Goal: Transaction & Acquisition: Purchase product/service

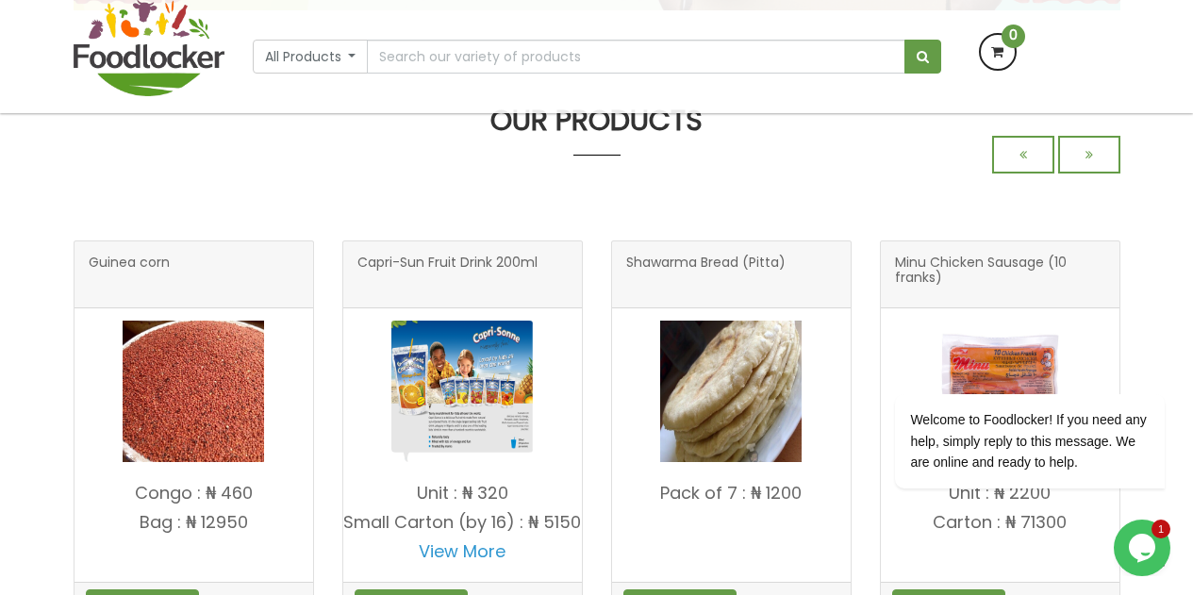
scroll to position [581, 0]
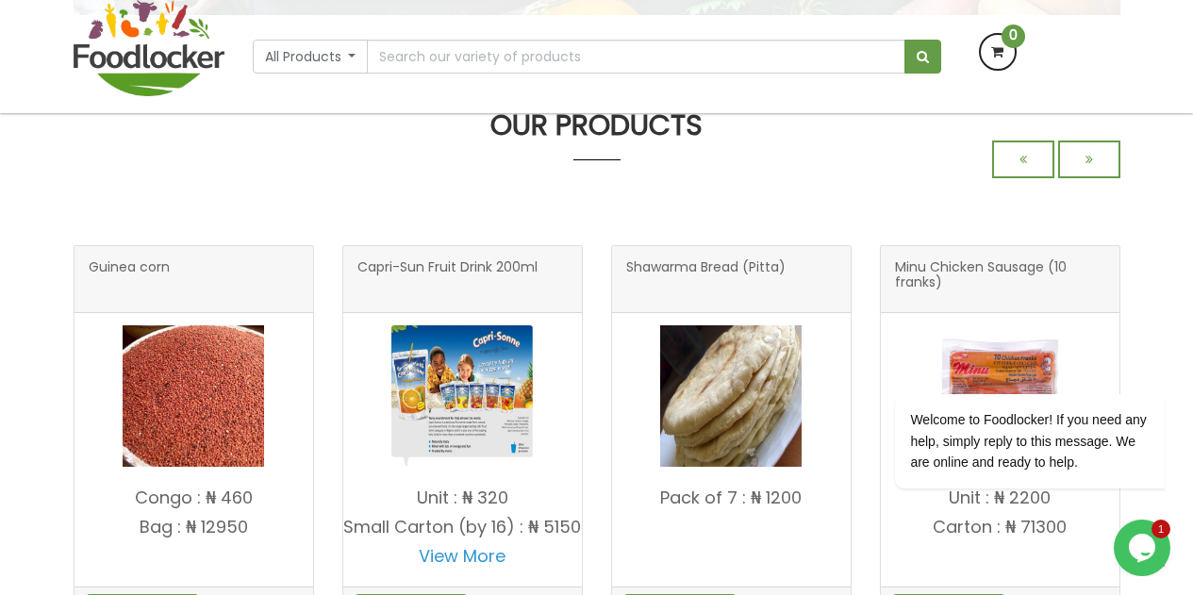
click at [178, 408] on img at bounding box center [193, 395] width 141 height 141
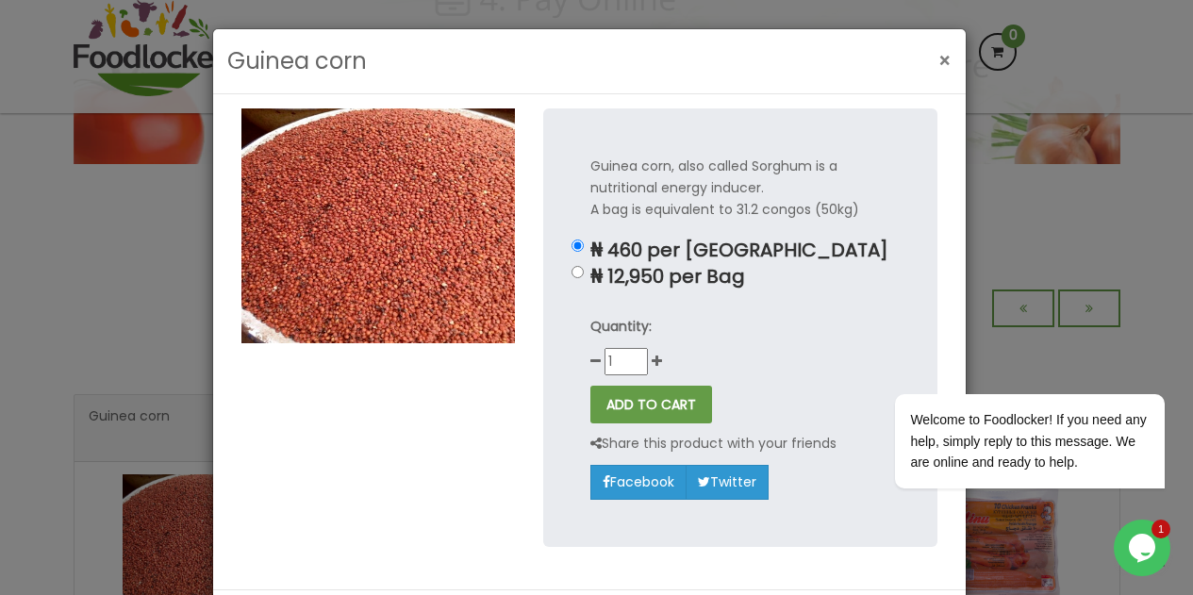
click at [938, 63] on span "×" at bounding box center [944, 60] width 13 height 27
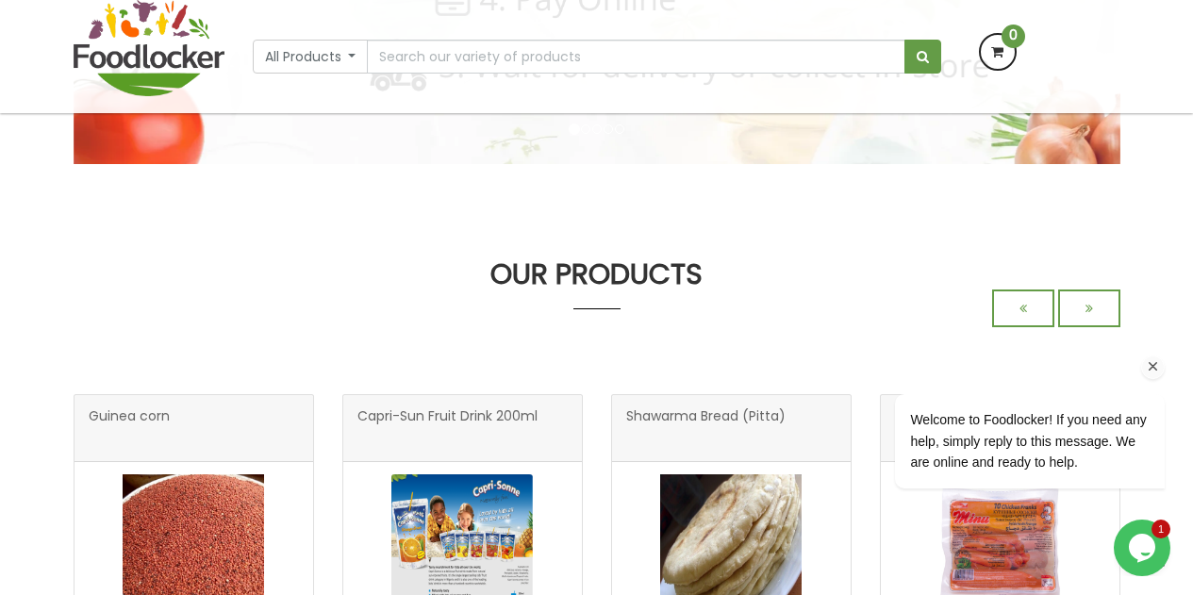
click at [1103, 313] on div "Welcome to Foodlocker! If you need any help, simply reply to this message. We a…" at bounding box center [1004, 363] width 339 height 287
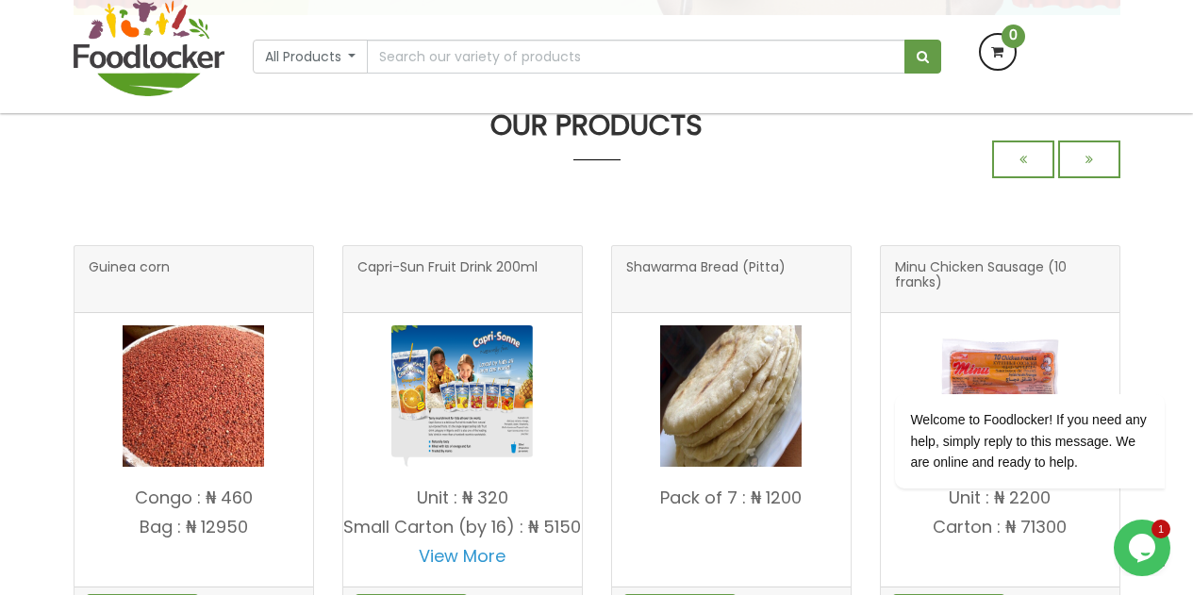
scroll to position [432, 0]
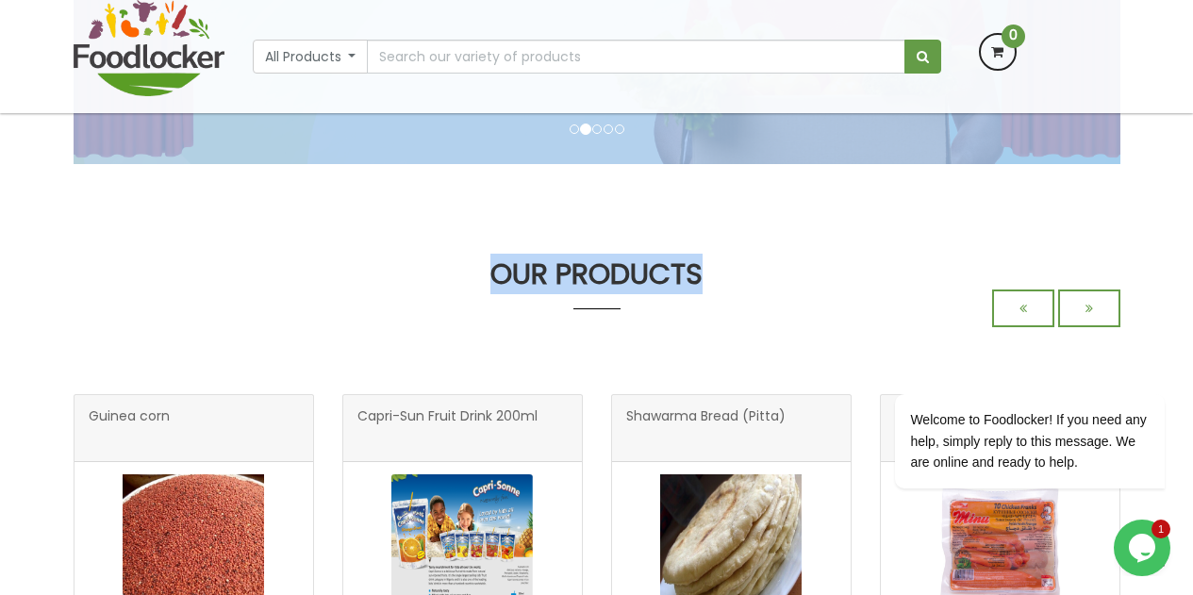
drag, startPoint x: 1190, startPoint y: 124, endPoint x: 1206, endPoint y: 242, distance: 119.9
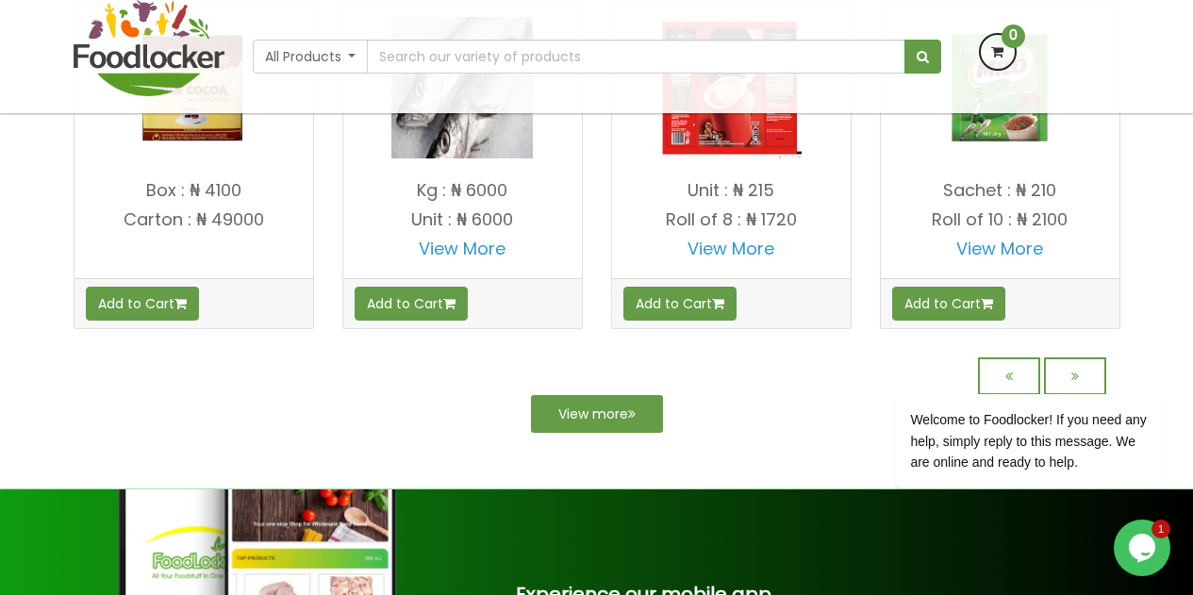
scroll to position [2026, 0]
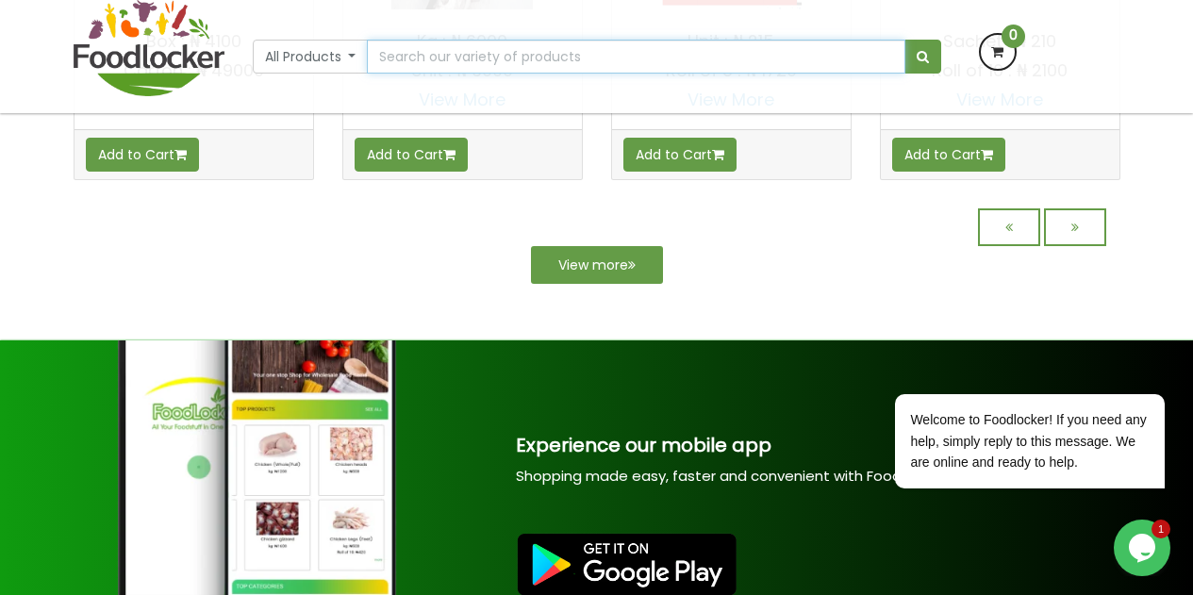
click at [858, 61] on input "text" at bounding box center [636, 57] width 538 height 34
type input "garri"
click at [918, 66] on button "submit" at bounding box center [922, 57] width 37 height 34
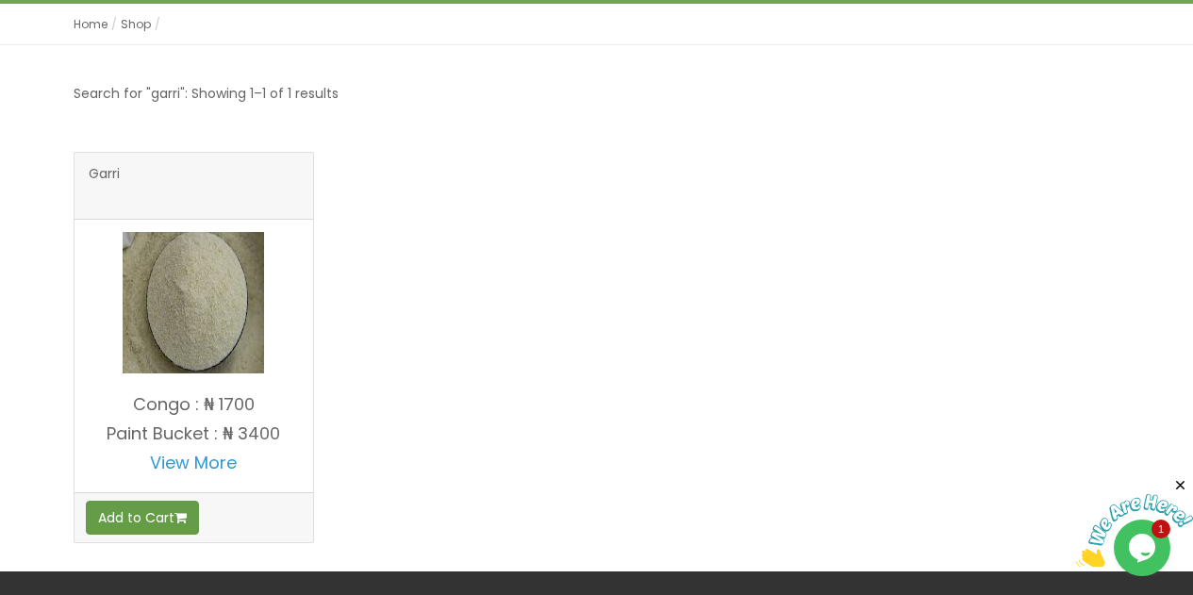
scroll to position [323, 0]
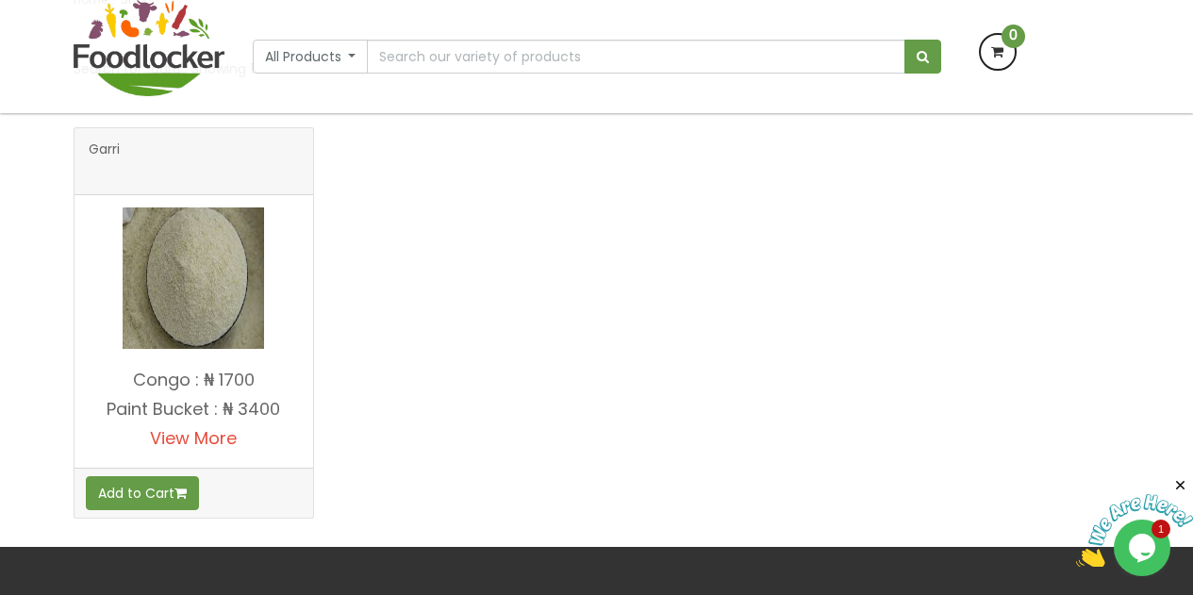
click at [196, 435] on link "View More" at bounding box center [193, 438] width 87 height 24
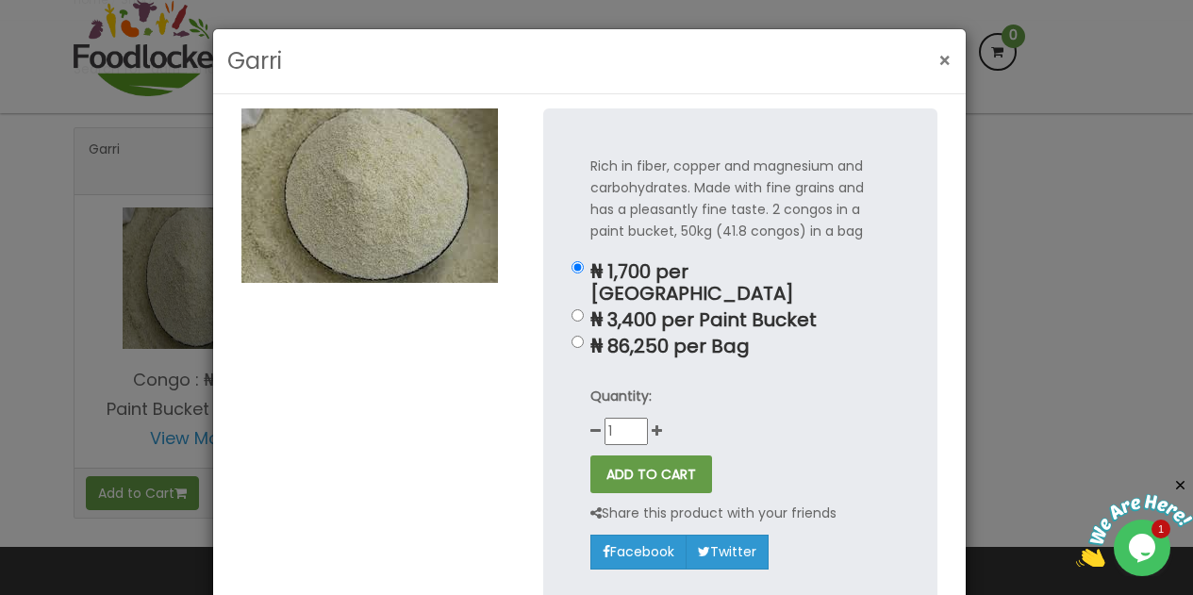
click at [938, 65] on span "×" at bounding box center [944, 60] width 13 height 27
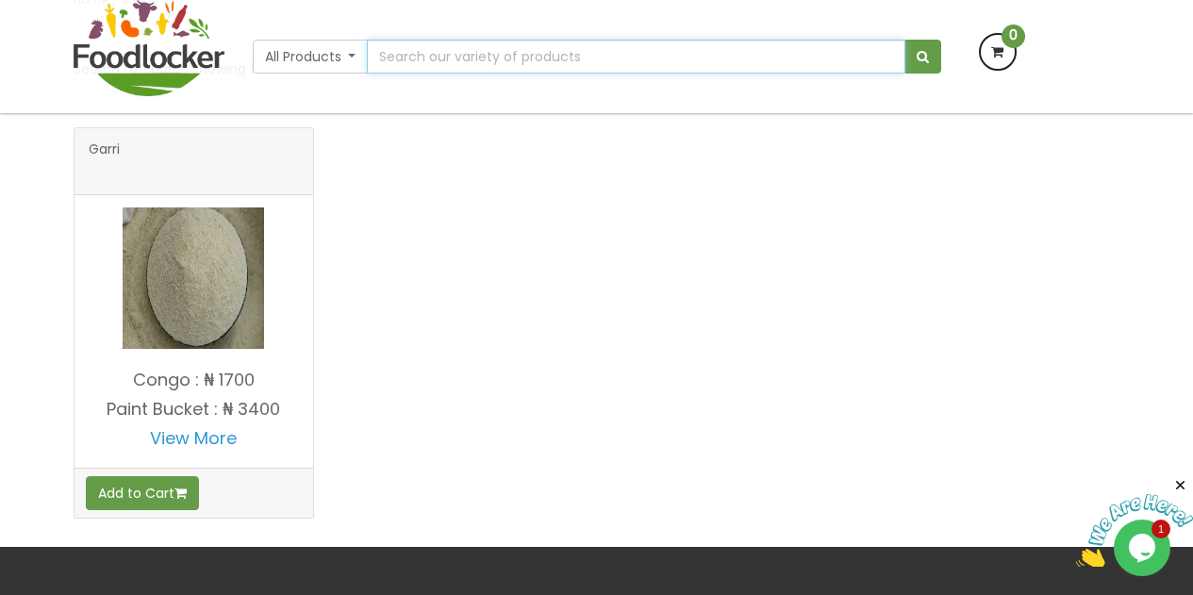
click at [689, 63] on input "text" at bounding box center [636, 57] width 538 height 34
type input "Beans (Oloyin) - Picked"
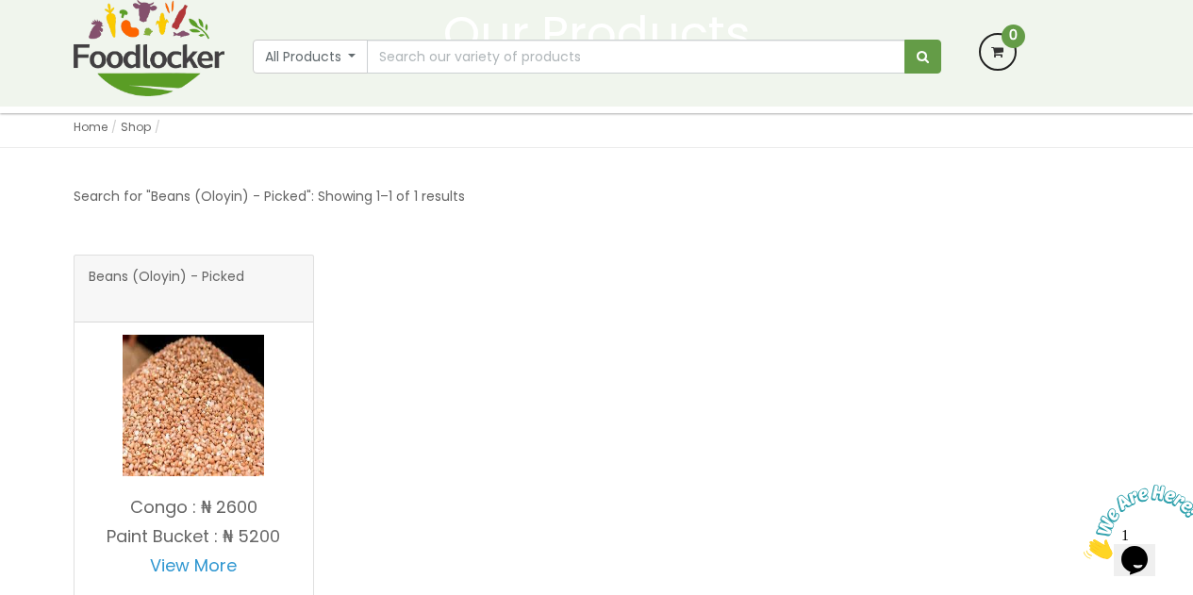
scroll to position [196, 0]
click at [191, 563] on link "View More" at bounding box center [193, 565] width 87 height 24
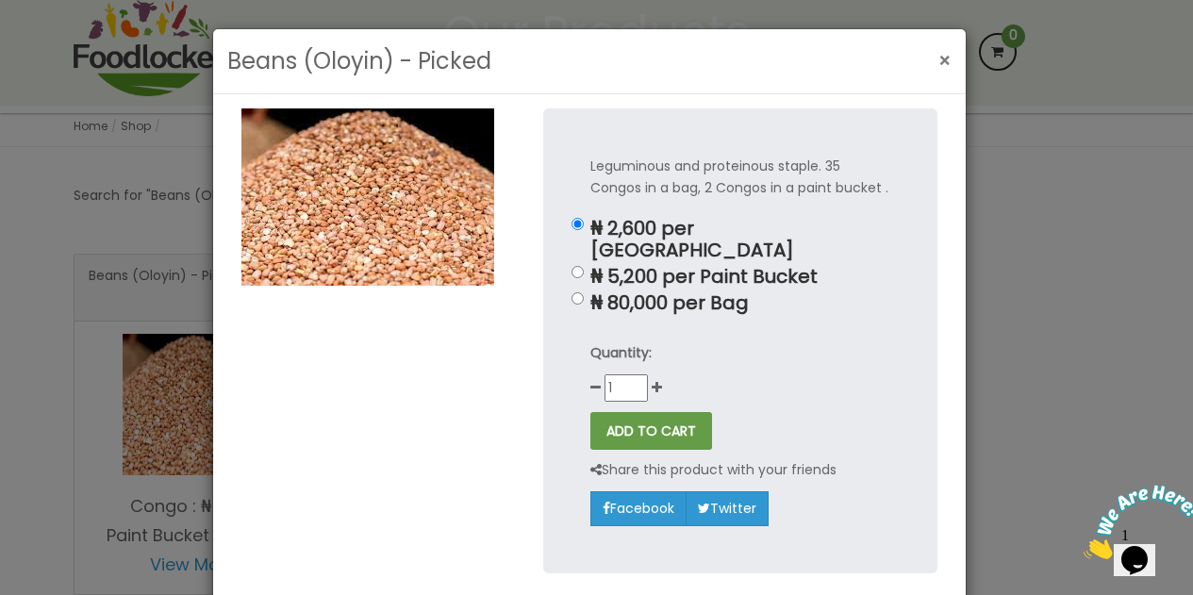
click at [938, 60] on span "×" at bounding box center [944, 60] width 13 height 27
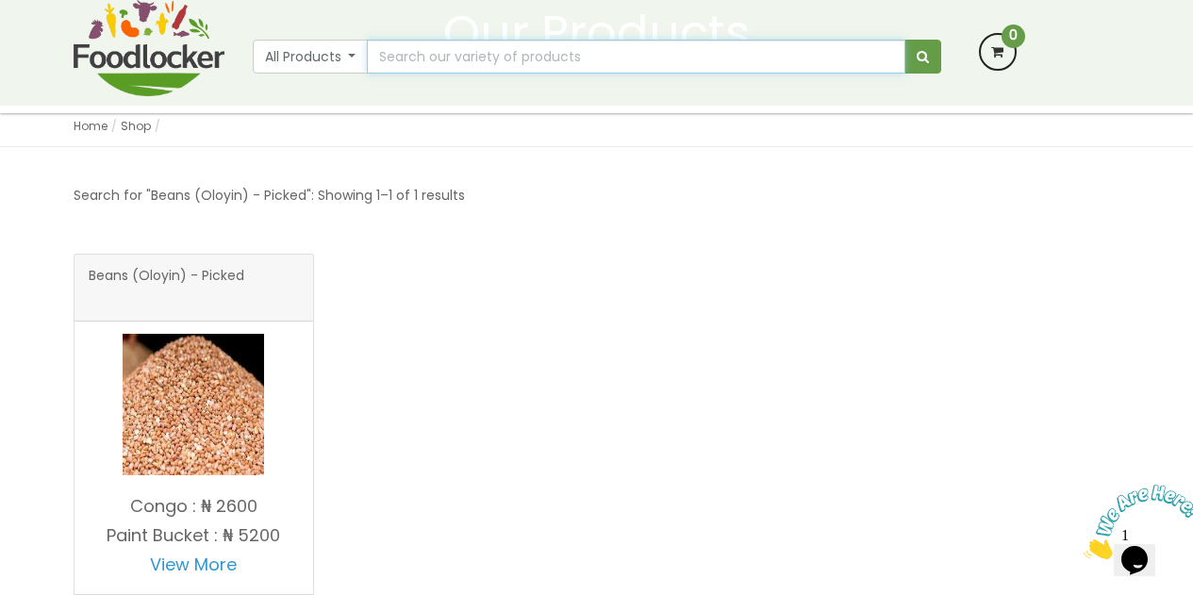
click at [488, 58] on input "text" at bounding box center [636, 57] width 538 height 34
type input "Yam flour (Elubo)"
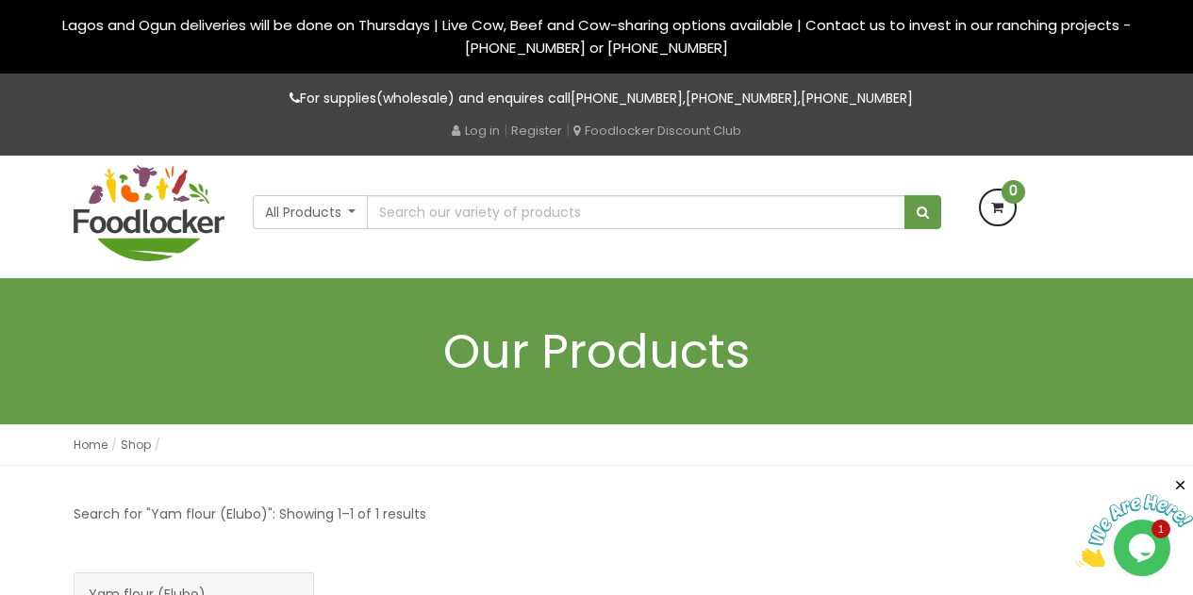
drag, startPoint x: 1191, startPoint y: 160, endPoint x: 1185, endPoint y: 221, distance: 60.6
click at [1185, 221] on div "All Products All Products Baby Food Baking Biscuit Cereals Condiments Drinks" at bounding box center [596, 217] width 1193 height 123
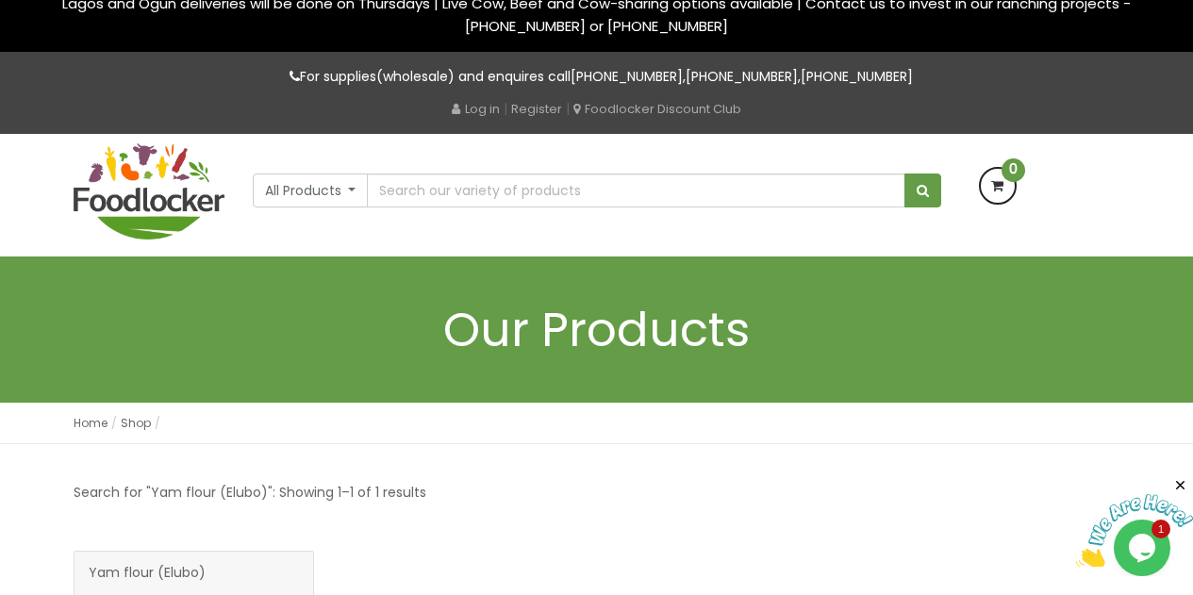
scroll to position [20, 0]
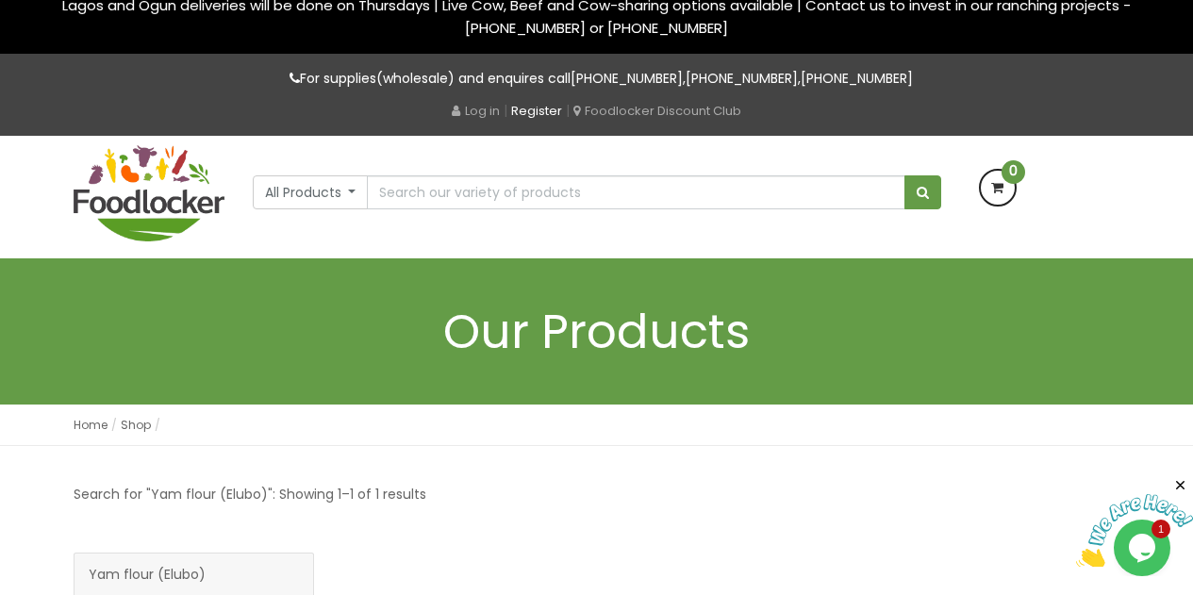
click at [540, 117] on link "Register" at bounding box center [536, 111] width 51 height 18
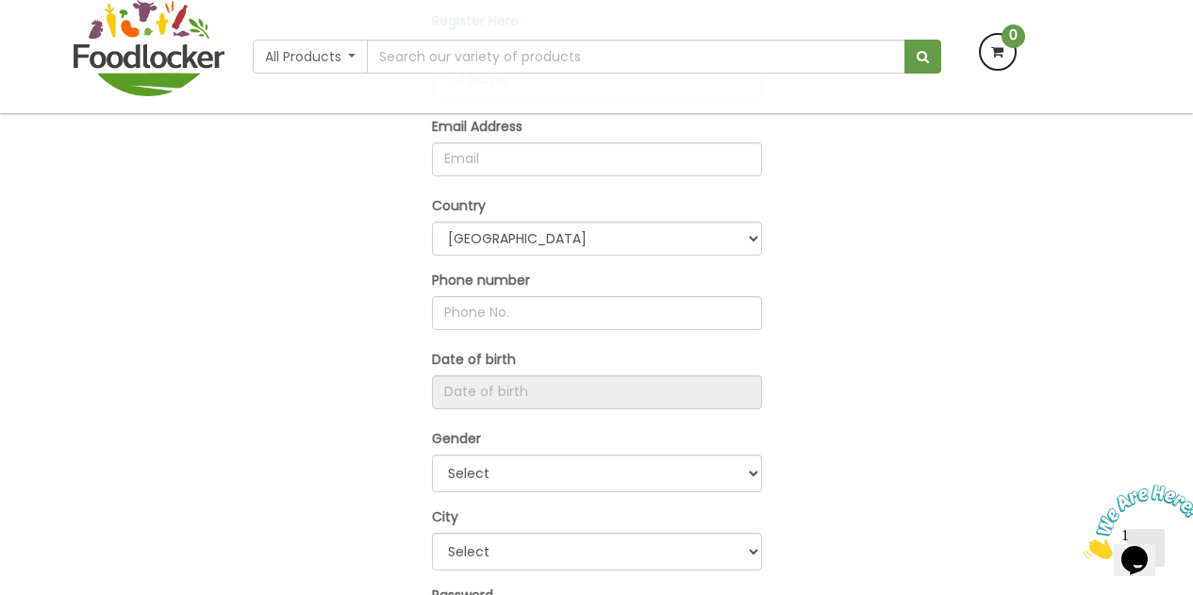
scroll to position [341, 0]
click at [644, 162] on input "email" at bounding box center [597, 161] width 330 height 34
type input "lolatoni3@gmail.com"
click at [604, 309] on input "text" at bounding box center [597, 315] width 330 height 34
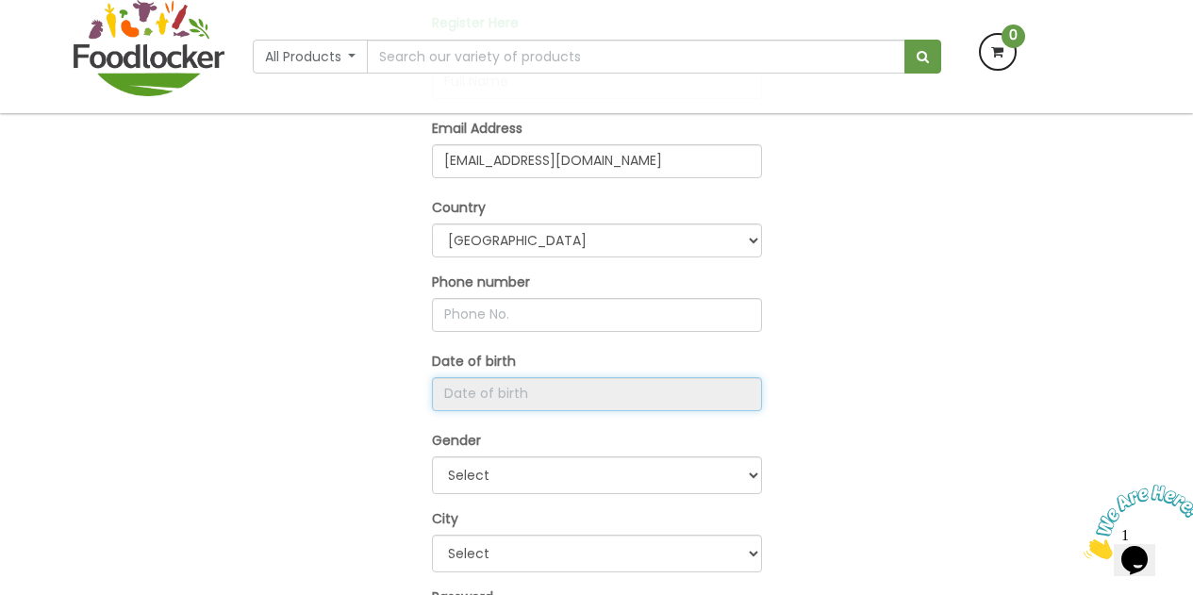
click at [714, 392] on input "Register Here" at bounding box center [597, 394] width 330 height 34
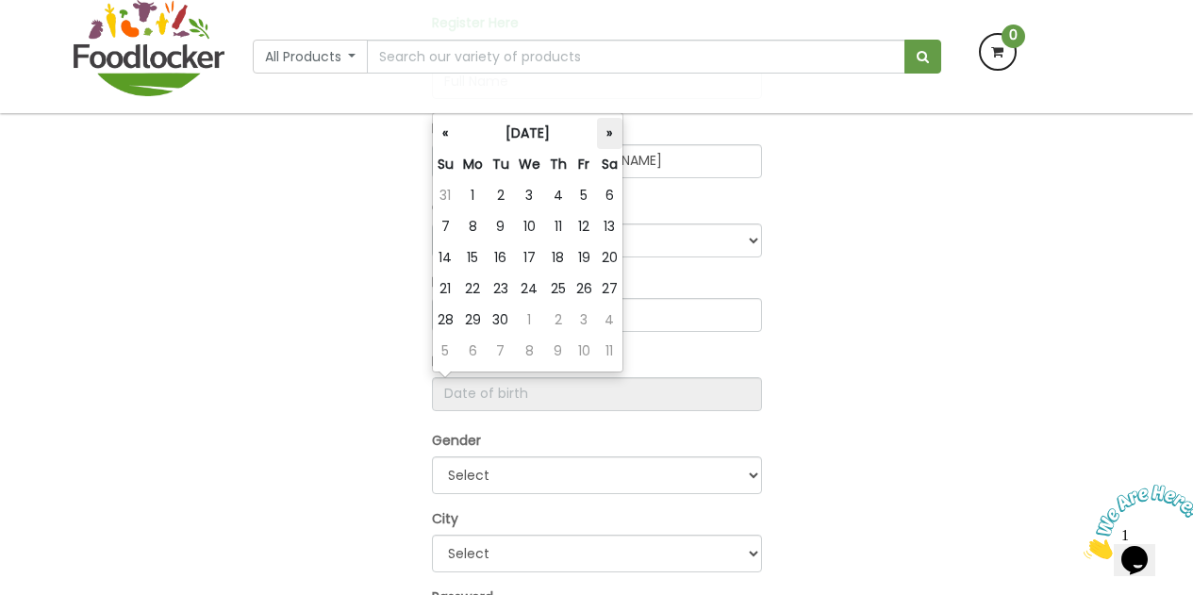
click at [609, 134] on th "»" at bounding box center [609, 133] width 25 height 31
click at [441, 135] on th "«" at bounding box center [445, 133] width 25 height 31
click at [441, 135] on th "«" at bounding box center [446, 133] width 26 height 31
click at [441, 135] on th "«" at bounding box center [445, 133] width 25 height 31
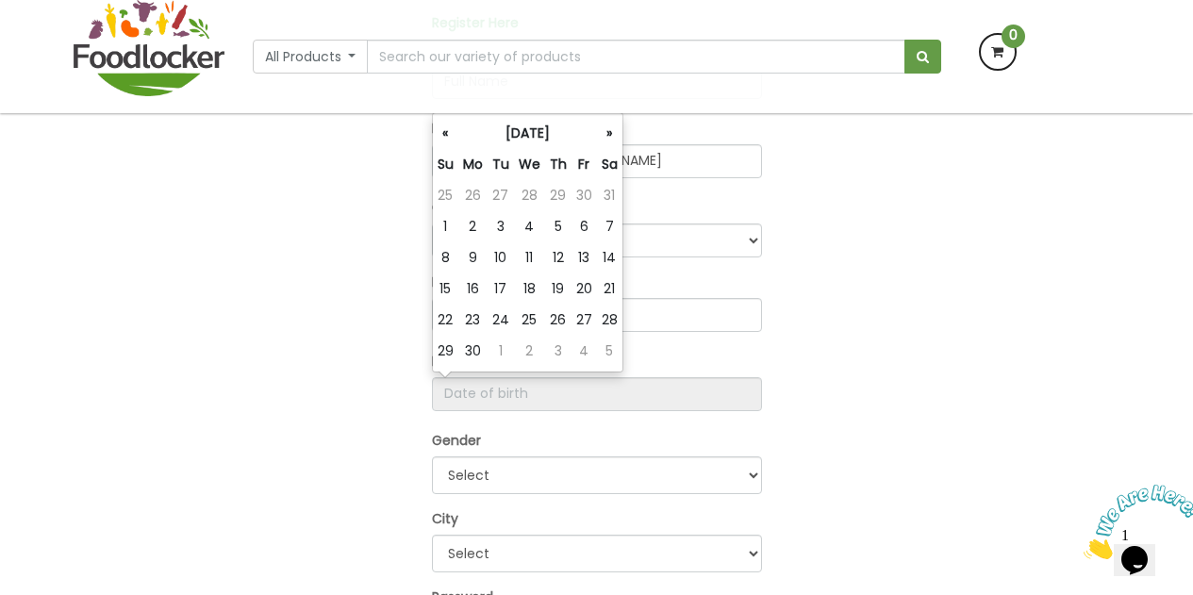
click at [441, 135] on th "«" at bounding box center [445, 133] width 25 height 31
click at [440, 135] on th "«" at bounding box center [445, 133] width 25 height 31
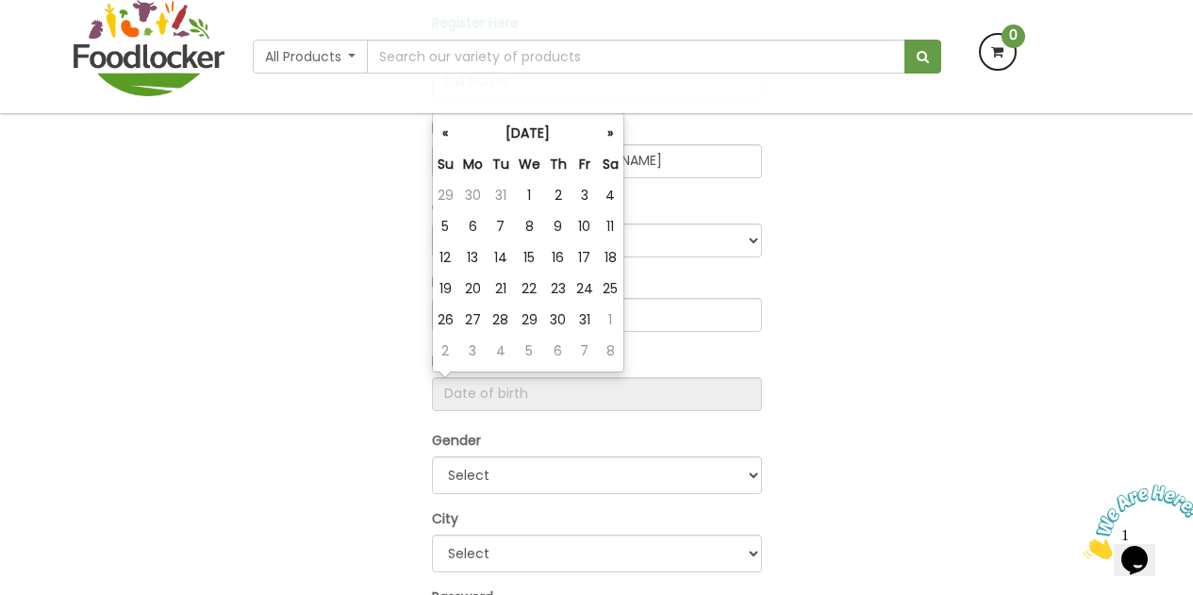
click at [440, 135] on th "«" at bounding box center [445, 133] width 25 height 31
click at [578, 402] on input "Register Here" at bounding box center [597, 394] width 330 height 34
click at [449, 133] on th "«" at bounding box center [446, 133] width 26 height 31
click at [449, 133] on th "«" at bounding box center [445, 133] width 25 height 31
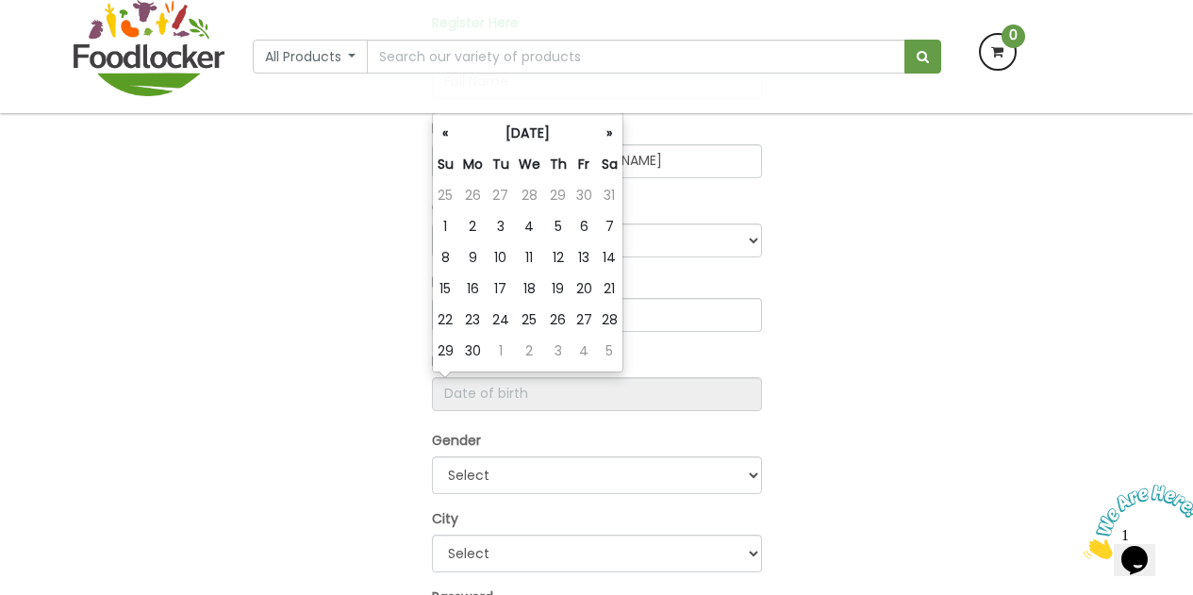
click at [449, 133] on th "«" at bounding box center [445, 133] width 25 height 31
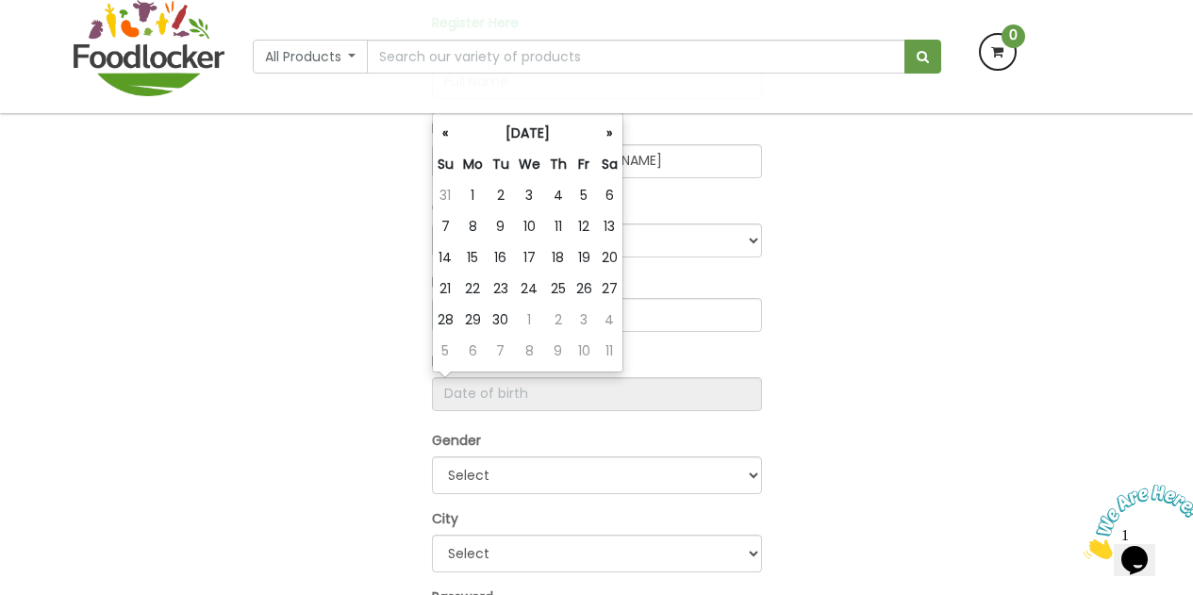
click at [449, 133] on th "«" at bounding box center [445, 133] width 25 height 31
click at [449, 133] on th "«" at bounding box center [446, 133] width 26 height 31
click at [454, 131] on th "«" at bounding box center [445, 133] width 25 height 31
click at [451, 128] on th "«" at bounding box center [445, 133] width 25 height 31
click at [452, 129] on th "«" at bounding box center [446, 133] width 26 height 31
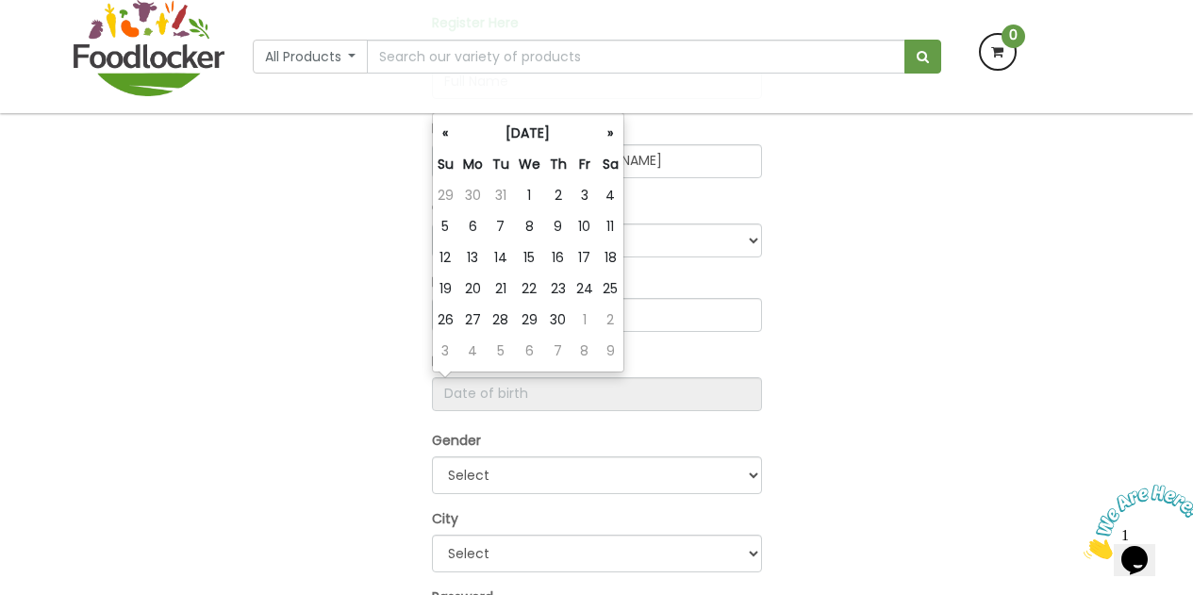
click at [452, 129] on th "«" at bounding box center [445, 133] width 25 height 31
click at [452, 129] on th "«" at bounding box center [446, 133] width 26 height 31
click at [452, 129] on th "«" at bounding box center [445, 133] width 25 height 31
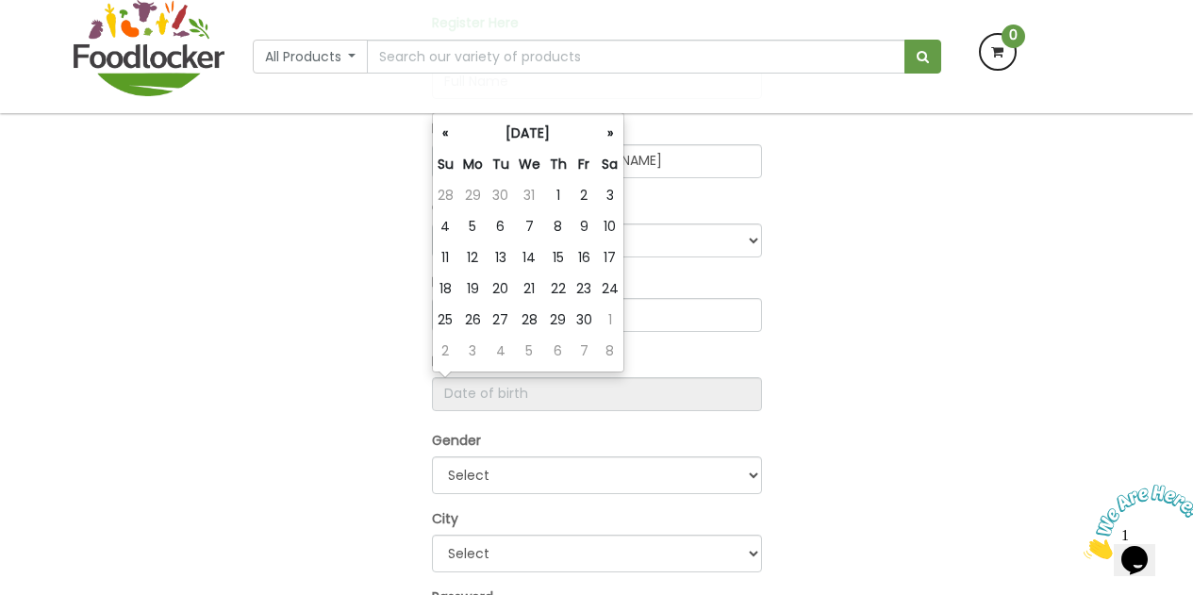
click at [452, 129] on th "«" at bounding box center [445, 133] width 25 height 31
click at [444, 132] on th "«" at bounding box center [445, 133] width 25 height 31
click at [450, 131] on th "«" at bounding box center [445, 133] width 25 height 31
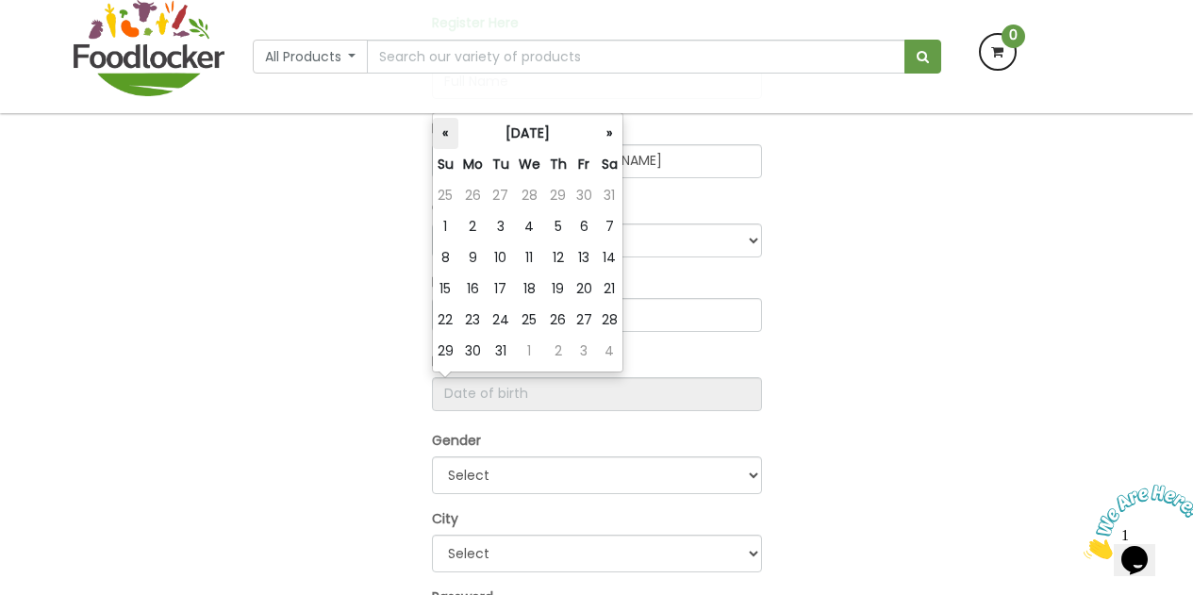
click at [449, 128] on th "«" at bounding box center [445, 133] width 25 height 31
click at [452, 140] on th "«" at bounding box center [445, 133] width 25 height 31
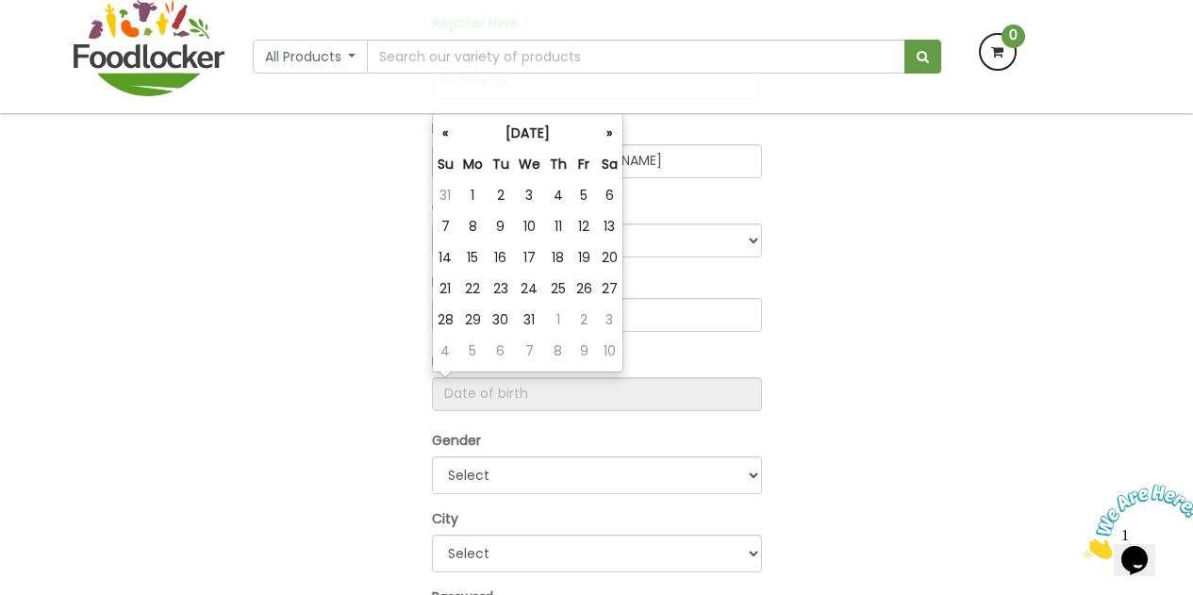
click at [452, 140] on th "«" at bounding box center [445, 133] width 25 height 31
click at [452, 140] on th "«" at bounding box center [446, 133] width 26 height 31
click at [452, 140] on th "«" at bounding box center [445, 133] width 25 height 31
click at [452, 140] on th "«" at bounding box center [446, 133] width 26 height 31
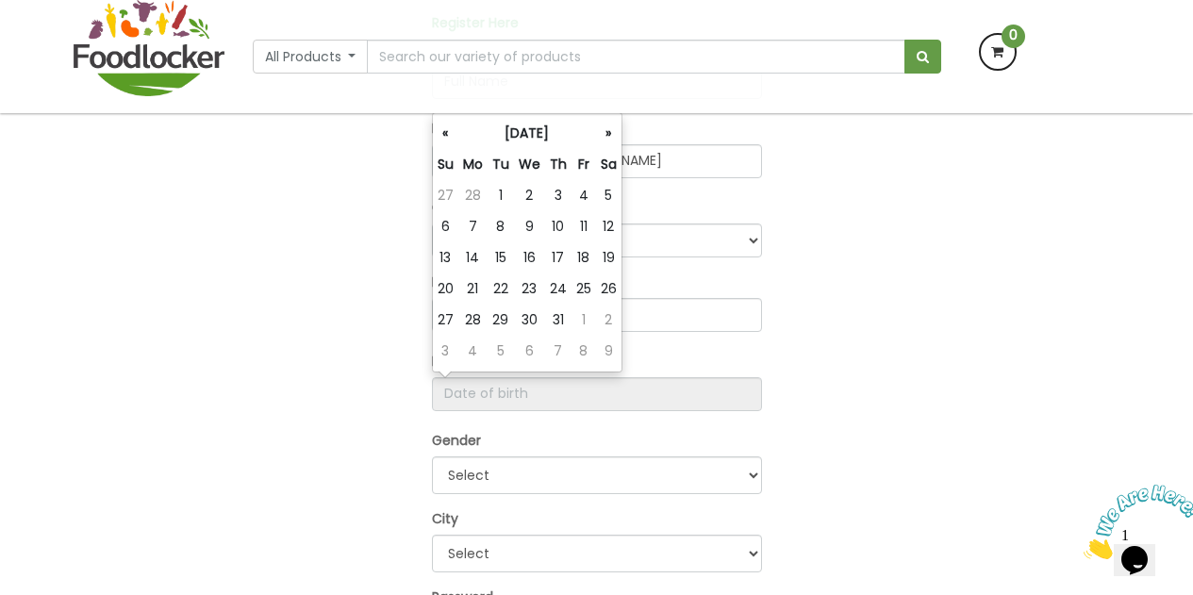
click at [452, 140] on th "«" at bounding box center [445, 133] width 25 height 31
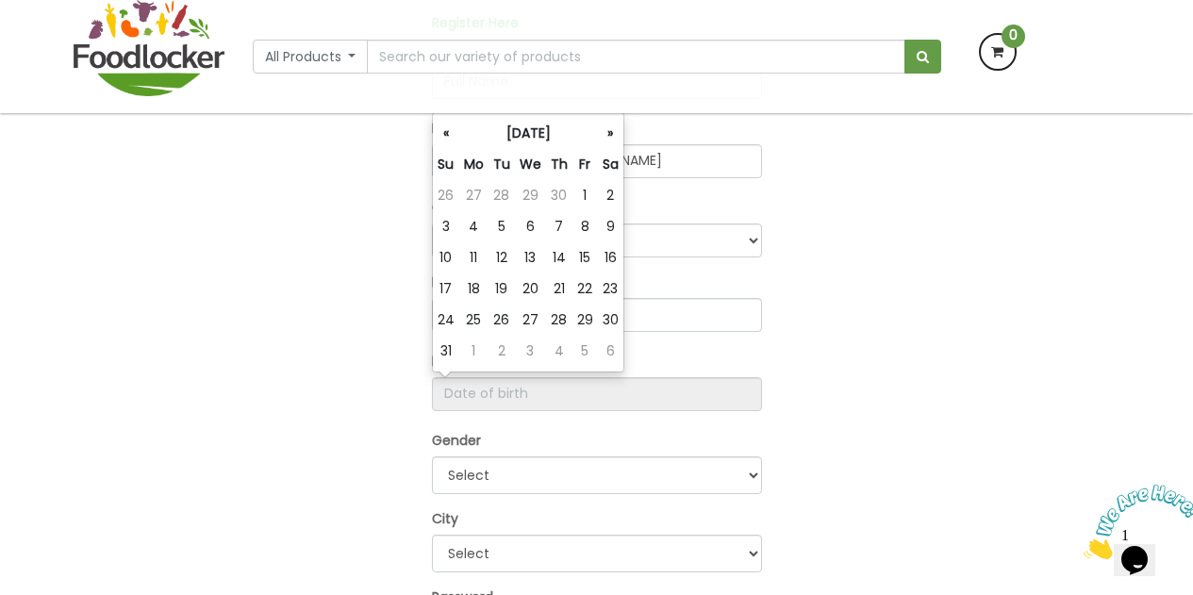
click at [452, 140] on th "«" at bounding box center [446, 133] width 26 height 31
click at [452, 140] on th "«" at bounding box center [445, 133] width 25 height 31
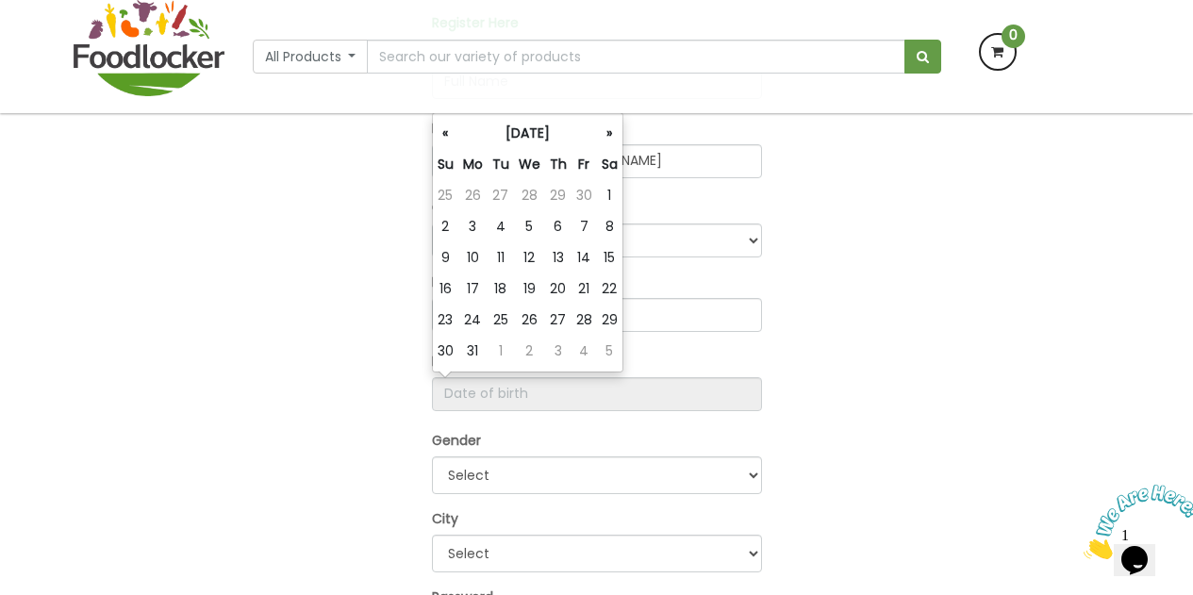
click at [452, 140] on th "«" at bounding box center [445, 133] width 25 height 31
click at [609, 225] on td "10" at bounding box center [610, 226] width 26 height 31
type input "2021-04-10"
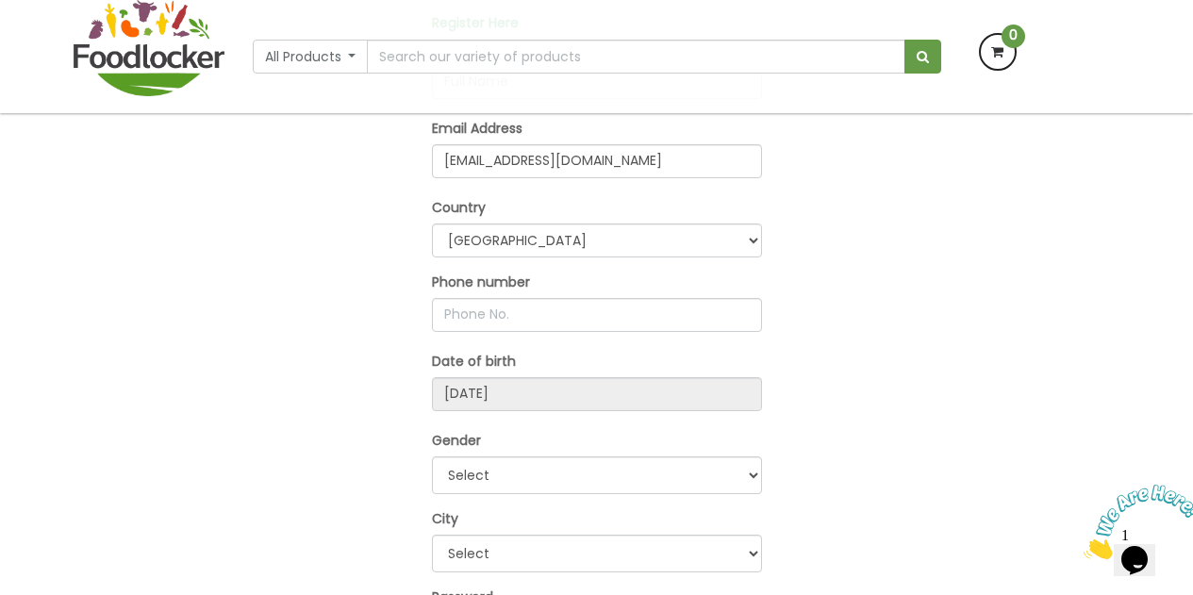
click at [824, 350] on div "OR Register Here Full Name Email Address lolatoni3@gmail.com Country Afghanista…" at bounding box center [596, 404] width 1075 height 1022
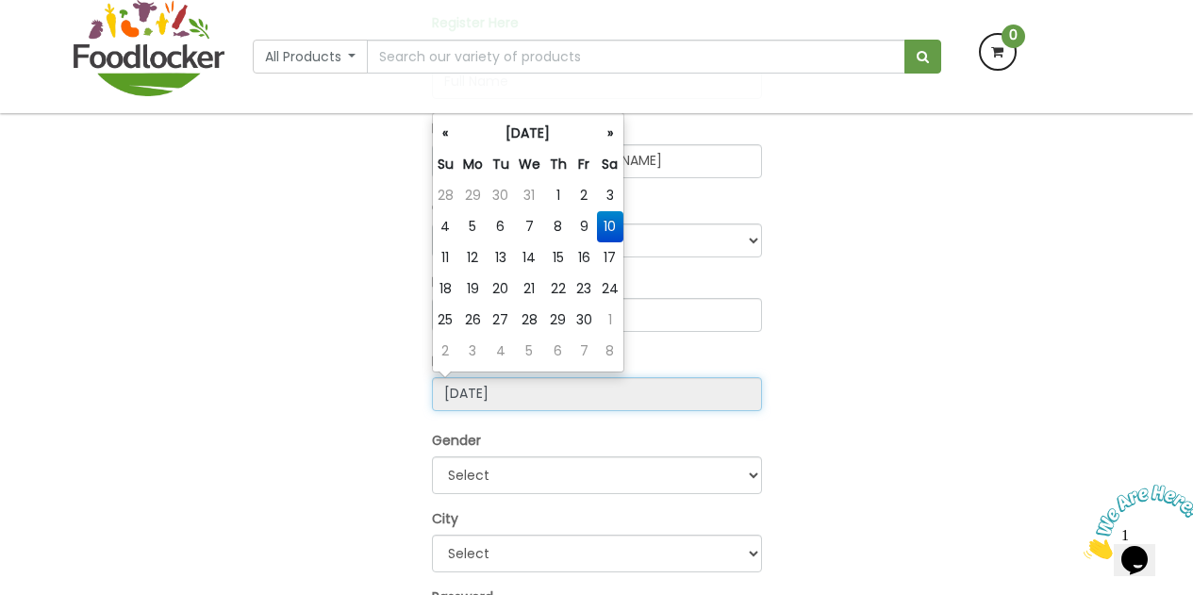
click at [472, 393] on input "2021-04-10" at bounding box center [597, 394] width 330 height 34
click at [453, 136] on th "«" at bounding box center [445, 133] width 25 height 31
click at [453, 136] on th "«" at bounding box center [446, 133] width 26 height 31
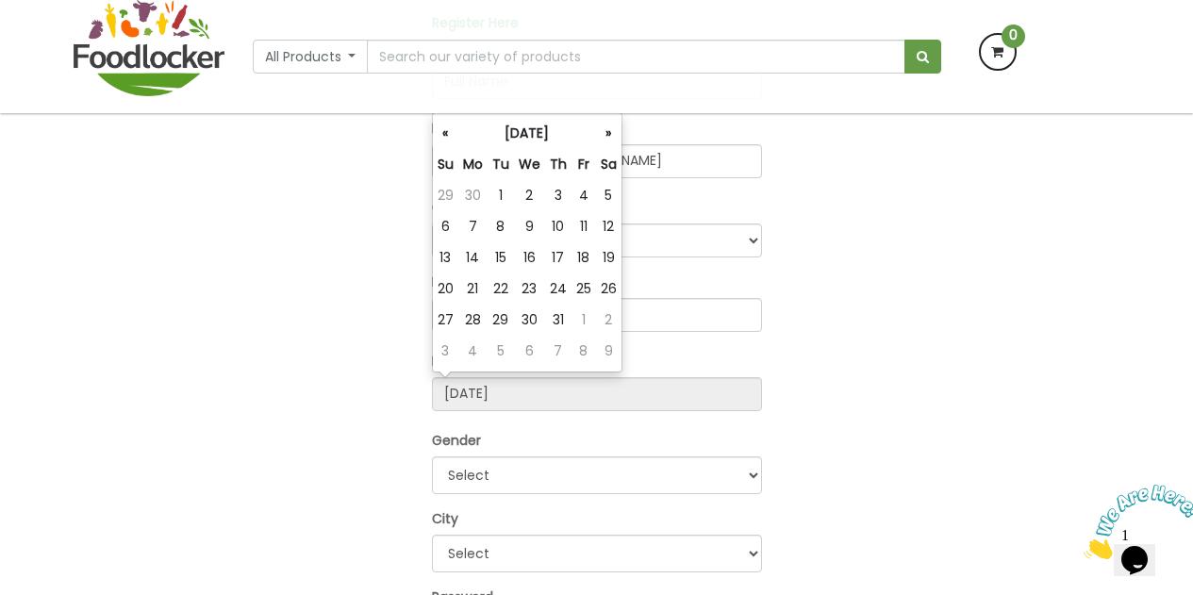
click at [453, 136] on th "«" at bounding box center [445, 133] width 25 height 31
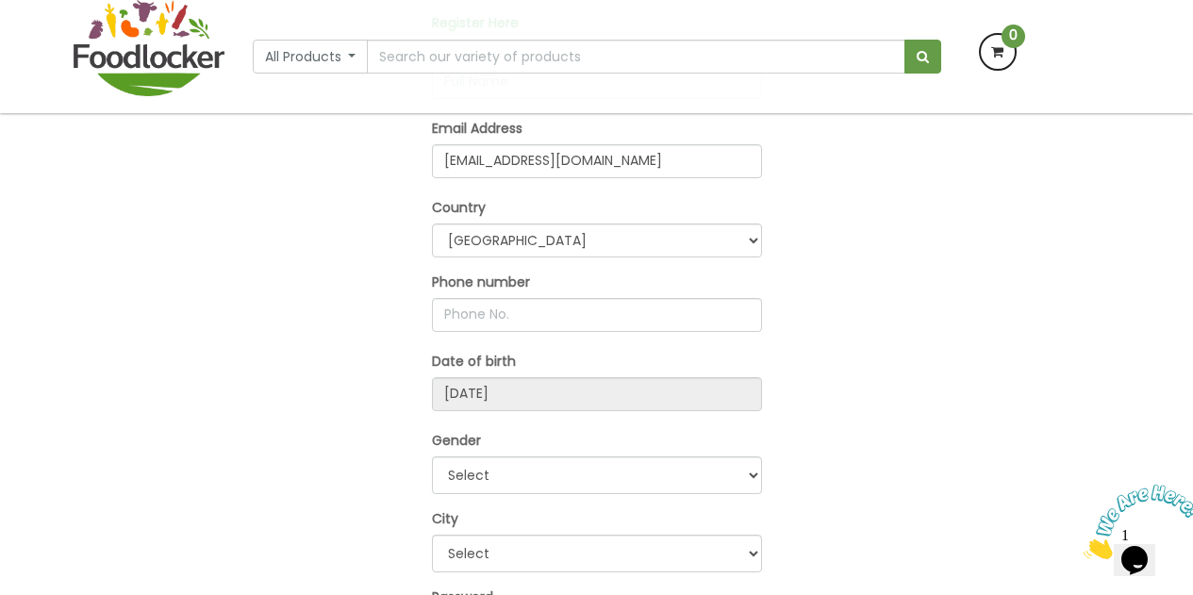
click at [375, 164] on div "OR Register Here Full Name Email Address lolatoni3@gmail.com Country Afghanista…" at bounding box center [596, 404] width 1075 height 1022
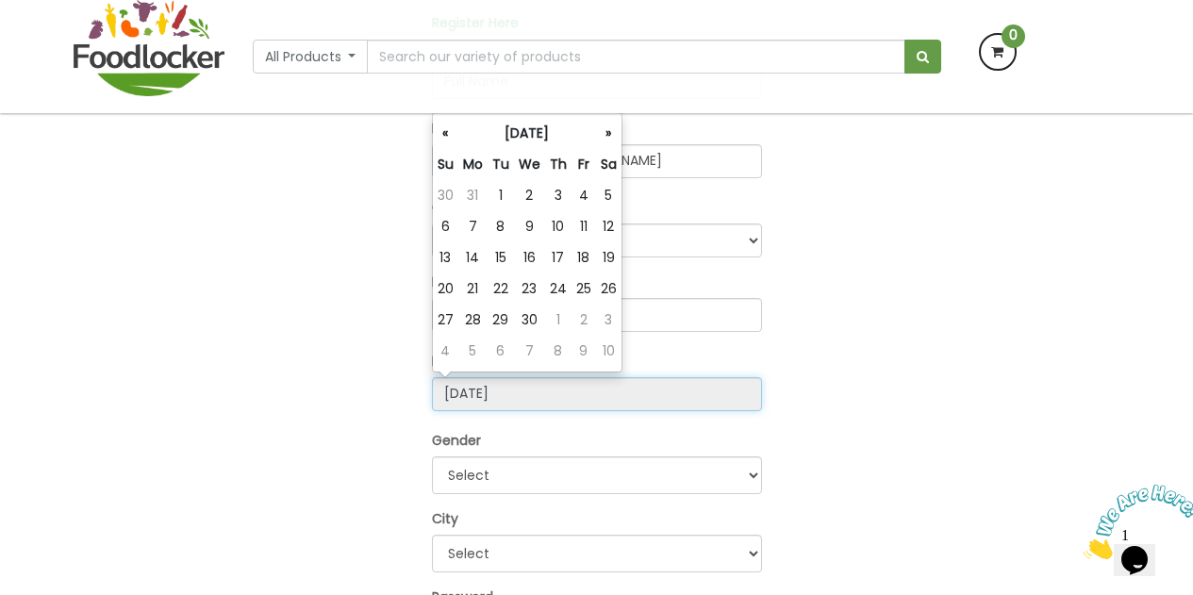
click at [476, 397] on input "2021-04-10" at bounding box center [597, 394] width 330 height 34
click at [451, 141] on th "«" at bounding box center [445, 133] width 25 height 31
click at [452, 151] on th "Su" at bounding box center [445, 164] width 25 height 31
click at [450, 133] on th "«" at bounding box center [445, 133] width 25 height 31
click at [447, 136] on th "«" at bounding box center [445, 133] width 25 height 31
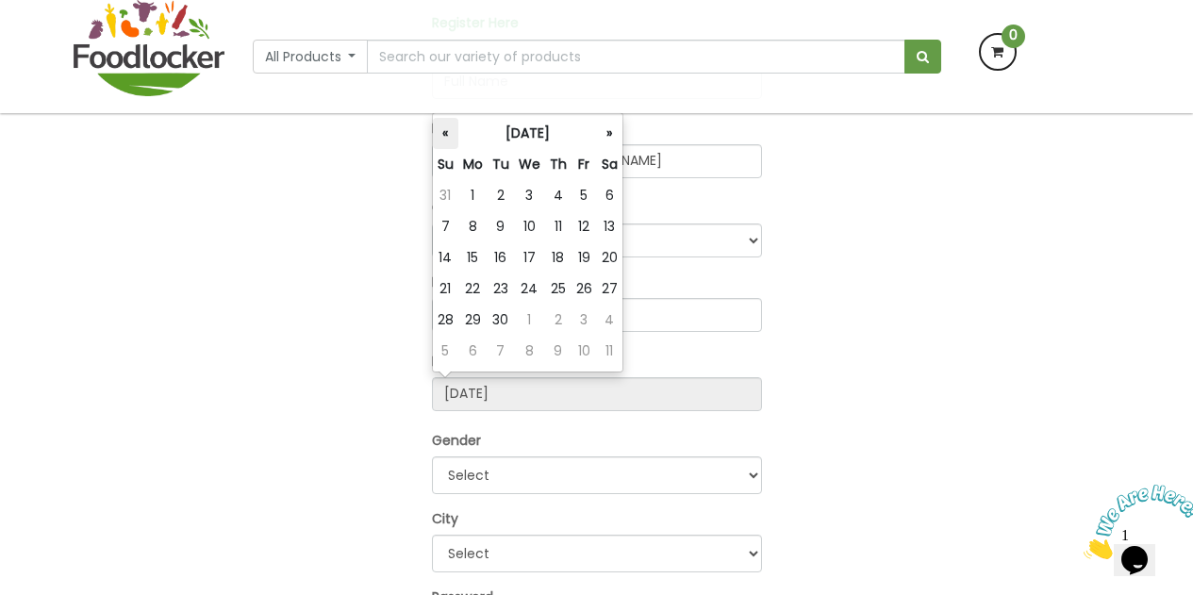
click at [450, 143] on th "«" at bounding box center [445, 133] width 25 height 31
click at [437, 132] on th "«" at bounding box center [446, 133] width 26 height 31
click at [440, 140] on th "«" at bounding box center [445, 133] width 25 height 31
click at [437, 132] on th "«" at bounding box center [445, 133] width 25 height 31
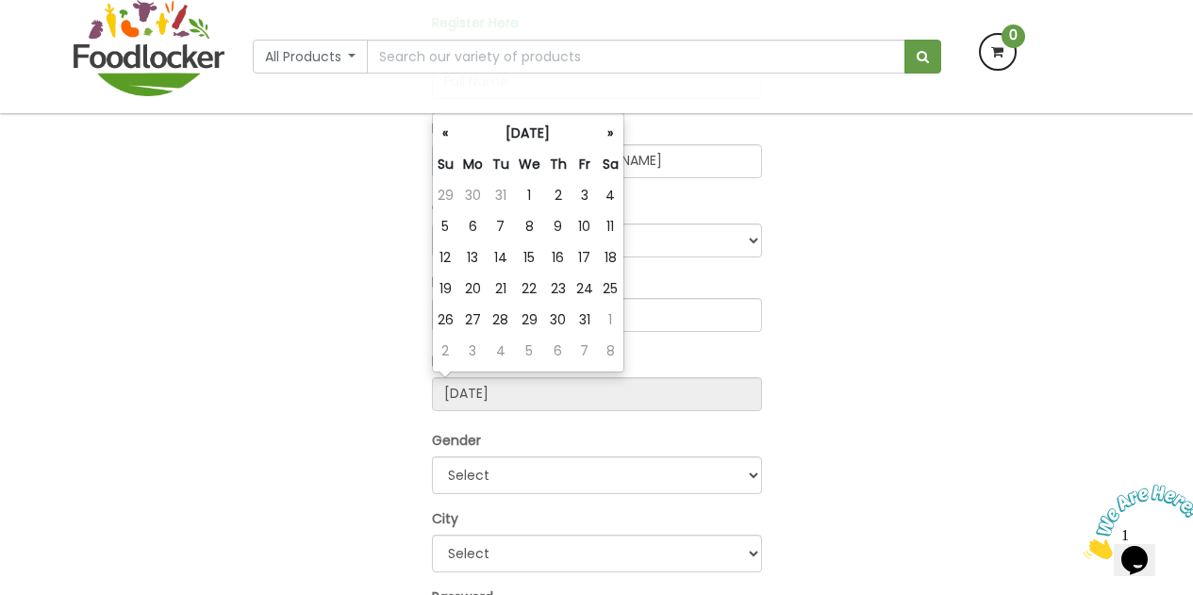
click at [437, 132] on th "«" at bounding box center [445, 133] width 25 height 31
click at [437, 132] on th "«" at bounding box center [446, 133] width 26 height 31
click at [450, 140] on th "«" at bounding box center [446, 133] width 26 height 31
click at [450, 140] on th "«" at bounding box center [445, 133] width 25 height 31
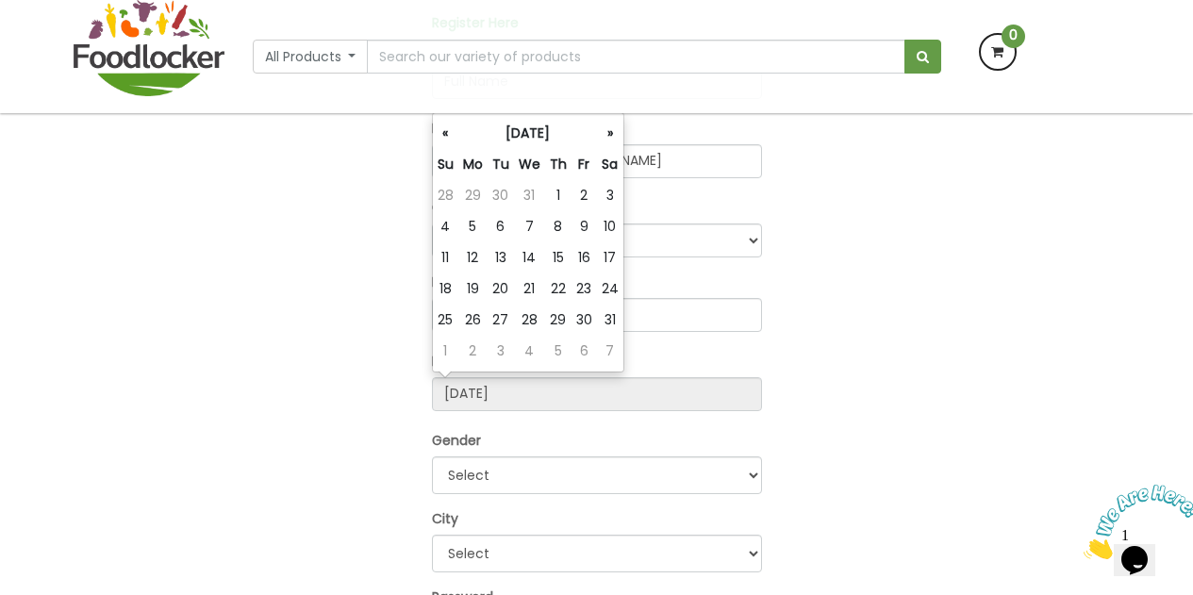
click at [450, 140] on th "«" at bounding box center [445, 133] width 25 height 31
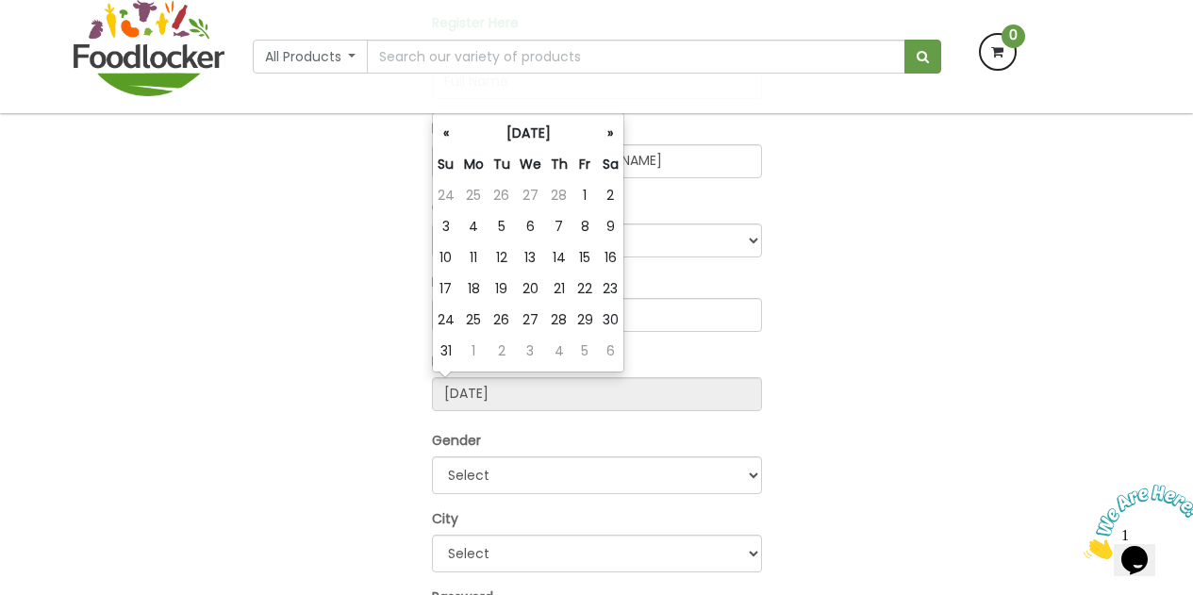
click at [450, 140] on th "«" at bounding box center [446, 133] width 26 height 31
click at [450, 140] on th "«" at bounding box center [445, 133] width 25 height 31
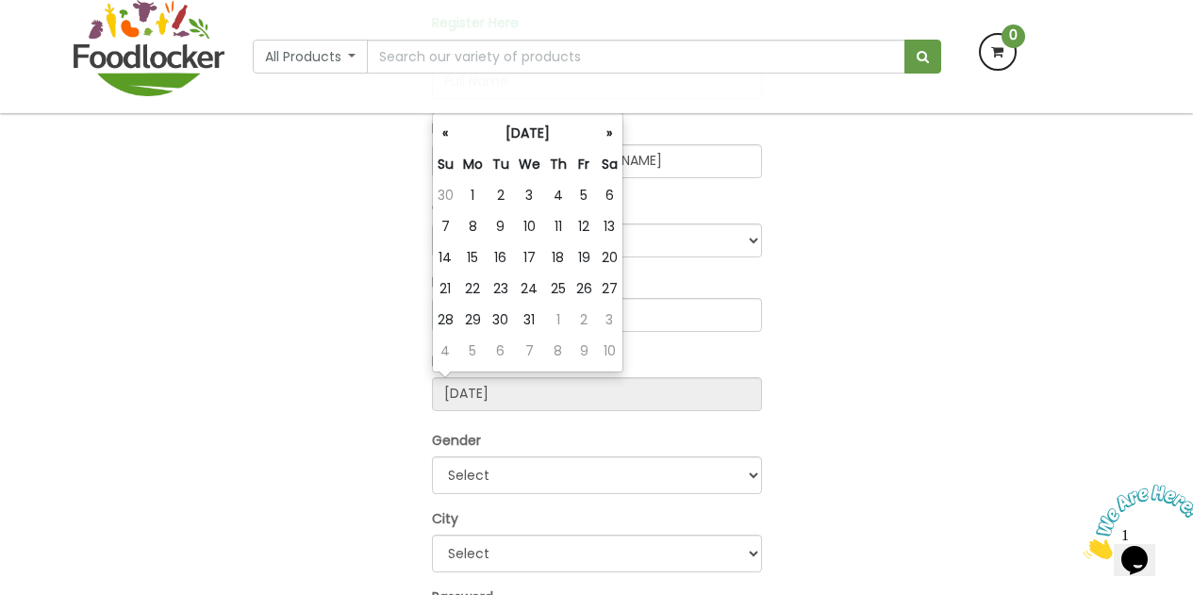
click at [450, 140] on th "«" at bounding box center [445, 133] width 25 height 31
click at [450, 140] on th "«" at bounding box center [446, 133] width 26 height 31
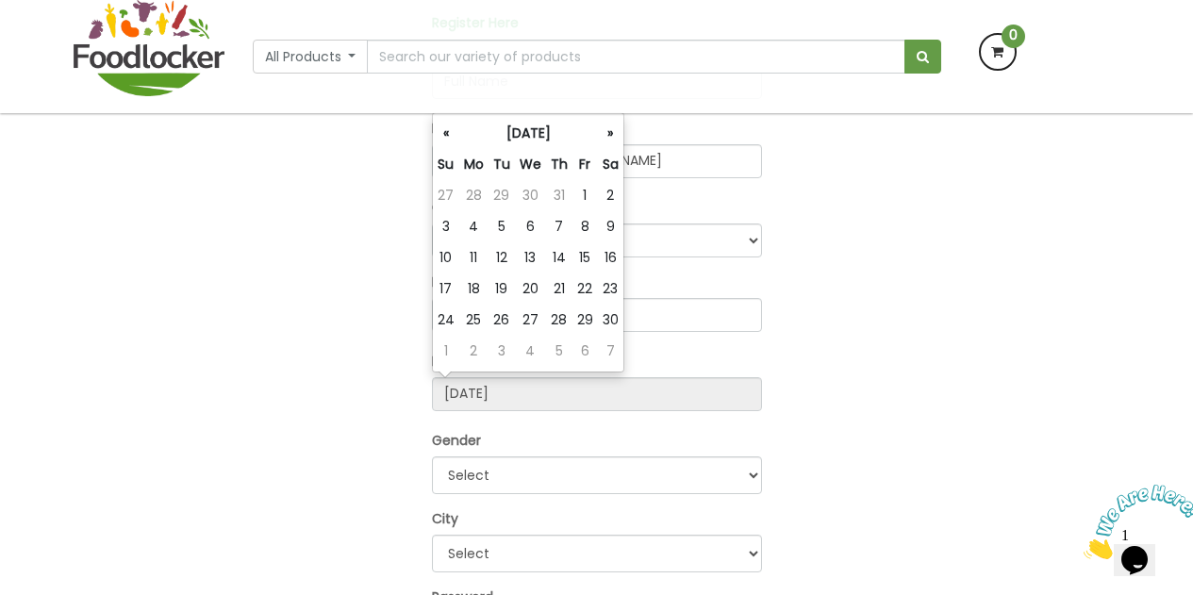
click at [450, 140] on th "«" at bounding box center [446, 133] width 26 height 31
click at [450, 140] on th "«" at bounding box center [445, 133] width 25 height 31
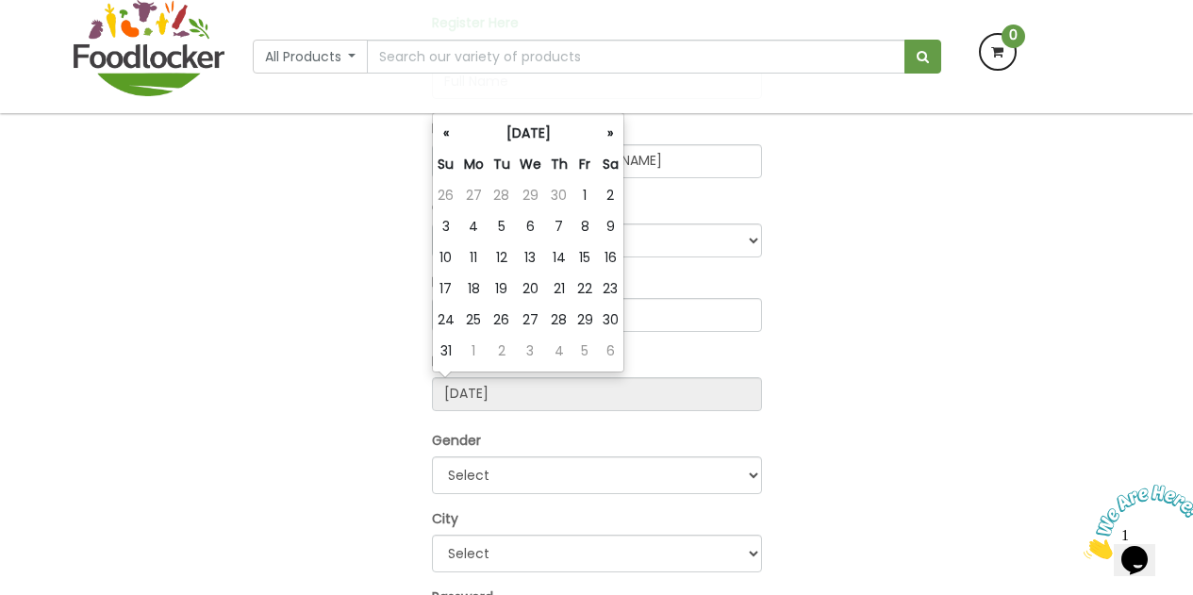
click at [450, 140] on th "«" at bounding box center [446, 133] width 26 height 31
click at [450, 140] on th "«" at bounding box center [445, 133] width 25 height 31
click at [450, 140] on th "«" at bounding box center [446, 133] width 26 height 31
click at [450, 140] on th "«" at bounding box center [445, 133] width 25 height 31
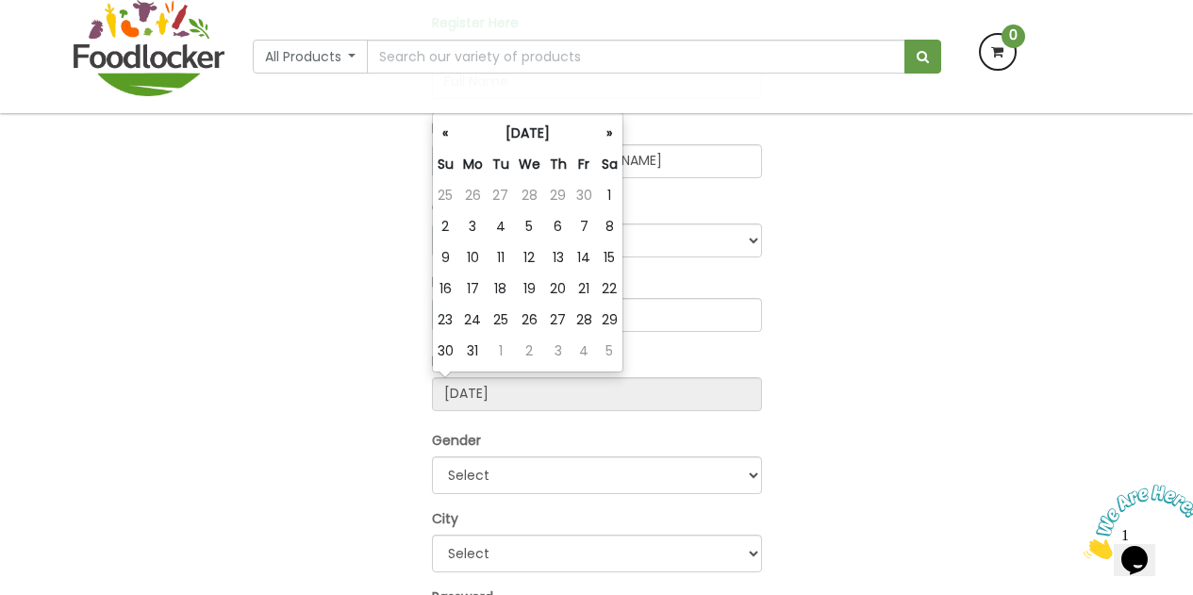
click at [450, 140] on th "«" at bounding box center [445, 133] width 25 height 31
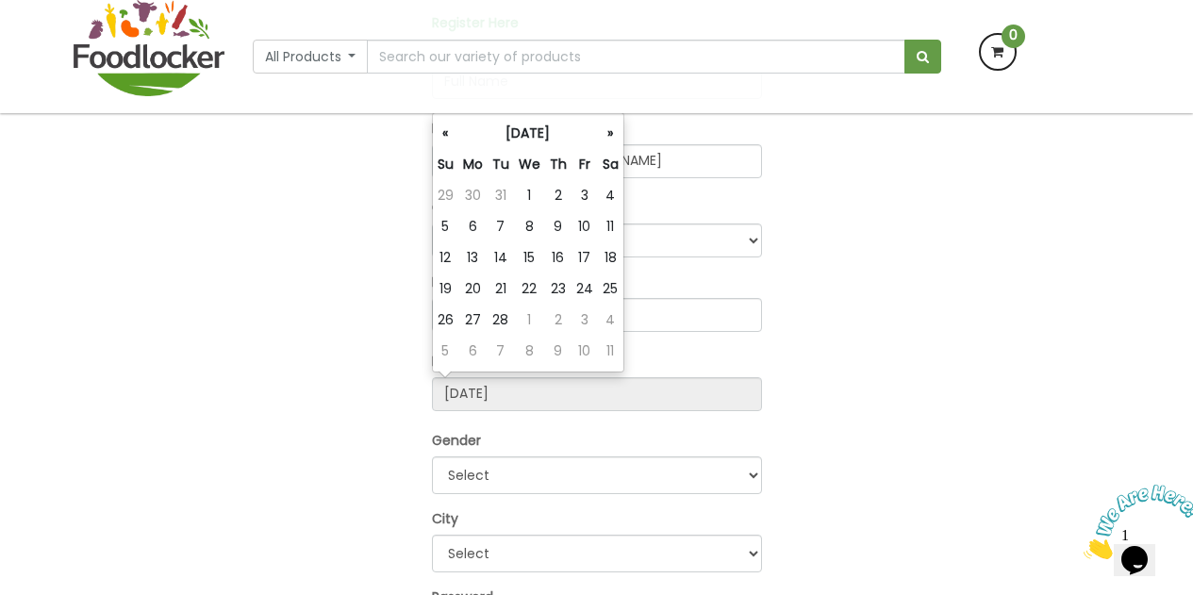
click at [450, 140] on th "«" at bounding box center [445, 133] width 25 height 31
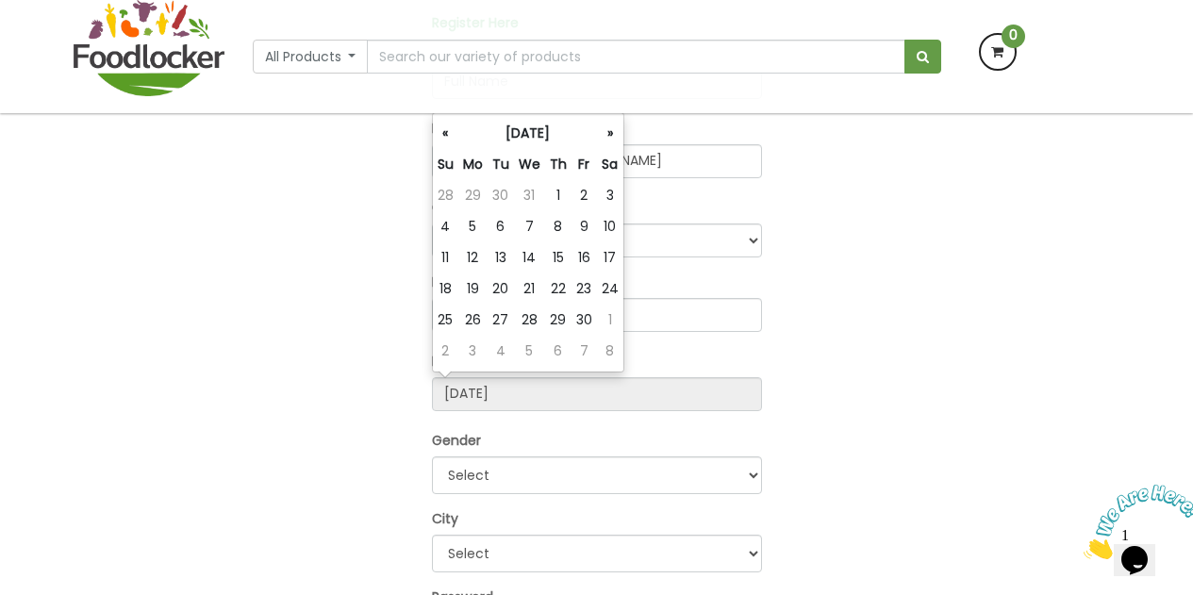
click at [450, 140] on th "«" at bounding box center [445, 133] width 25 height 31
click at [450, 140] on th "«" at bounding box center [446, 133] width 26 height 31
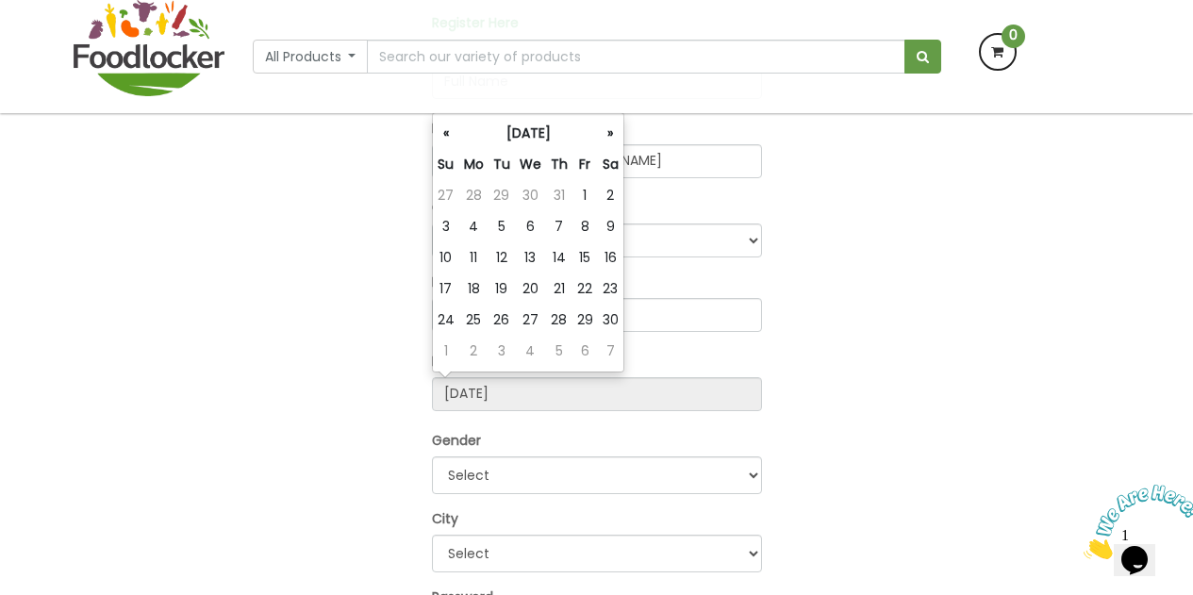
click at [450, 140] on th "«" at bounding box center [446, 133] width 26 height 31
click at [450, 140] on th "«" at bounding box center [445, 133] width 25 height 31
click at [450, 140] on th "«" at bounding box center [446, 133] width 26 height 31
click at [450, 140] on th "«" at bounding box center [445, 133] width 25 height 31
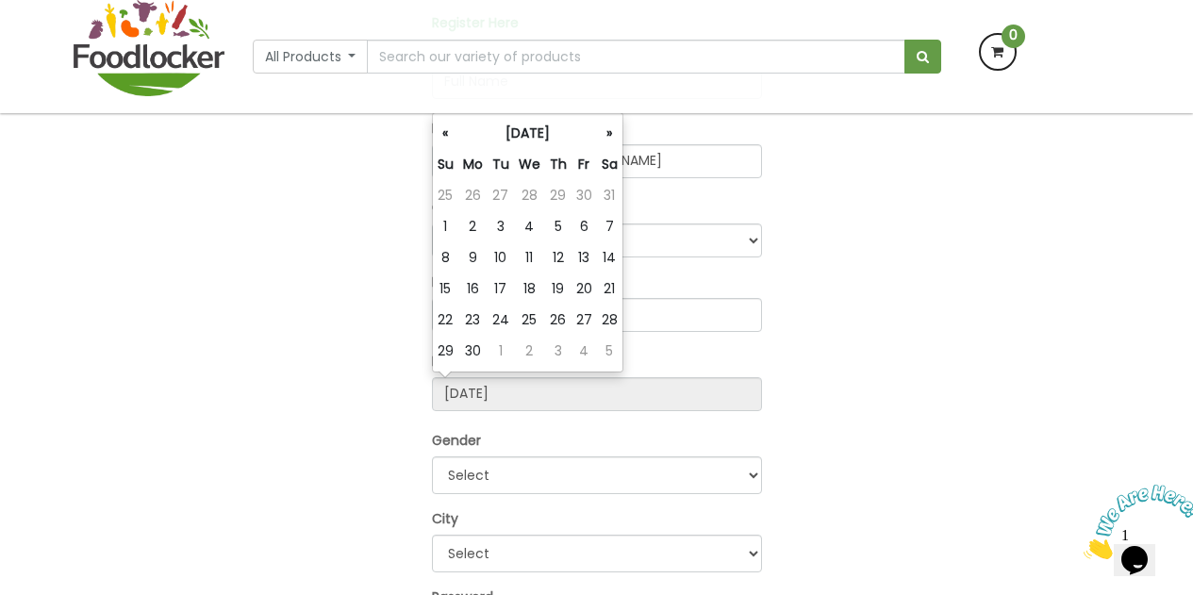
click at [450, 140] on th "«" at bounding box center [445, 133] width 25 height 31
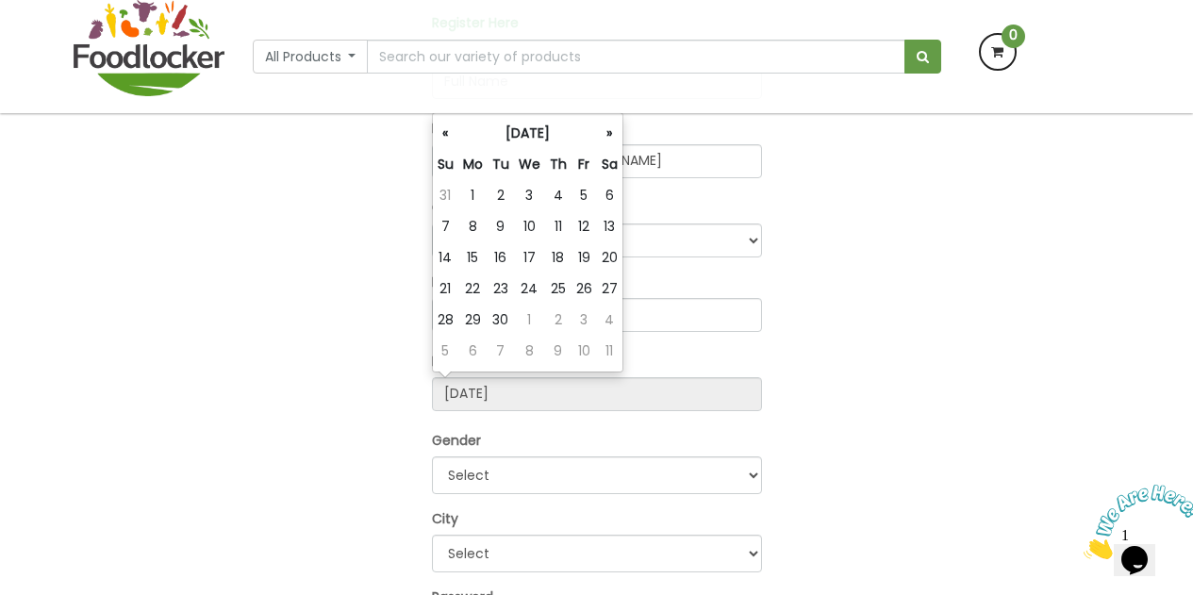
click at [450, 140] on th "«" at bounding box center [445, 133] width 25 height 31
click at [450, 140] on th "«" at bounding box center [446, 133] width 26 height 31
click at [452, 144] on th "«" at bounding box center [445, 133] width 25 height 31
click at [455, 148] on th "«" at bounding box center [445, 133] width 25 height 31
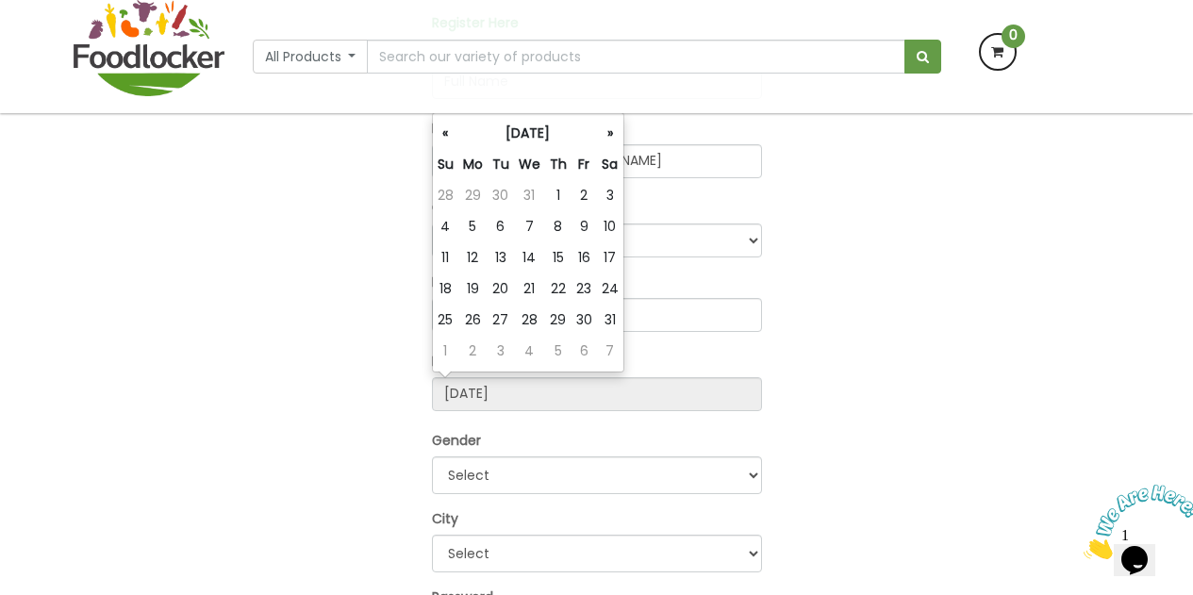
click at [455, 148] on th "«" at bounding box center [445, 133] width 25 height 31
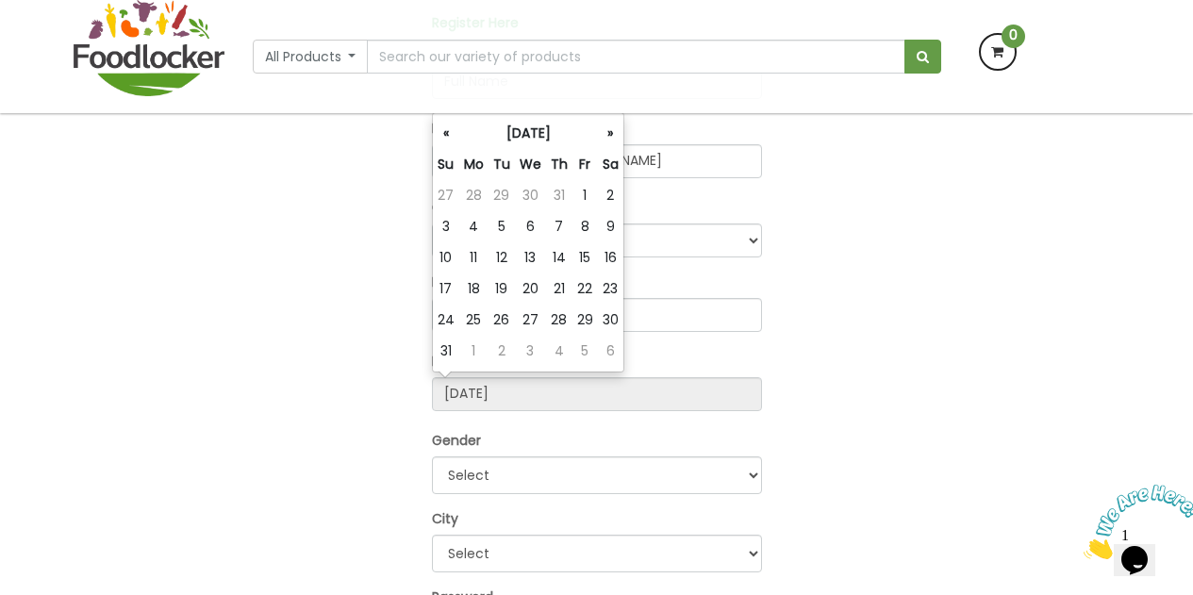
click at [455, 148] on th "«" at bounding box center [446, 133] width 26 height 31
click at [455, 148] on th "«" at bounding box center [445, 133] width 25 height 31
click at [564, 389] on input "2021-04-10" at bounding box center [597, 394] width 330 height 34
click at [790, 358] on div "OR Register Here Full Name Email Address lolatoni3@gmail.com Country Afghanista…" at bounding box center [596, 404] width 1075 height 1022
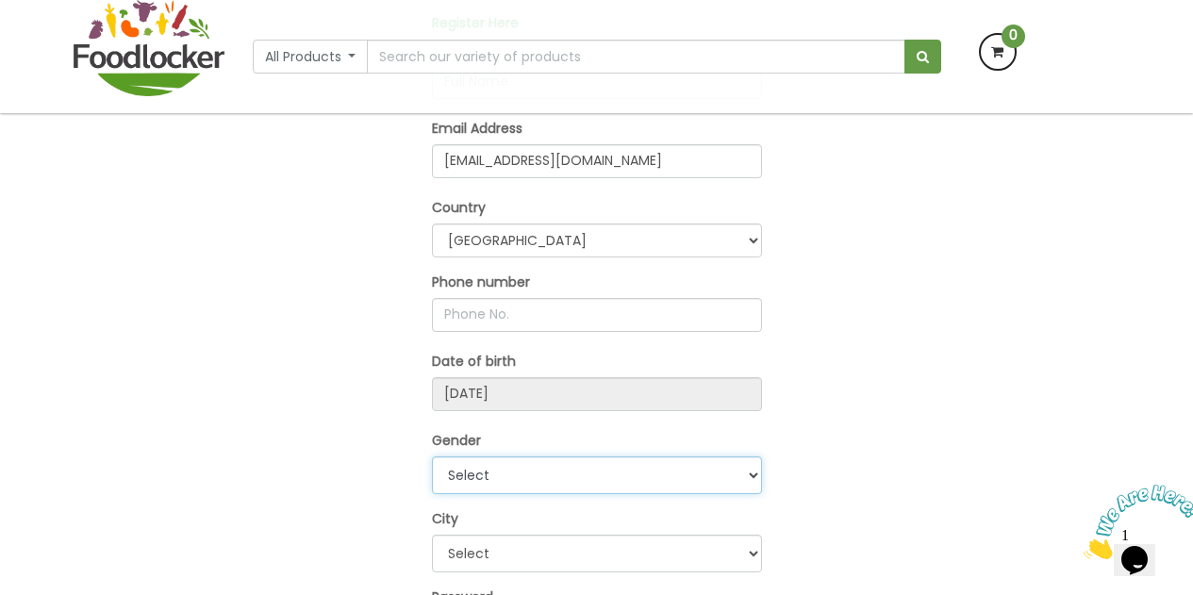
click at [752, 467] on select "Select Male Female" at bounding box center [597, 475] width 330 height 38
select select "Female"
click at [432, 456] on select "Select Male Female" at bounding box center [597, 475] width 330 height 38
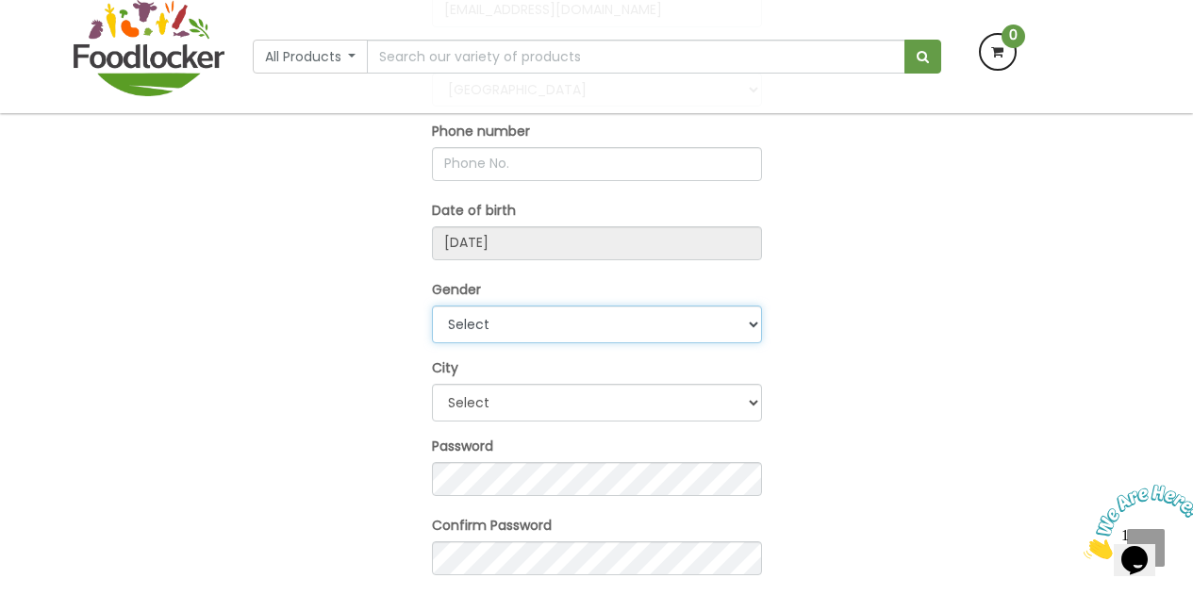
scroll to position [494, 0]
click at [760, 406] on select "Select Ibadan Lagos Others" at bounding box center [597, 401] width 330 height 38
select select "2"
click at [432, 382] on select "Select Ibadan Lagos Others" at bounding box center [597, 401] width 330 height 38
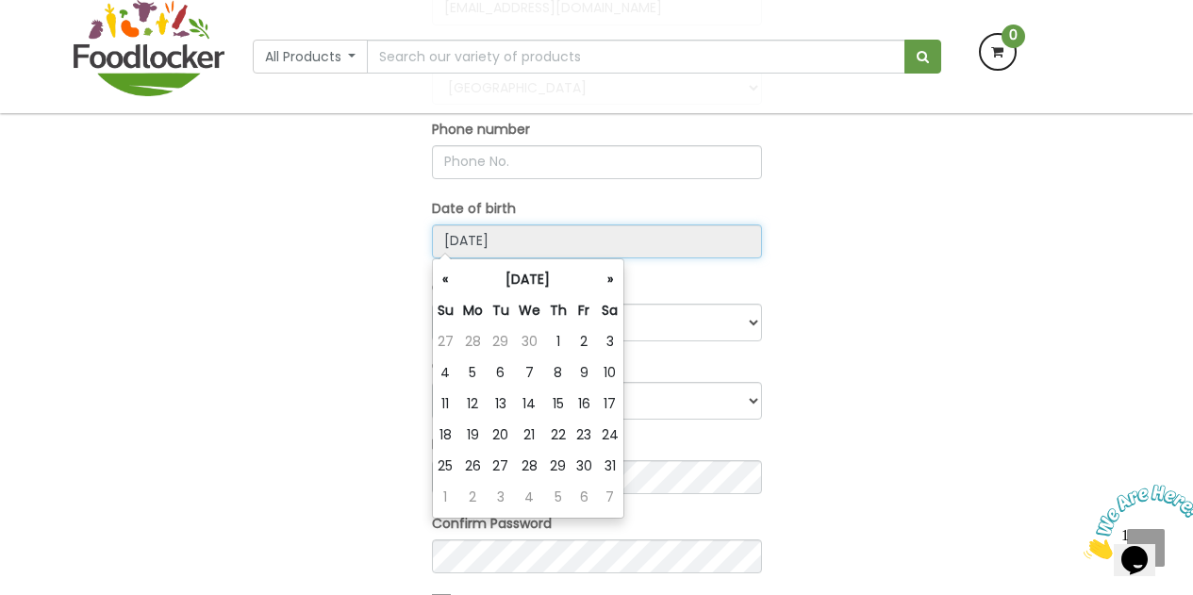
click at [520, 236] on input "2021-04-10" at bounding box center [597, 241] width 330 height 34
click at [449, 283] on th "«" at bounding box center [445, 279] width 25 height 31
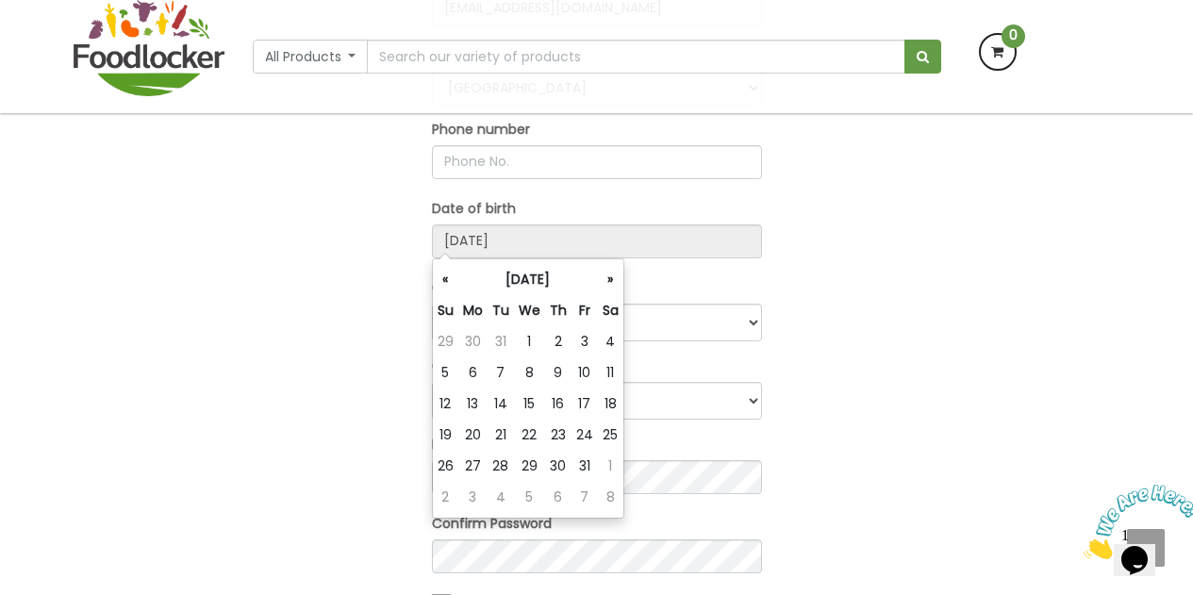
click at [449, 283] on th "«" at bounding box center [445, 279] width 25 height 31
click at [449, 283] on th "«" at bounding box center [446, 279] width 26 height 31
click at [449, 283] on th "«" at bounding box center [445, 279] width 25 height 31
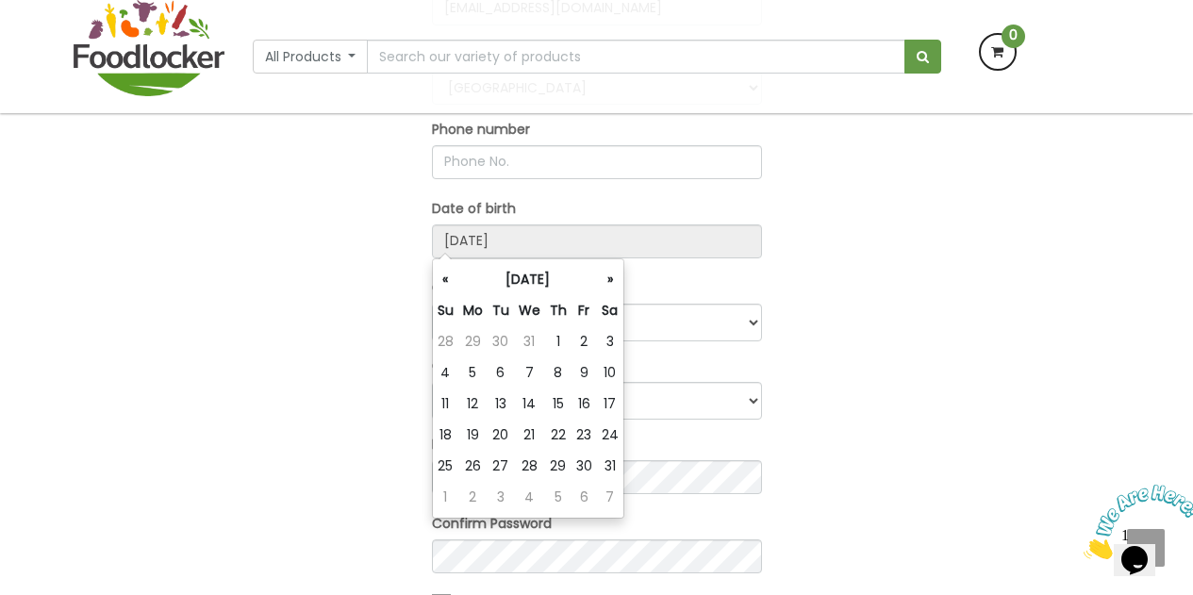
click at [449, 283] on th "«" at bounding box center [445, 279] width 25 height 31
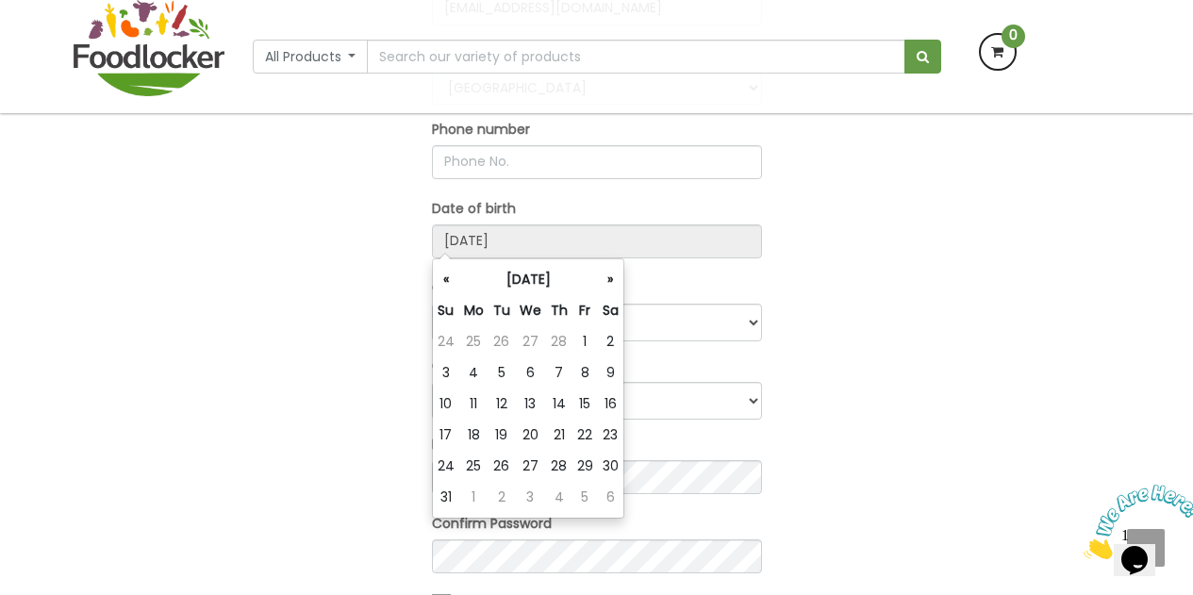
click at [449, 283] on th "«" at bounding box center [446, 279] width 26 height 31
click at [449, 283] on th "«" at bounding box center [445, 279] width 25 height 31
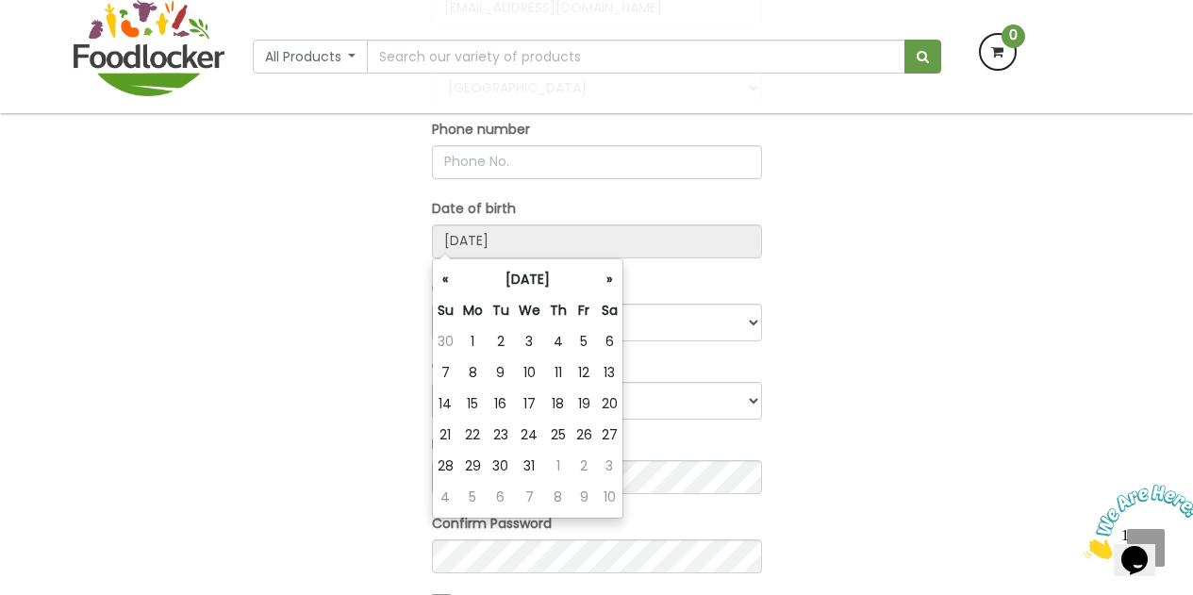
click at [449, 283] on th "«" at bounding box center [445, 279] width 25 height 31
click at [449, 283] on th "«" at bounding box center [446, 279] width 26 height 31
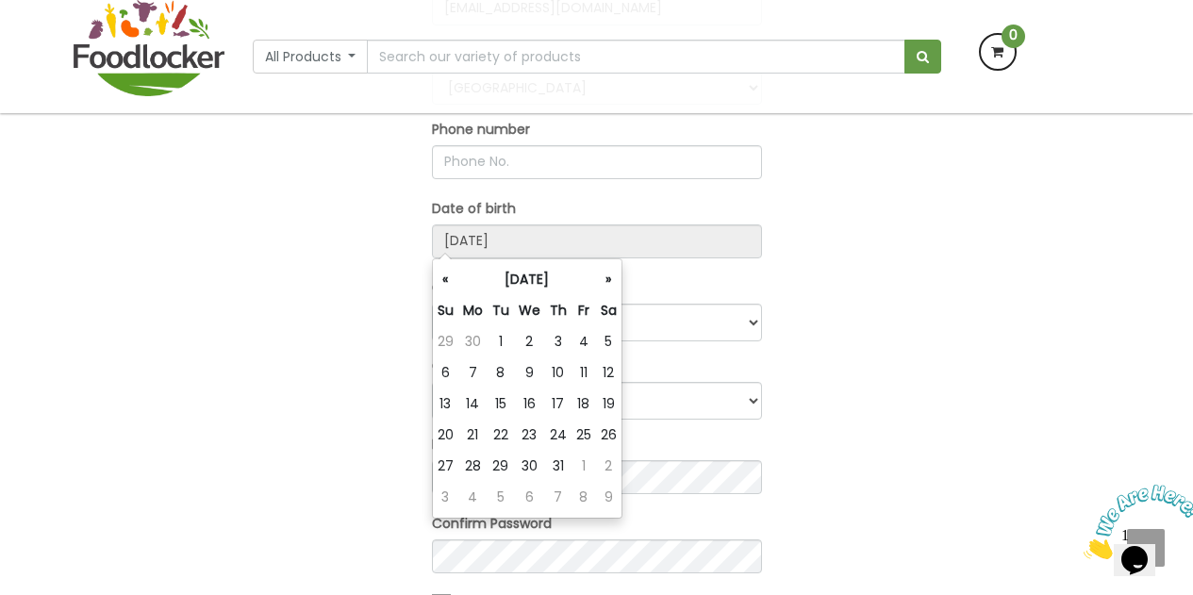
click at [449, 283] on th "«" at bounding box center [445, 279] width 25 height 31
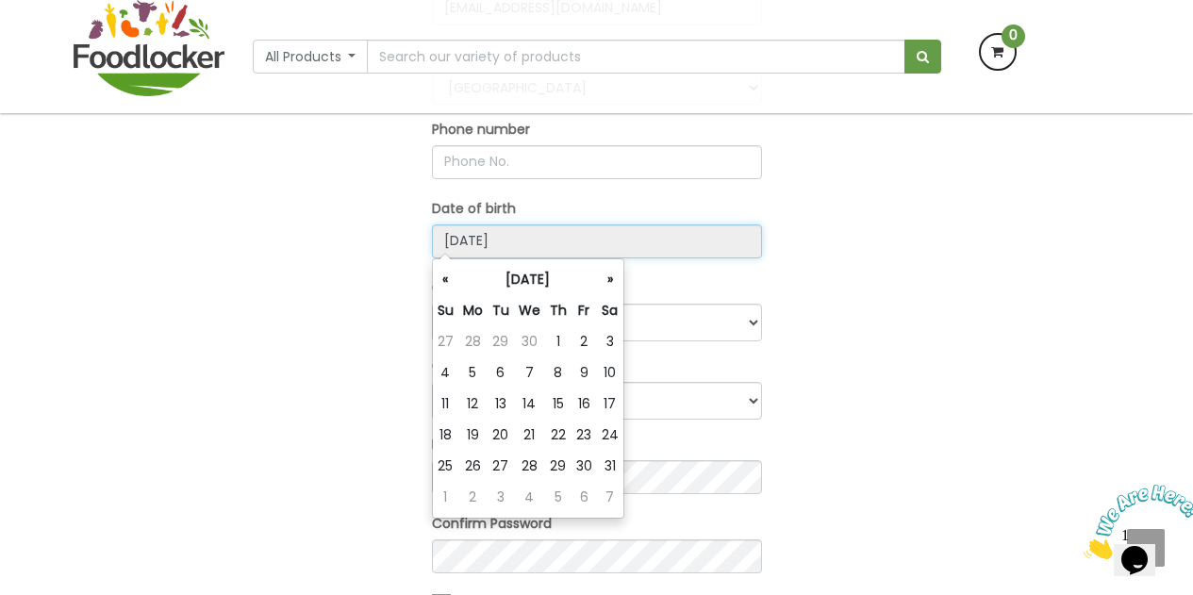
click at [591, 232] on input "2021-04-10" at bounding box center [597, 241] width 330 height 34
click at [448, 286] on th "«" at bounding box center [445, 279] width 25 height 31
click at [456, 289] on th "«" at bounding box center [445, 279] width 25 height 31
click at [455, 288] on th "«" at bounding box center [445, 279] width 25 height 31
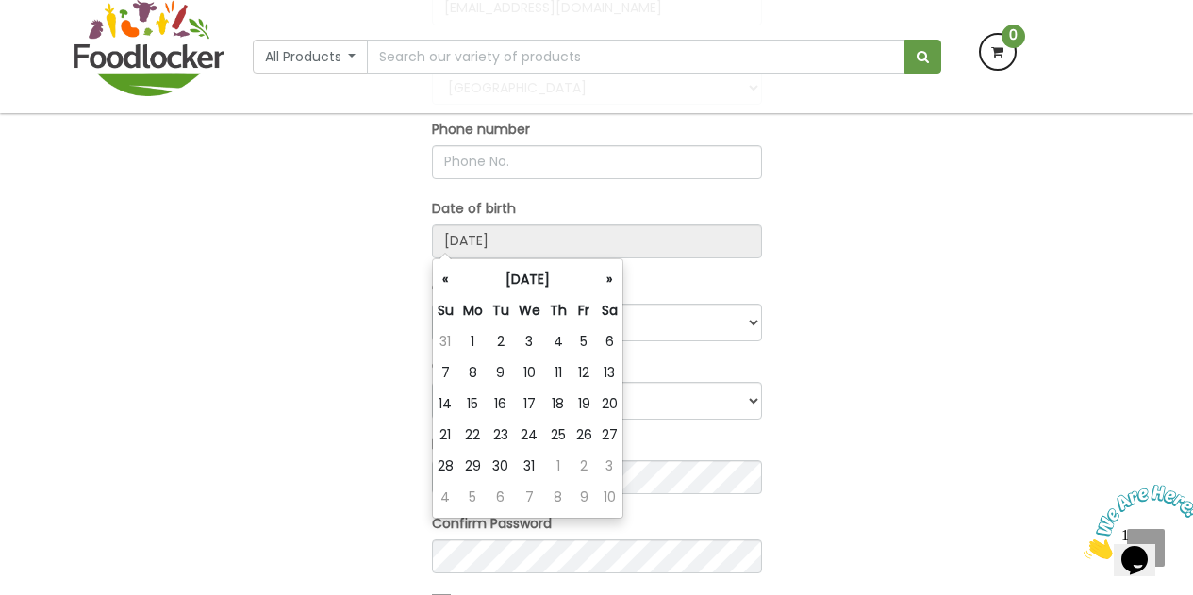
click at [455, 288] on th "«" at bounding box center [445, 279] width 25 height 31
click at [455, 288] on th "«" at bounding box center [446, 279] width 26 height 31
click at [455, 288] on th "«" at bounding box center [445, 279] width 25 height 31
click at [455, 288] on th "«" at bounding box center [446, 279] width 26 height 31
click at [454, 406] on td "10" at bounding box center [446, 404] width 26 height 31
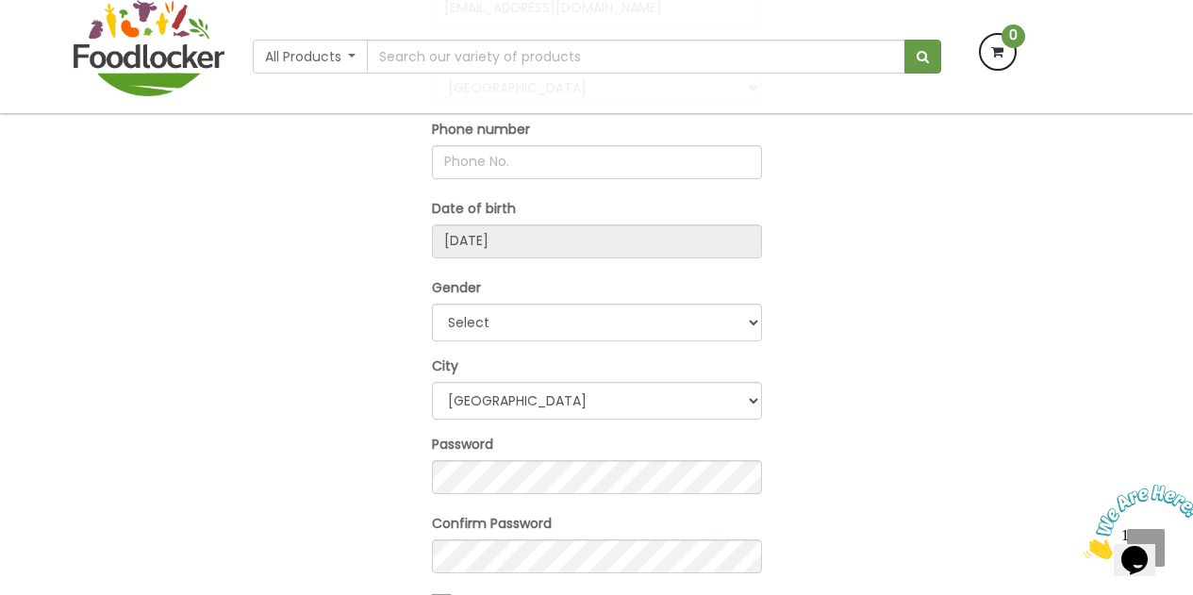
click at [840, 402] on div "OR Register Here Full Name Email Address lolatoni3@gmail.com Country Afghanista…" at bounding box center [596, 252] width 1075 height 1022
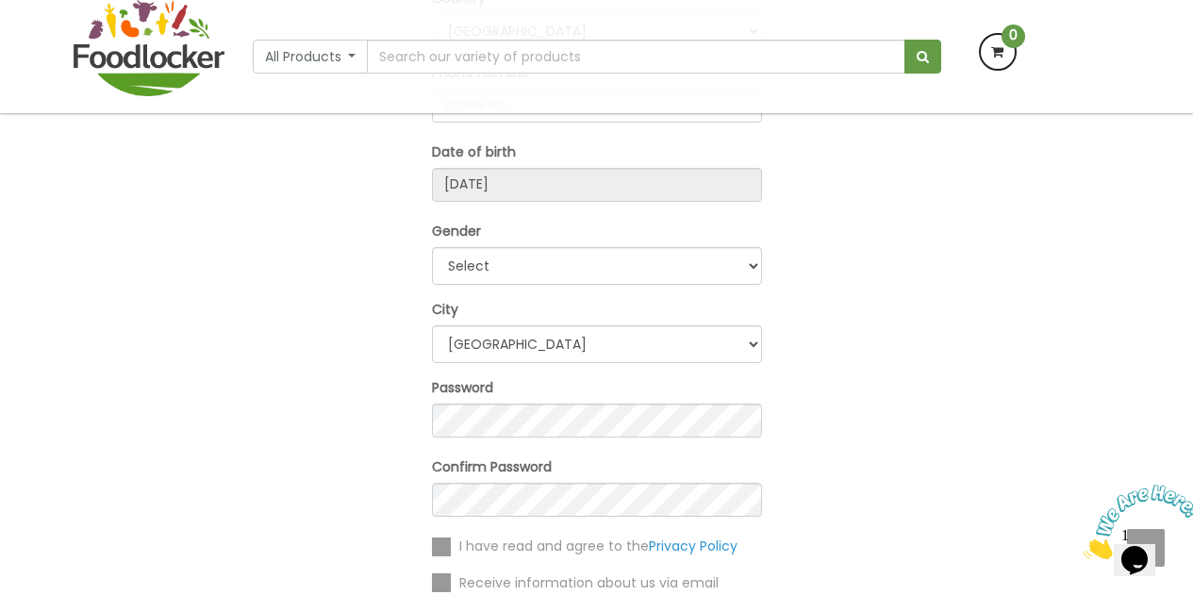
scroll to position [521, 0]
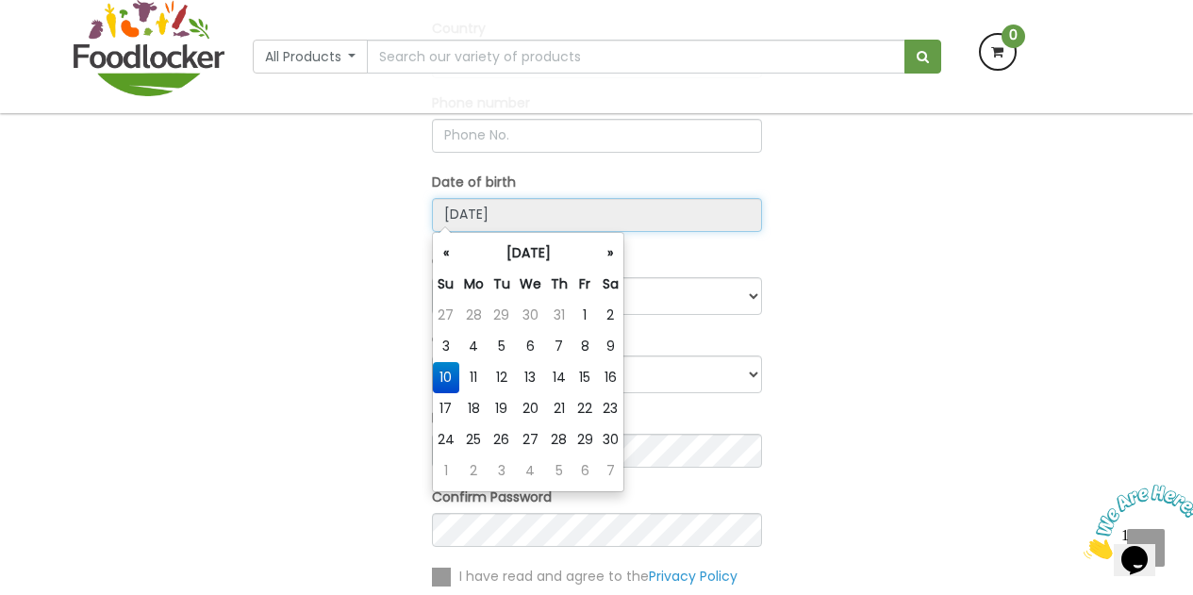
click at [530, 214] on input "2011-04-10" at bounding box center [597, 215] width 330 height 34
click at [448, 259] on th "«" at bounding box center [446, 253] width 26 height 31
click at [448, 259] on th "«" at bounding box center [445, 253] width 25 height 31
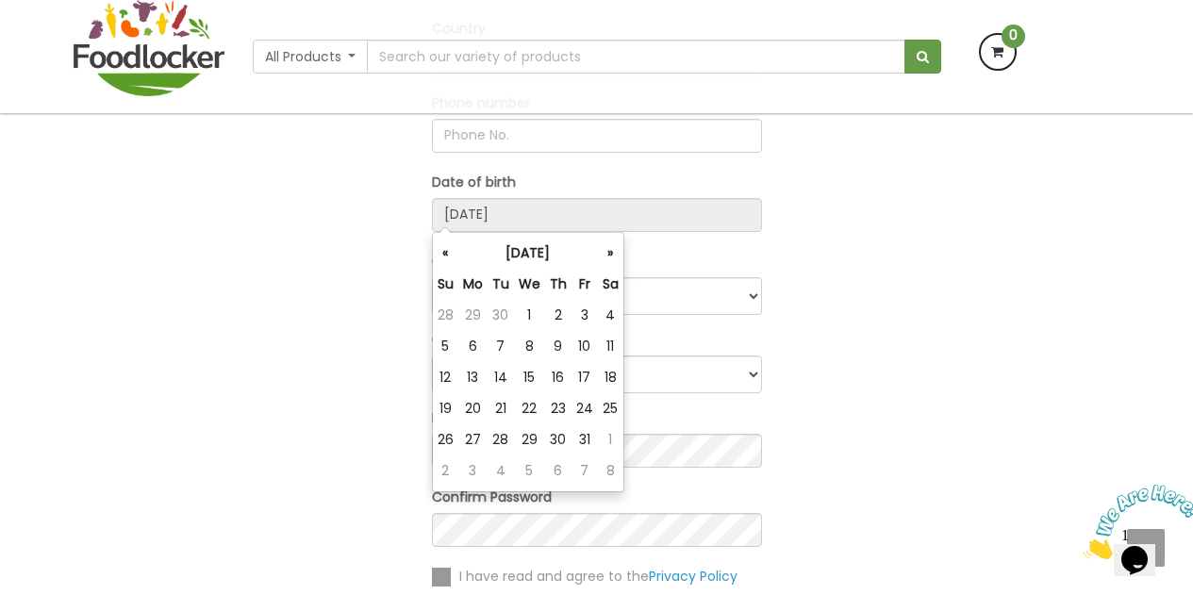
click at [448, 259] on th "«" at bounding box center [445, 253] width 25 height 31
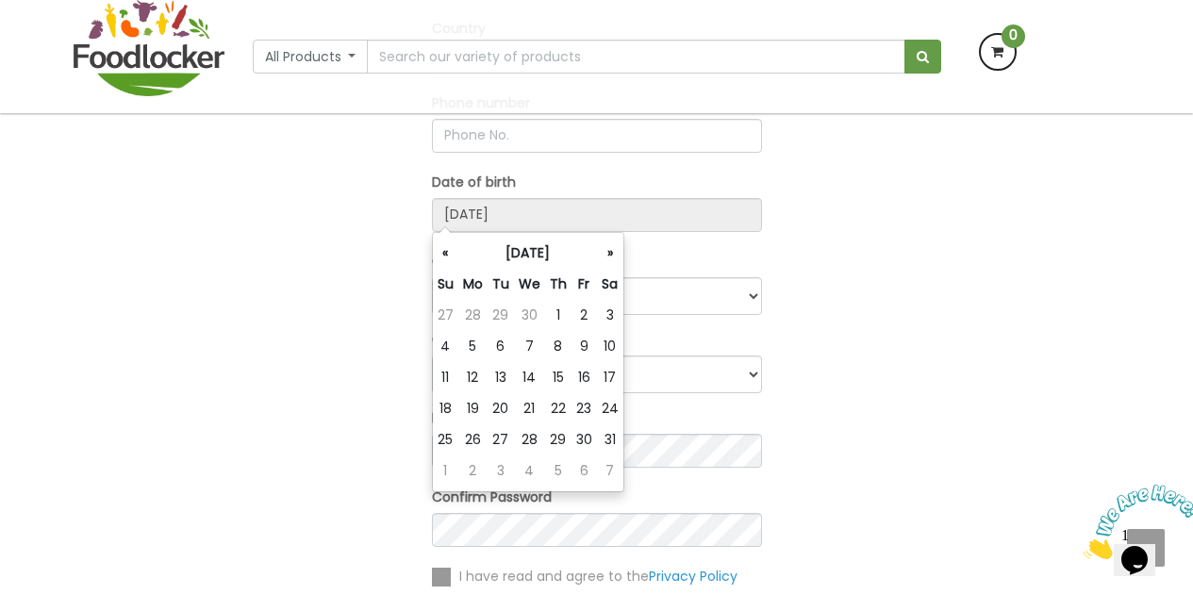
click at [448, 259] on th "«" at bounding box center [445, 253] width 25 height 31
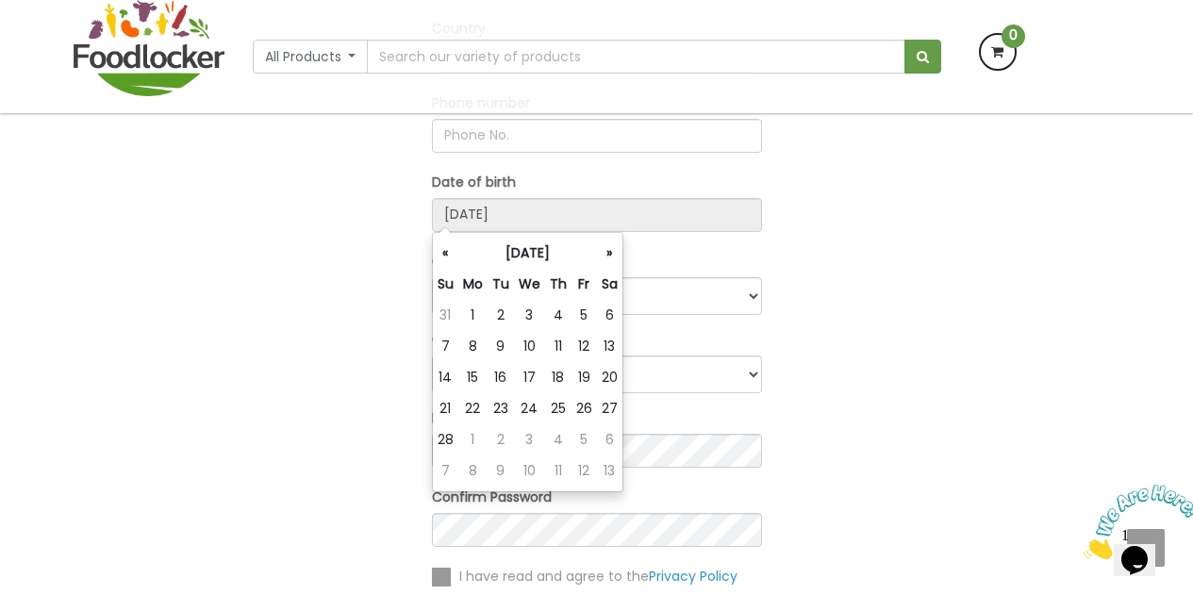
click at [448, 259] on th "«" at bounding box center [445, 253] width 25 height 31
click at [448, 259] on th "«" at bounding box center [446, 253] width 26 height 31
click at [448, 259] on th "«" at bounding box center [445, 253] width 25 height 31
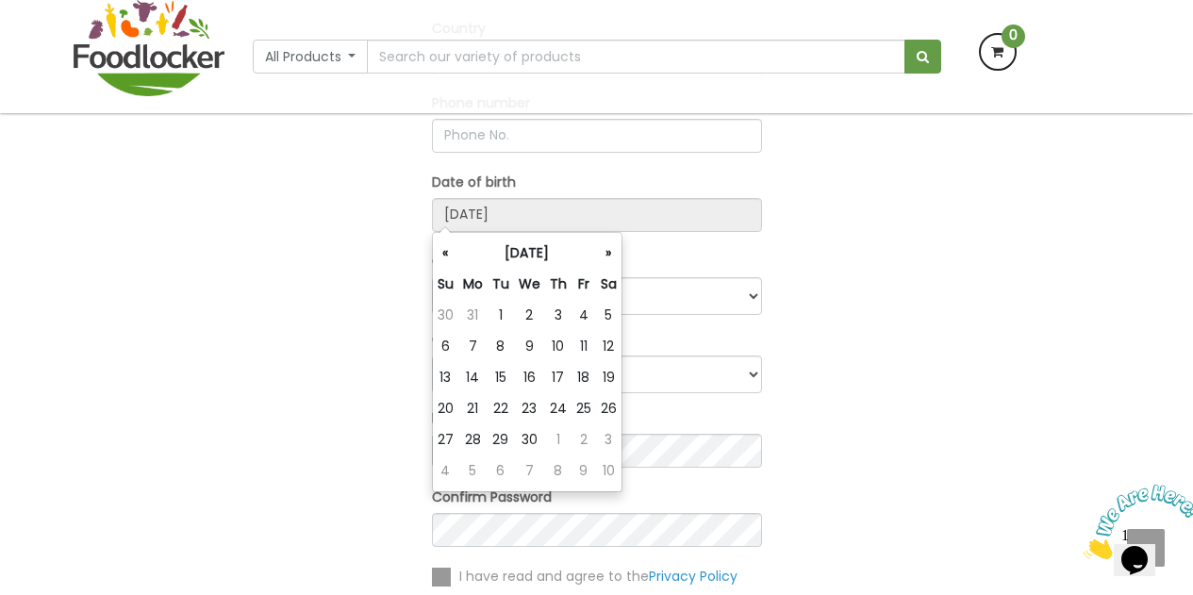
click at [448, 259] on th "«" at bounding box center [445, 253] width 25 height 31
click at [448, 259] on th "«" at bounding box center [446, 253] width 26 height 31
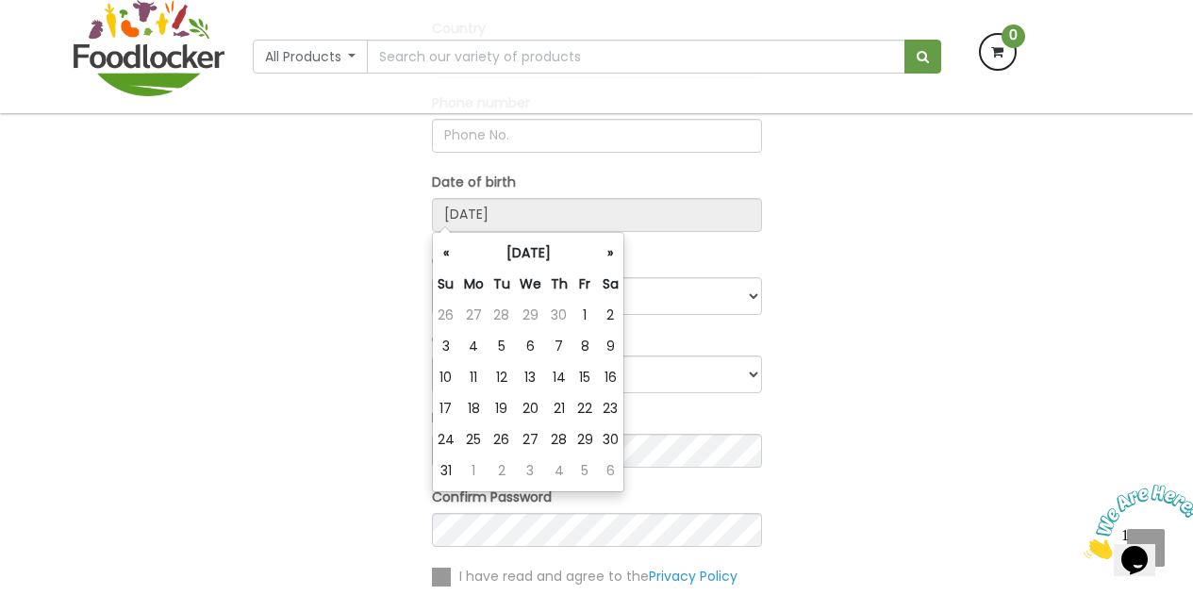
click at [448, 259] on th "«" at bounding box center [446, 253] width 26 height 31
click at [448, 259] on th "«" at bounding box center [445, 253] width 25 height 31
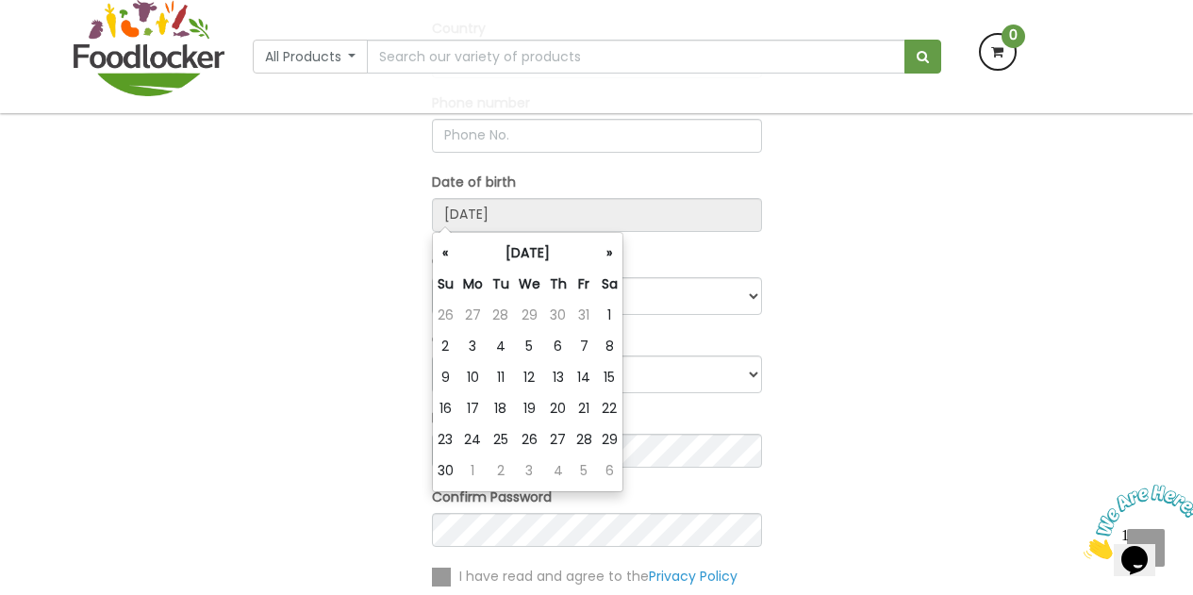
click at [448, 259] on th "«" at bounding box center [445, 253] width 25 height 31
click at [448, 259] on th "«" at bounding box center [446, 253] width 26 height 31
click at [448, 259] on th "«" at bounding box center [445, 253] width 25 height 31
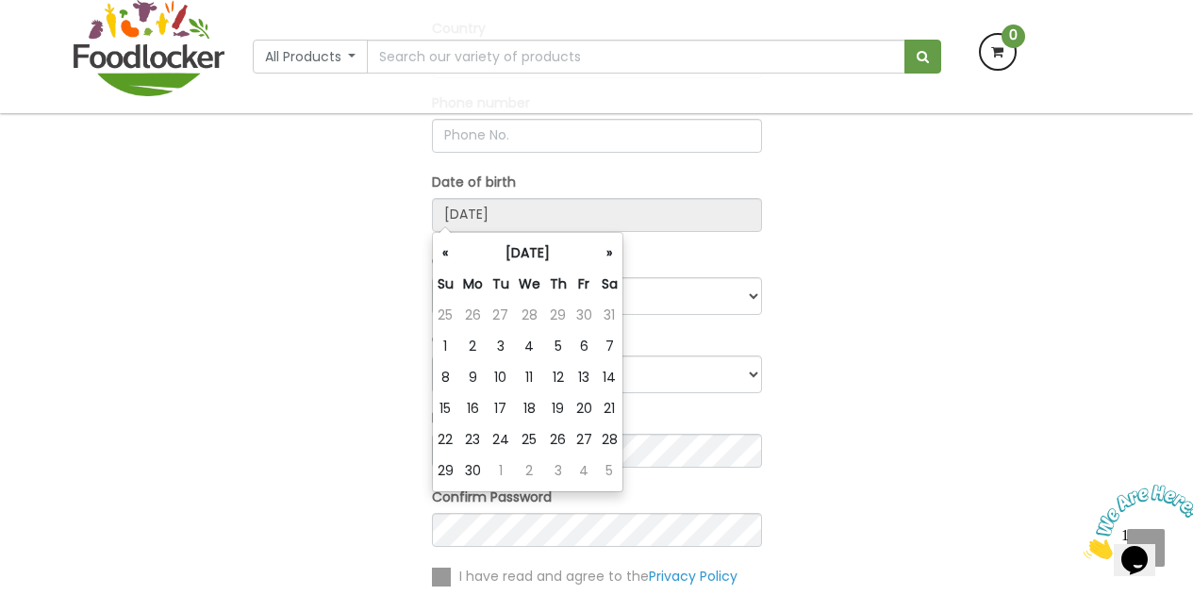
click at [448, 259] on th "«" at bounding box center [445, 253] width 25 height 31
click at [448, 259] on th "«" at bounding box center [446, 253] width 26 height 31
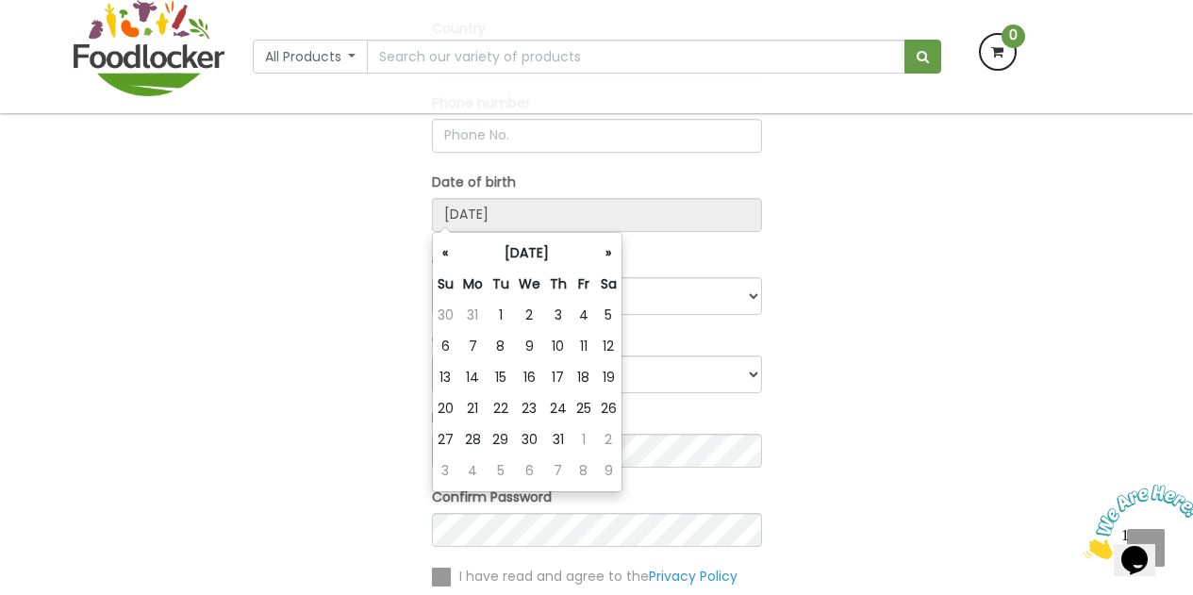
click at [448, 259] on th "«" at bounding box center [445, 253] width 25 height 31
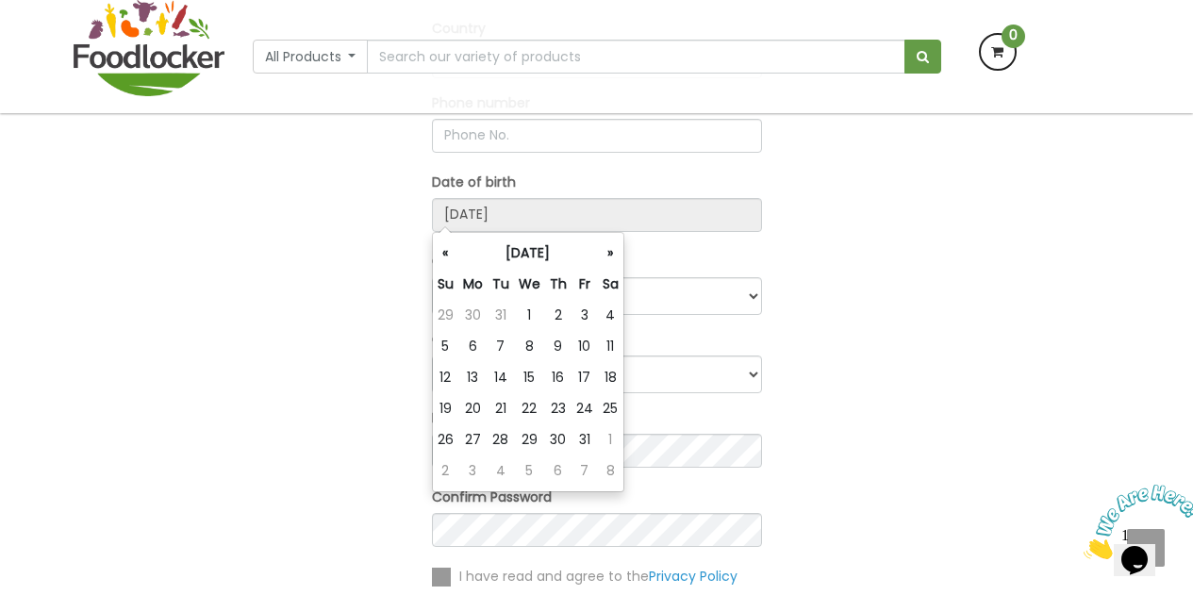
click at [448, 259] on th "«" at bounding box center [445, 253] width 25 height 31
click at [448, 259] on th "«" at bounding box center [446, 253] width 26 height 31
click at [448, 259] on th "«" at bounding box center [445, 253] width 25 height 31
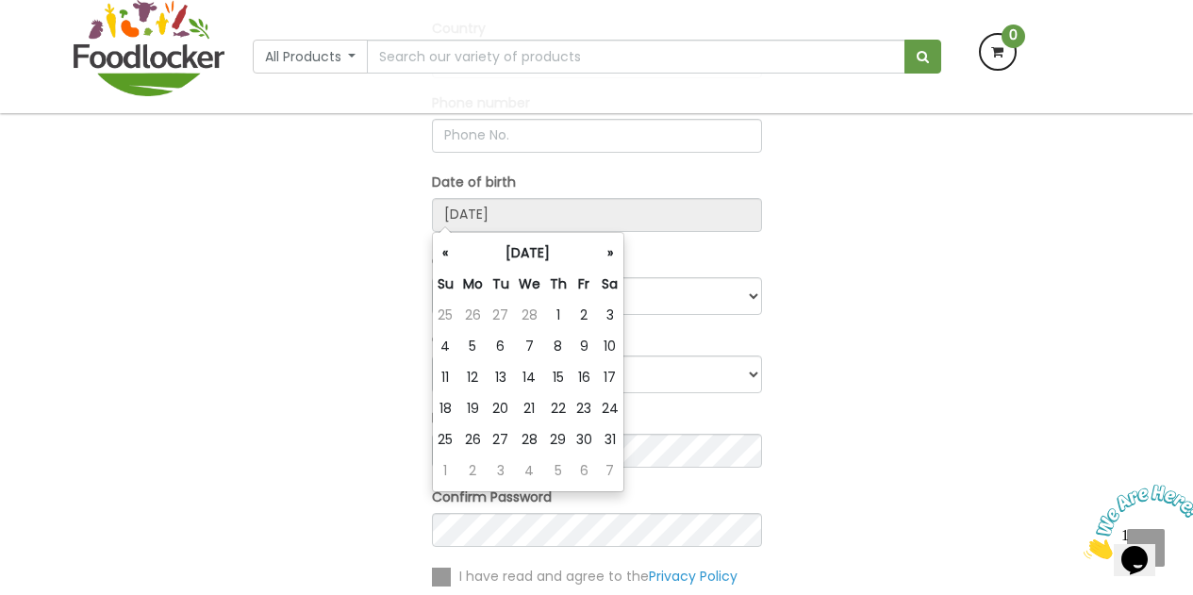
click at [448, 259] on th "«" at bounding box center [445, 253] width 25 height 31
click at [448, 259] on th "«" at bounding box center [446, 253] width 26 height 31
click at [448, 259] on th "«" at bounding box center [445, 253] width 25 height 31
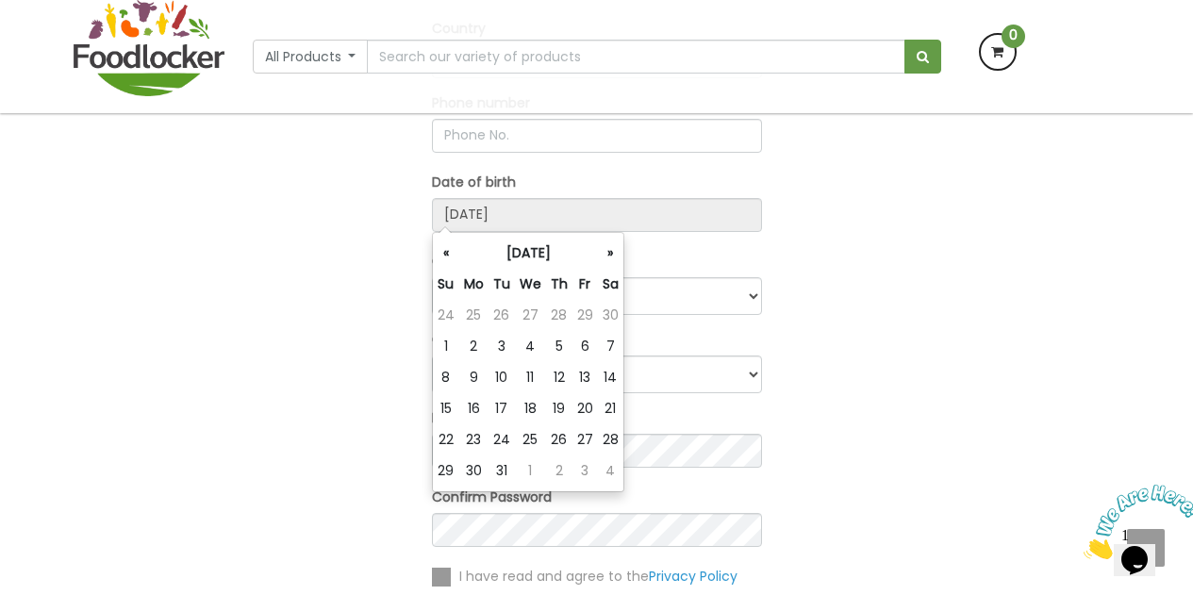
click at [448, 259] on th "«" at bounding box center [446, 253] width 26 height 31
click at [448, 259] on th "«" at bounding box center [445, 253] width 25 height 31
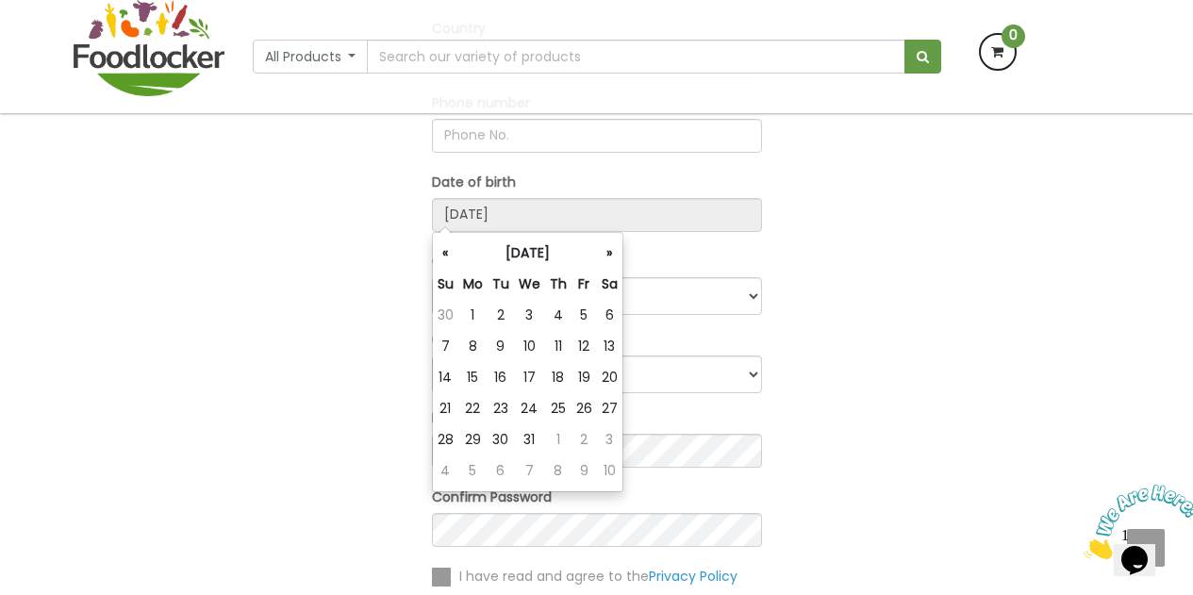
click at [448, 259] on th "«" at bounding box center [445, 253] width 25 height 31
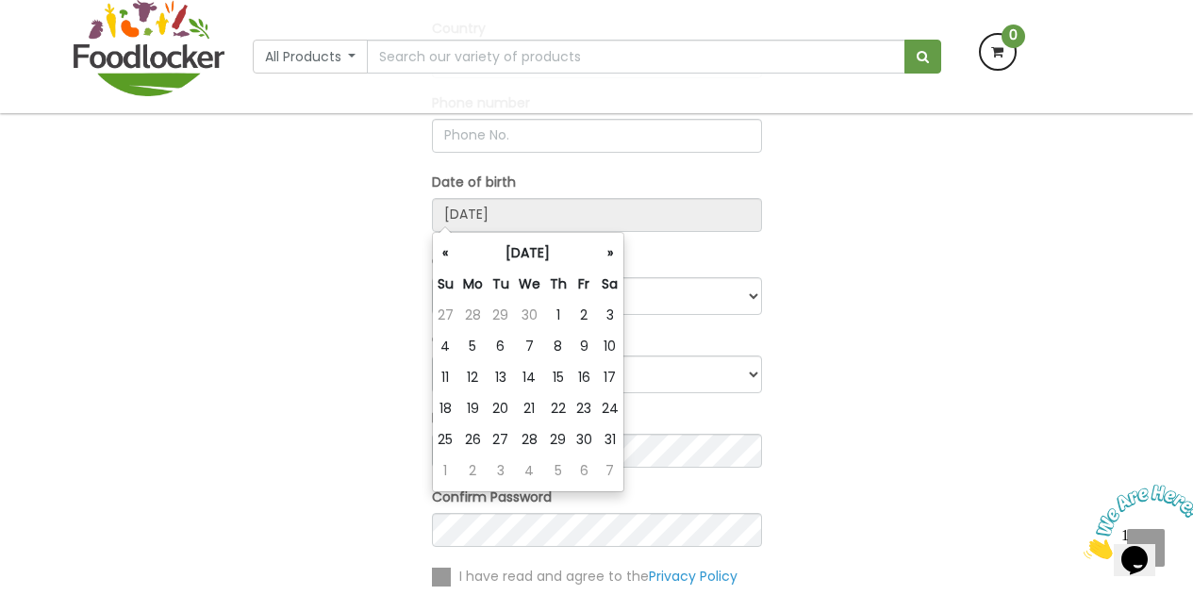
click at [448, 259] on th "«" at bounding box center [445, 253] width 25 height 31
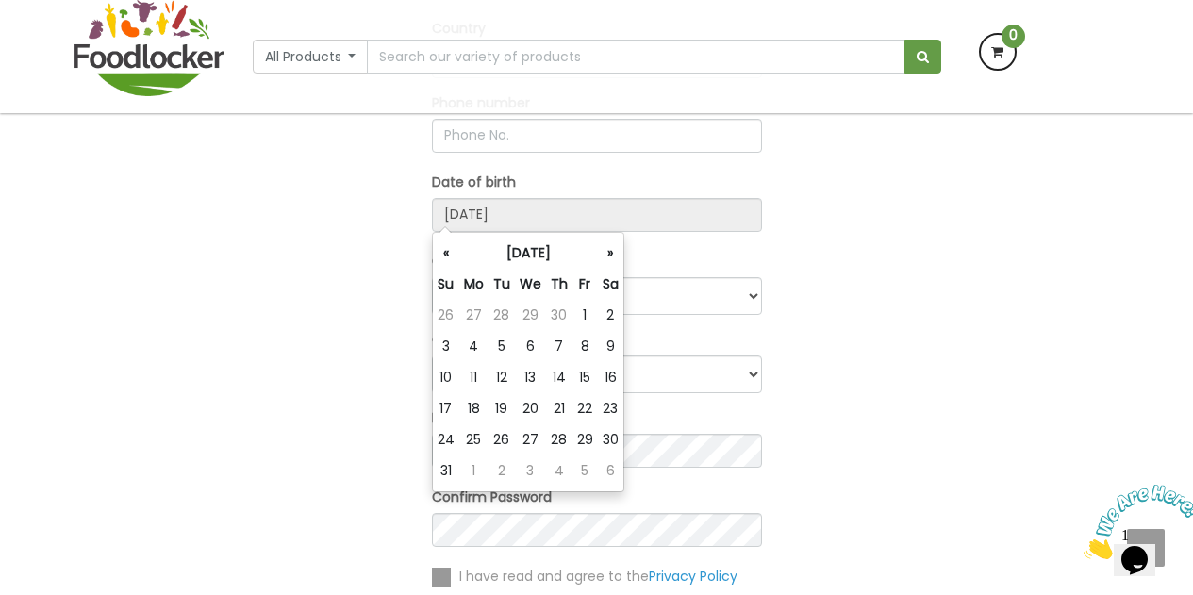
click at [448, 259] on th "«" at bounding box center [446, 253] width 26 height 31
click at [448, 259] on th "«" at bounding box center [445, 253] width 25 height 31
click at [448, 259] on th "«" at bounding box center [446, 253] width 26 height 31
click at [448, 259] on th "«" at bounding box center [445, 253] width 25 height 31
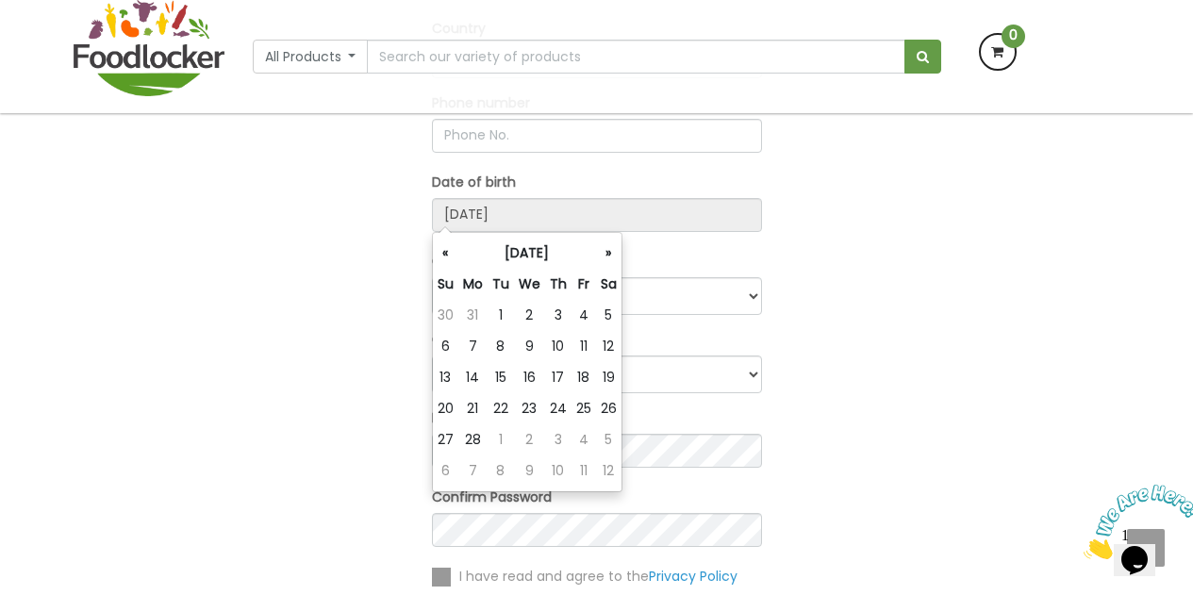
click at [448, 259] on th "«" at bounding box center [445, 253] width 25 height 31
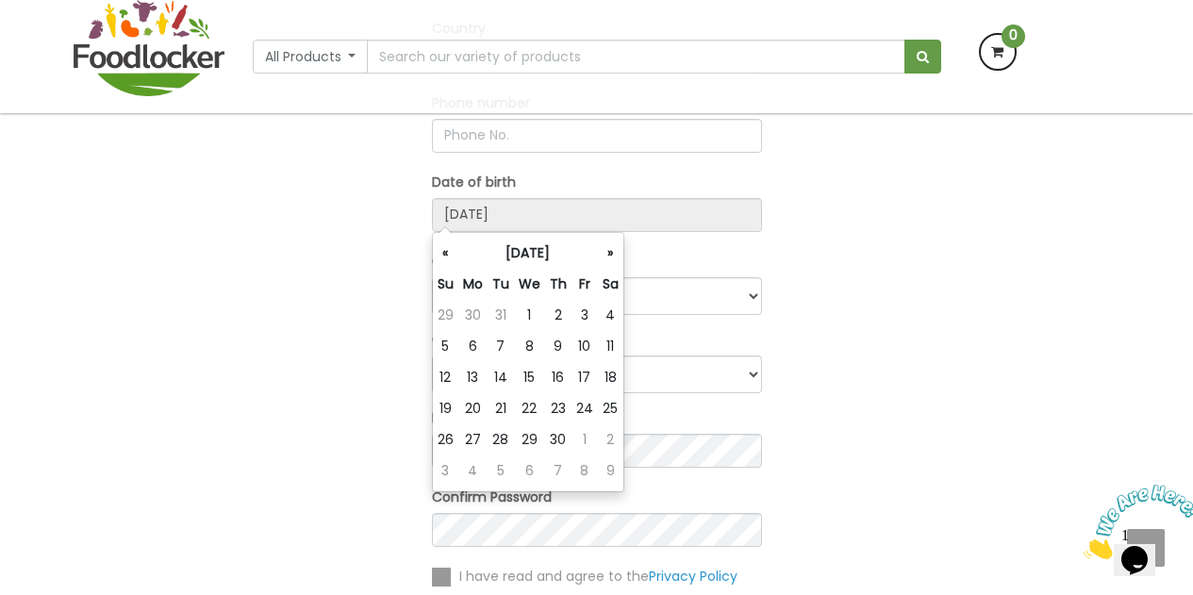
click at [448, 259] on th "«" at bounding box center [445, 253] width 25 height 31
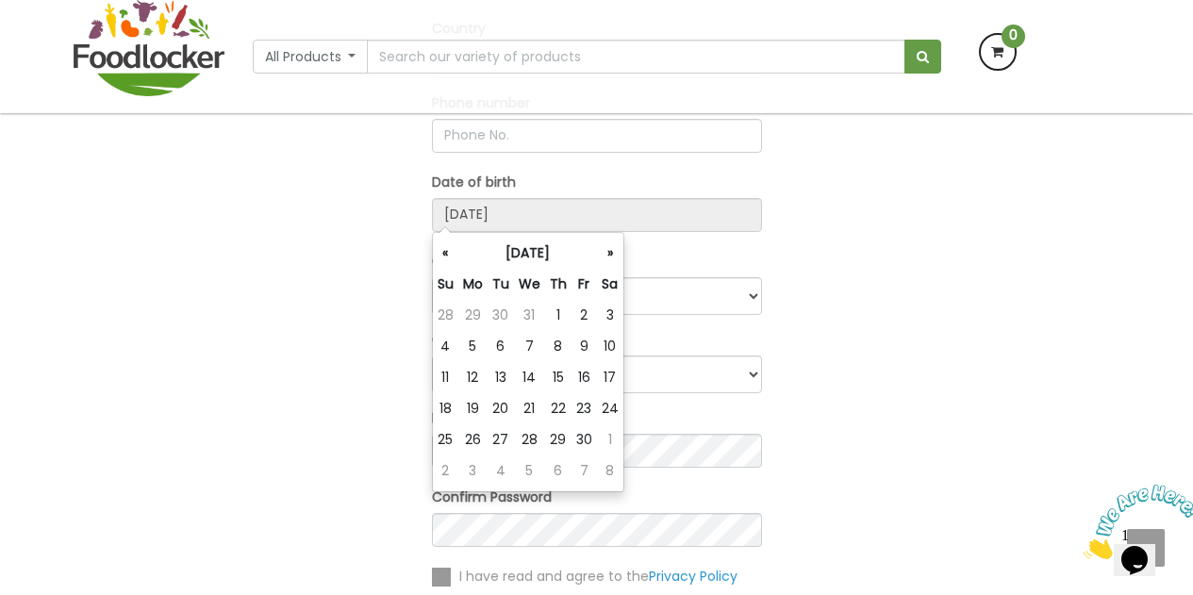
click at [448, 259] on th "«" at bounding box center [445, 253] width 25 height 31
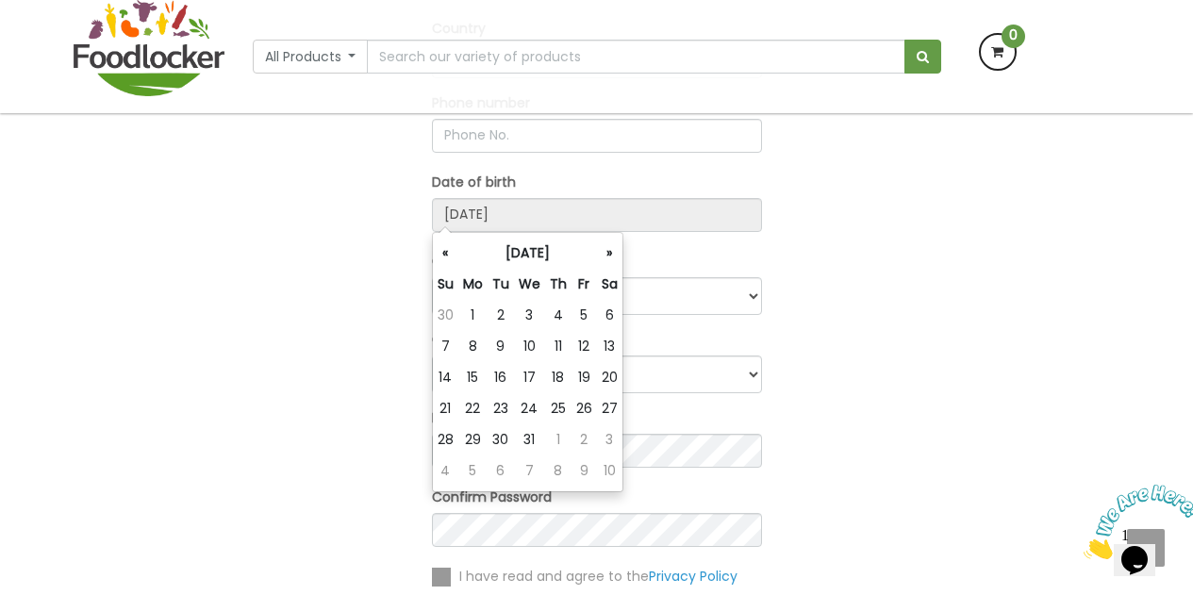
click at [448, 259] on th "«" at bounding box center [445, 253] width 25 height 31
click at [448, 259] on th "«" at bounding box center [446, 253] width 26 height 31
click at [448, 259] on th "«" at bounding box center [445, 253] width 25 height 31
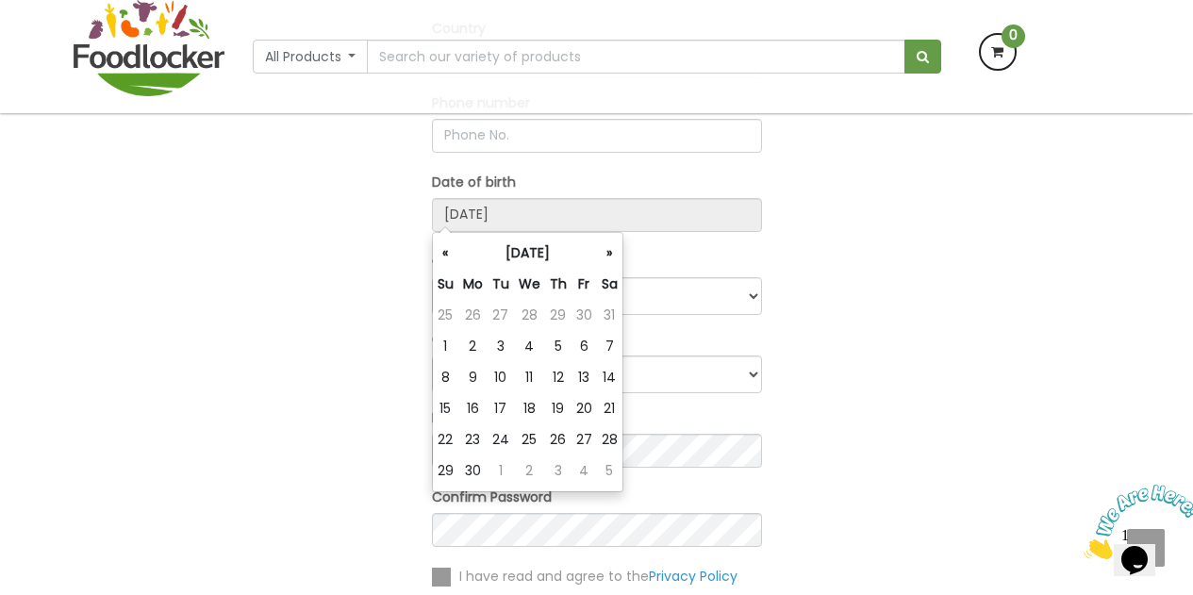
click at [448, 259] on th "«" at bounding box center [445, 253] width 25 height 31
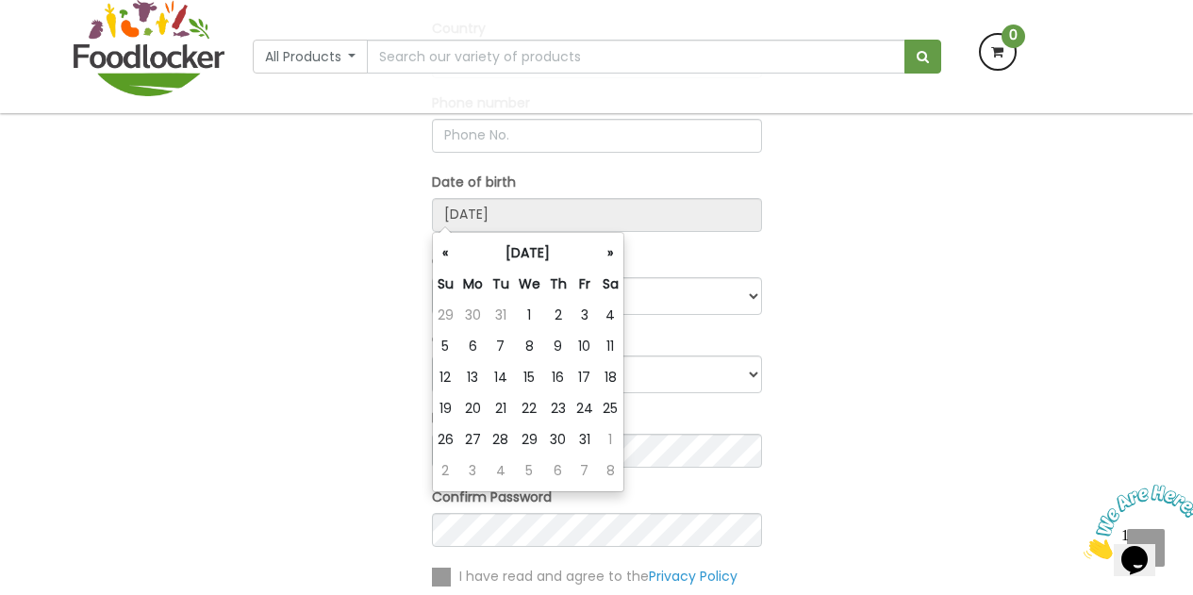
click at [448, 259] on th "«" at bounding box center [445, 253] width 25 height 31
click at [448, 259] on th "«" at bounding box center [446, 253] width 26 height 31
click at [448, 259] on th "«" at bounding box center [445, 253] width 25 height 31
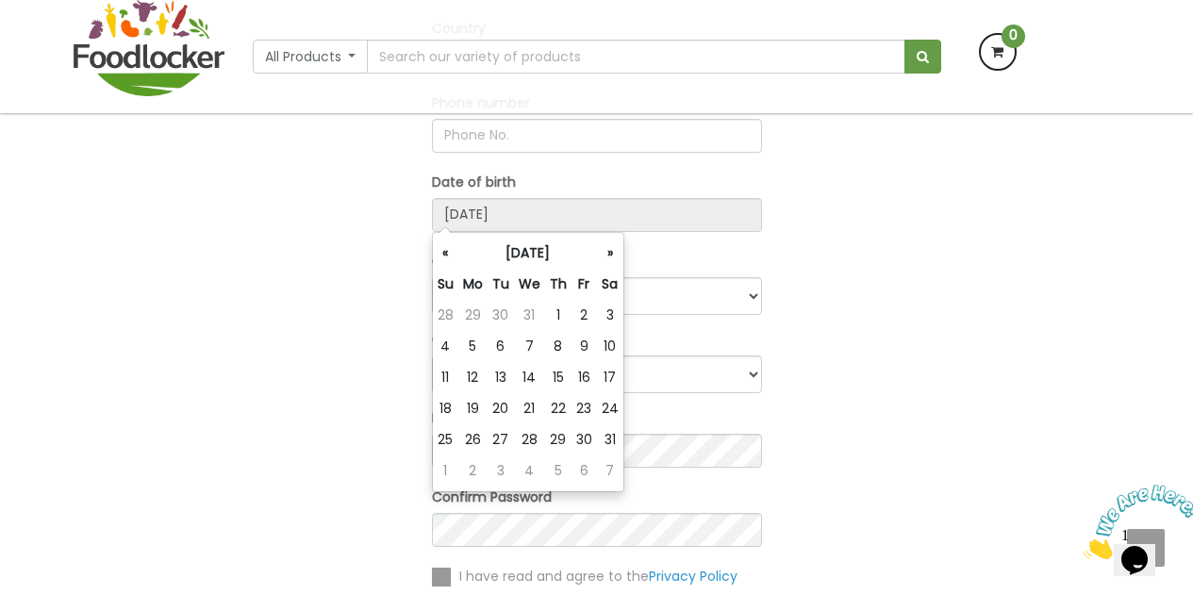
click at [448, 259] on th "«" at bounding box center [445, 253] width 25 height 31
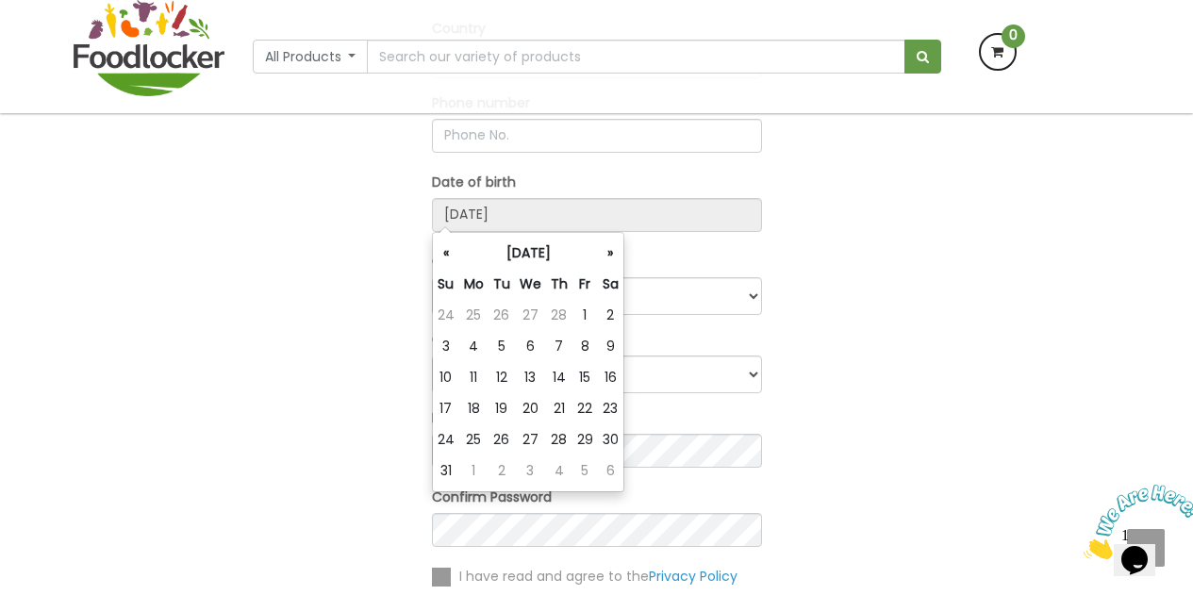
click at [448, 259] on th "«" at bounding box center [446, 253] width 26 height 31
click at [448, 259] on th "«" at bounding box center [445, 253] width 25 height 31
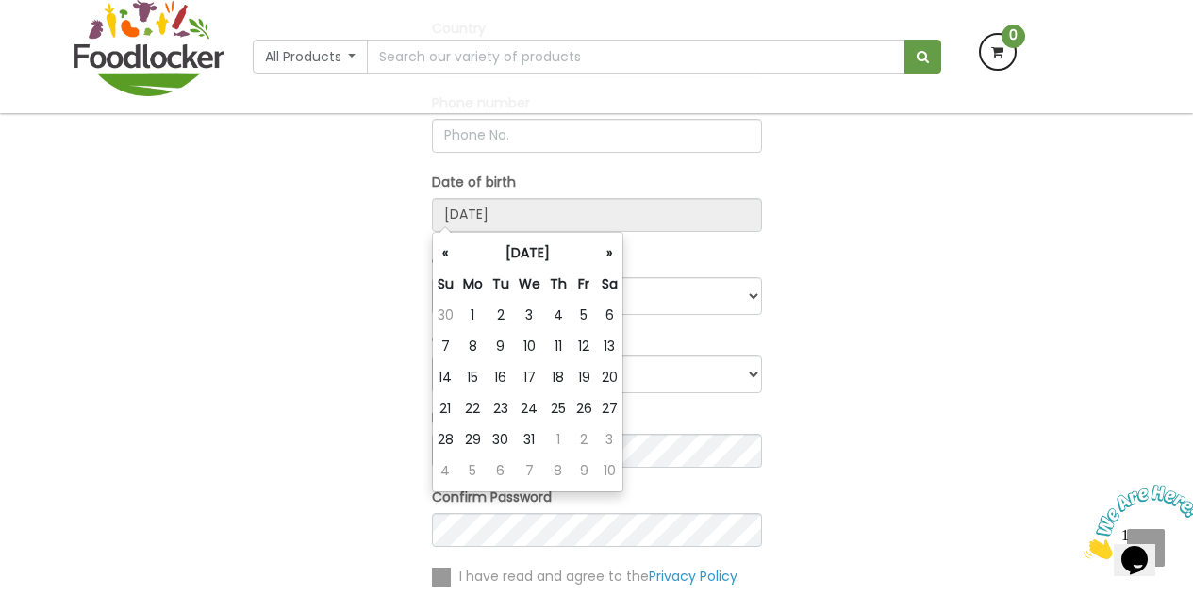
click at [448, 259] on th "«" at bounding box center [445, 253] width 25 height 31
click at [448, 259] on th "«" at bounding box center [446, 253] width 26 height 31
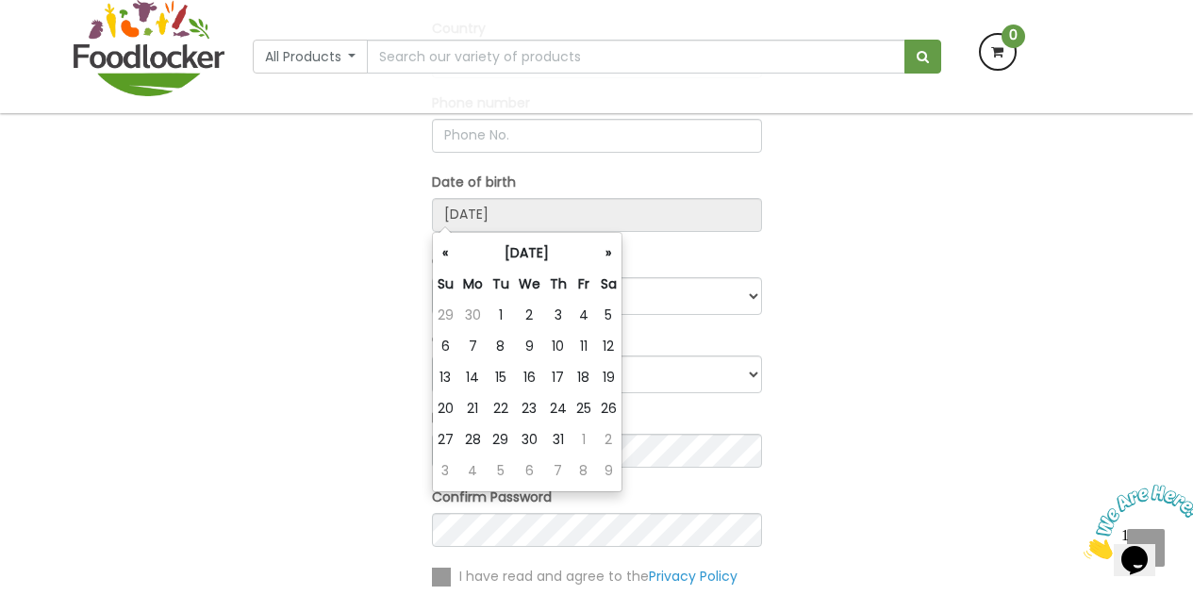
click at [448, 259] on th "«" at bounding box center [445, 253] width 25 height 31
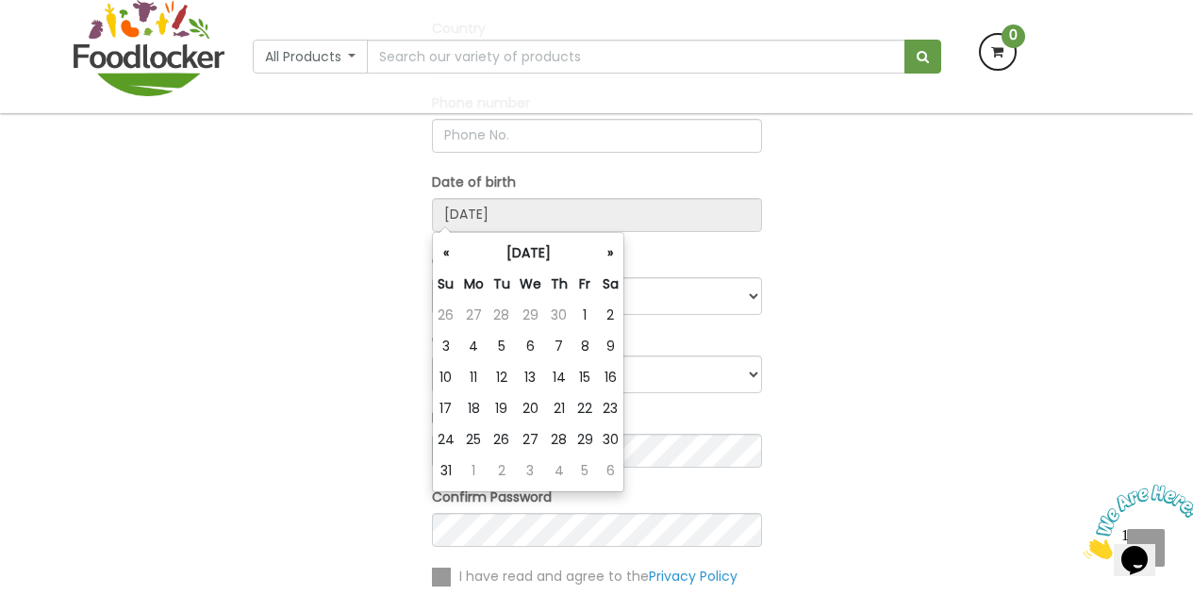
click at [448, 259] on th "«" at bounding box center [446, 253] width 26 height 31
click at [560, 350] on td "9" at bounding box center [558, 346] width 26 height 31
type input "2000-11-09"
click at [804, 384] on div "OR Register Here Full Name Email Address lolatoni3@gmail.com Country Afghanista…" at bounding box center [596, 225] width 1075 height 1022
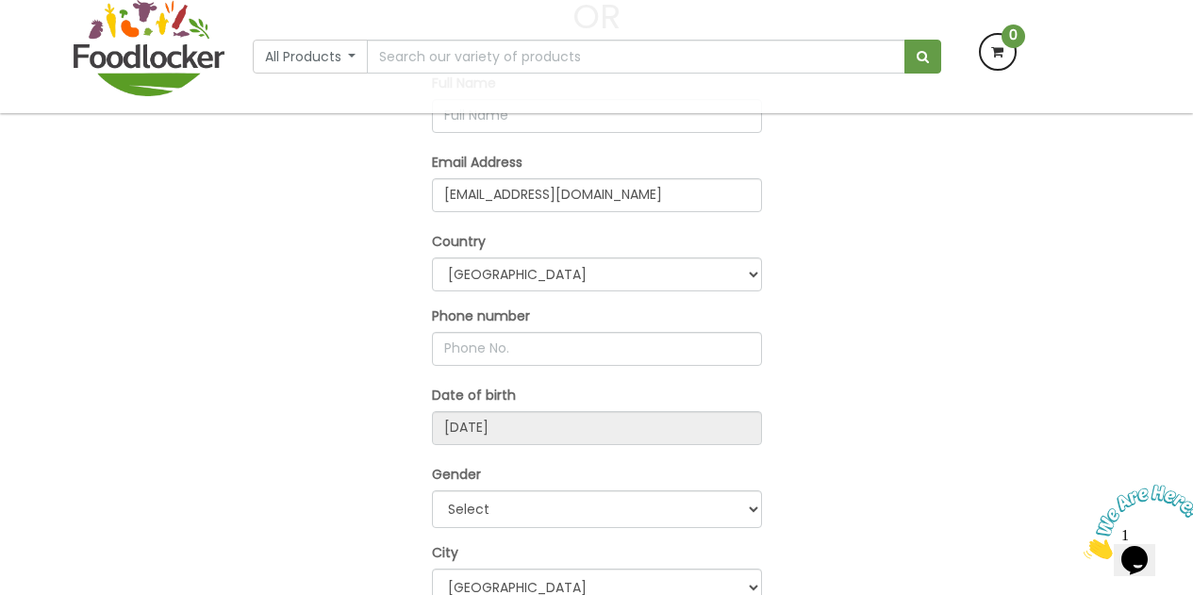
scroll to position [290, 0]
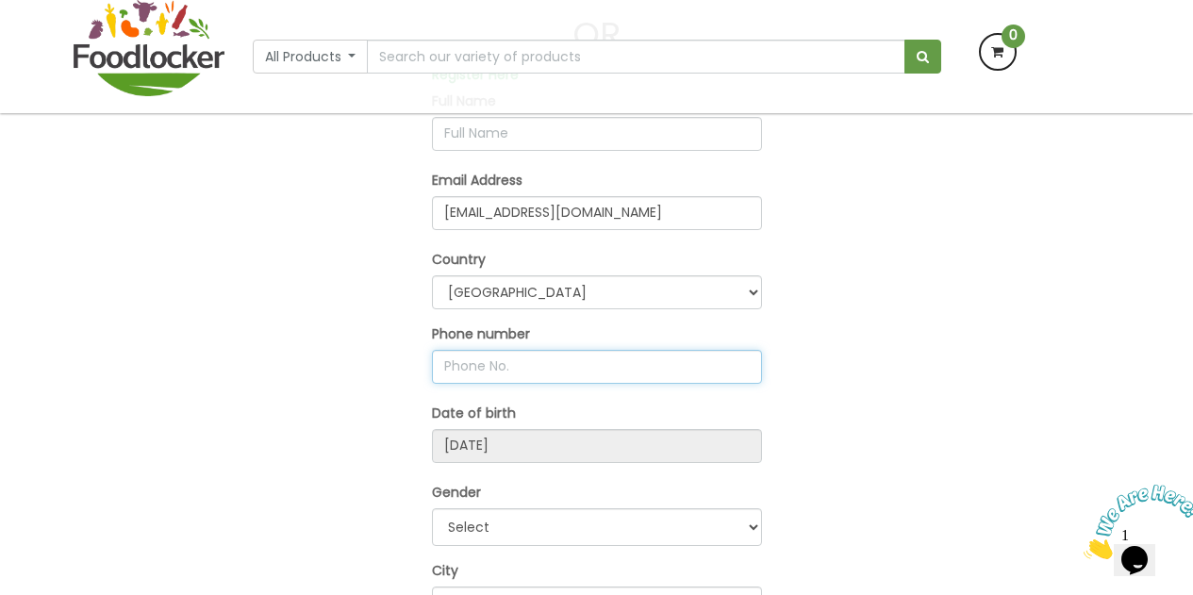
click at [653, 372] on input "text" at bounding box center [597, 367] width 330 height 34
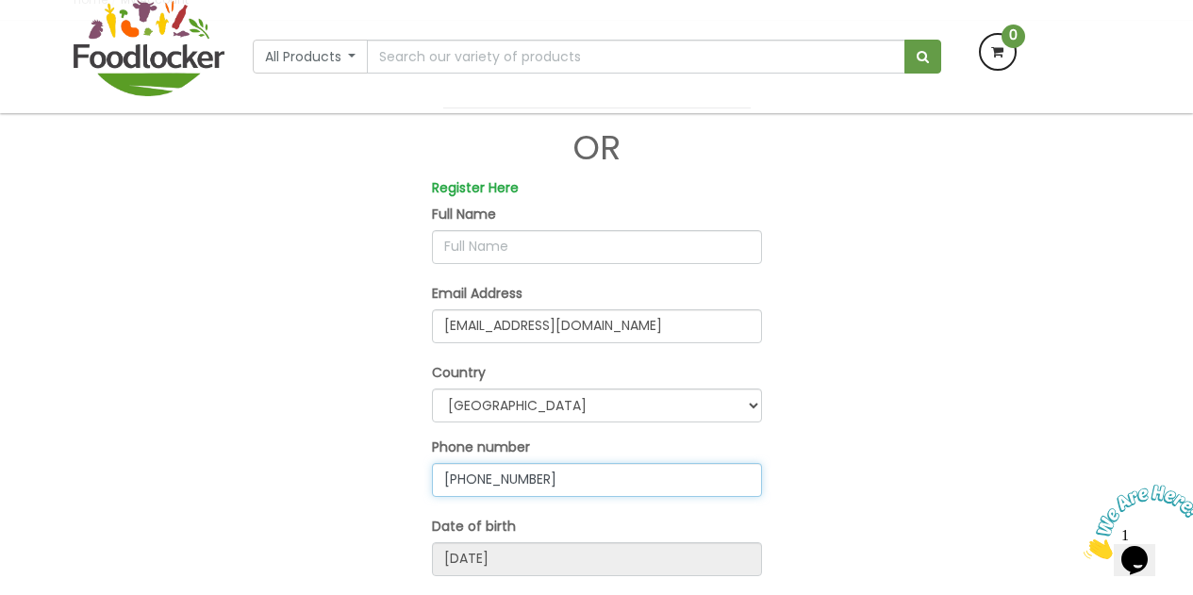
scroll to position [169, 0]
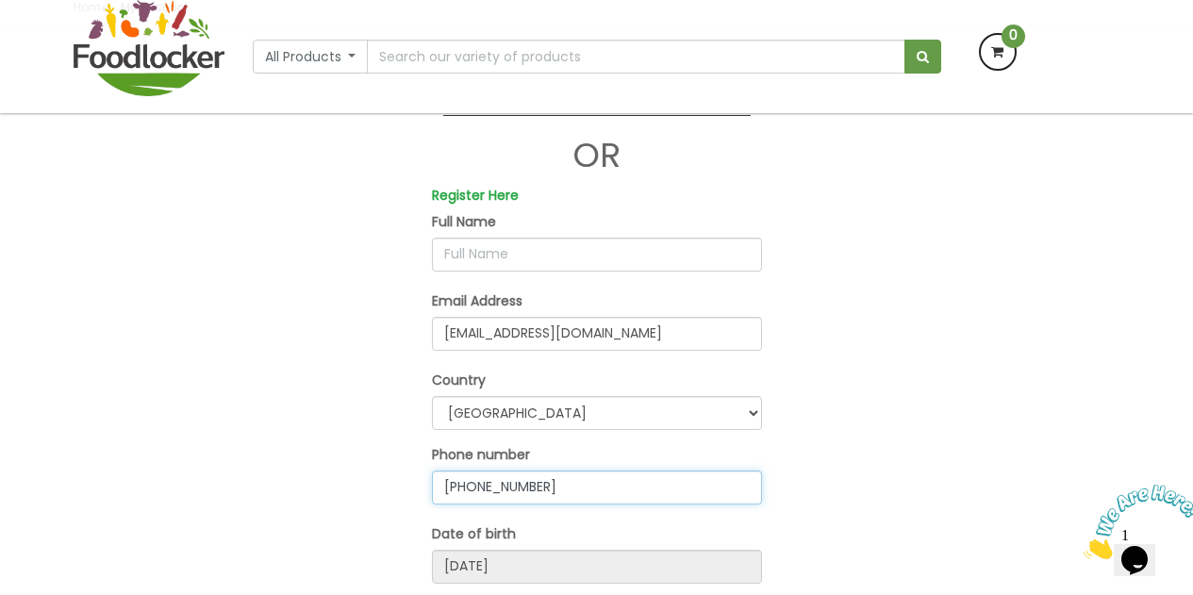
type input "+2349060207163"
click at [629, 261] on input "text" at bounding box center [597, 255] width 330 height 34
click at [488, 257] on input "Eunice Oni" at bounding box center [597, 255] width 330 height 34
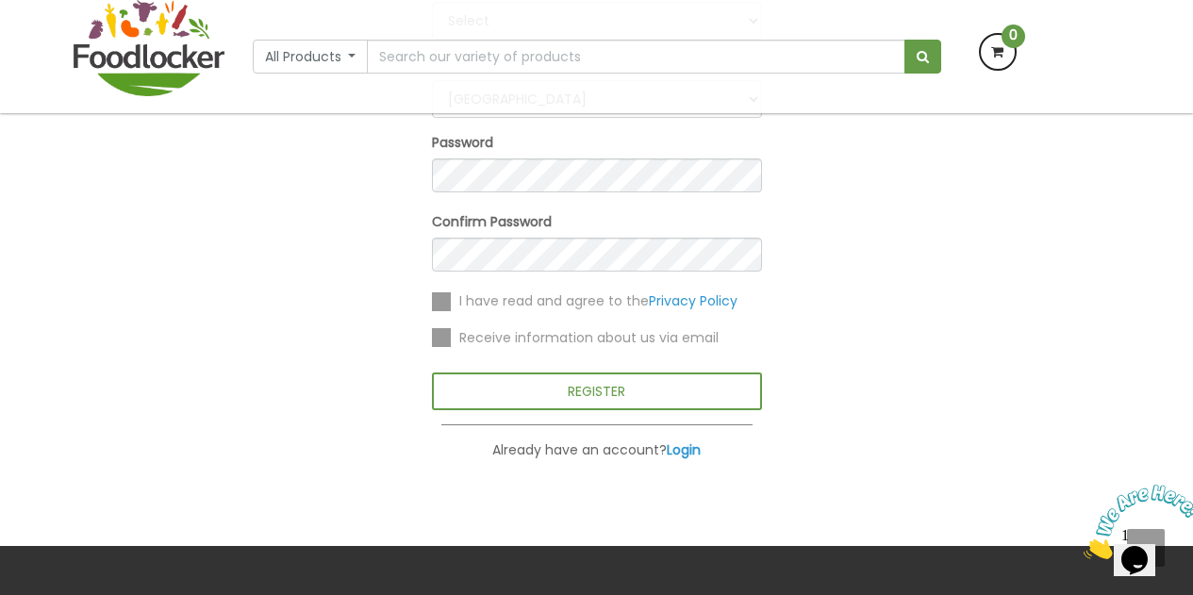
scroll to position [799, 0]
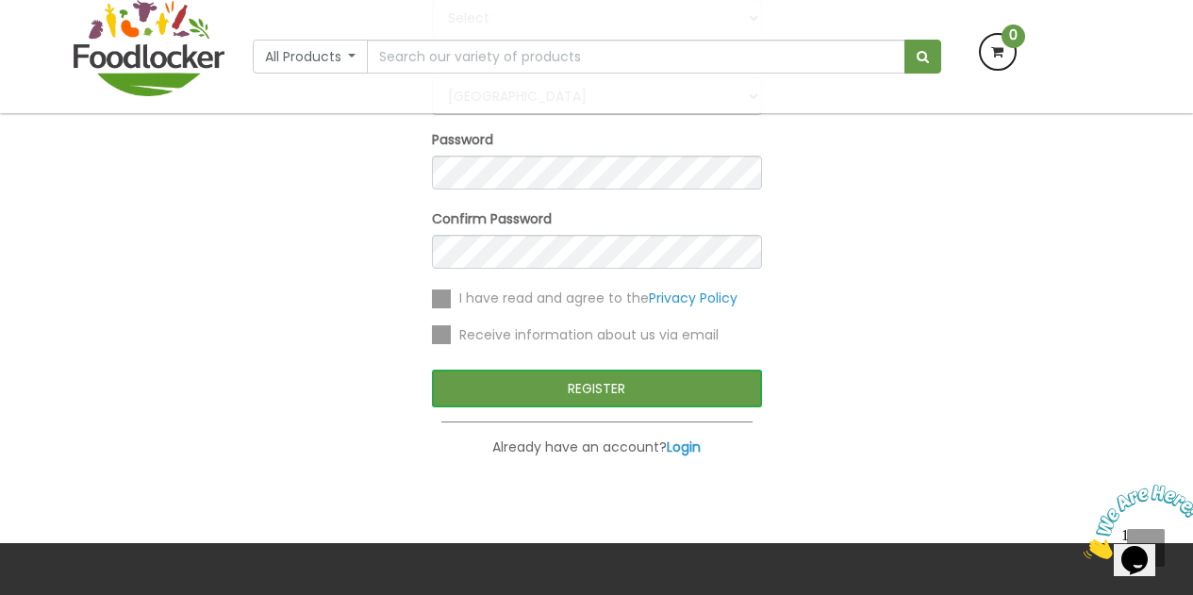
type input "Lola Oni"
click at [602, 393] on button "REGISTER" at bounding box center [597, 389] width 330 height 38
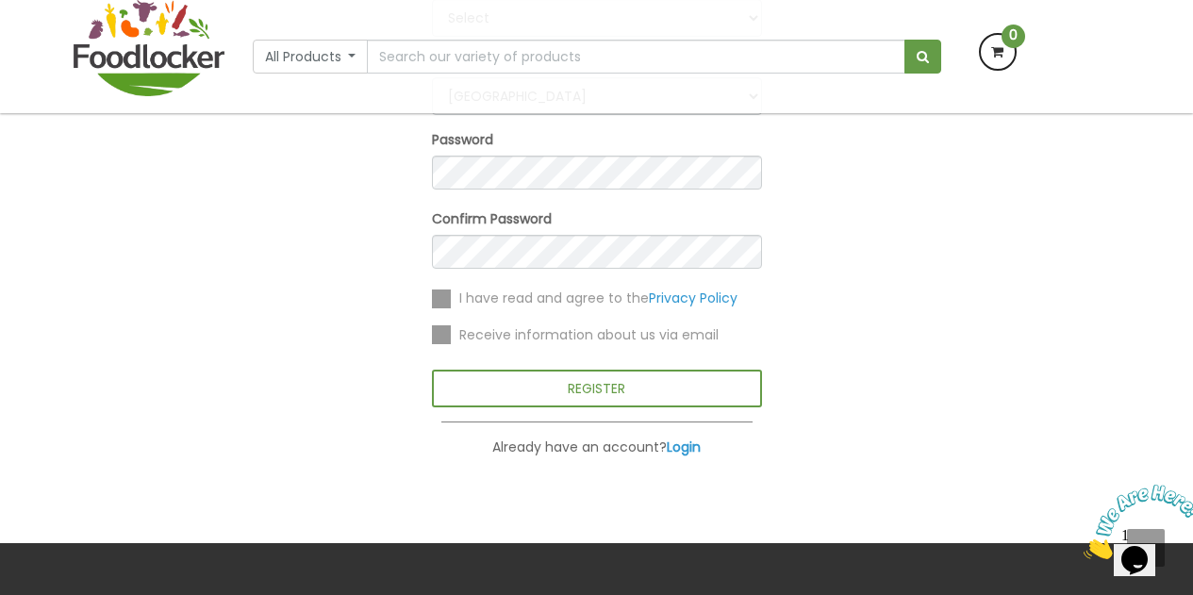
click at [441, 298] on label at bounding box center [441, 299] width 19 height 19
click at [0, 0] on input "checkbox" at bounding box center [0, 0] width 0 height 0
click at [443, 330] on label at bounding box center [441, 334] width 19 height 19
click at [0, 0] on input "checkbox" at bounding box center [0, 0] width 0 height 0
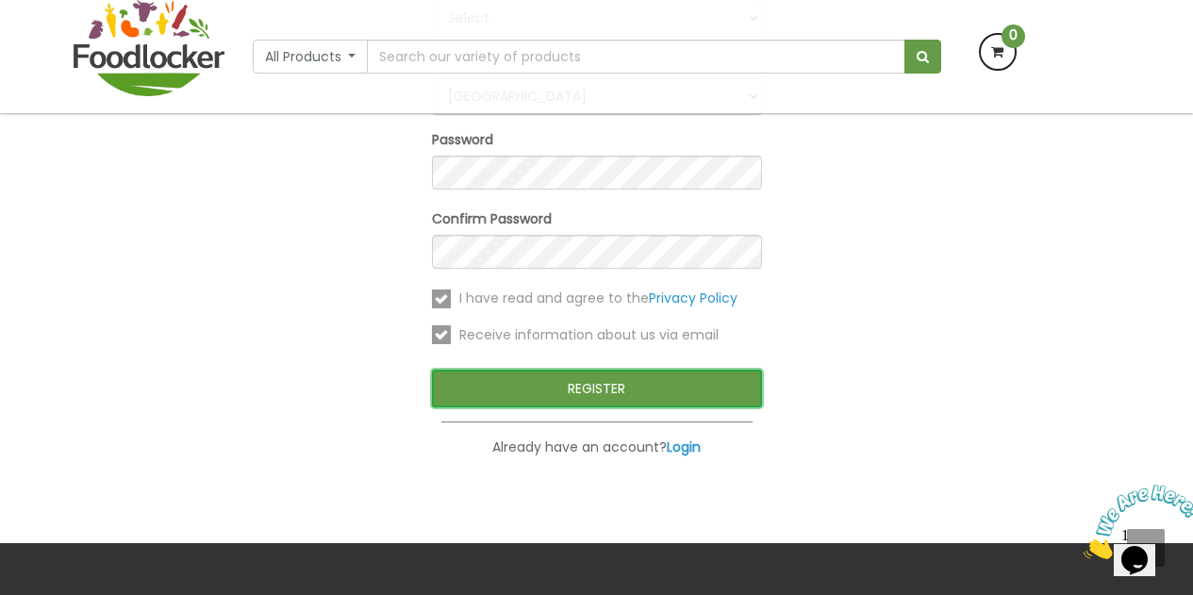
click at [567, 387] on button "REGISTER" at bounding box center [597, 389] width 330 height 38
click at [591, 394] on button "REGISTER" at bounding box center [597, 389] width 330 height 38
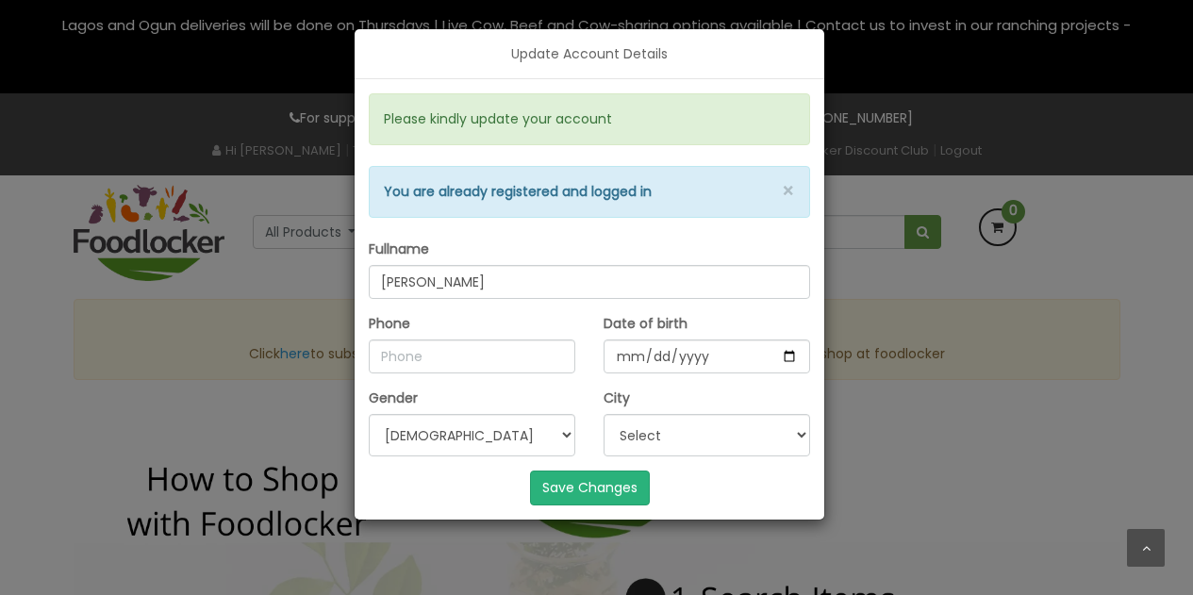
select select "[DEMOGRAPHIC_DATA]"
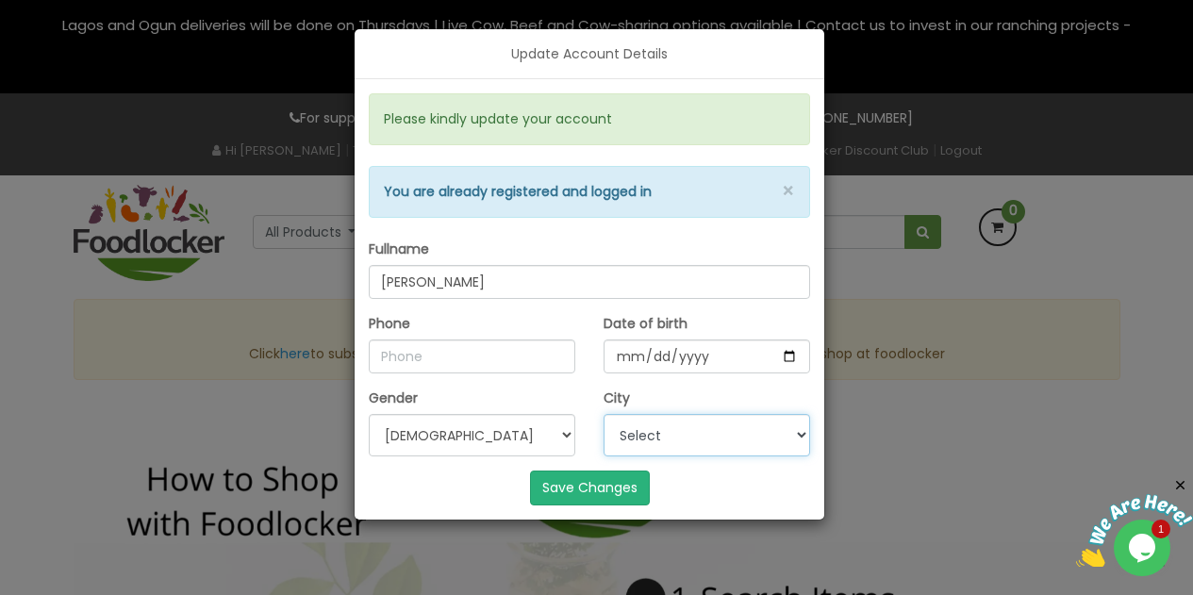
click at [799, 437] on select "Select Ibadan Lagos Others" at bounding box center [707, 435] width 207 height 42
select select "2"
click at [604, 414] on select "Select Ibadan Lagos Others" at bounding box center [707, 435] width 207 height 42
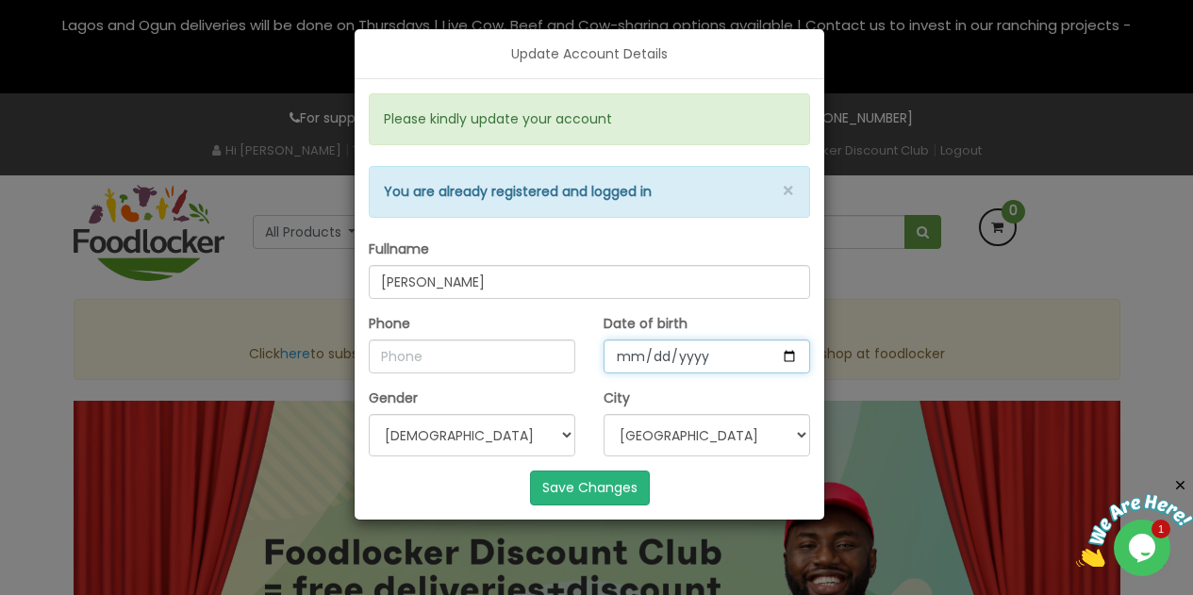
click at [784, 355] on input "[DATE]" at bounding box center [707, 356] width 207 height 34
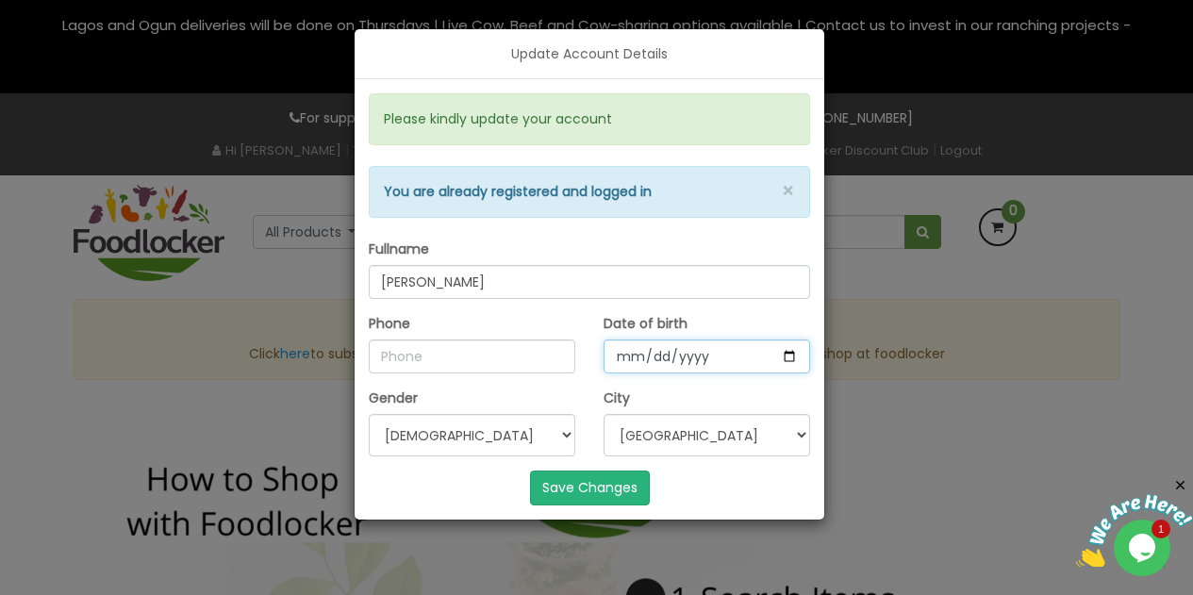
type input "[DATE]"
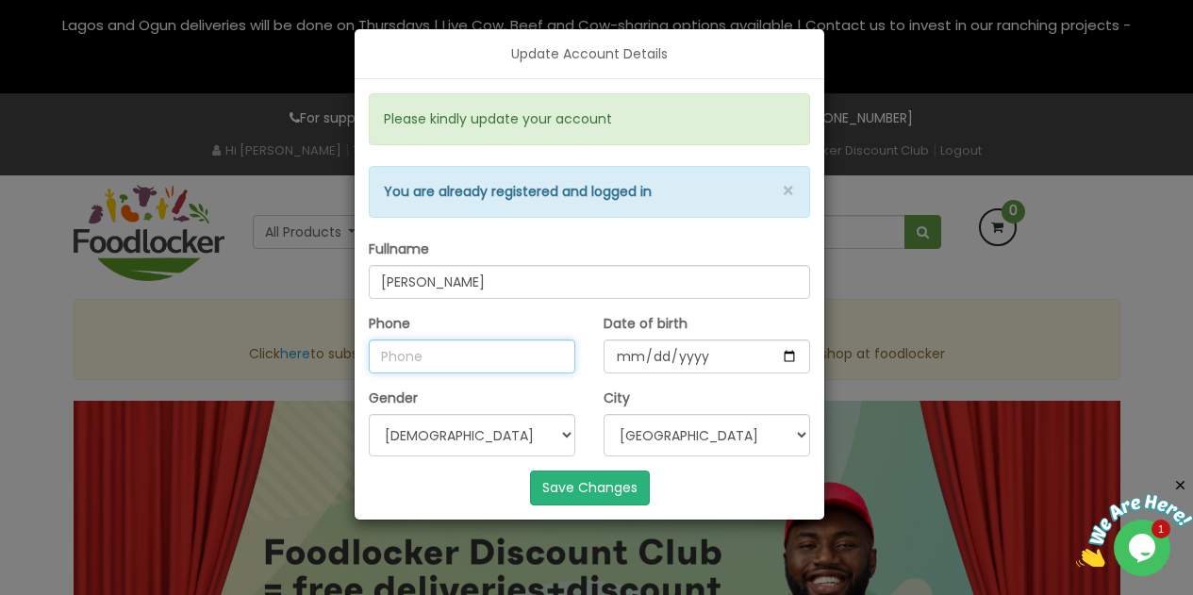
click at [455, 356] on input "Phone" at bounding box center [472, 356] width 207 height 34
type input "+2349060207163"
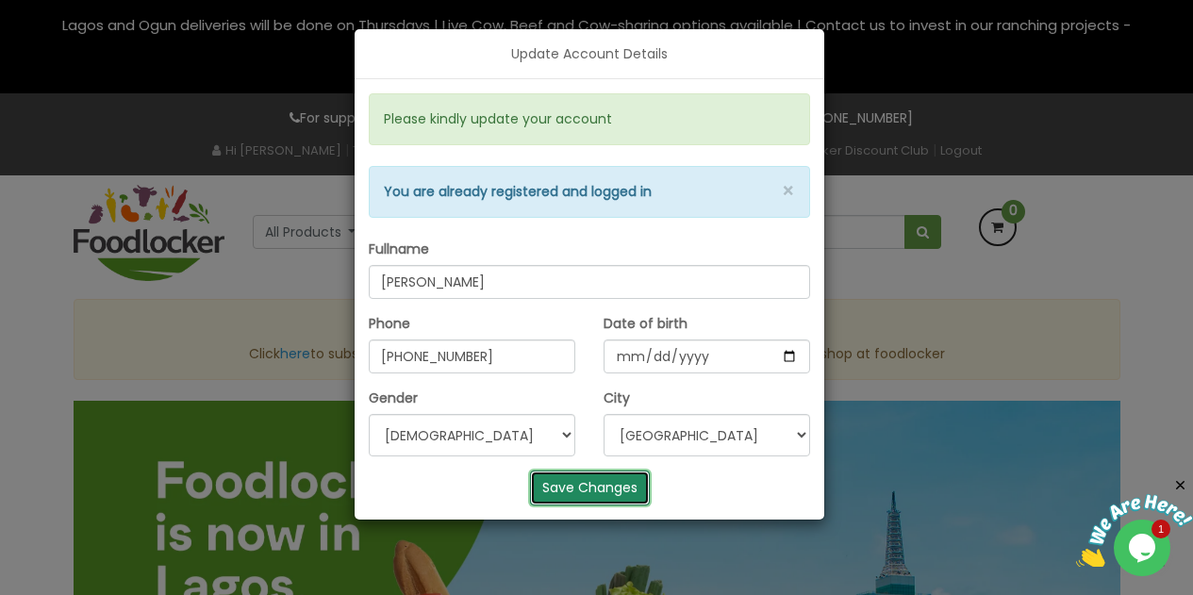
click at [607, 489] on button "Save Changes" at bounding box center [590, 488] width 120 height 34
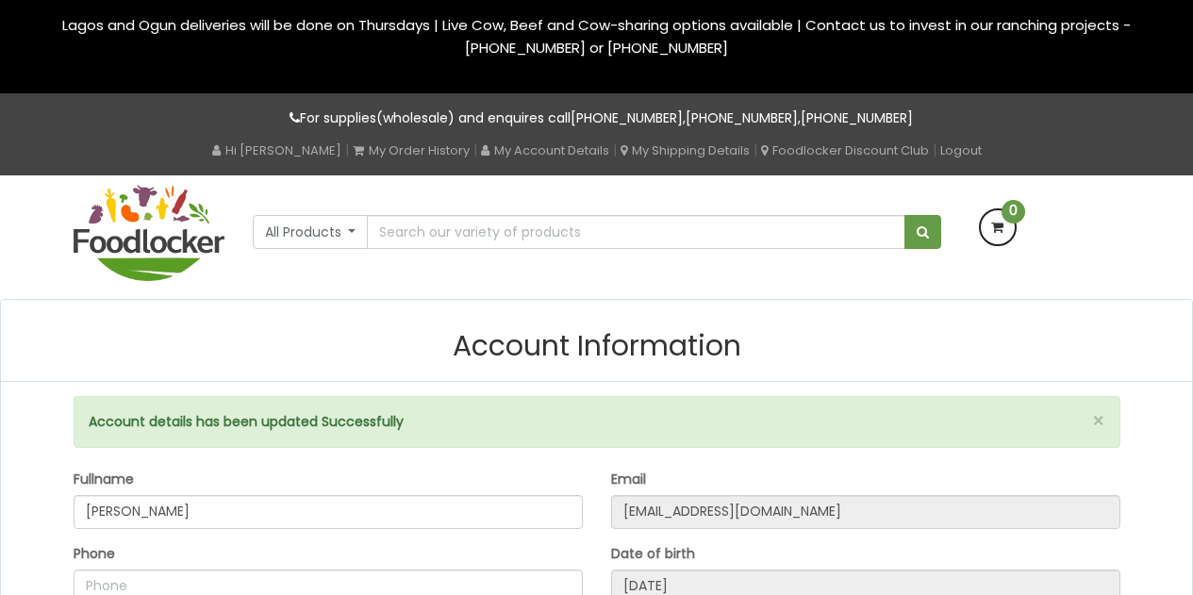
select select "[DEMOGRAPHIC_DATA]"
drag, startPoint x: 1191, startPoint y: 220, endPoint x: 1206, endPoint y: 274, distance: 56.7
click at [657, 239] on input "text" at bounding box center [636, 232] width 538 height 34
type input "Beef - Hygienically prepared"
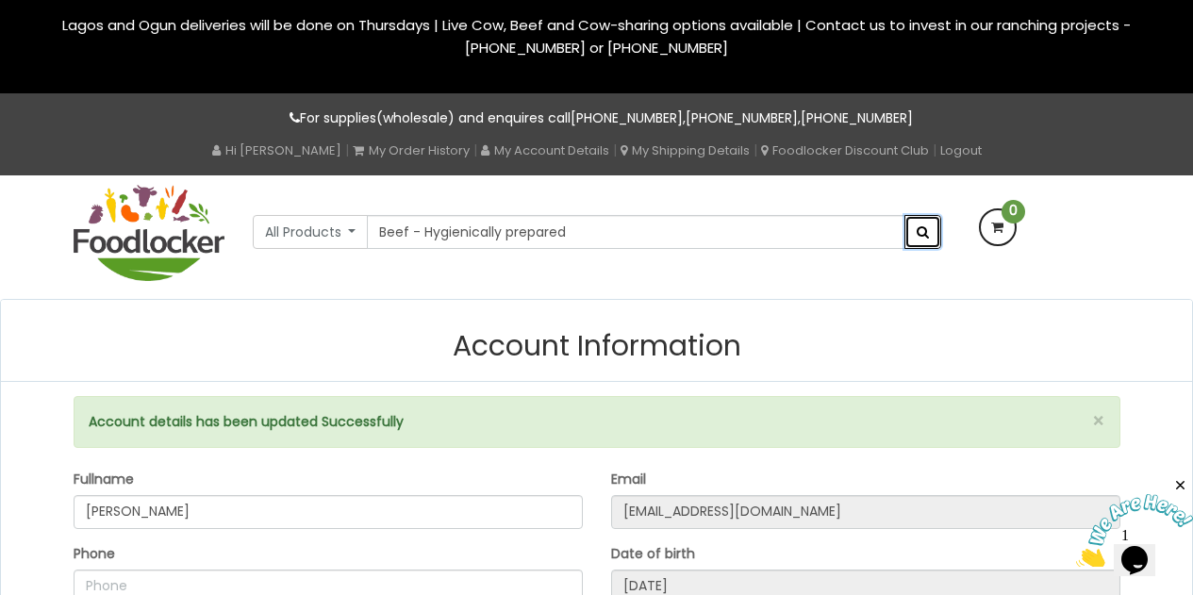
click at [926, 225] on span "submit" at bounding box center [923, 231] width 12 height 13
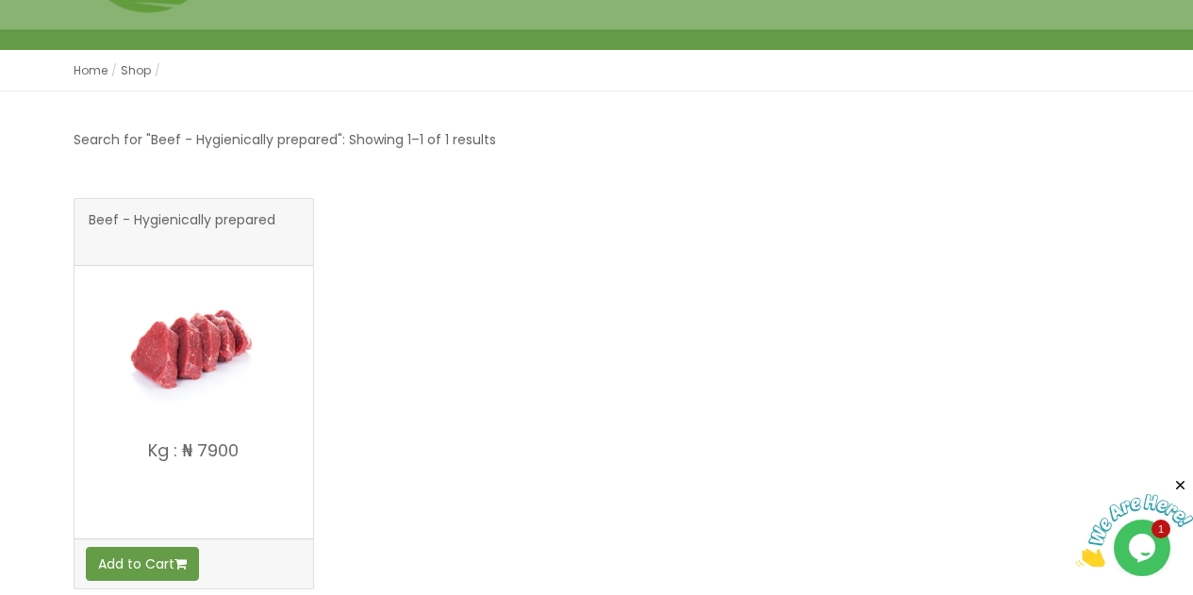
scroll to position [278, 0]
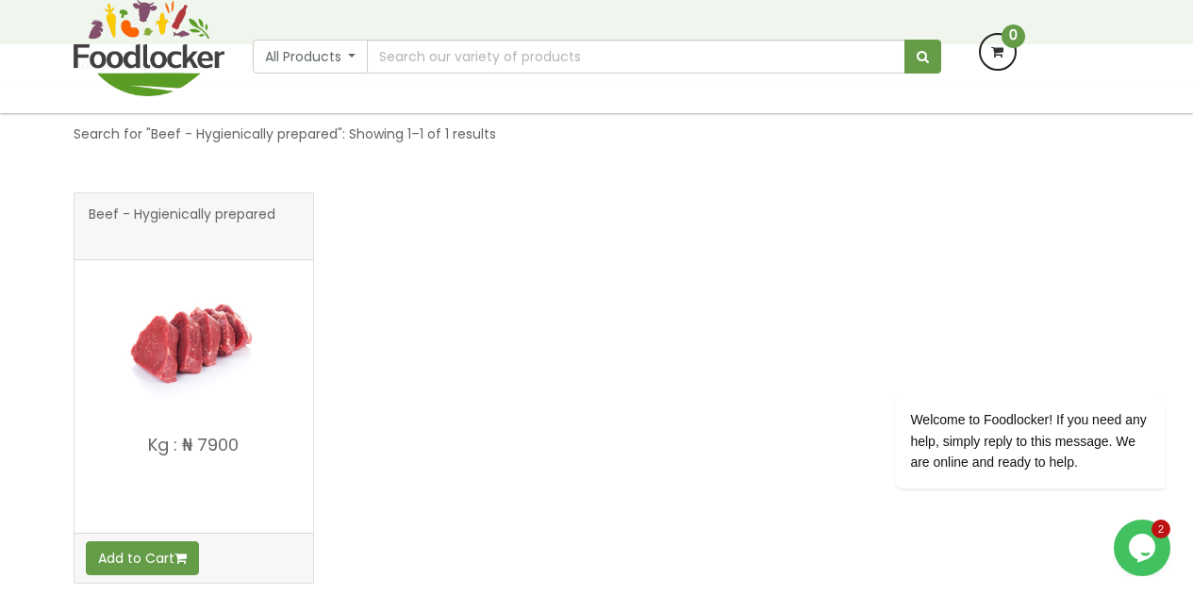
click at [189, 67] on img at bounding box center [149, 48] width 151 height 96
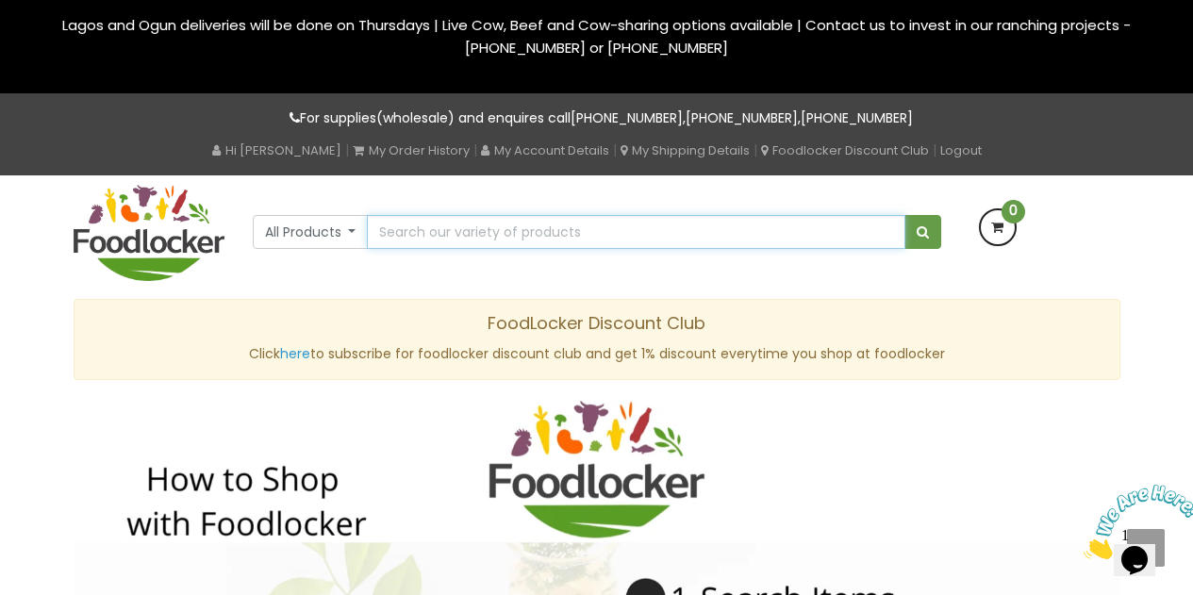
click at [464, 238] on input "text" at bounding box center [636, 232] width 538 height 34
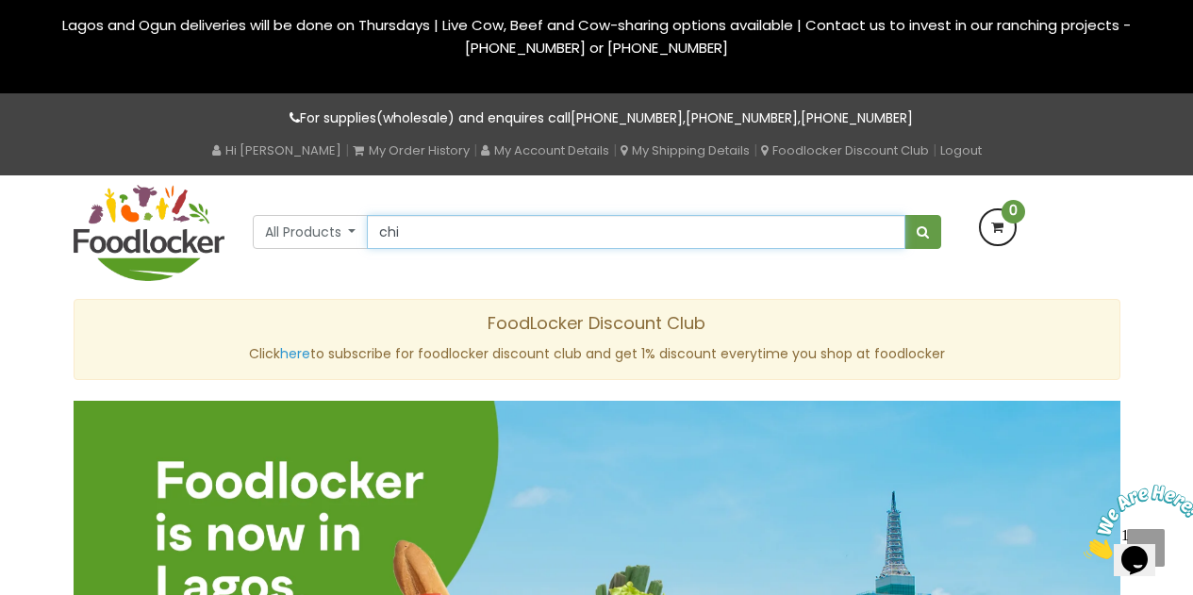
type input "Live Chicken (Broilers)"
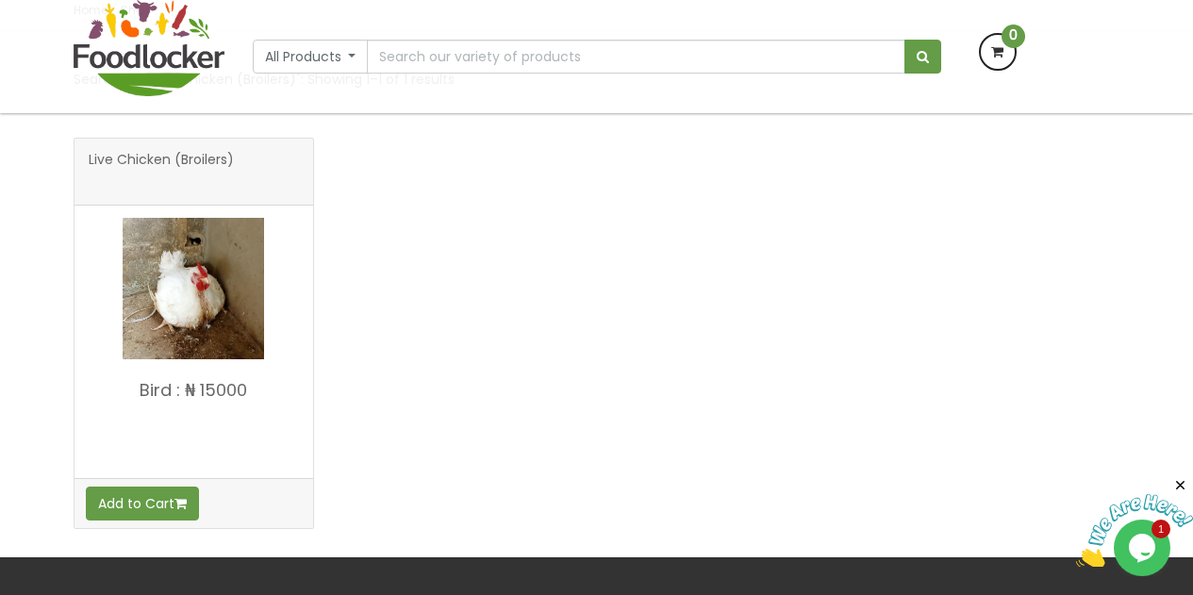
scroll to position [335, 0]
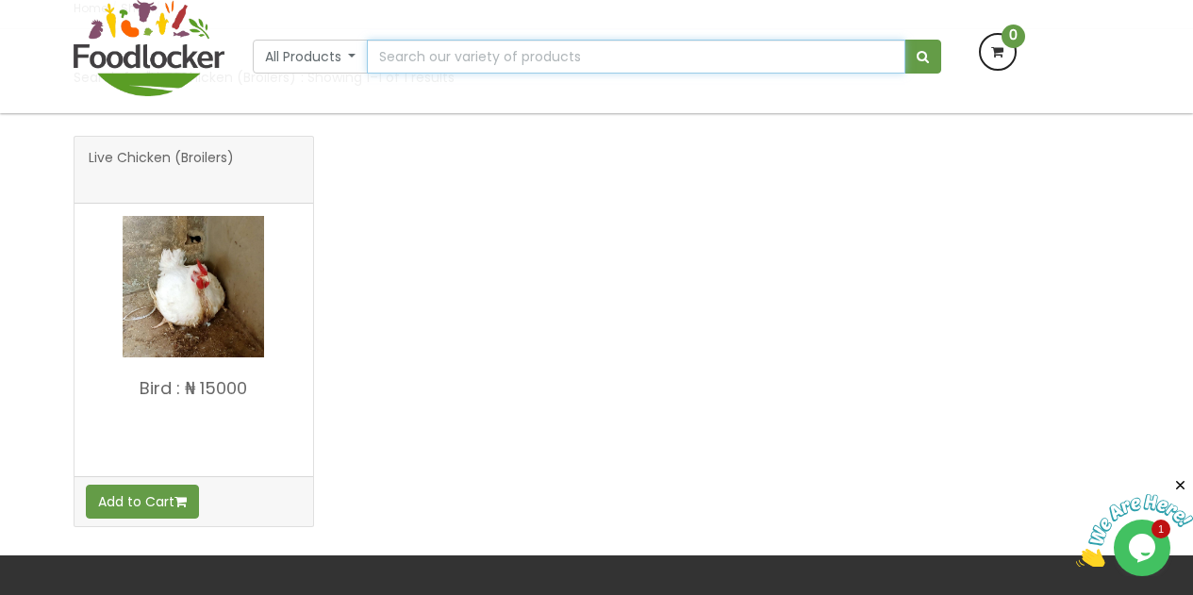
click at [699, 52] on input "text" at bounding box center [636, 57] width 538 height 34
type input "Chicken (Whole/Full) (1.95kg - 2.2kg)"
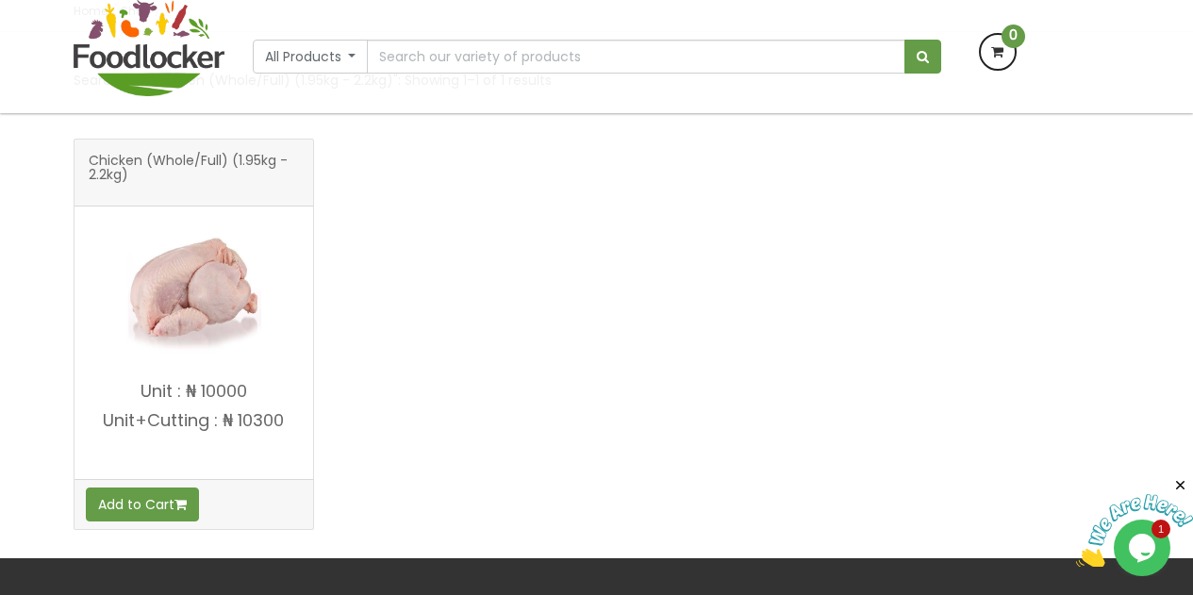
scroll to position [333, 0]
click at [172, 497] on button "Add to Cart" at bounding box center [142, 504] width 113 height 34
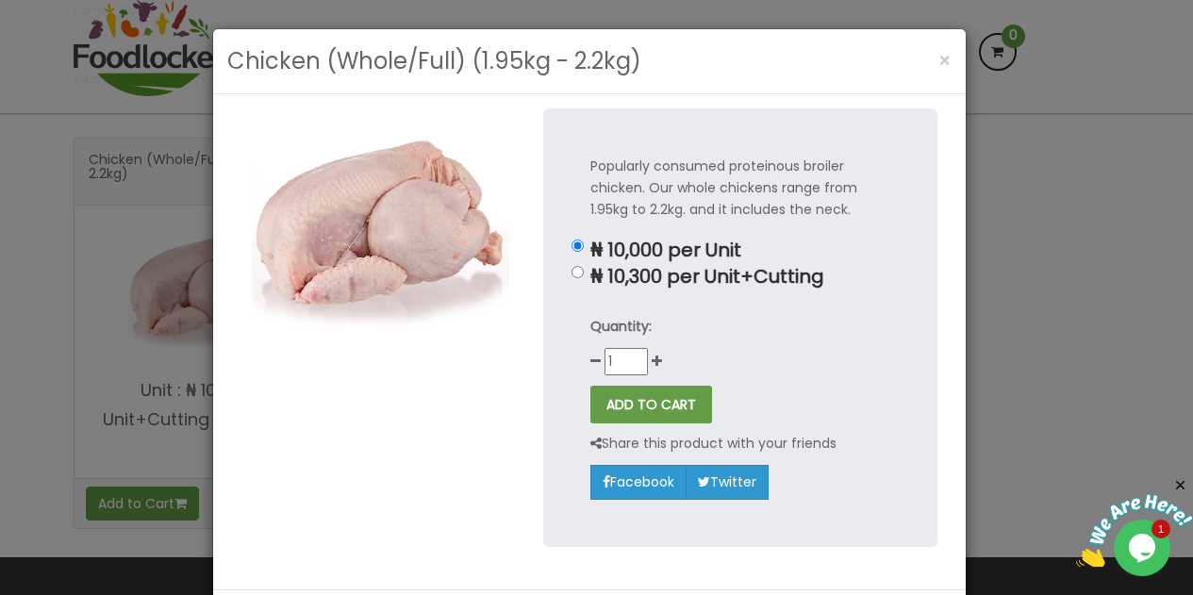
click at [590, 281] on p "₦ 10,300 per Unit+Cutting" at bounding box center [740, 277] width 300 height 22
click at [584, 278] on input "₦ 10,300 per Unit+Cutting" at bounding box center [577, 272] width 12 height 12
radio input "true"
click at [651, 411] on button "ADD TO CART" at bounding box center [651, 405] width 122 height 38
click at [938, 60] on span "×" at bounding box center [944, 60] width 13 height 27
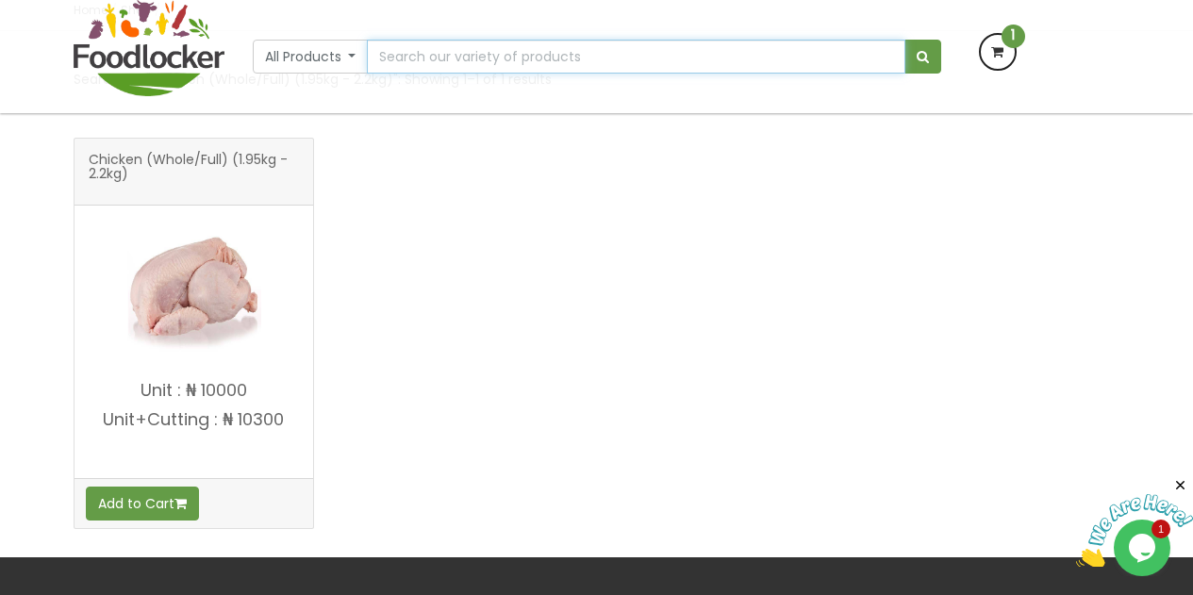
click at [468, 63] on input "text" at bounding box center [636, 57] width 538 height 34
type input "beef"
click at [930, 62] on button "submit" at bounding box center [922, 57] width 37 height 34
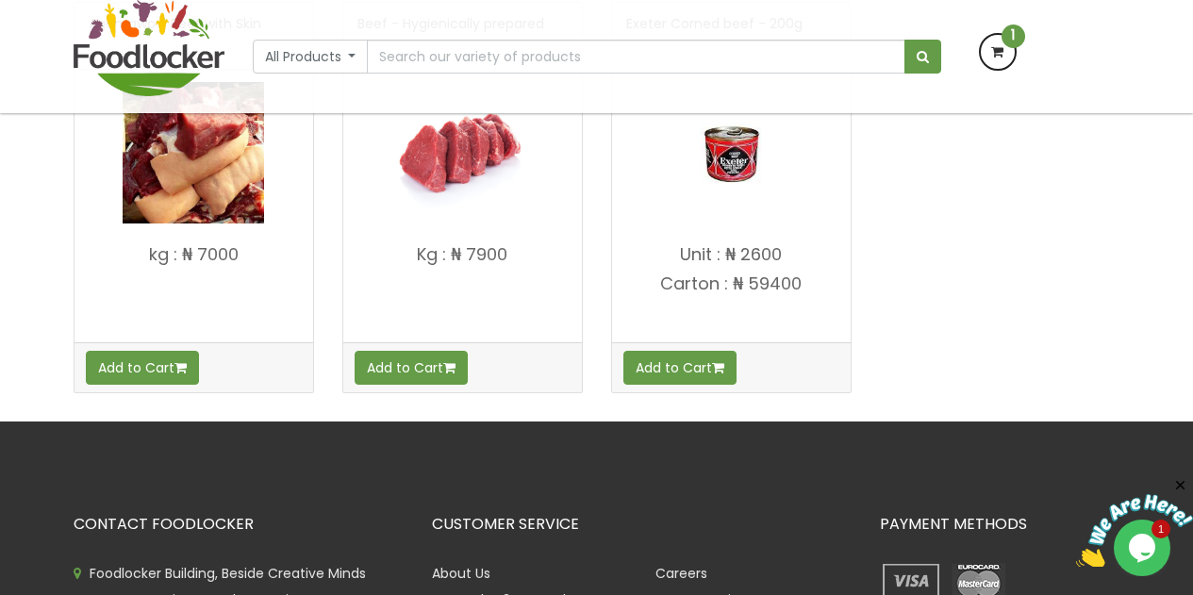
scroll to position [428, 0]
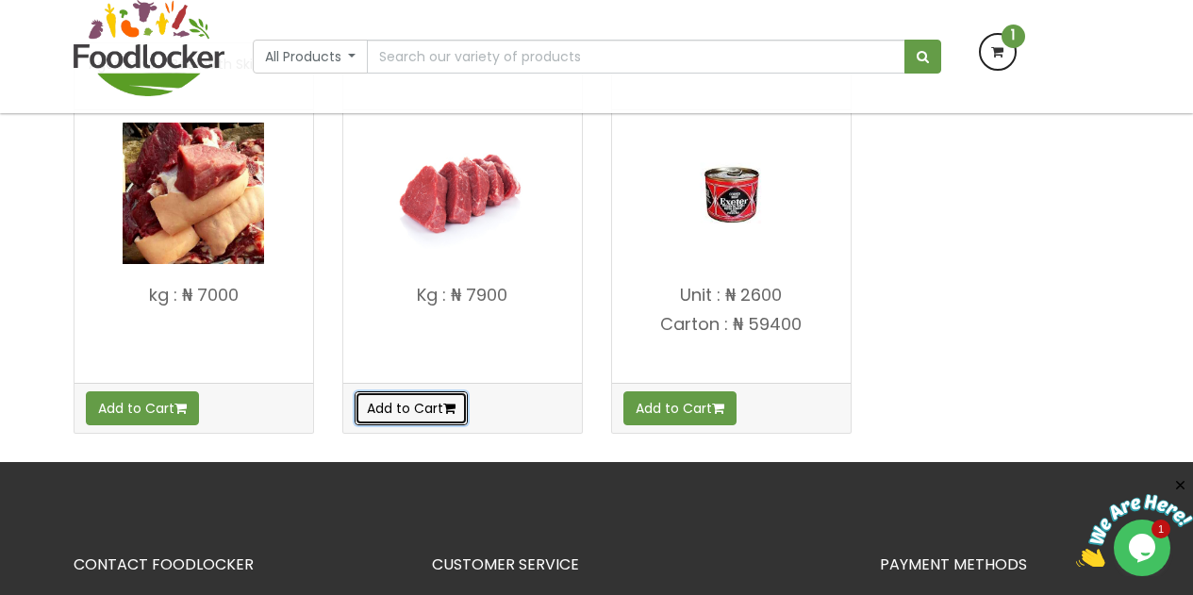
click at [419, 402] on button "Add to Cart" at bounding box center [411, 408] width 113 height 34
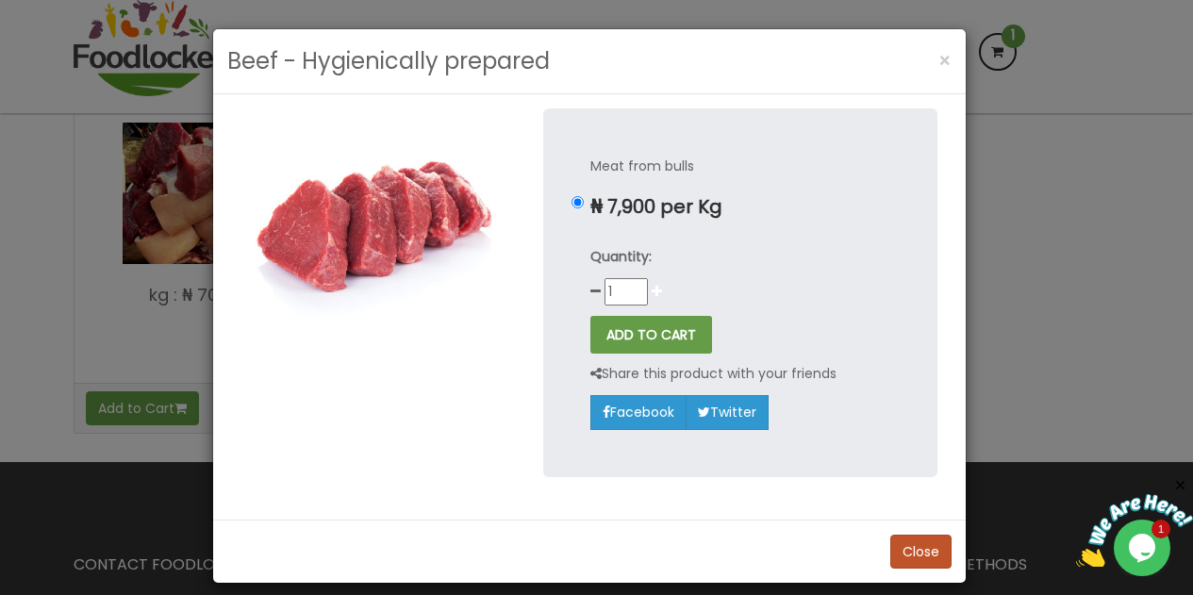
click at [652, 294] on icon at bounding box center [657, 291] width 10 height 13
type input "2"
click at [636, 341] on button "ADD TO CART" at bounding box center [651, 335] width 122 height 38
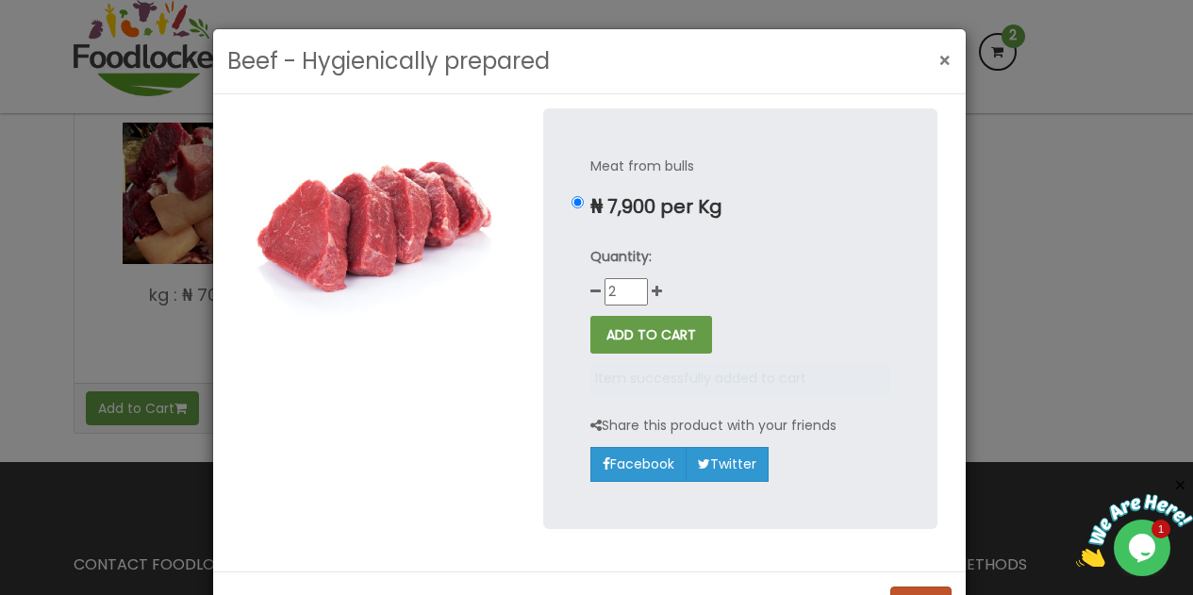
click at [939, 62] on span "×" at bounding box center [944, 60] width 13 height 27
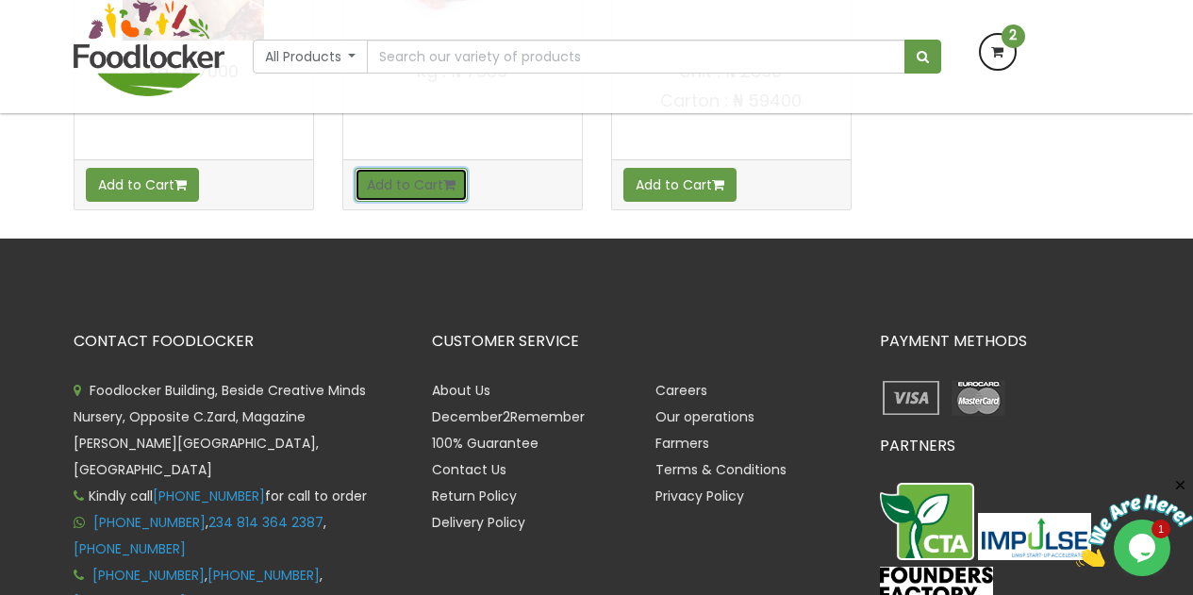
scroll to position [688, 0]
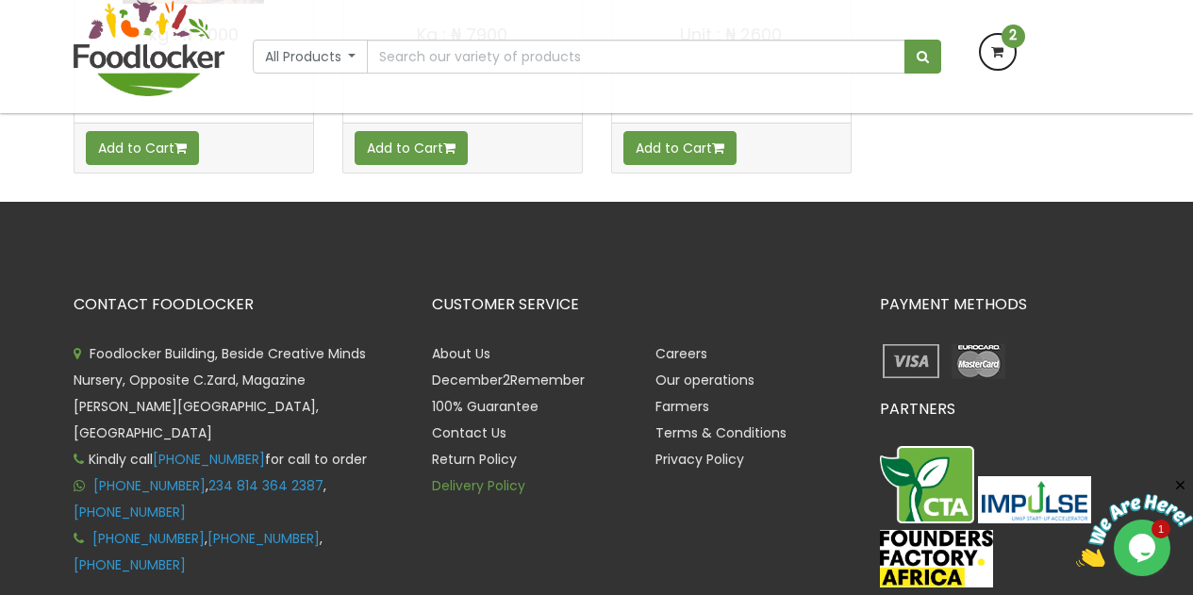
click at [500, 482] on link "Delivery Policy" at bounding box center [478, 485] width 93 height 19
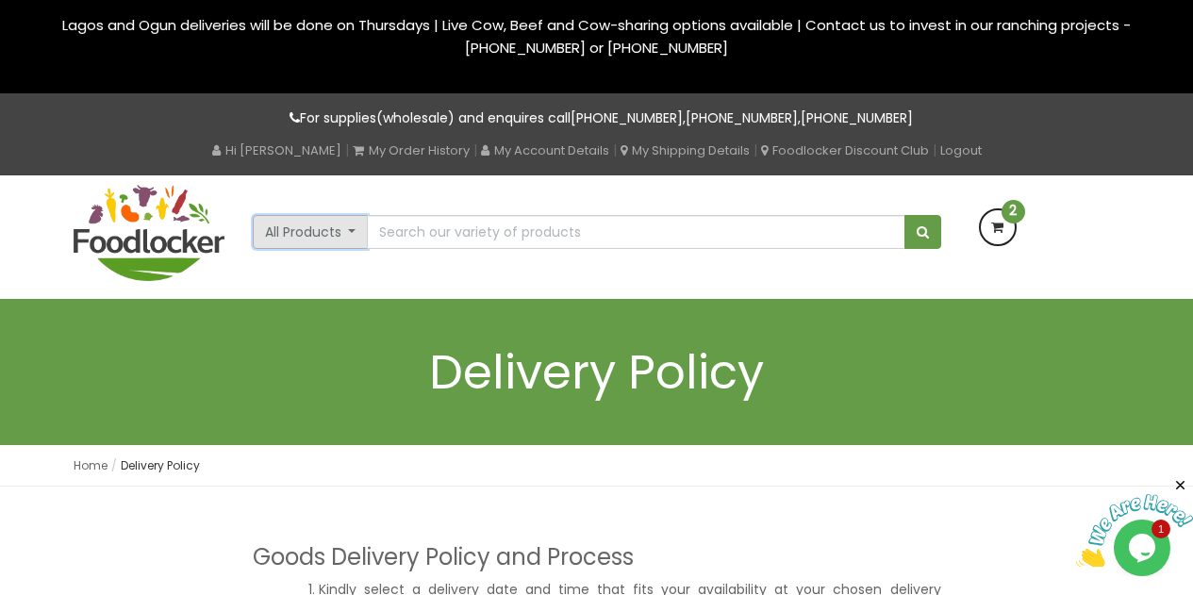
click at [356, 240] on button "All Products" at bounding box center [311, 232] width 116 height 34
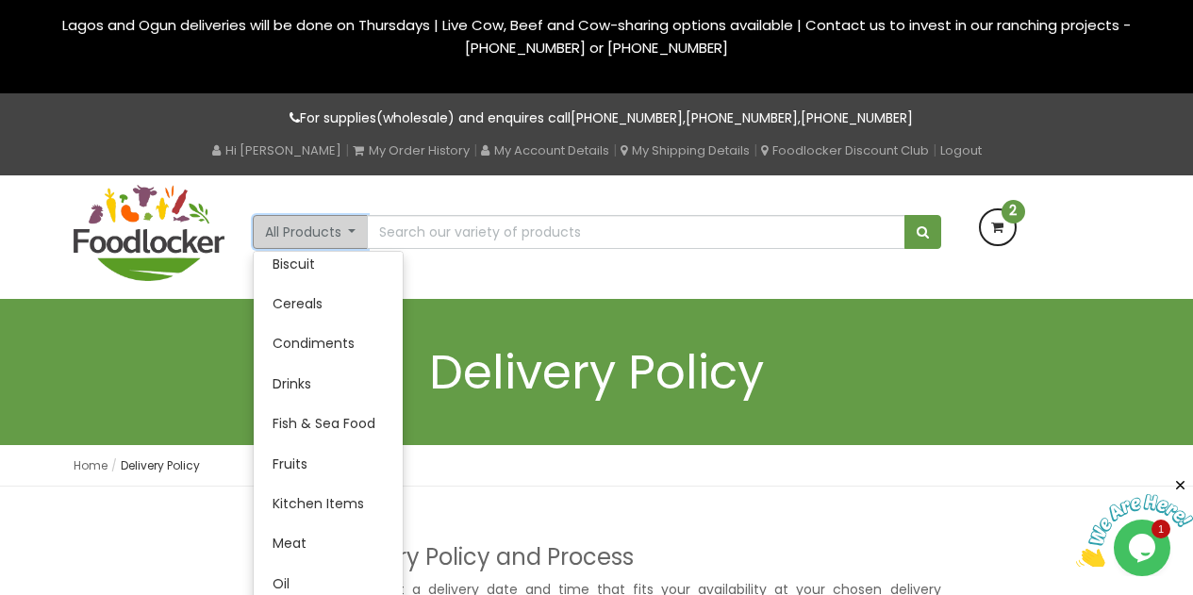
scroll to position [134, 0]
click at [315, 545] on link "Meat" at bounding box center [328, 542] width 149 height 40
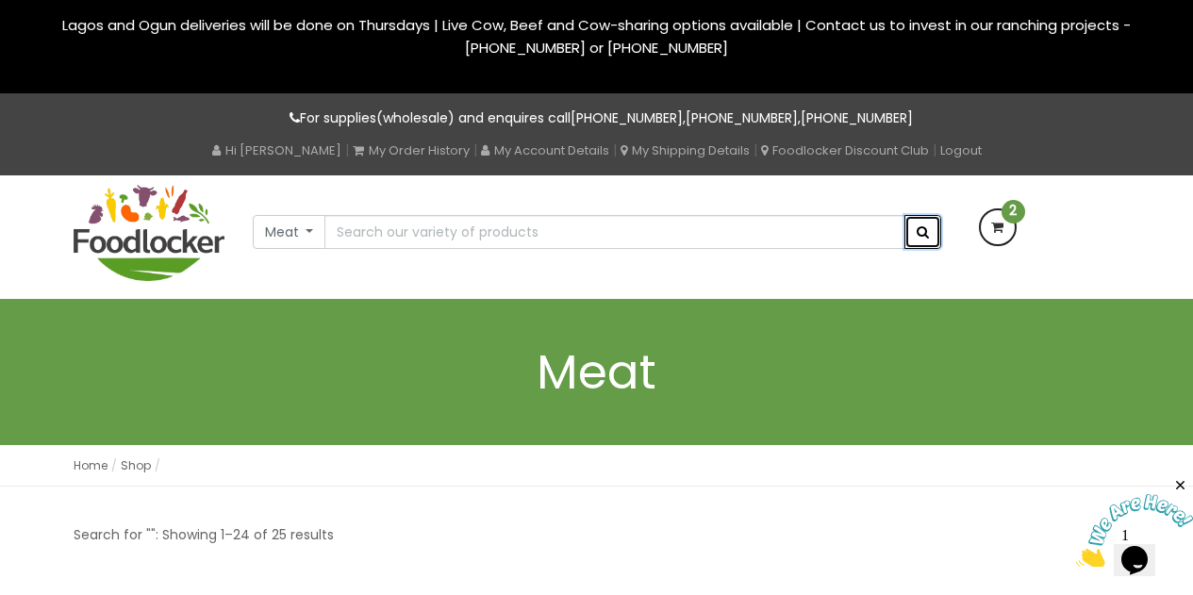
click at [924, 230] on span "submit" at bounding box center [923, 231] width 12 height 13
click at [460, 237] on input "text" at bounding box center [614, 232] width 580 height 34
type input "Cow Tripe (Shaaki)"
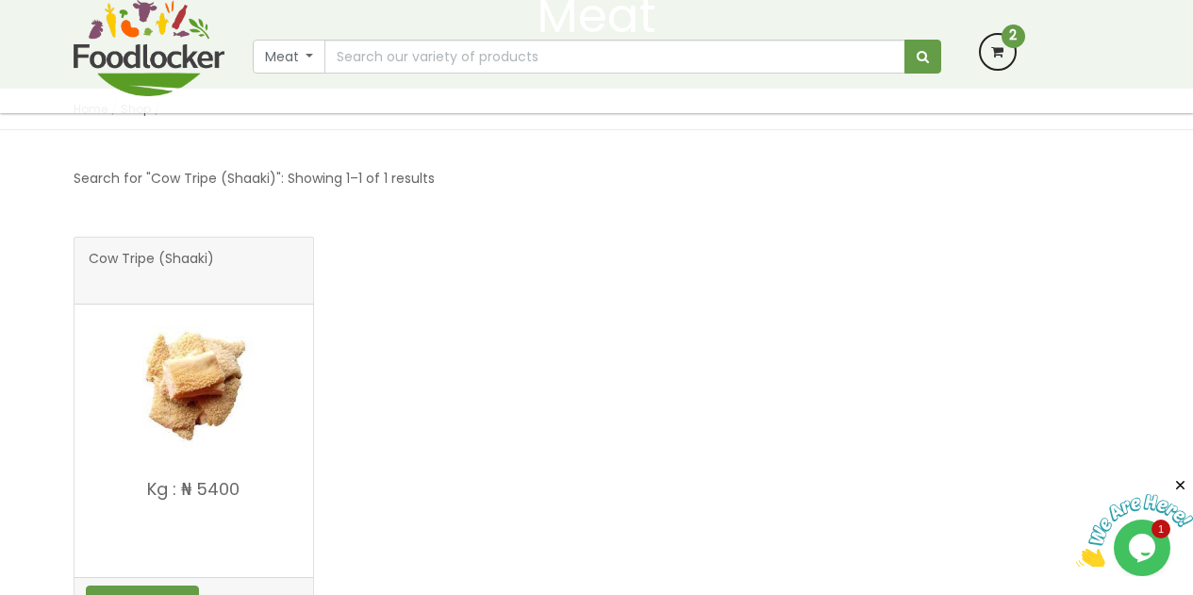
scroll to position [302, 0]
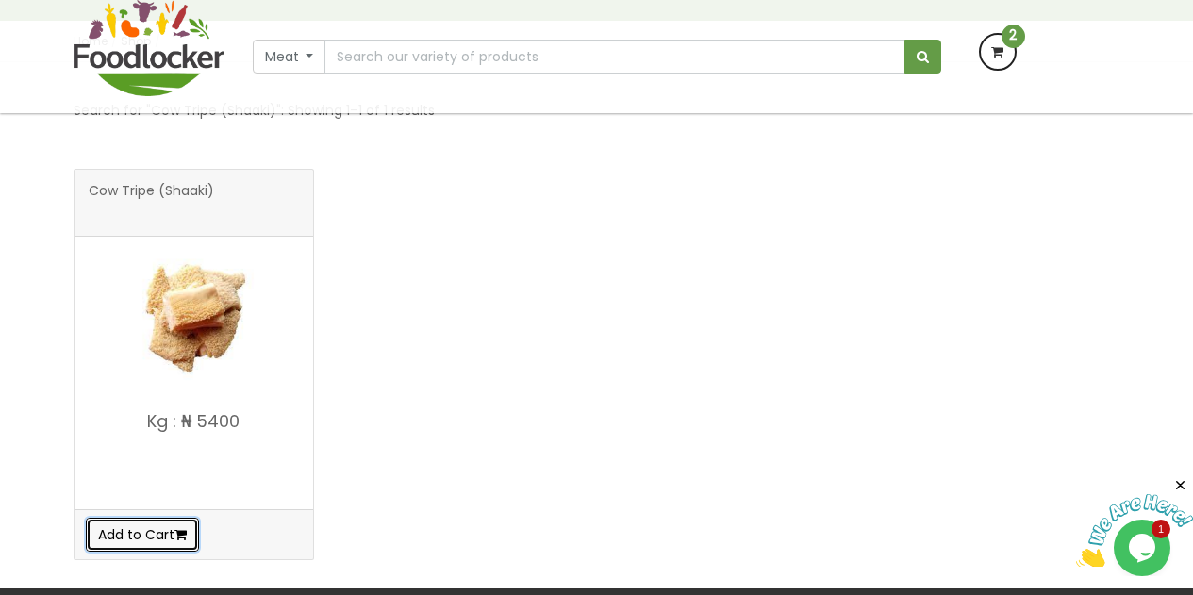
click at [157, 533] on button "Add to Cart" at bounding box center [142, 535] width 113 height 34
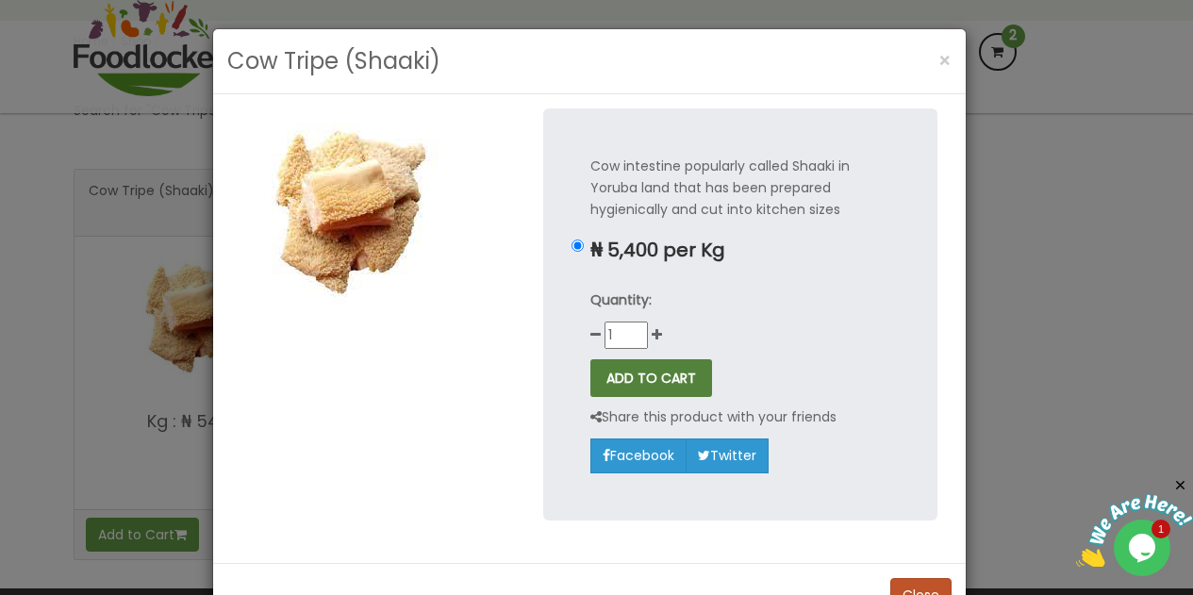
click at [648, 385] on button "ADD TO CART" at bounding box center [651, 378] width 122 height 38
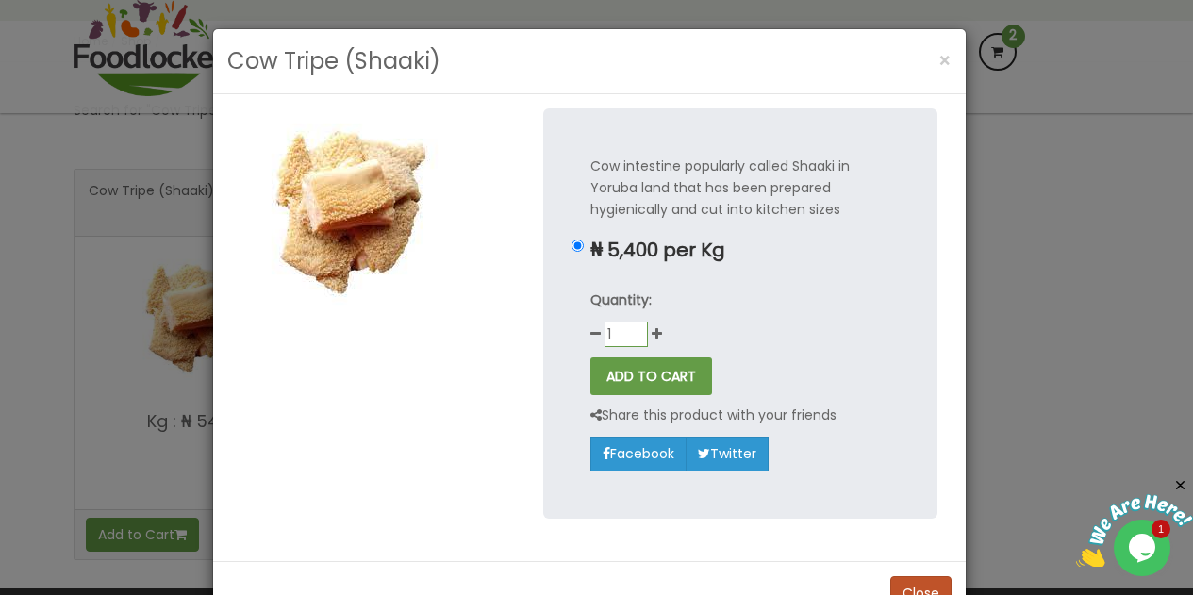
click at [634, 330] on input "1" at bounding box center [625, 334] width 43 height 25
click at [907, 583] on button "Close" at bounding box center [920, 595] width 61 height 34
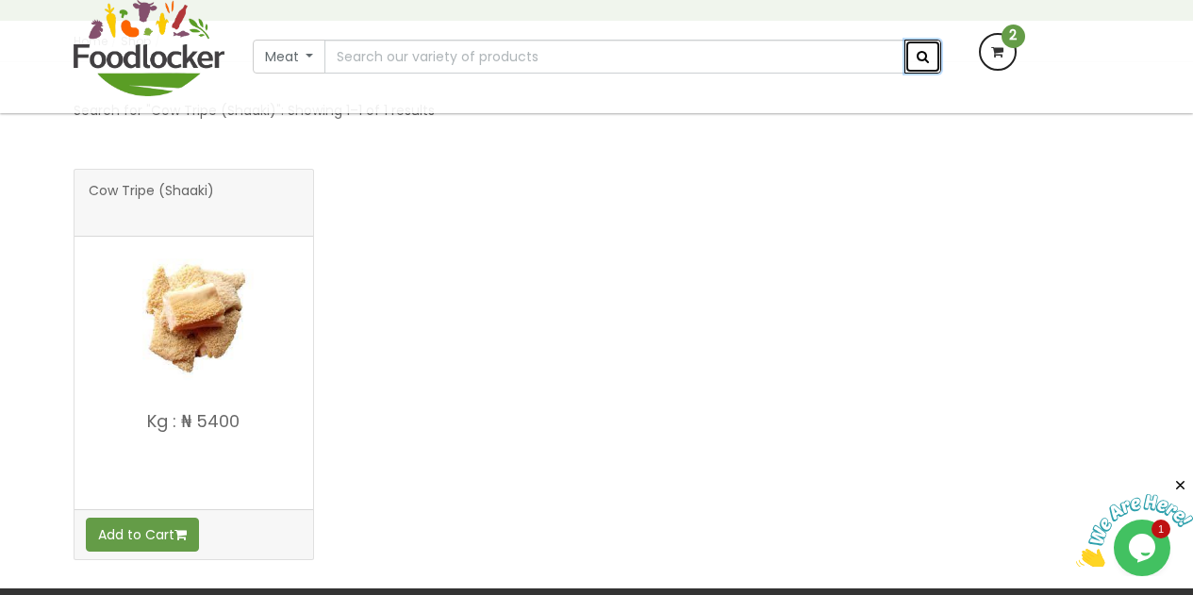
click at [923, 68] on button "submit" at bounding box center [922, 57] width 37 height 34
click at [765, 61] on input "text" at bounding box center [614, 57] width 580 height 34
type input "Eggs - Medium"
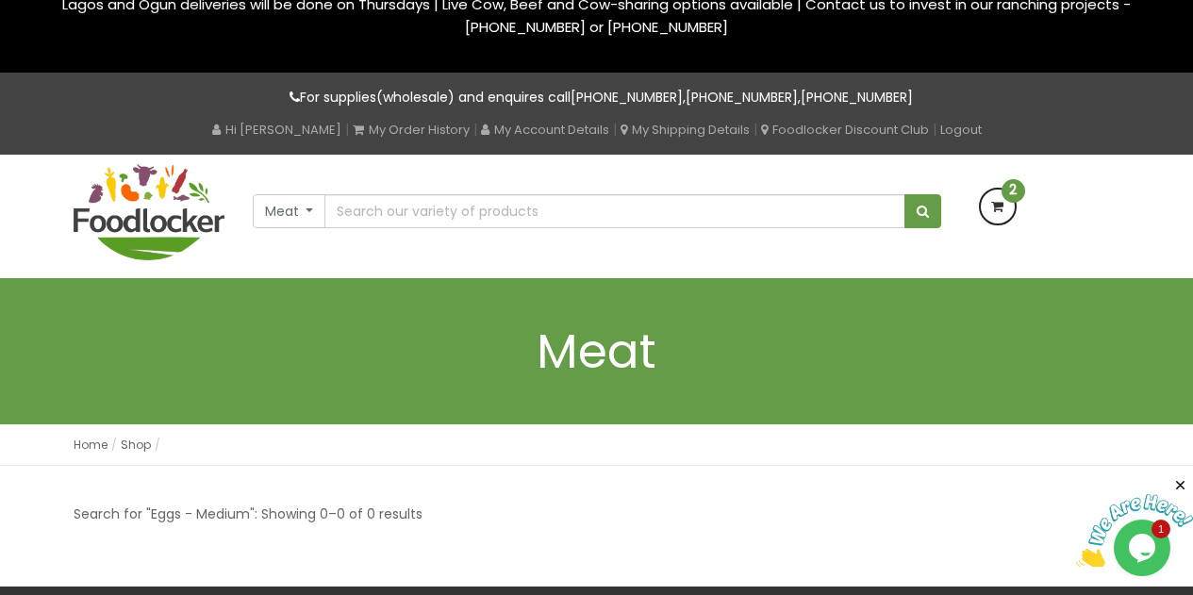
scroll to position [8, 0]
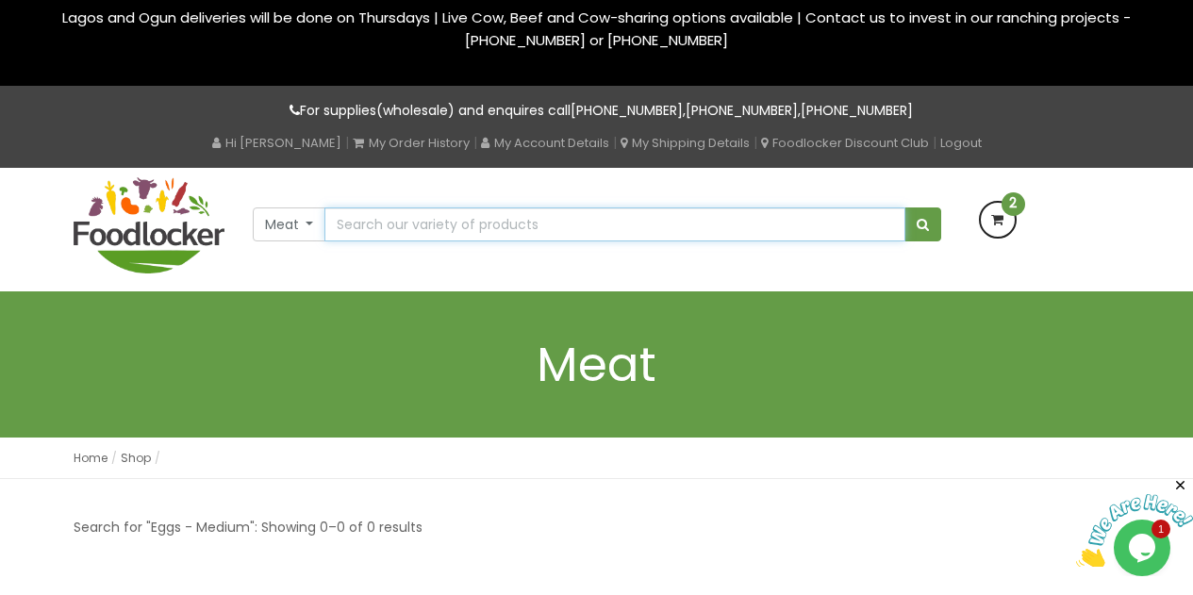
click at [363, 226] on input "text" at bounding box center [614, 224] width 580 height 34
type input "meat"
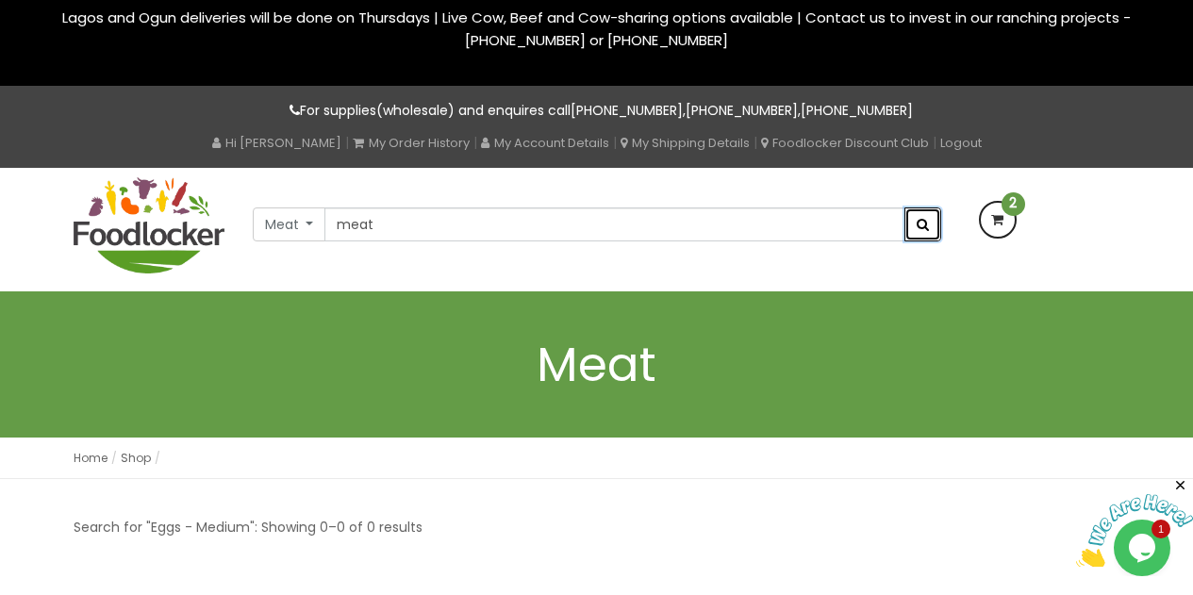
click at [928, 225] on span "submit" at bounding box center [923, 224] width 12 height 13
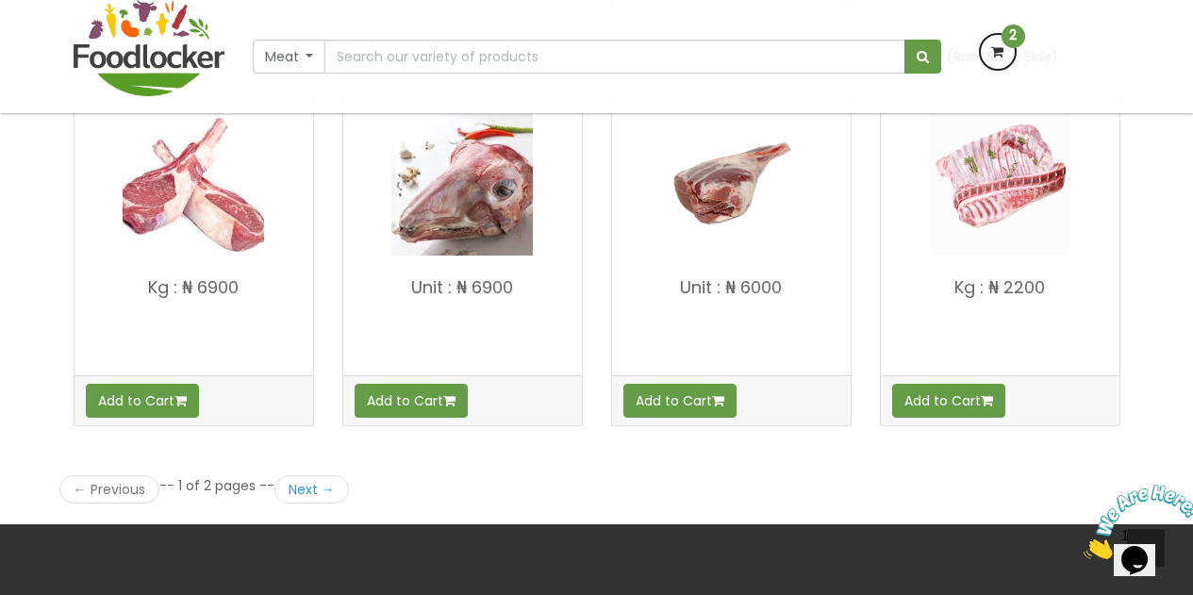
scroll to position [2582, 0]
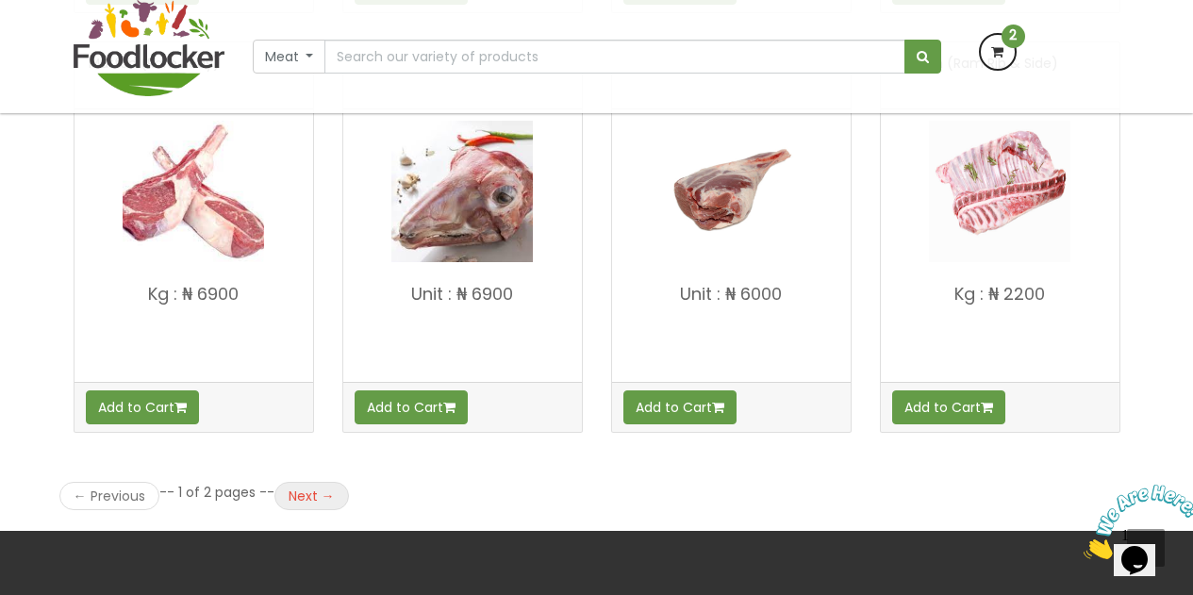
click at [307, 500] on link "Next →" at bounding box center [311, 496] width 75 height 28
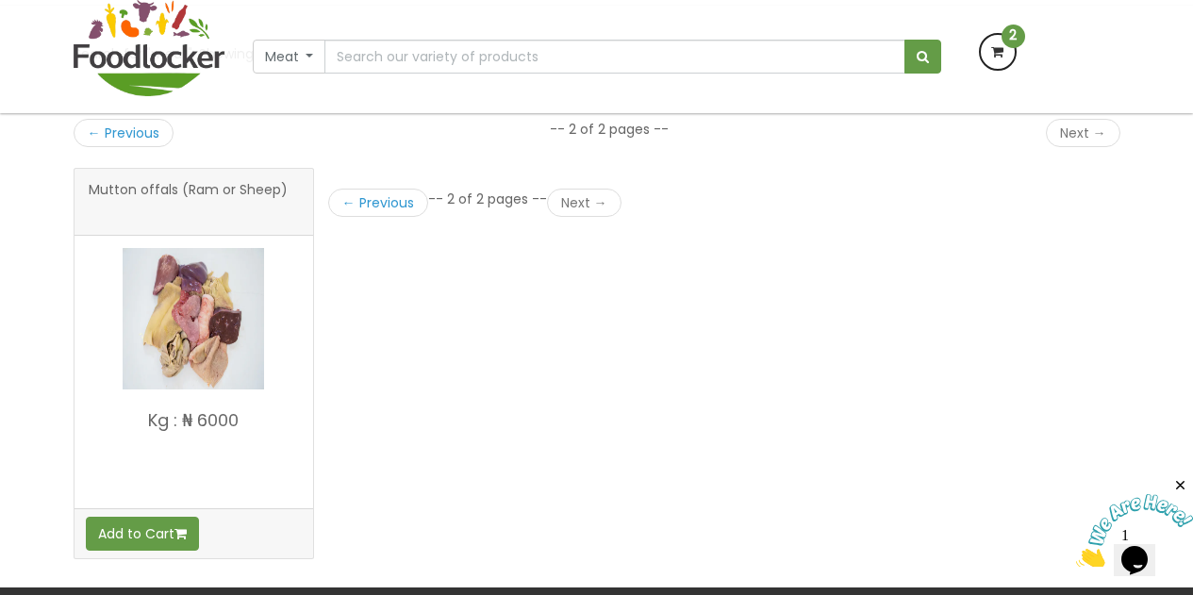
scroll to position [359, 0]
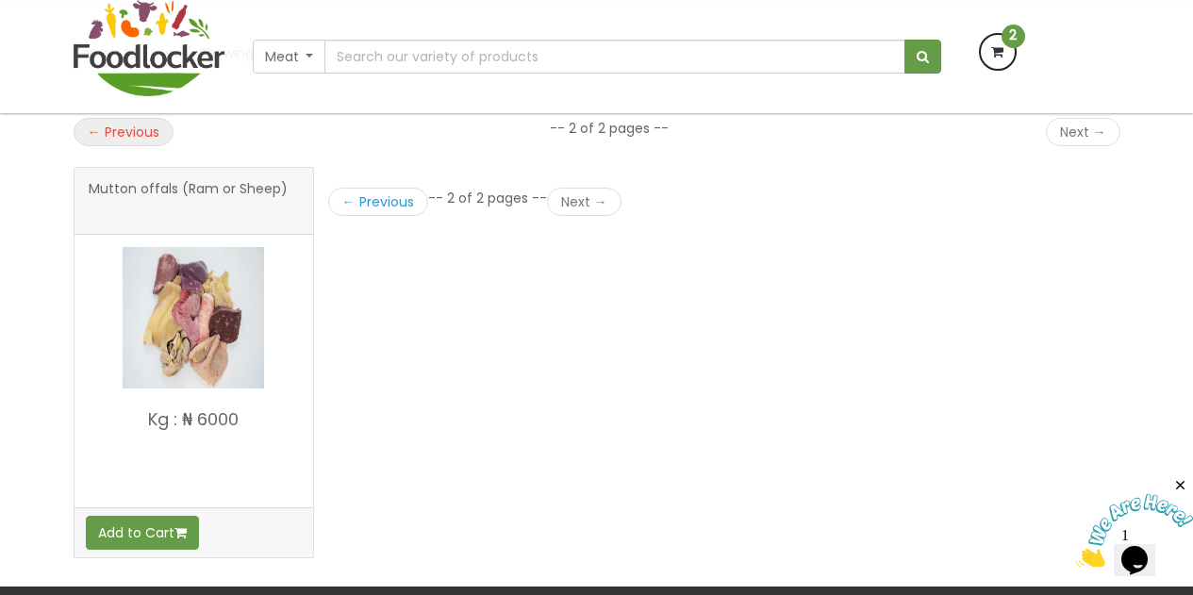
click at [108, 140] on link "← Previous" at bounding box center [124, 132] width 100 height 28
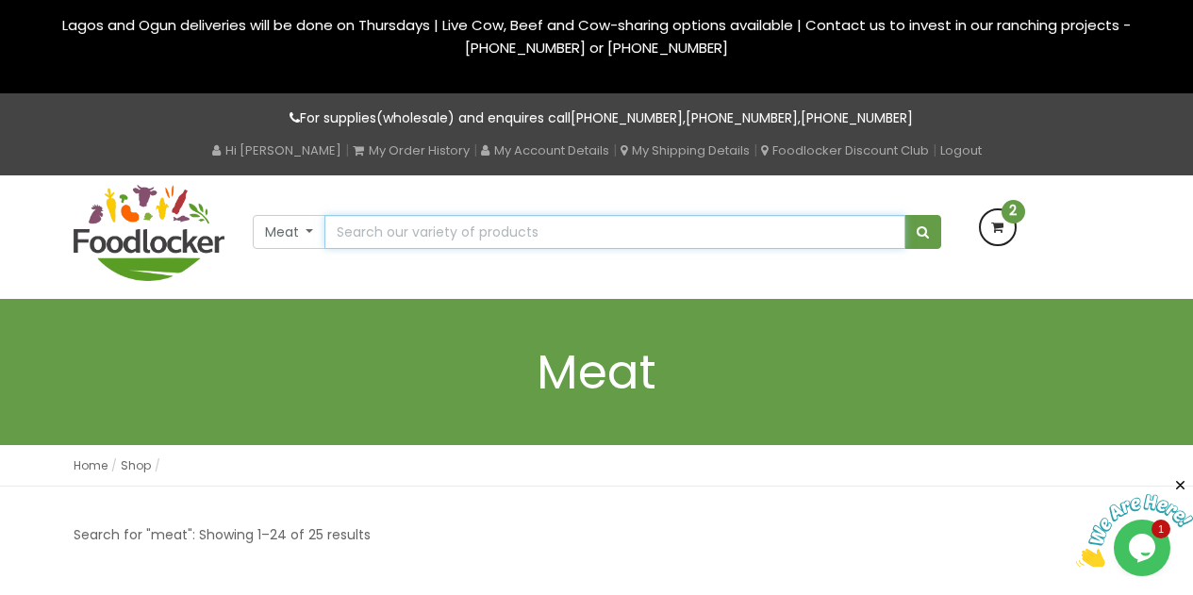
click at [541, 228] on input "text" at bounding box center [614, 232] width 580 height 34
click at [317, 227] on button "Meat" at bounding box center [290, 232] width 74 height 34
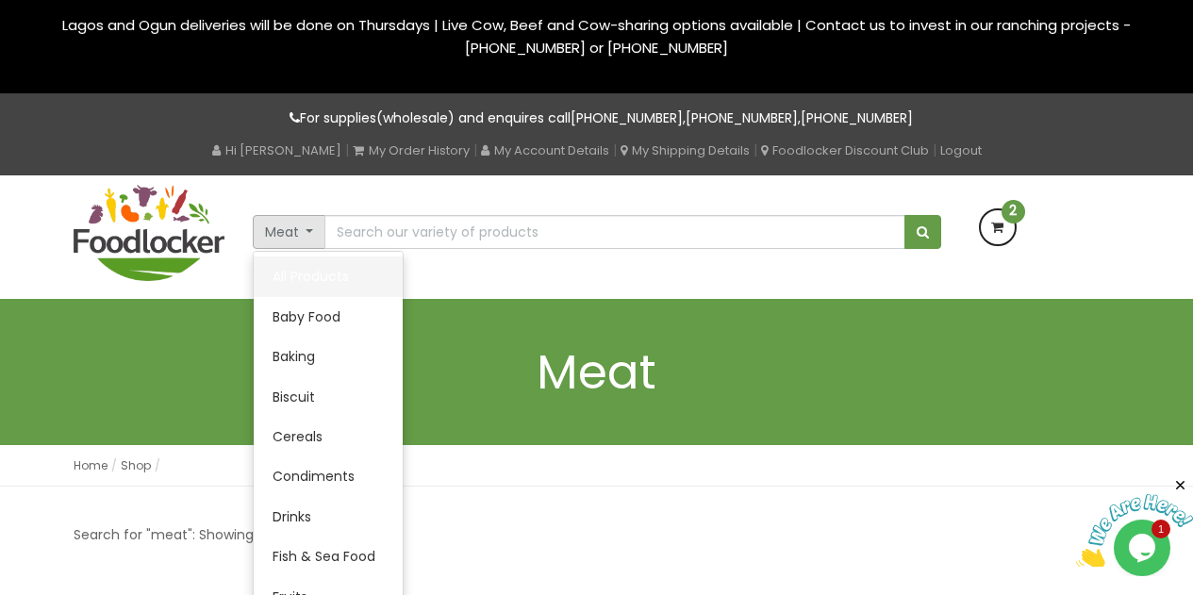
click at [325, 280] on link "All Products" at bounding box center [328, 277] width 149 height 40
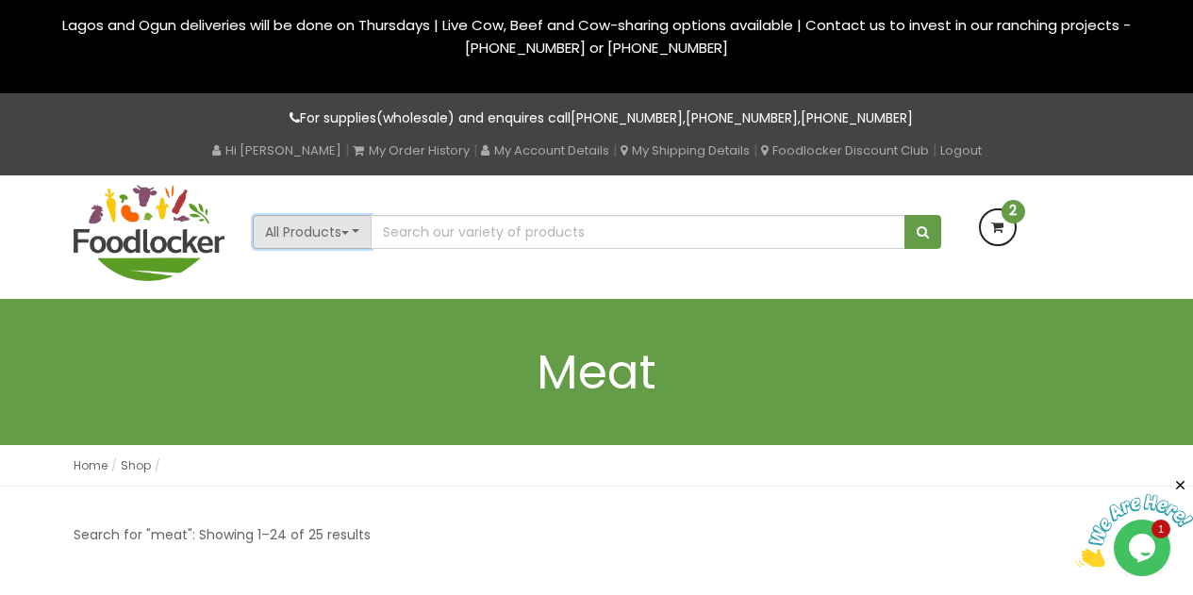
click at [359, 235] on button "All Products" at bounding box center [313, 232] width 120 height 34
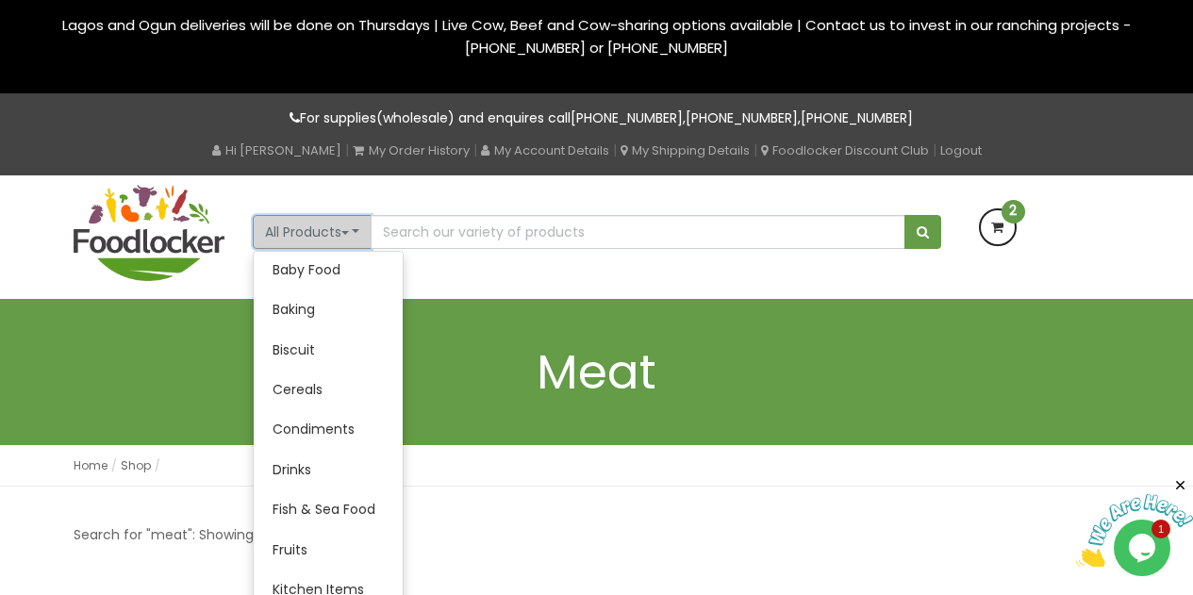
scroll to position [61, 0]
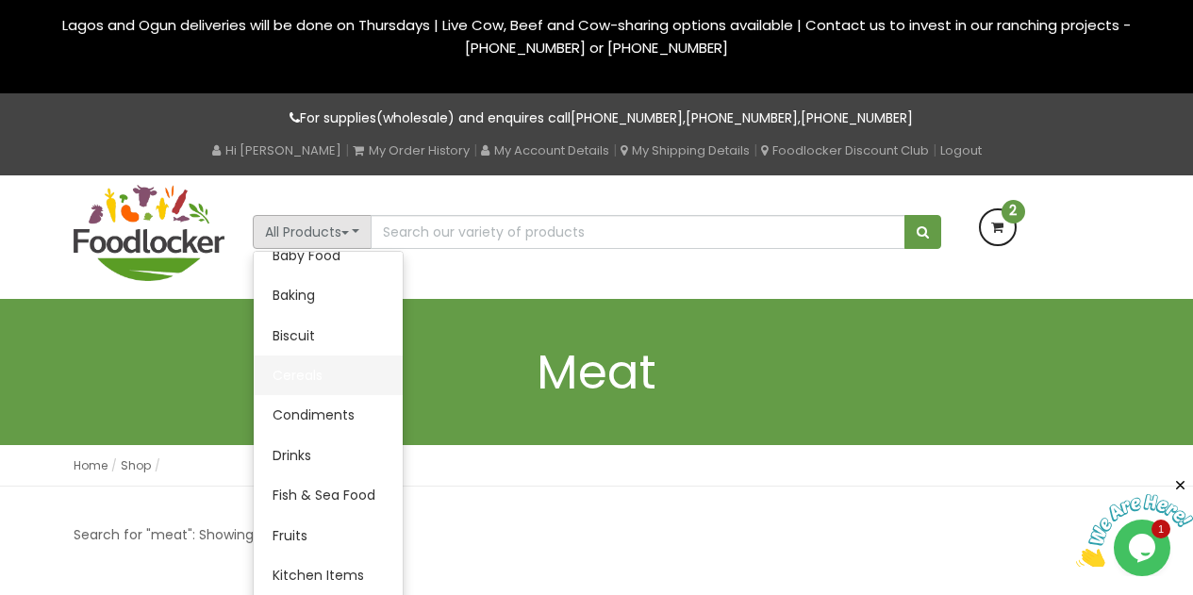
click at [292, 373] on link "Cereals" at bounding box center [328, 376] width 149 height 40
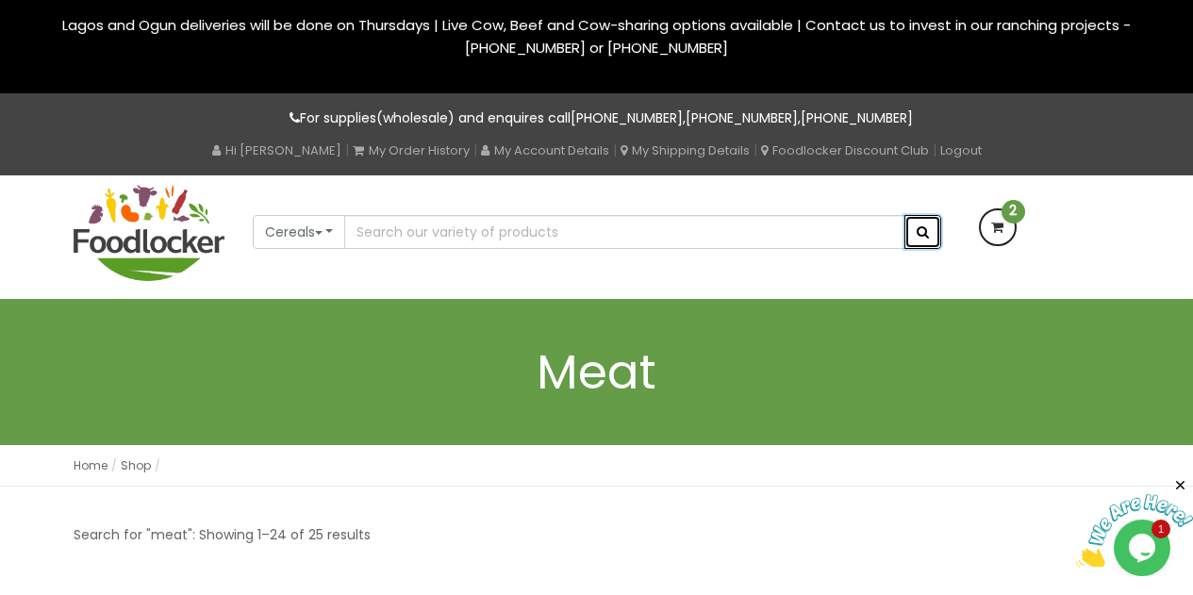
click at [918, 230] on span "submit" at bounding box center [923, 231] width 12 height 13
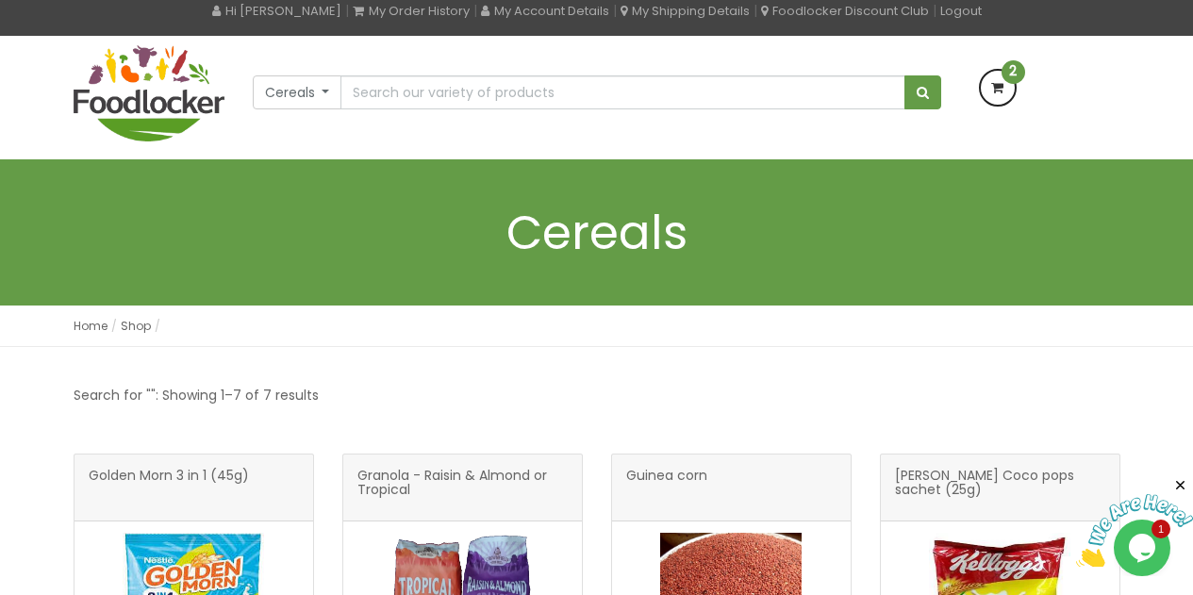
scroll to position [79, 0]
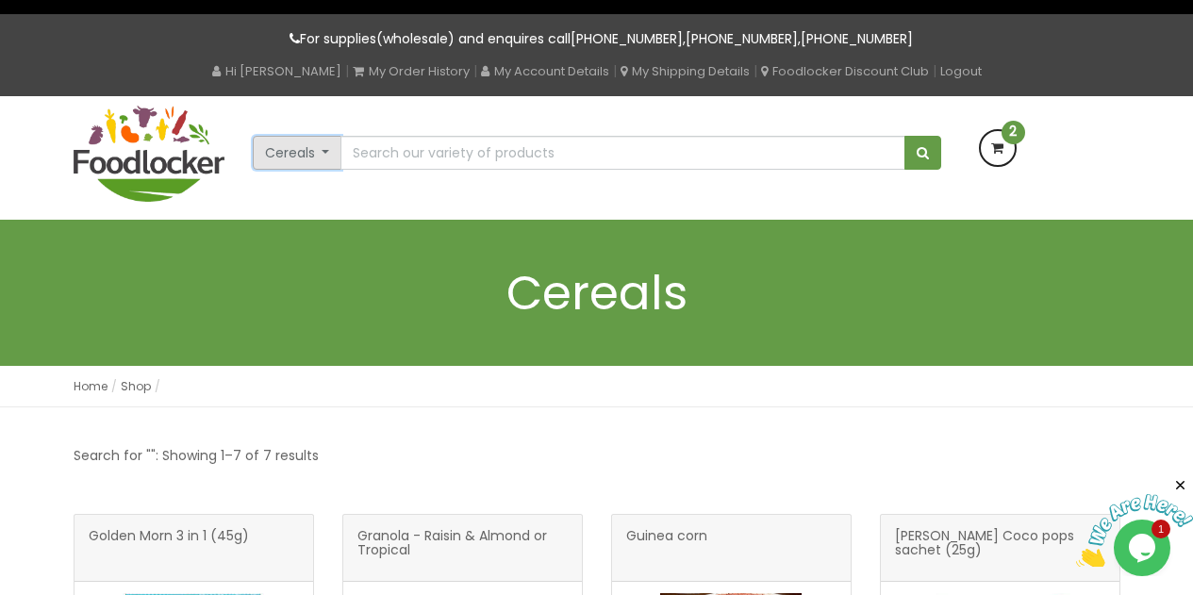
click at [334, 157] on button "Cereals" at bounding box center [298, 153] width 90 height 34
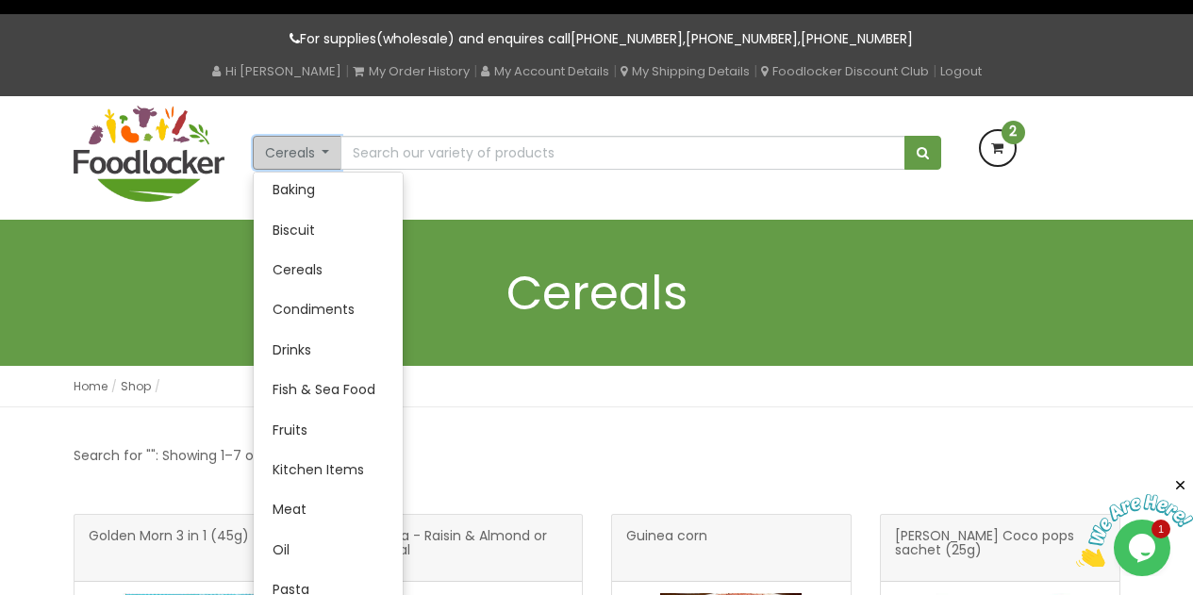
scroll to position [99, 0]
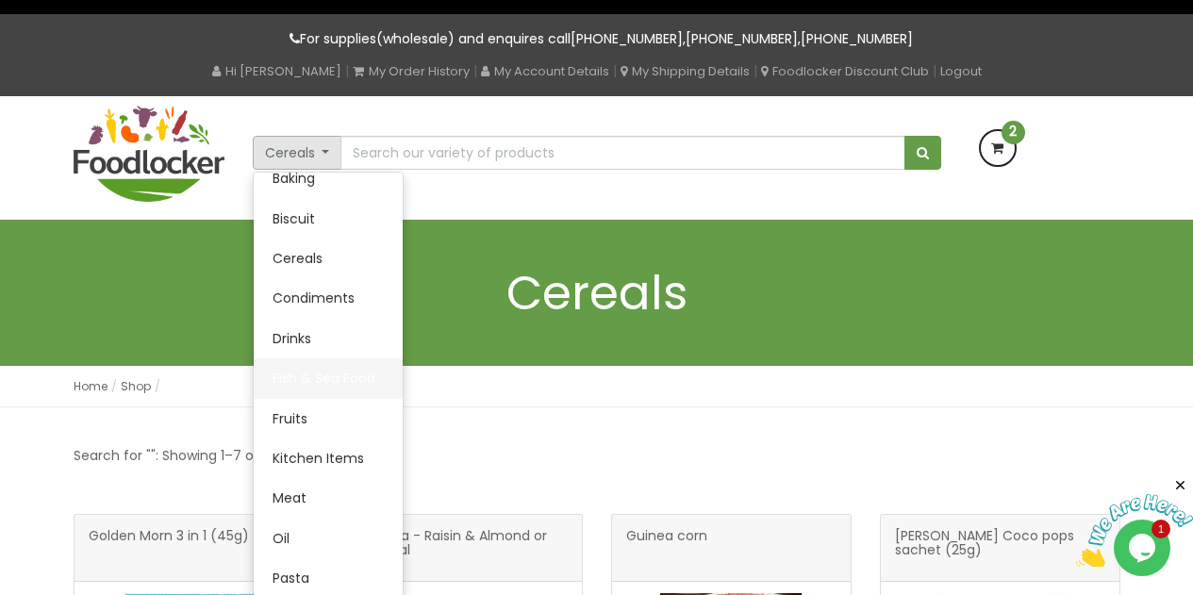
click at [344, 373] on link "Fish & Sea Food" at bounding box center [328, 378] width 149 height 40
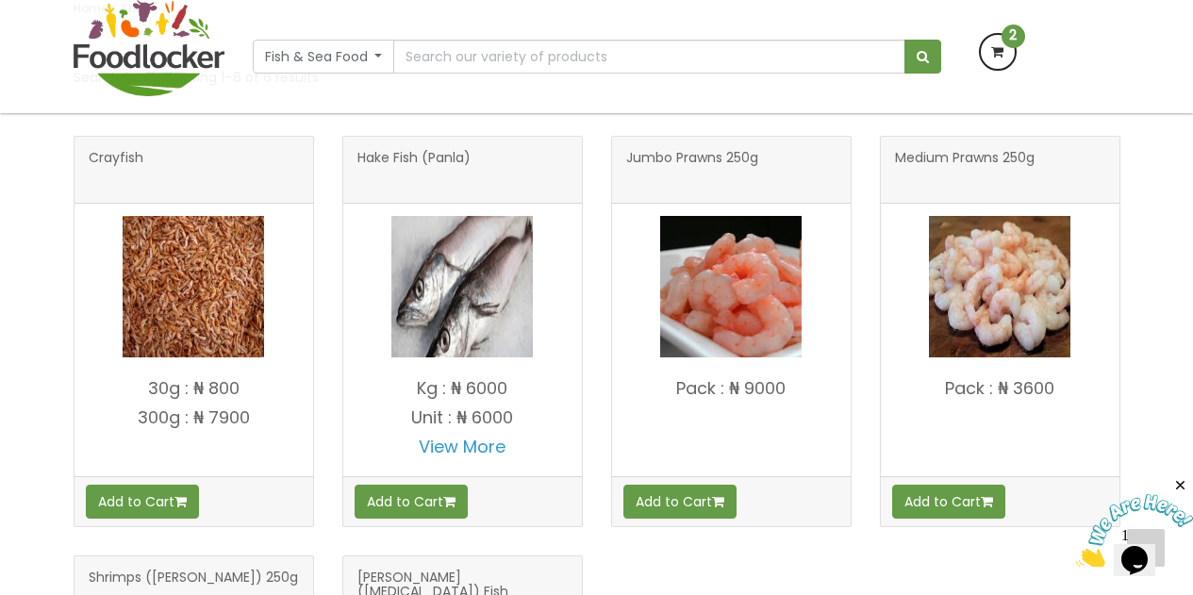
scroll to position [333, 0]
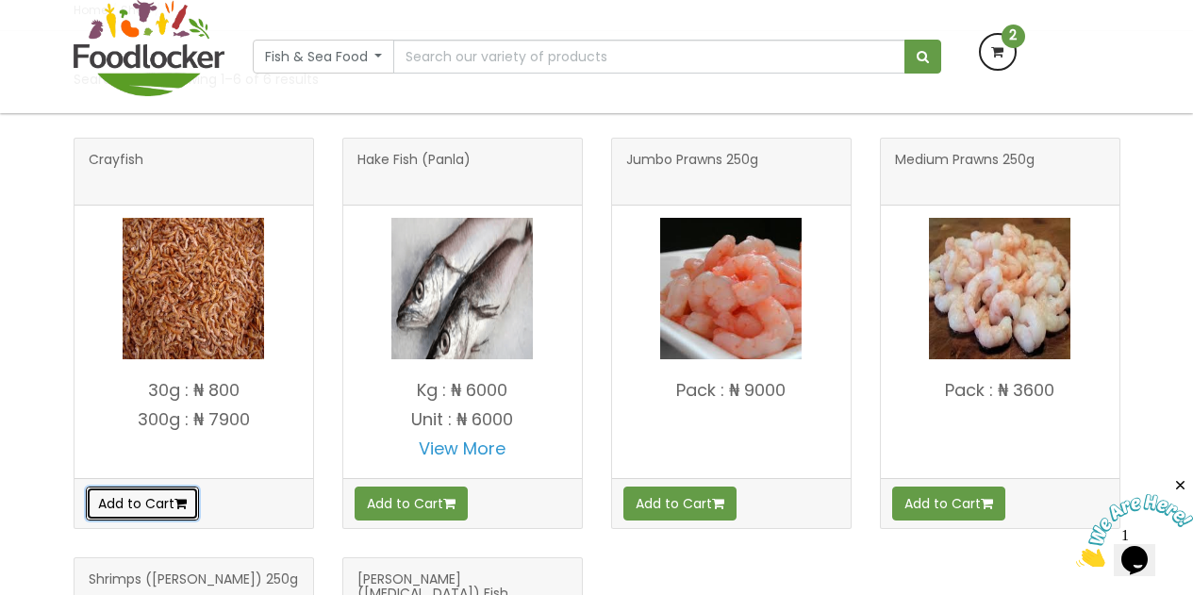
click at [168, 500] on button "Add to Cart" at bounding box center [142, 504] width 113 height 34
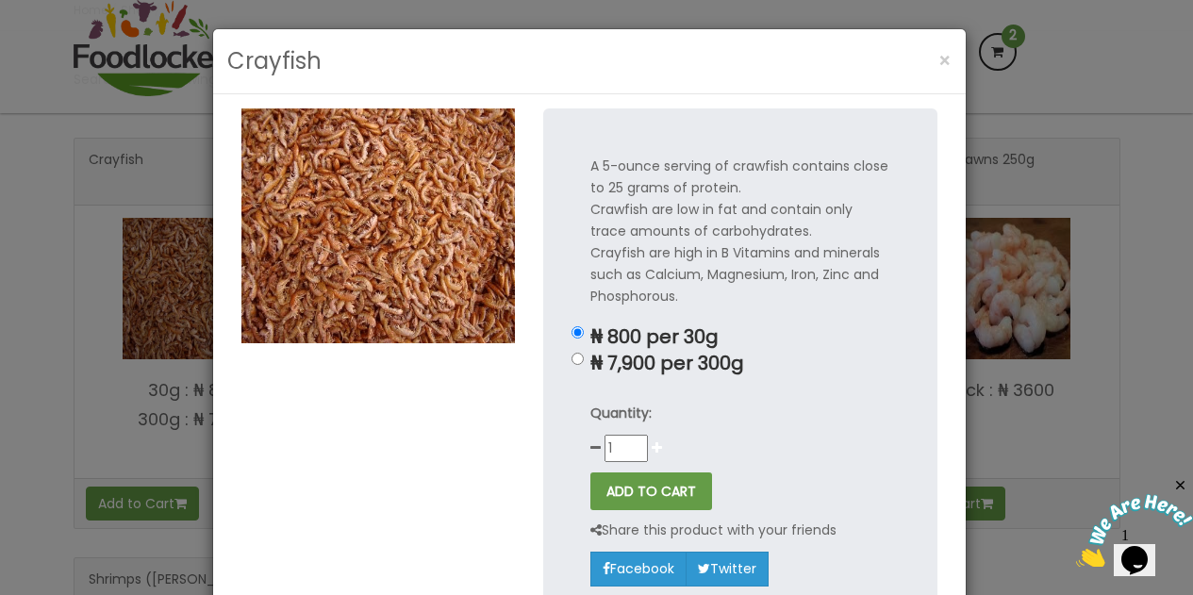
click at [652, 450] on icon at bounding box center [657, 447] width 10 height 13
type input "2"
click at [641, 483] on button "ADD TO CART" at bounding box center [651, 491] width 122 height 38
click at [938, 69] on span "×" at bounding box center [944, 60] width 13 height 27
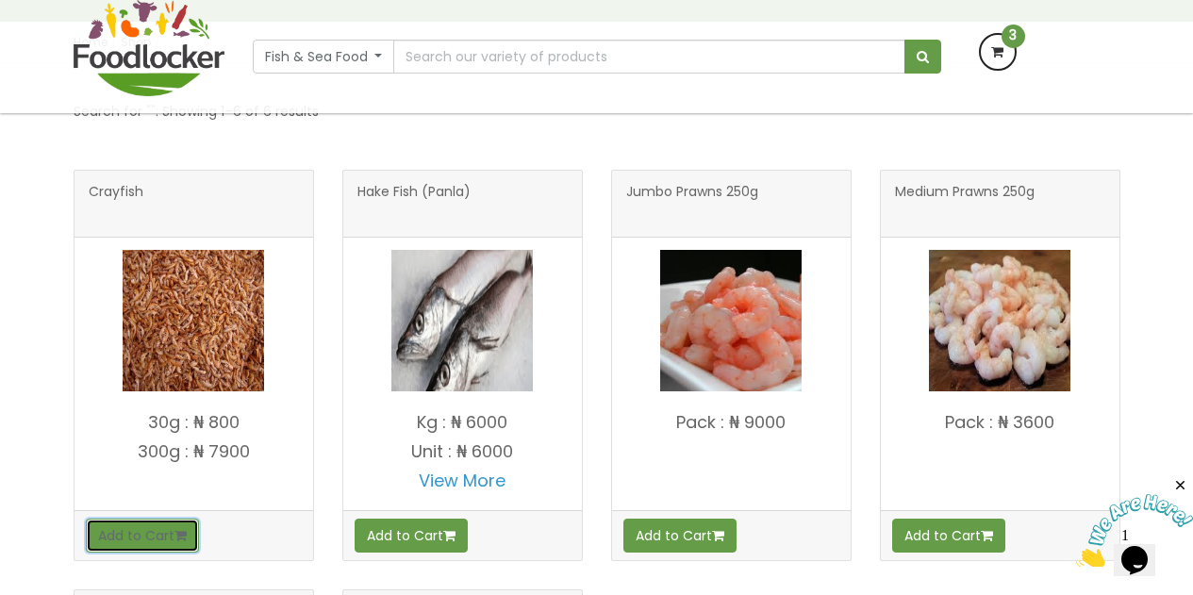
scroll to position [290, 0]
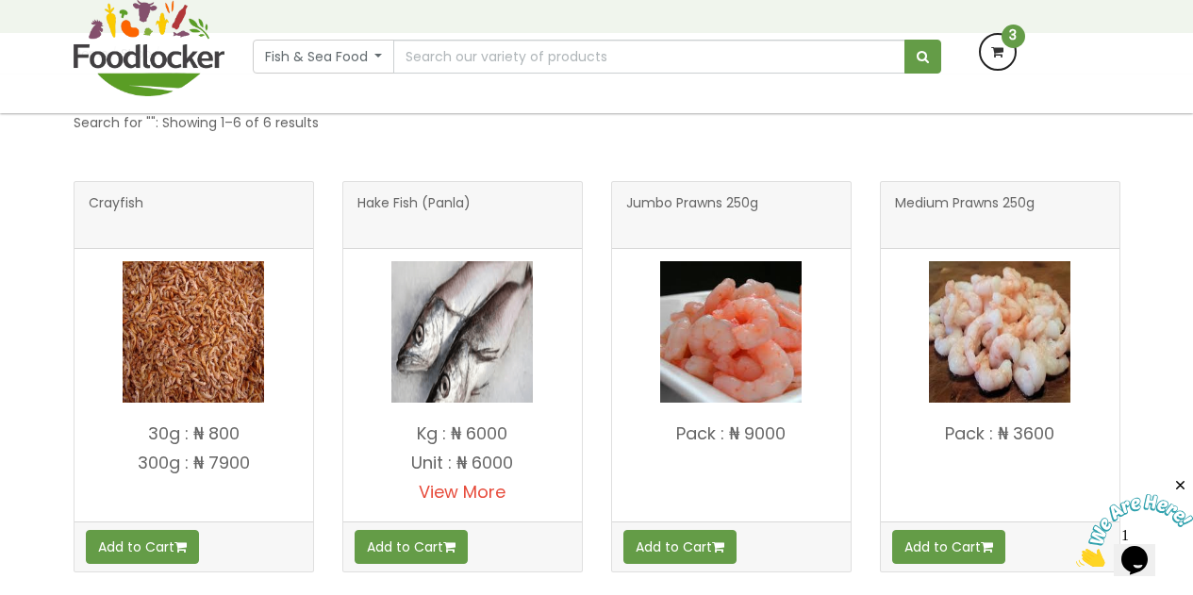
click at [454, 492] on link "View More" at bounding box center [462, 492] width 87 height 24
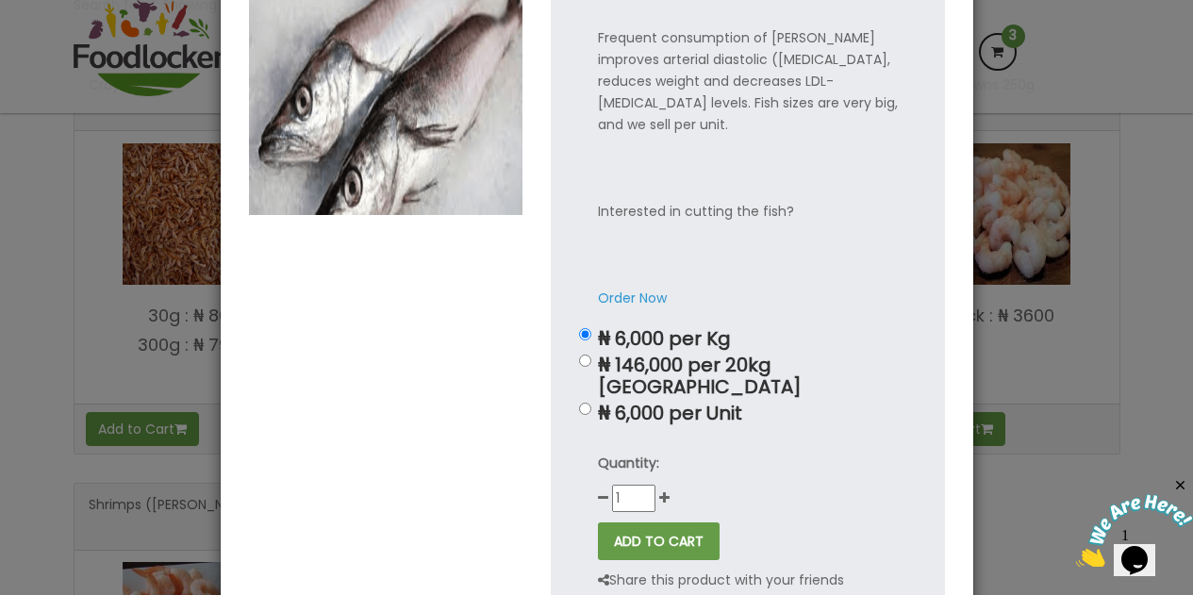
scroll to position [138, 0]
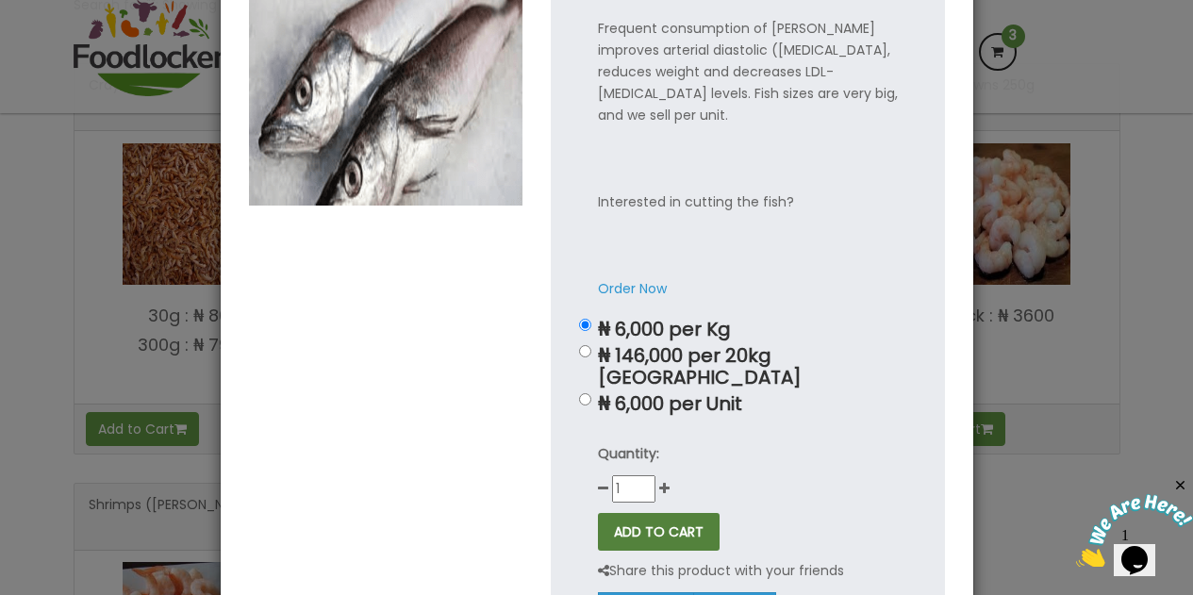
click at [691, 513] on button "ADD TO CART" at bounding box center [659, 532] width 122 height 38
click at [69, 135] on div "Hake Fish (Panla) × Frequent consumption of hake improves arterial diastolic (b…" at bounding box center [596, 297] width 1193 height 595
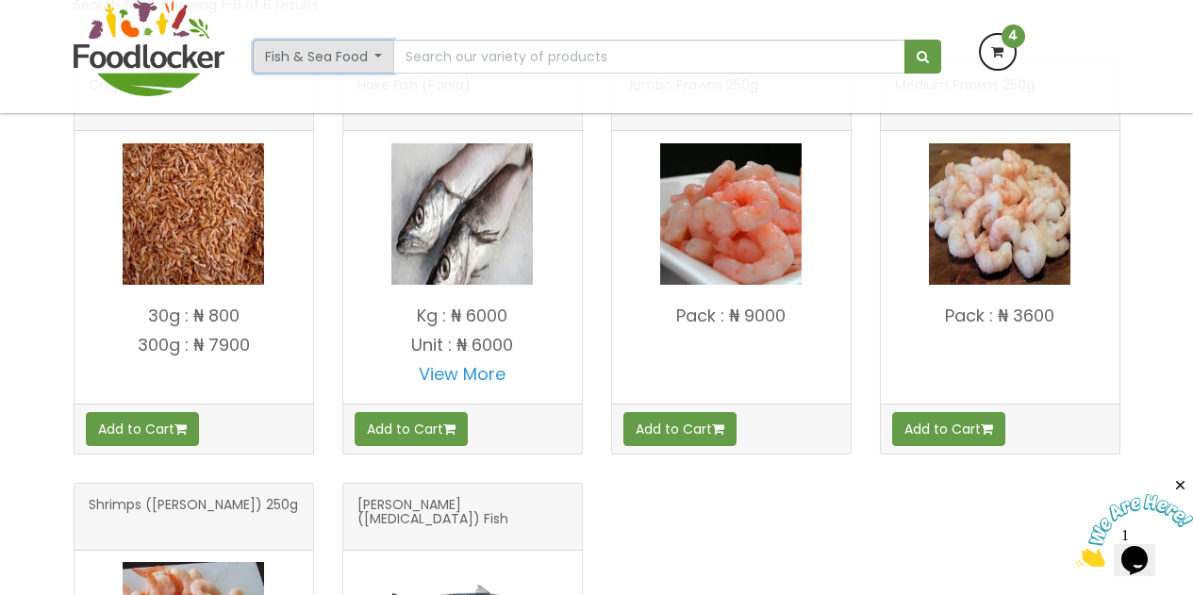
click at [381, 66] on button "Fish & Sea Food" at bounding box center [324, 57] width 142 height 34
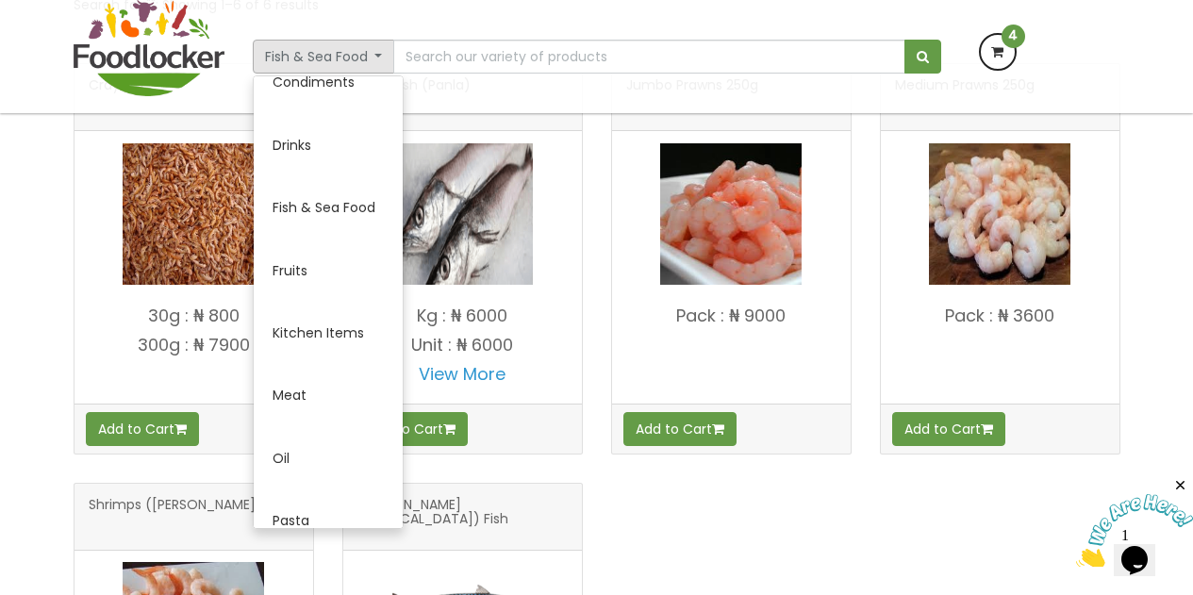
scroll to position [346, 0]
click at [410, 291] on div at bounding box center [462, 213] width 239 height 165
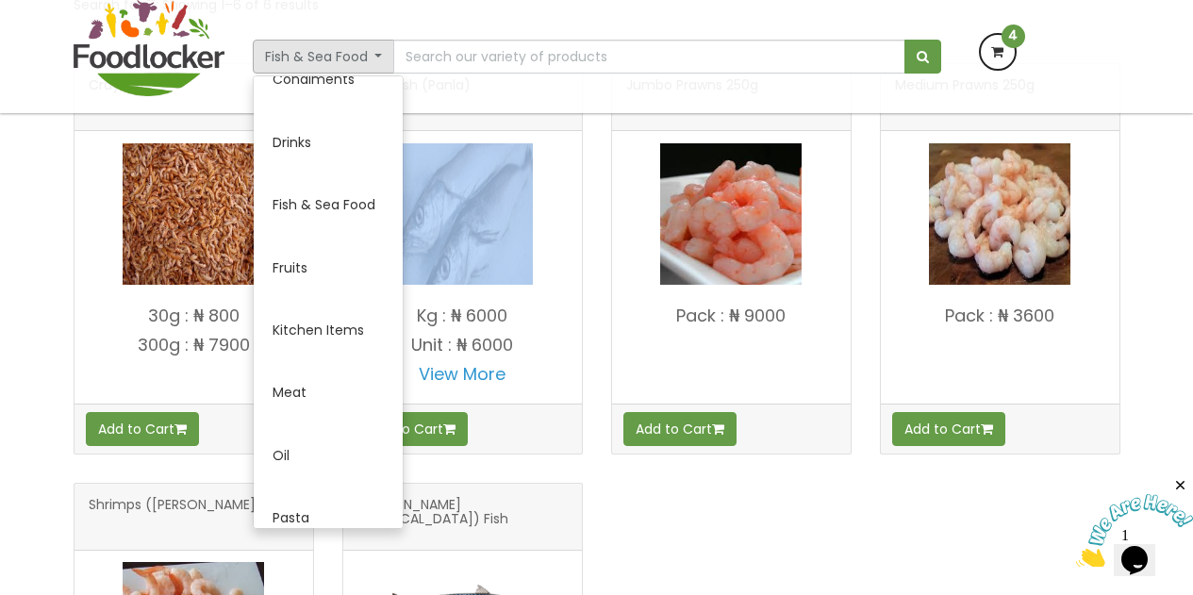
click at [410, 291] on div at bounding box center [462, 213] width 239 height 165
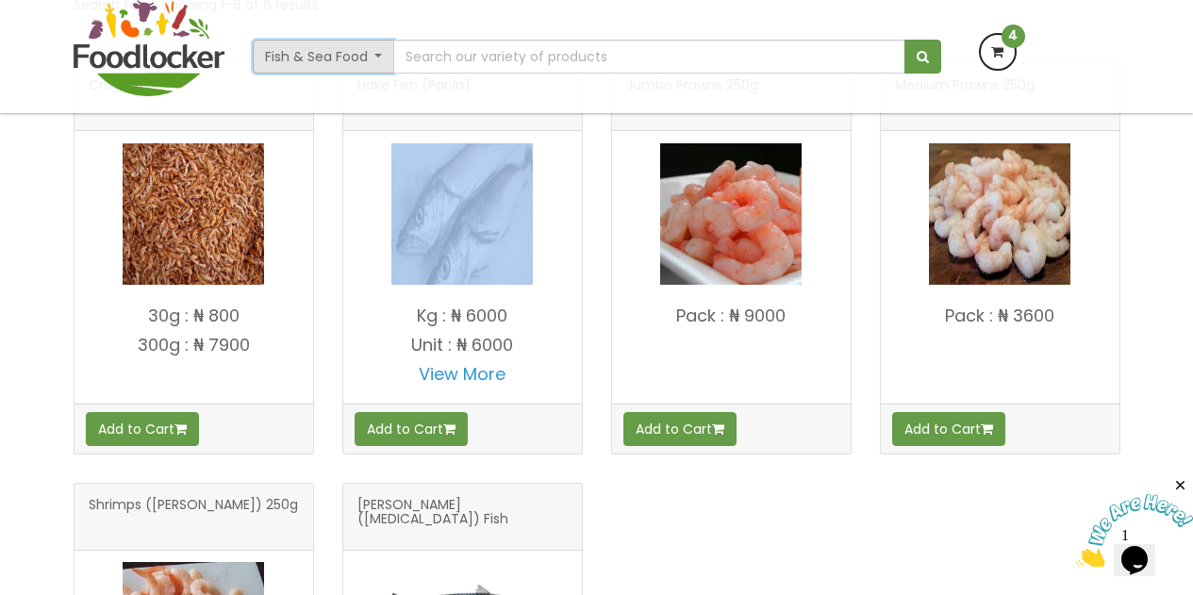
click at [374, 59] on button "Fish & Sea Food" at bounding box center [324, 57] width 142 height 34
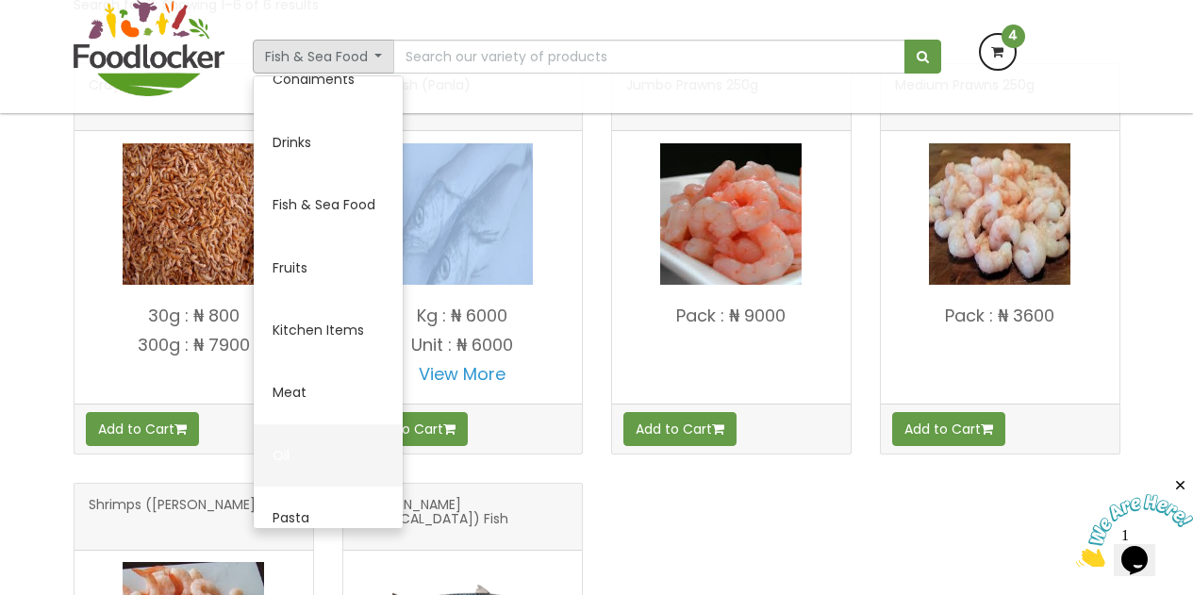
click at [310, 467] on link "Oil" at bounding box center [328, 455] width 149 height 62
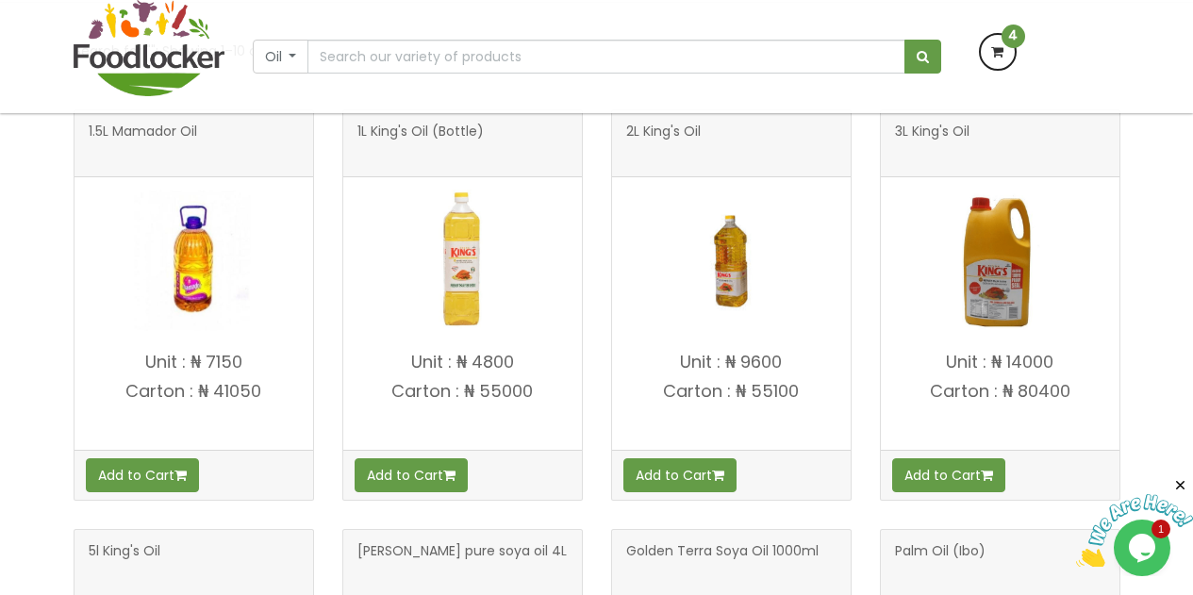
scroll to position [357, 0]
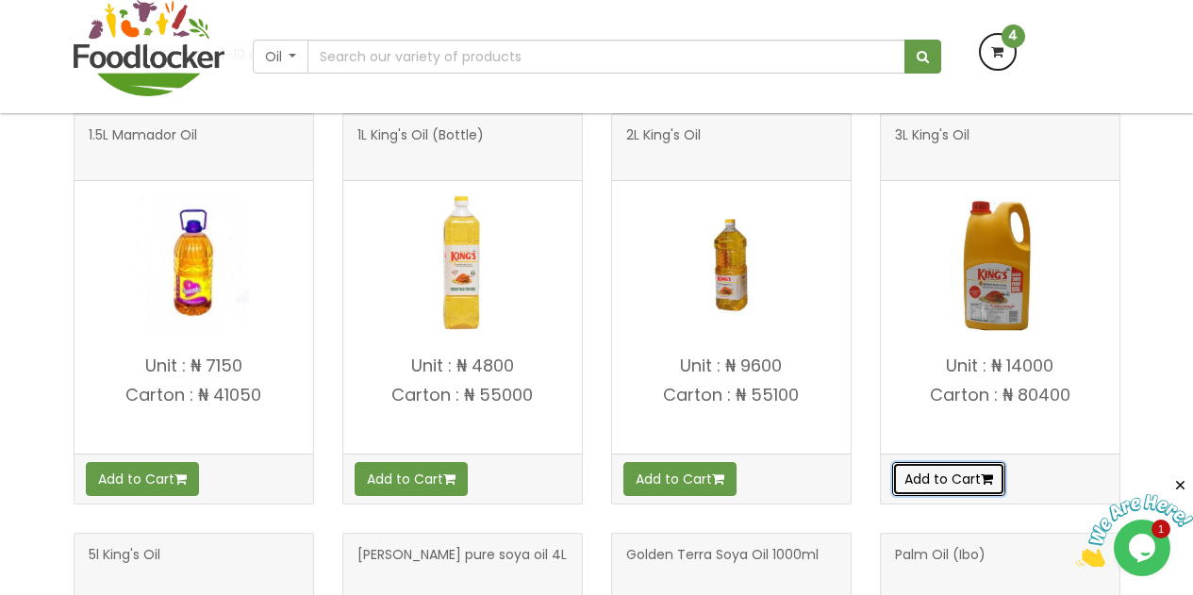
click at [952, 474] on button "Add to Cart" at bounding box center [948, 479] width 113 height 34
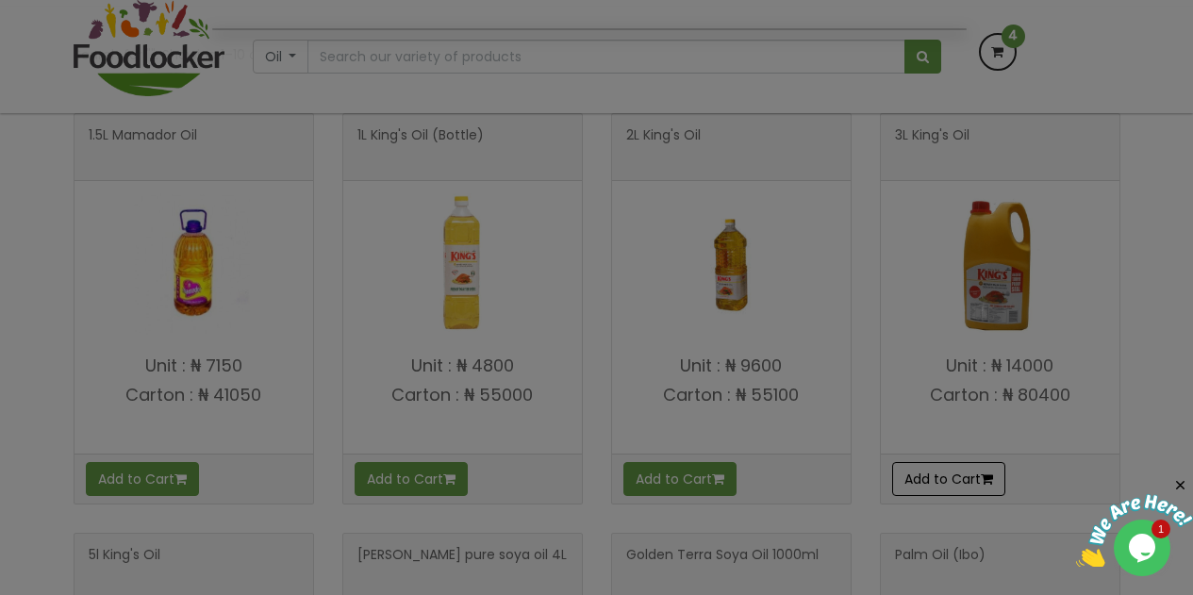
click at [952, 474] on div at bounding box center [596, 297] width 1193 height 595
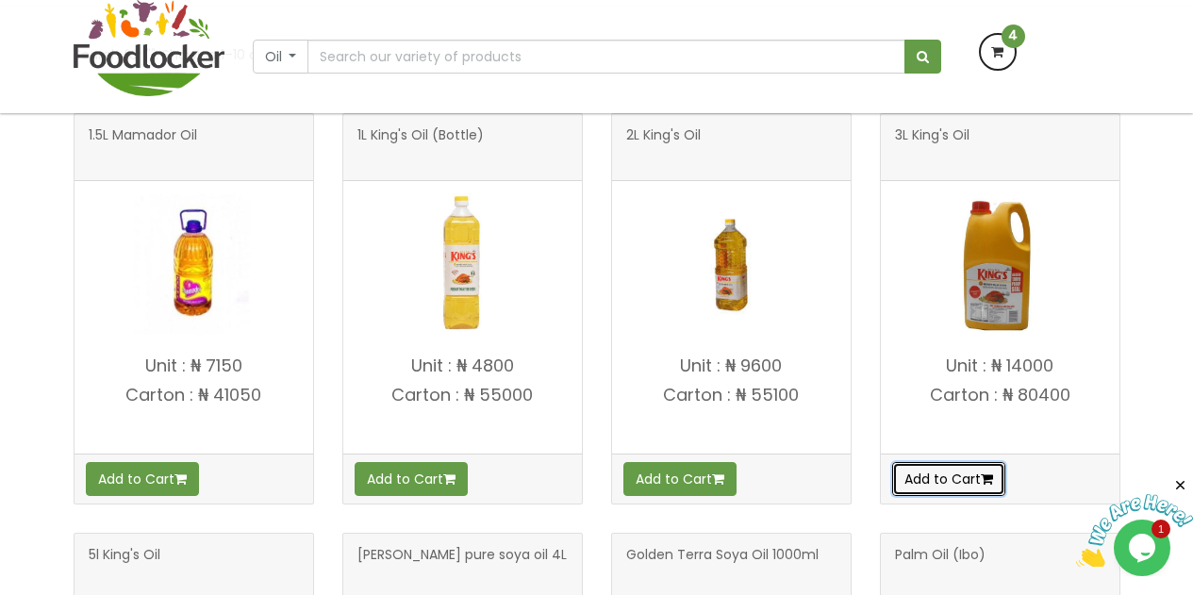
click at [954, 478] on button "Add to Cart" at bounding box center [948, 479] width 113 height 34
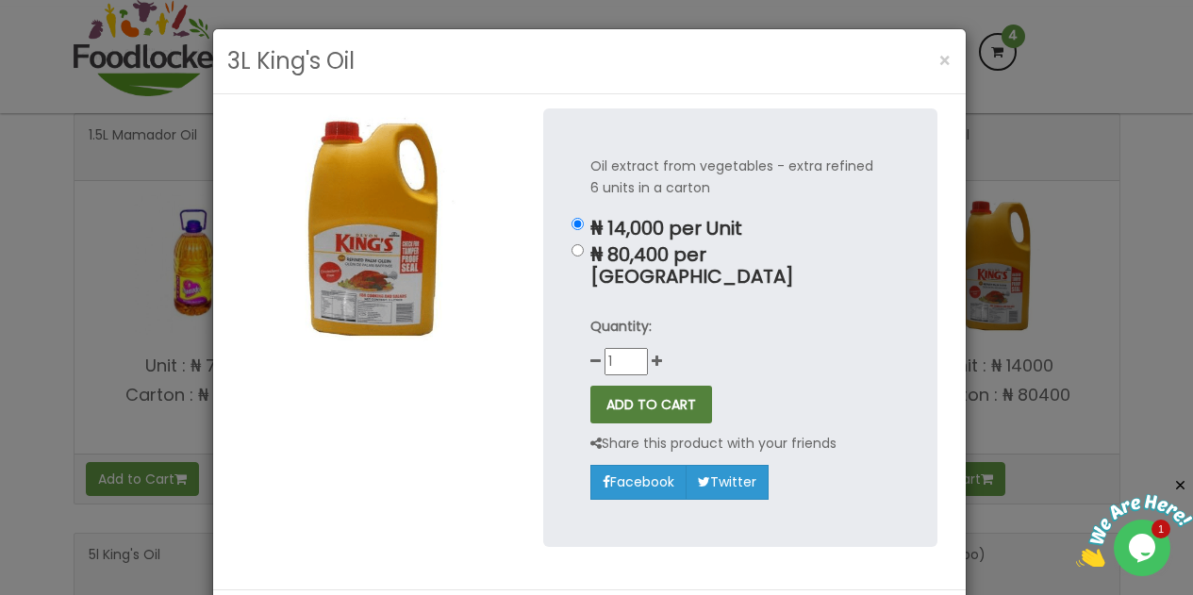
click at [667, 386] on button "ADD TO CART" at bounding box center [651, 405] width 122 height 38
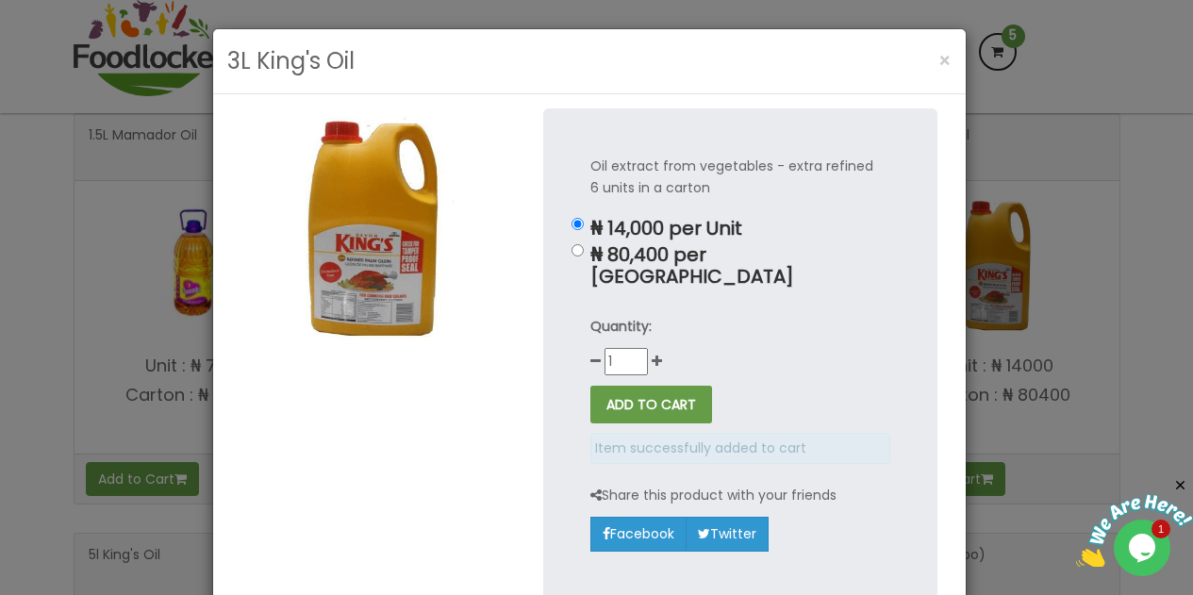
click at [1097, 336] on div "3L King's Oil × Oil extract from vegetables - extra refined 6 units in a carton…" at bounding box center [596, 297] width 1193 height 595
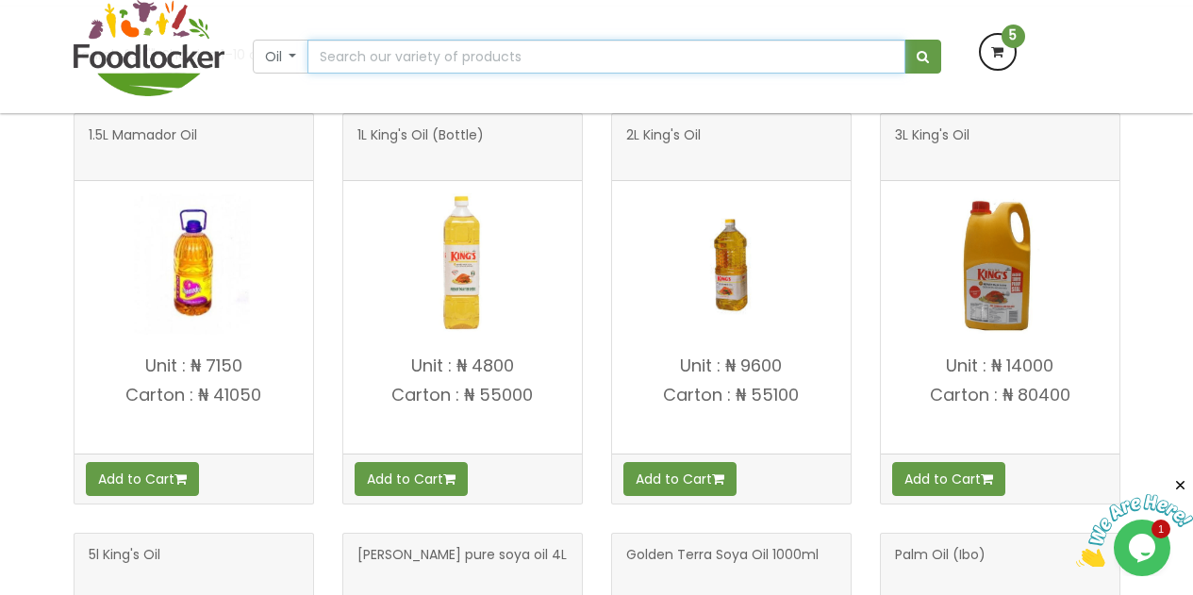
click at [447, 60] on input "text" at bounding box center [605, 57] width 597 height 34
type input "potato"
click at [928, 52] on span "submit" at bounding box center [923, 56] width 12 height 13
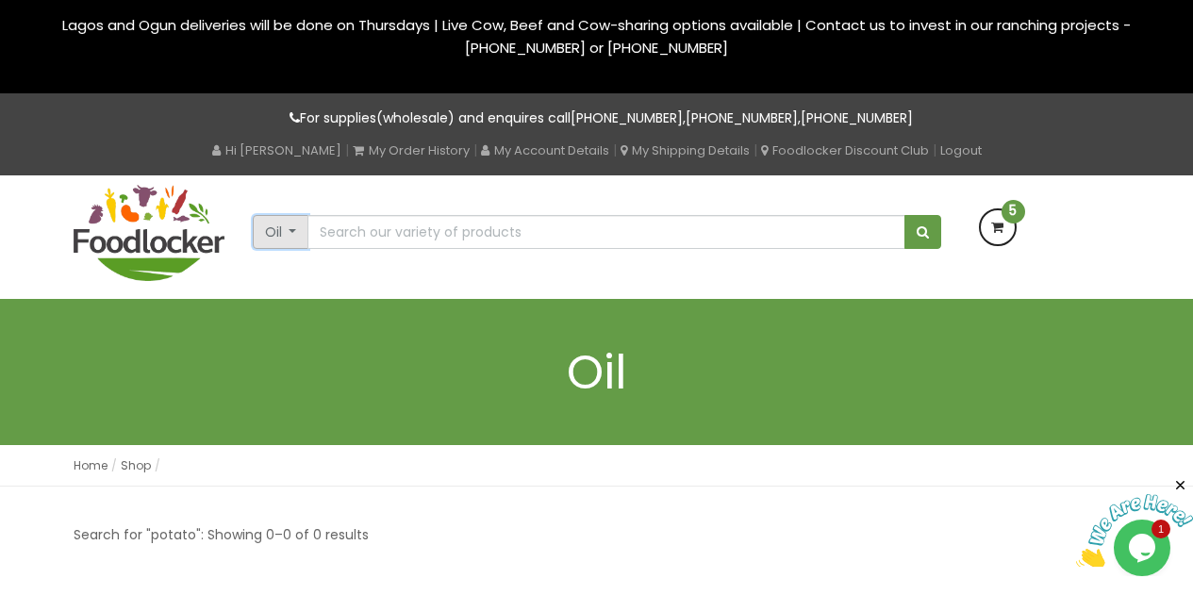
click at [294, 228] on button "Oil" at bounding box center [281, 232] width 57 height 34
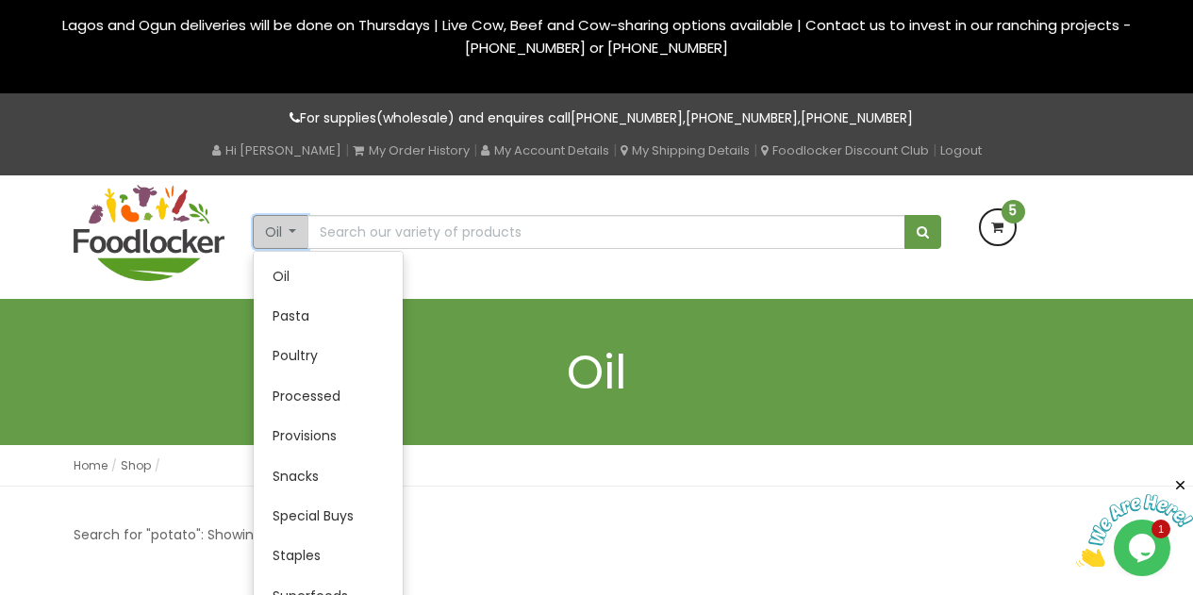
scroll to position [477, 0]
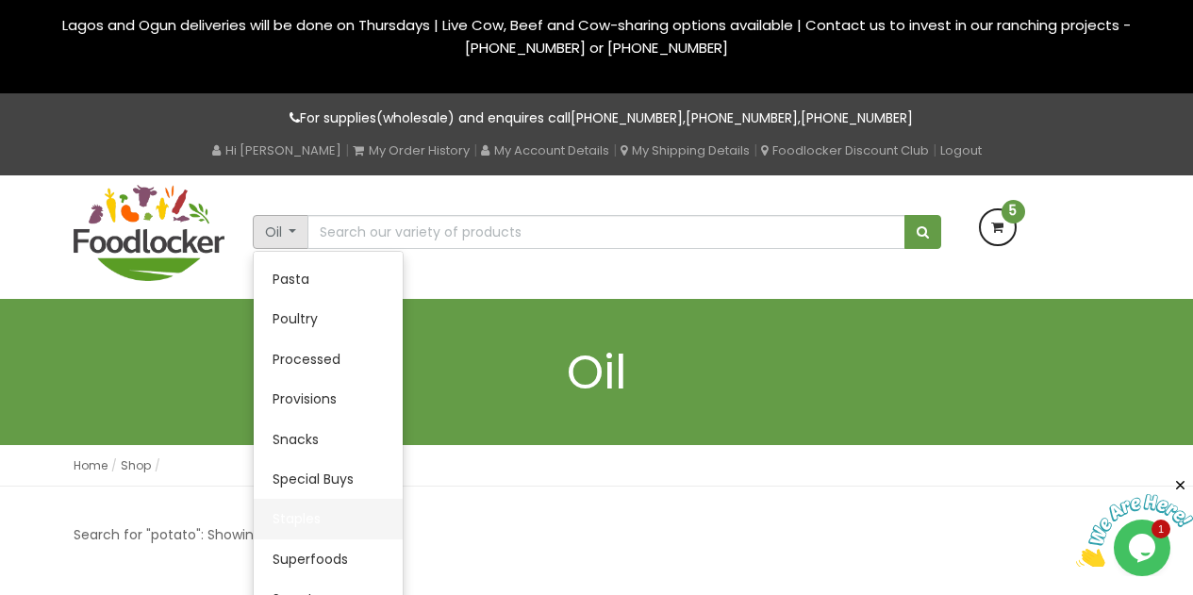
click at [312, 521] on link "Staples" at bounding box center [328, 519] width 149 height 40
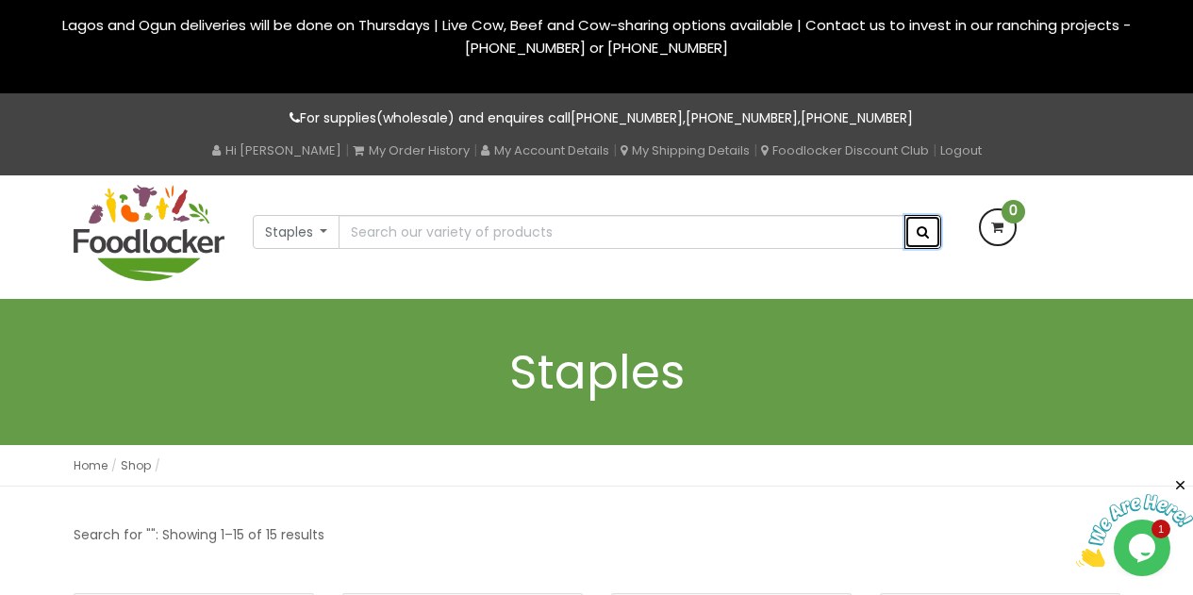
click at [916, 235] on button "submit" at bounding box center [922, 232] width 37 height 34
click at [920, 233] on span "submit" at bounding box center [923, 231] width 12 height 13
click at [729, 236] on input "text" at bounding box center [622, 232] width 566 height 34
type input "ijebu"
click at [935, 239] on button "submit" at bounding box center [922, 232] width 37 height 34
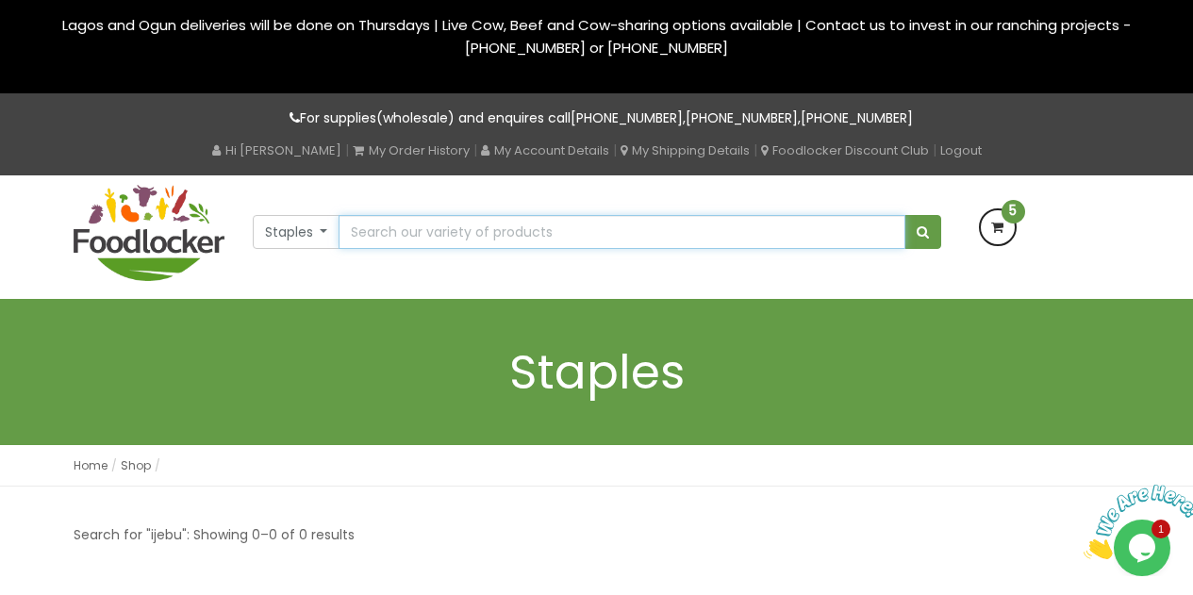
click at [758, 228] on input "text" at bounding box center [622, 232] width 566 height 34
type input "Garri"
click at [924, 234] on span "submit" at bounding box center [923, 231] width 12 height 13
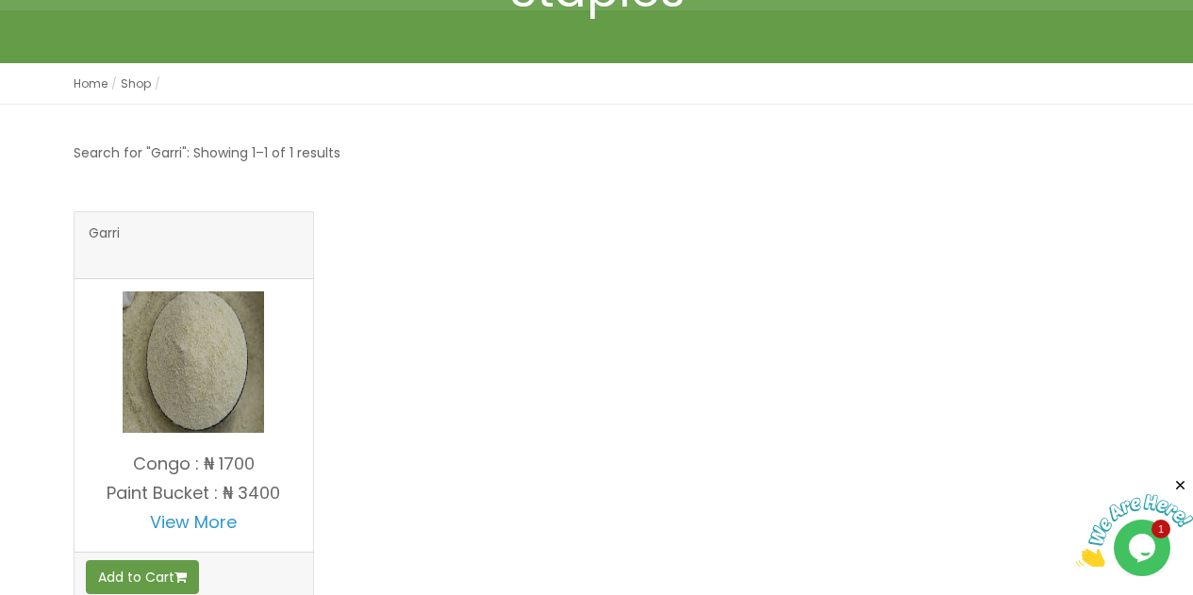
scroll to position [285, 0]
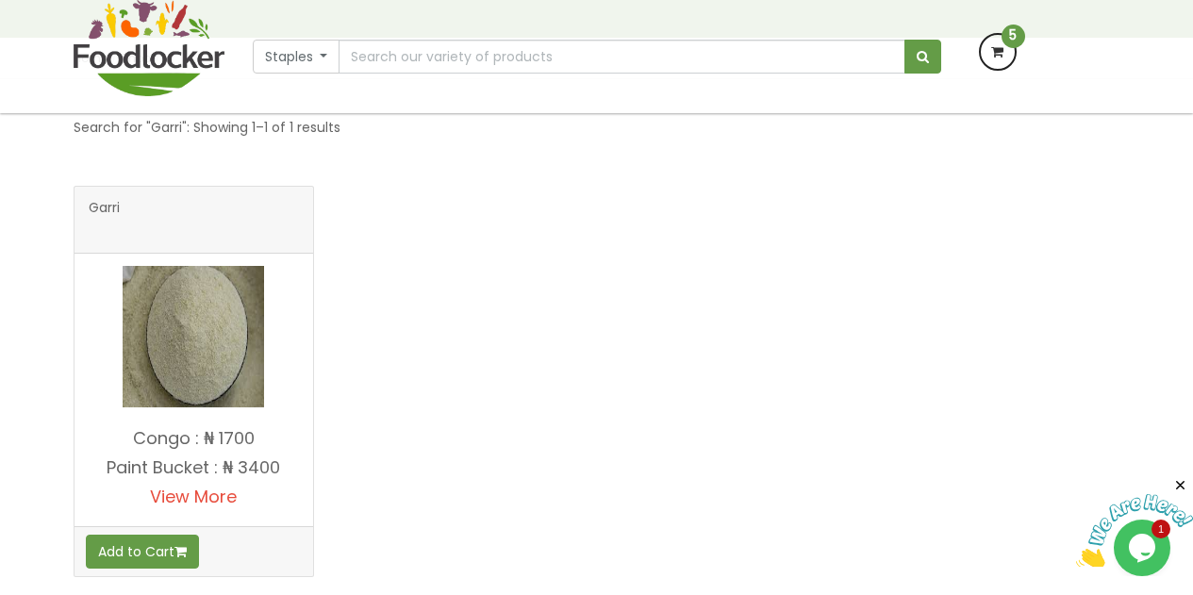
click at [206, 501] on link "View More" at bounding box center [193, 497] width 87 height 24
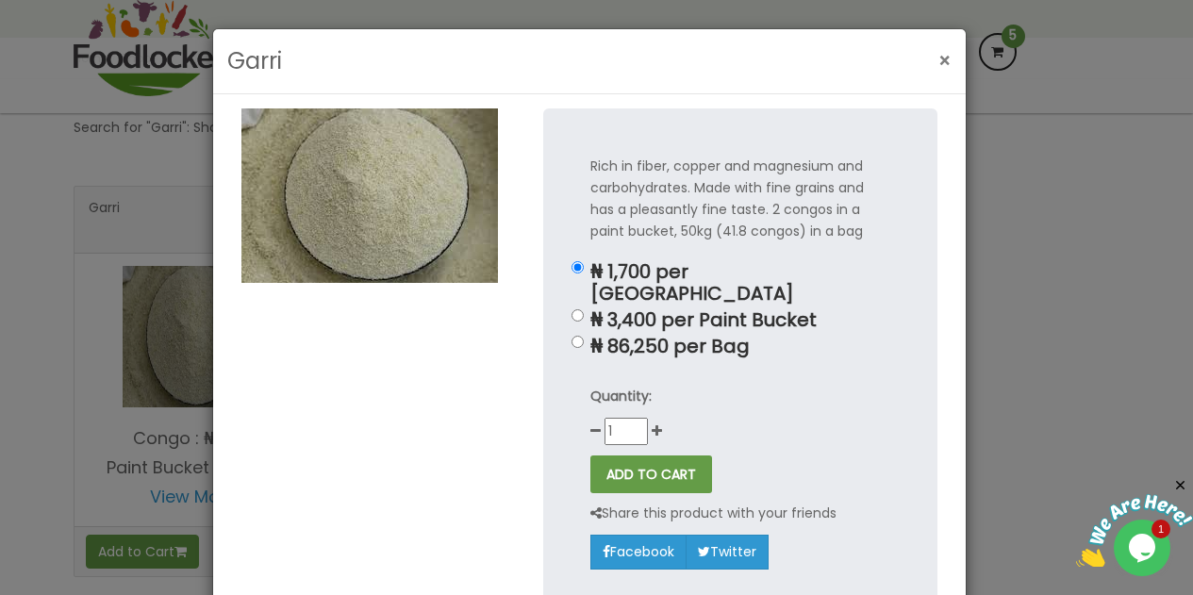
click at [938, 66] on span "×" at bounding box center [944, 60] width 13 height 27
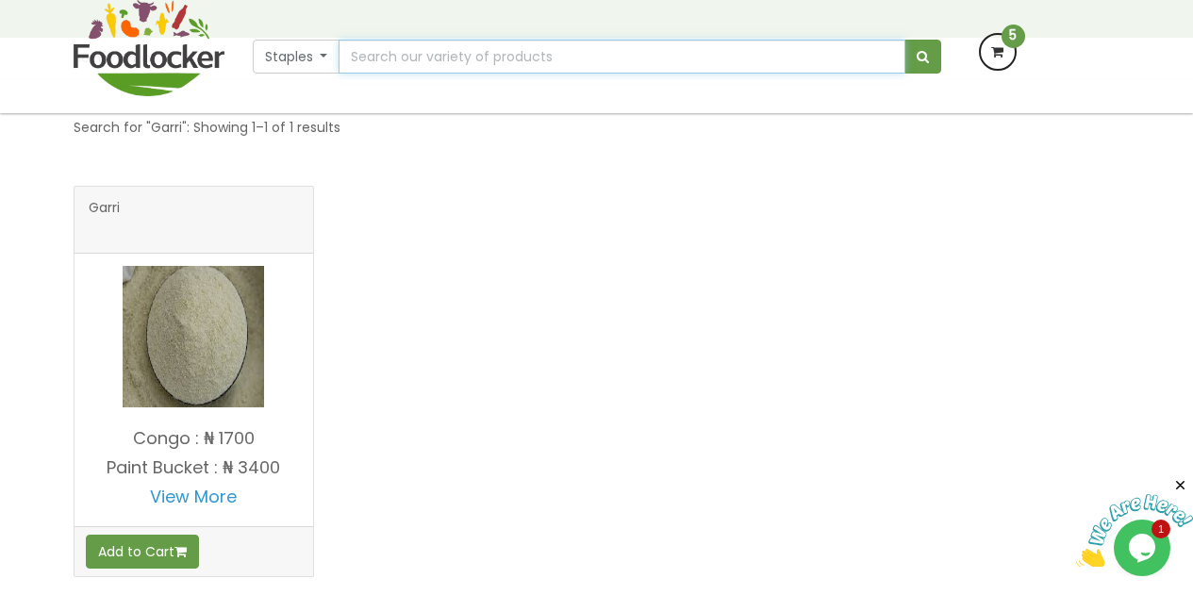
click at [544, 57] on input "text" at bounding box center [622, 57] width 566 height 34
type input "Yam flour (Elubo)"
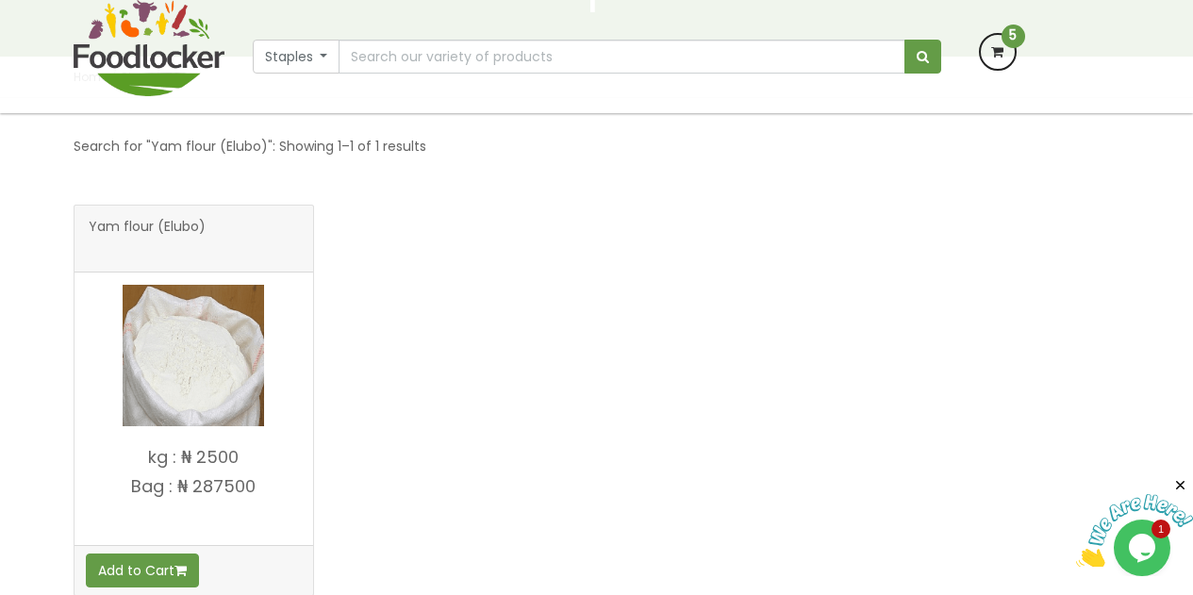
scroll to position [300, 0]
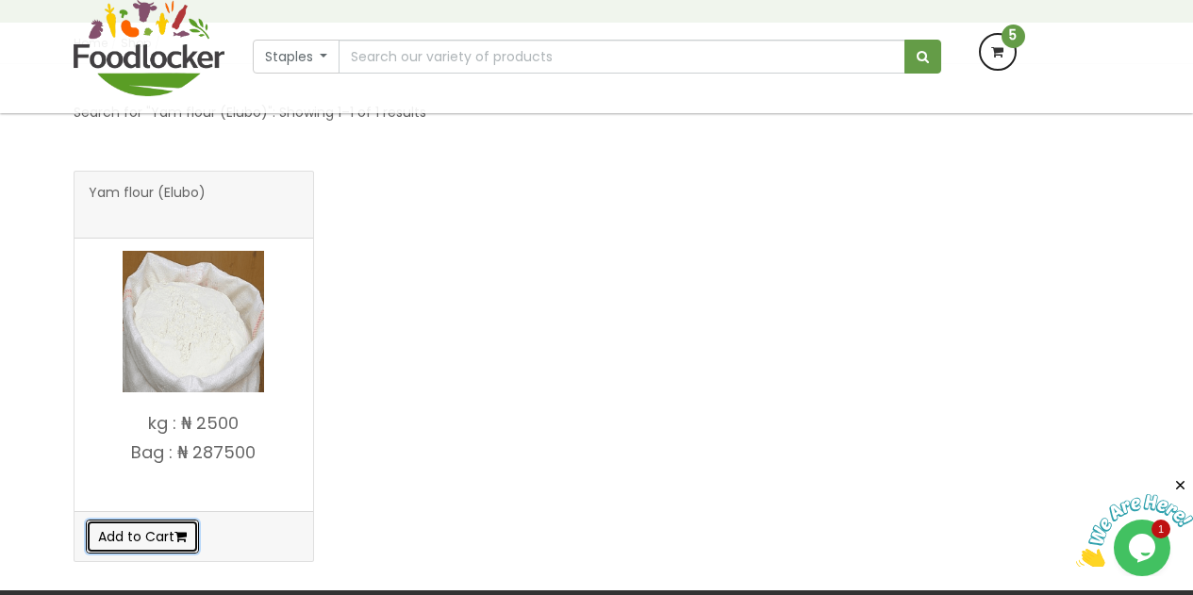
click at [133, 546] on button "Add to Cart" at bounding box center [142, 537] width 113 height 34
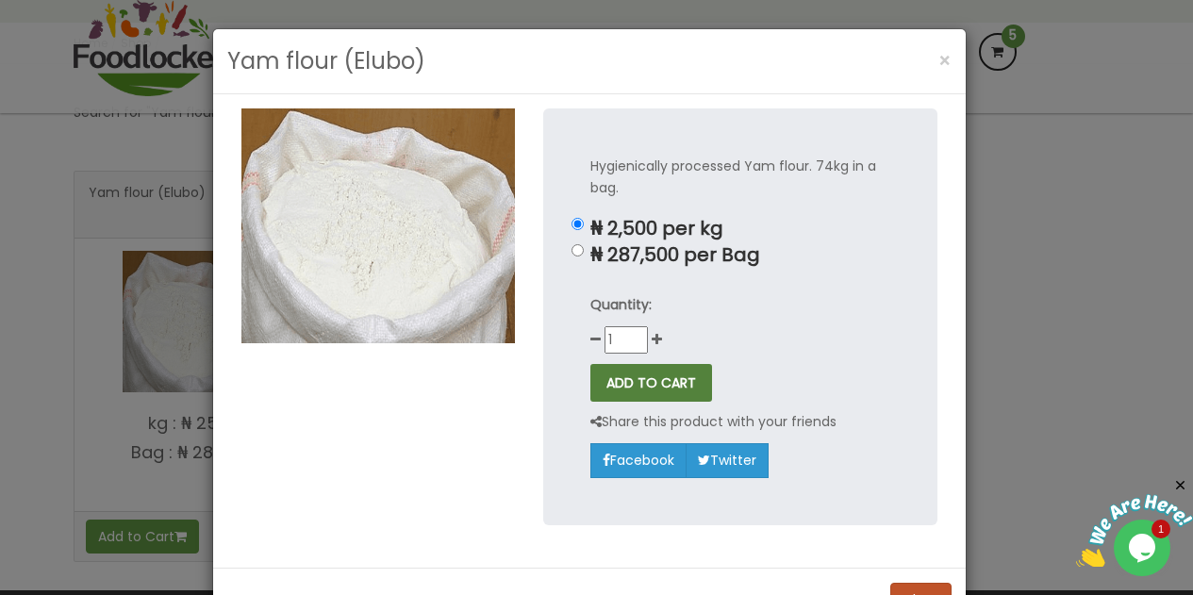
click at [634, 387] on button "ADD TO CART" at bounding box center [651, 383] width 122 height 38
click at [938, 61] on span "×" at bounding box center [944, 60] width 13 height 27
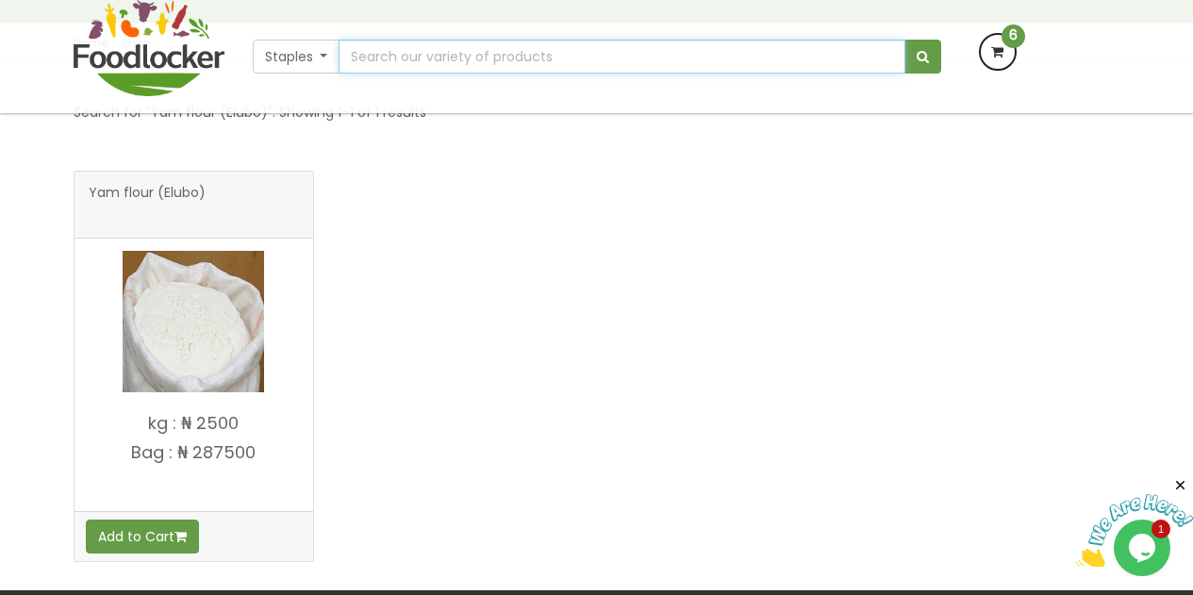
click at [588, 58] on input "text" at bounding box center [622, 57] width 566 height 34
type input "onions"
click at [928, 52] on button "submit" at bounding box center [922, 57] width 37 height 34
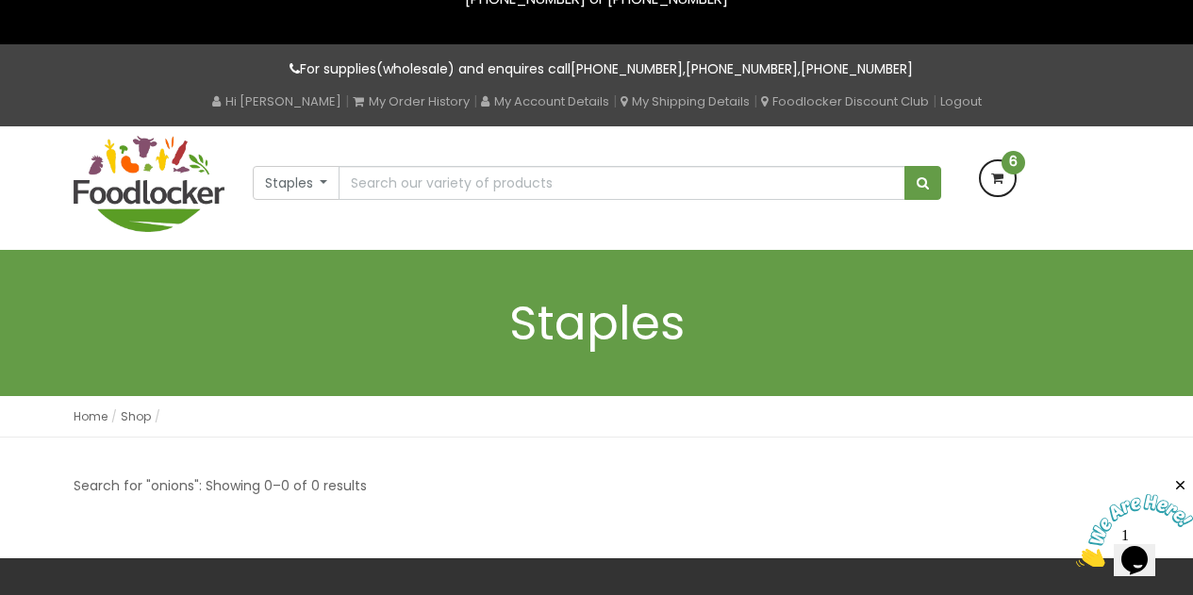
scroll to position [47, 0]
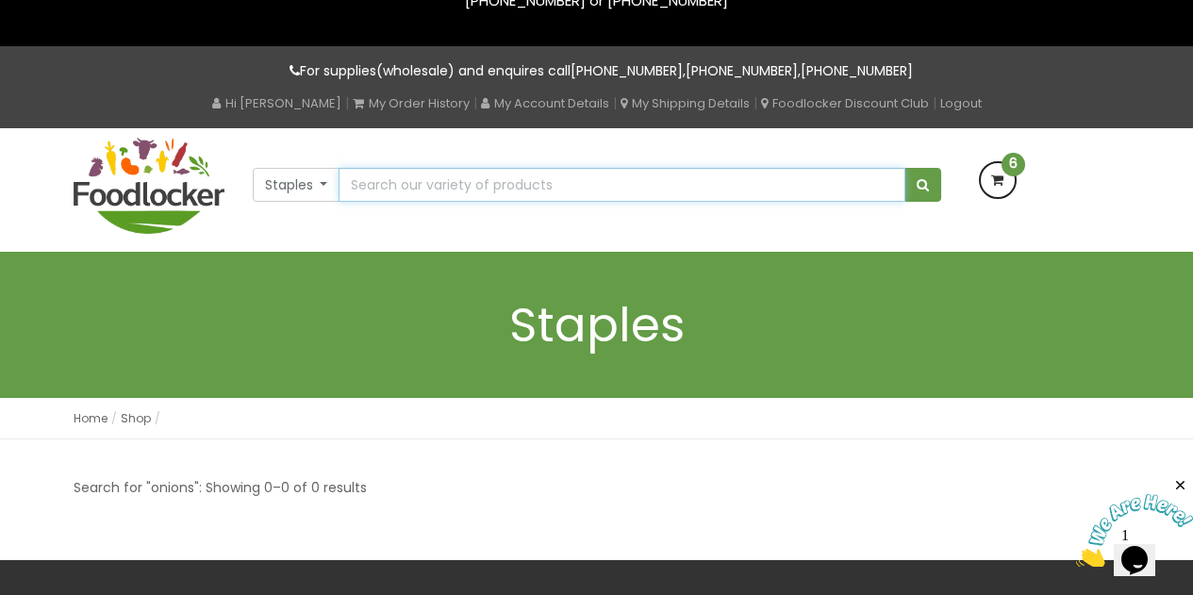
click at [412, 190] on input "text" at bounding box center [622, 185] width 566 height 34
type input "Young Cockerels"
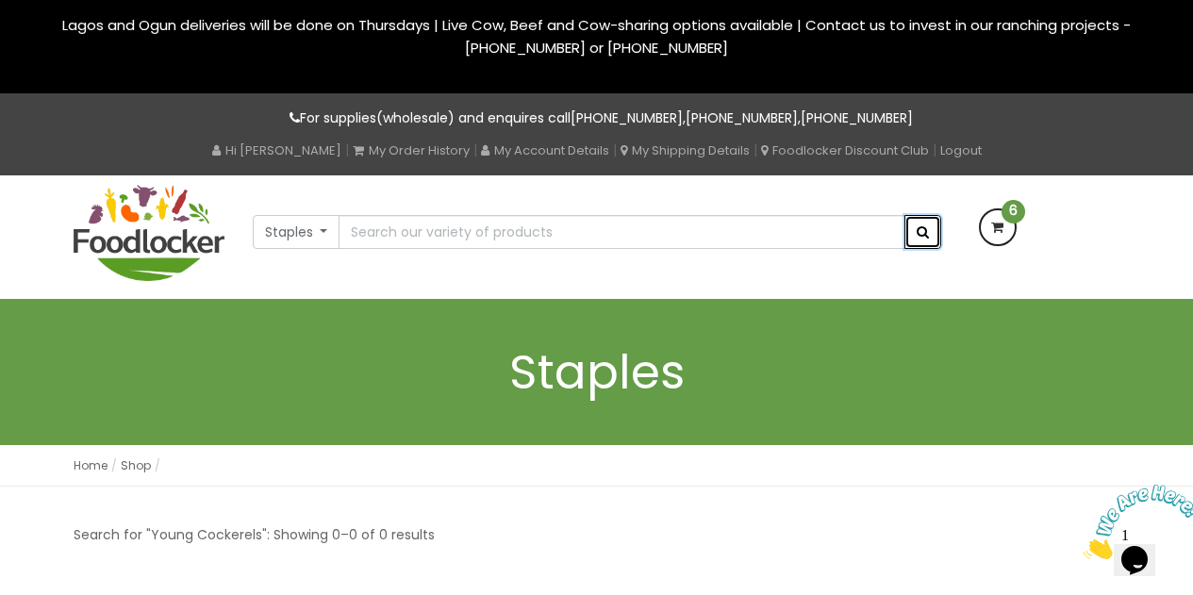
click at [921, 231] on span "submit" at bounding box center [923, 231] width 12 height 13
click at [608, 235] on input "text" at bounding box center [622, 232] width 566 height 34
click at [322, 226] on button "Staples" at bounding box center [297, 232] width 88 height 34
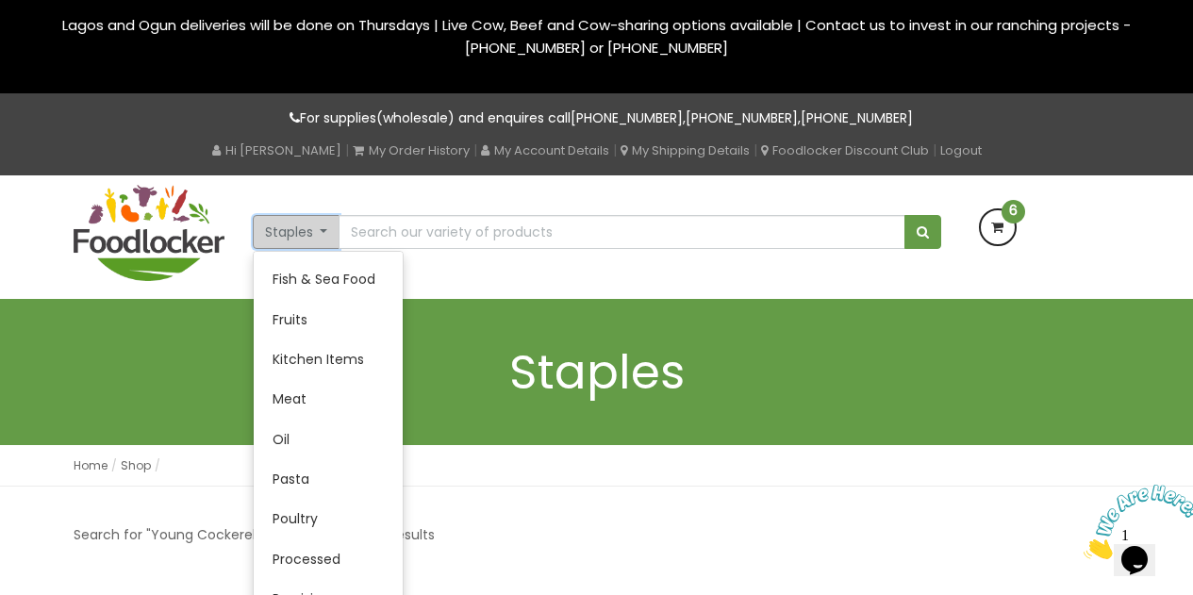
scroll to position [273, 0]
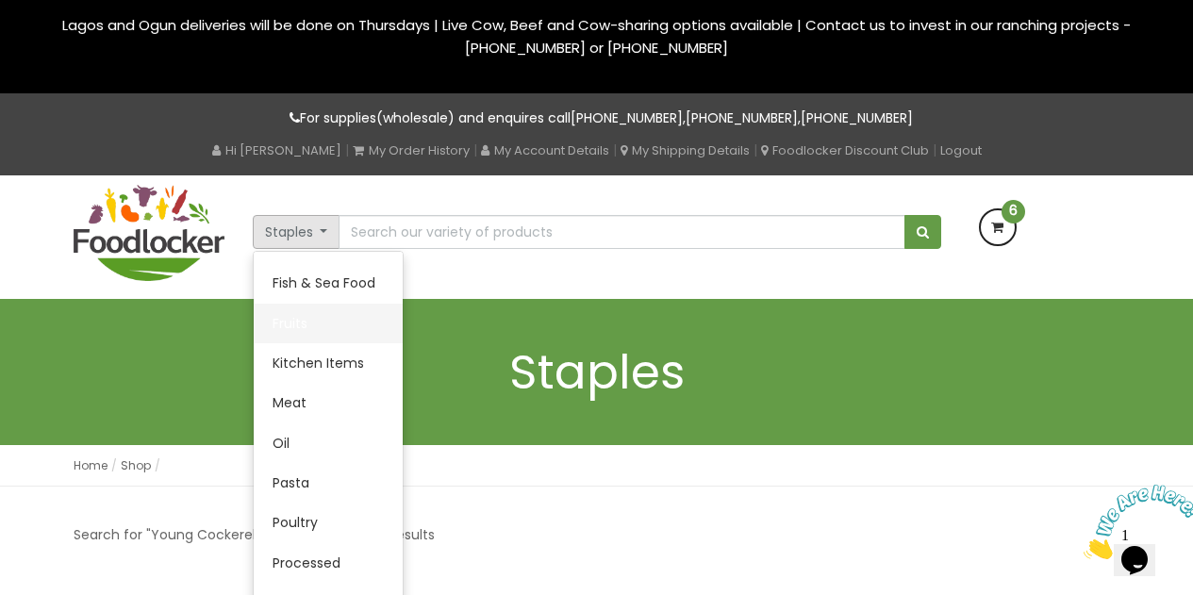
click at [311, 320] on link "Fruits" at bounding box center [328, 324] width 149 height 40
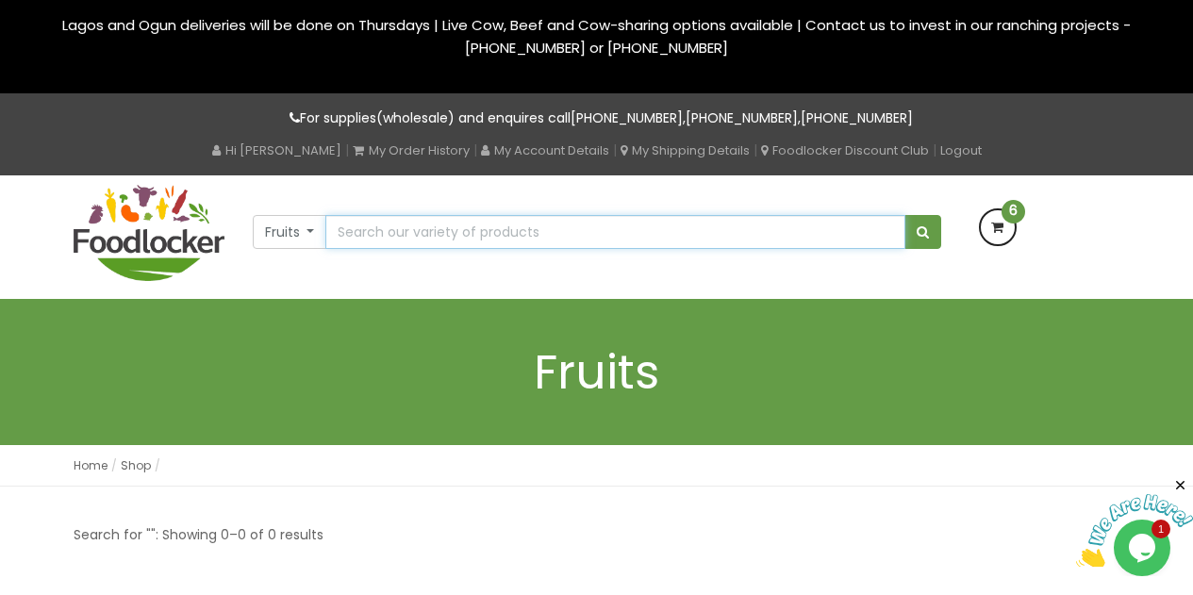
click at [877, 230] on input "text" at bounding box center [614, 232] width 579 height 34
type input "o"
type input "p"
click at [999, 222] on icon at bounding box center [998, 227] width 34 height 34
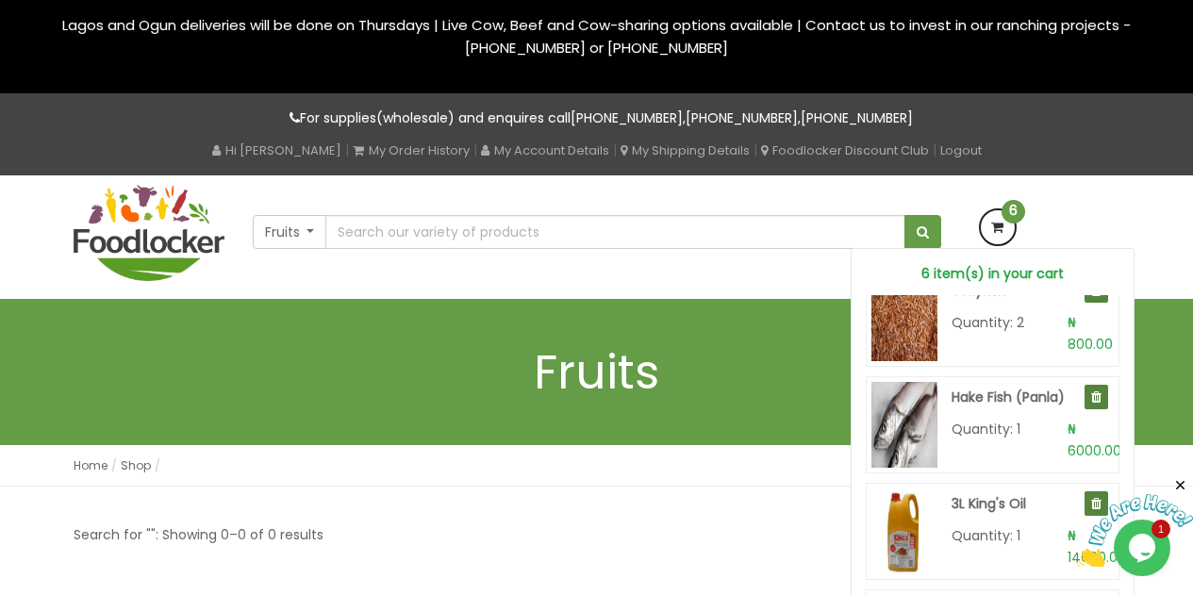
scroll to position [341, 0]
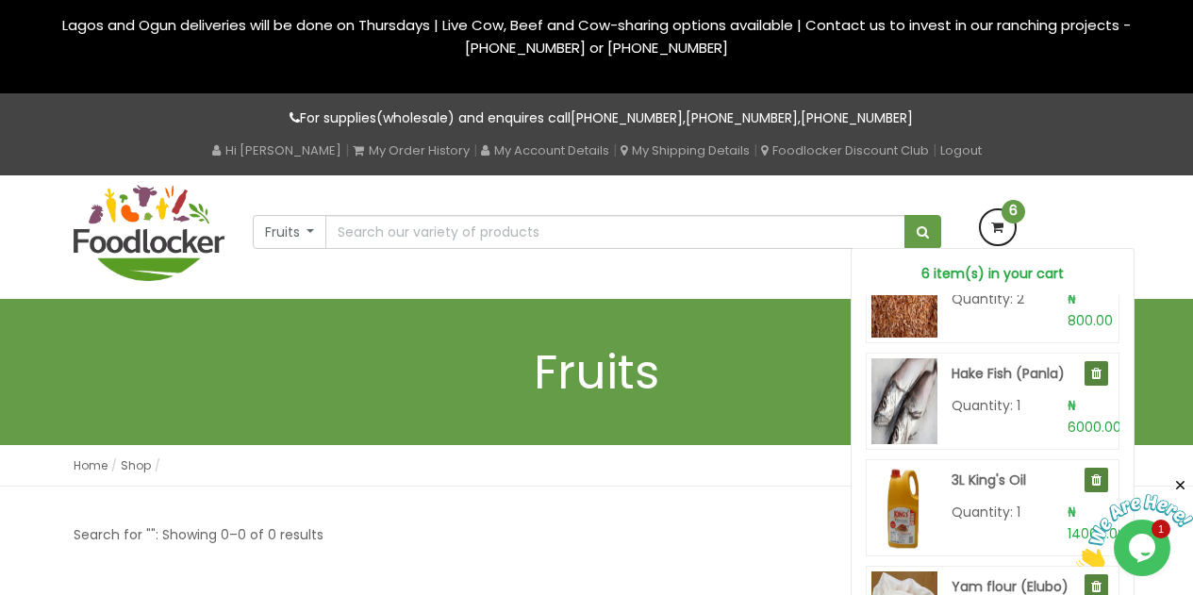
drag, startPoint x: 1111, startPoint y: 487, endPoint x: 1108, endPoint y: 445, distance: 41.6
click at [1108, 477] on html at bounding box center [1134, 522] width 117 height 90
drag, startPoint x: 1109, startPoint y: 477, endPoint x: 1105, endPoint y: 437, distance: 40.7
click at [1105, 477] on html at bounding box center [1134, 522] width 117 height 90
click at [1154, 240] on div "Fruits All Products Baby Food Baking Biscuit Cereals Condiments Drinks Fruits" at bounding box center [596, 236] width 1193 height 123
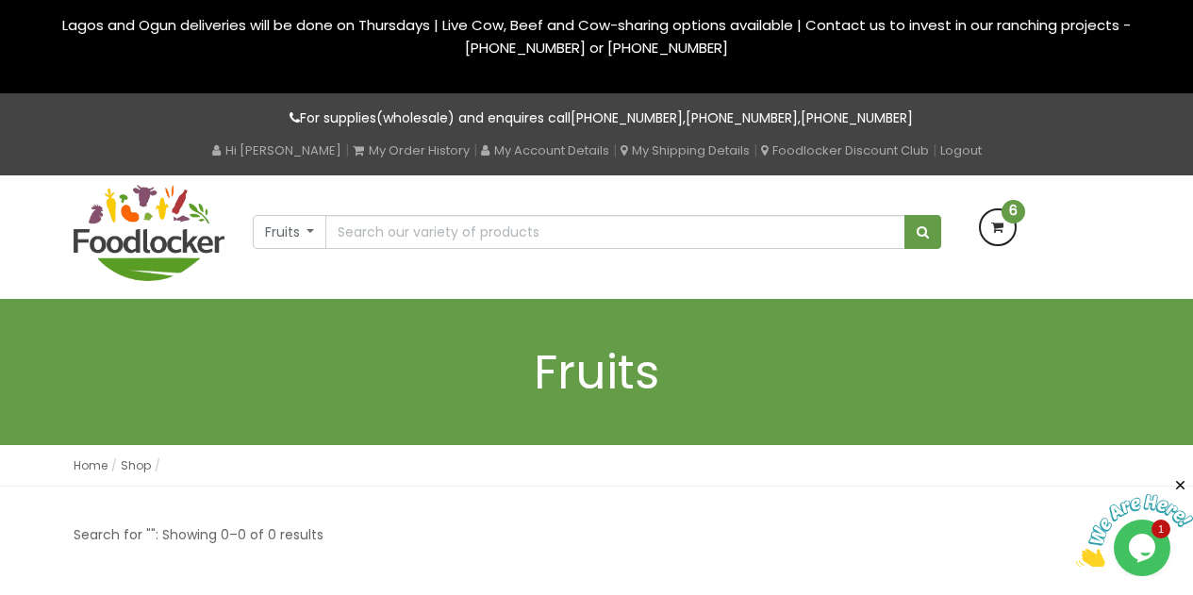
click at [1008, 217] on span "6" at bounding box center [1014, 212] width 24 height 24
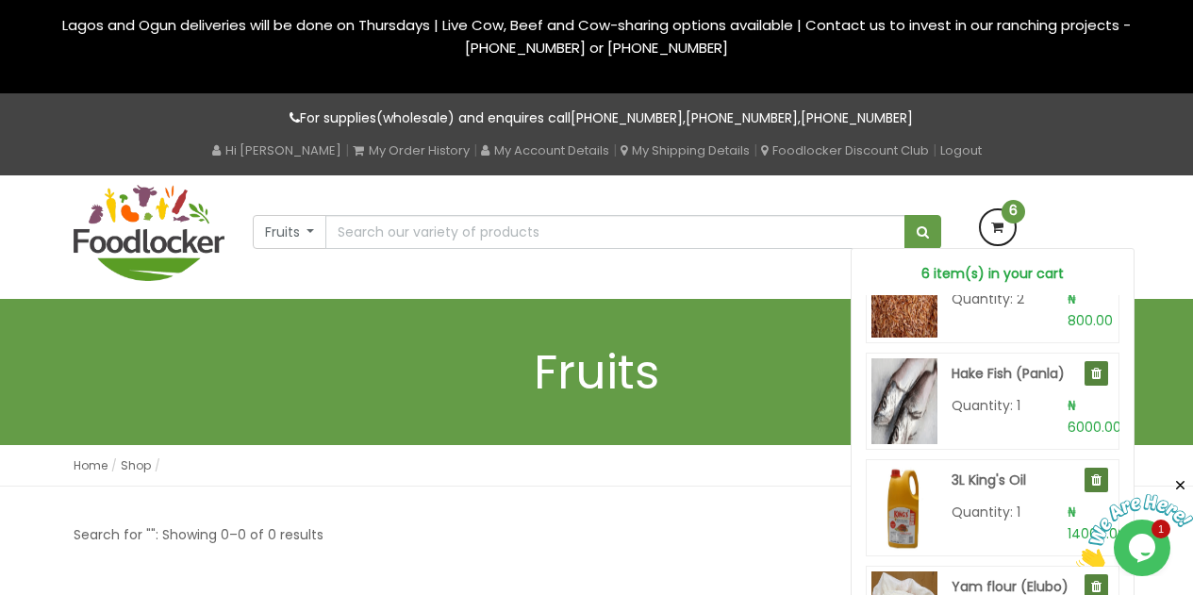
drag, startPoint x: 1110, startPoint y: 484, endPoint x: 1298, endPoint y: 481, distance: 187.7
click at [1113, 528] on div at bounding box center [1134, 522] width 117 height 91
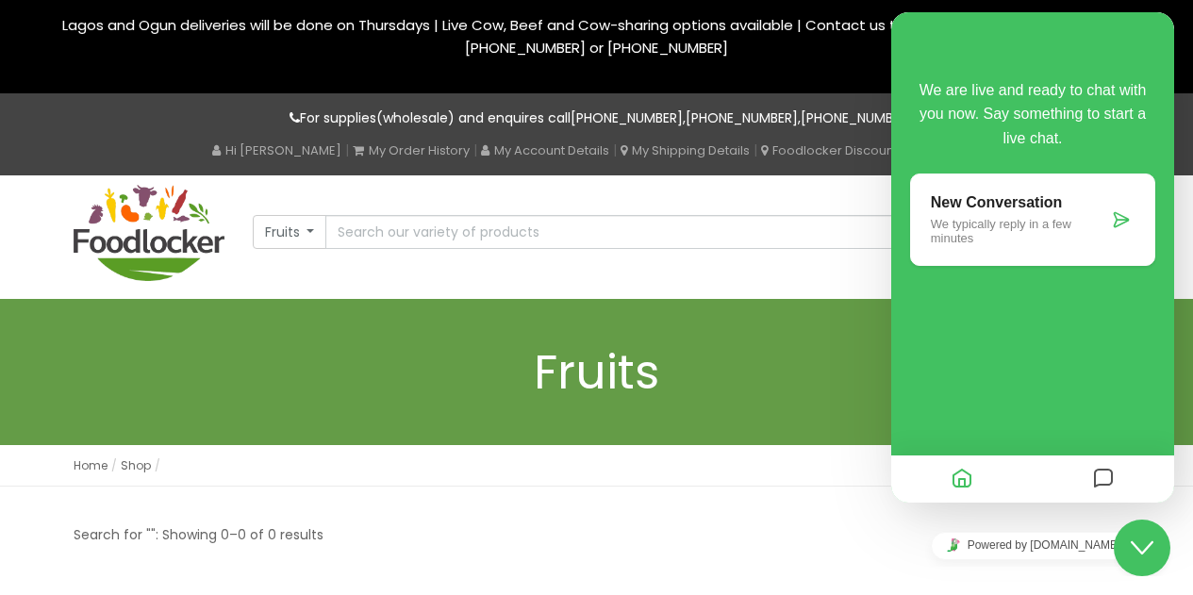
click at [828, 288] on div "Fruits All Products Baby Food Baking Biscuit Drinks" at bounding box center [596, 236] width 1075 height 123
click at [822, 266] on div "Fruits All Products Baby Food Baking Biscuit Drinks" at bounding box center [596, 236] width 1075 height 123
click at [970, 489] on icon "Home" at bounding box center [962, 479] width 23 height 37
click at [1117, 581] on div at bounding box center [596, 586] width 1075 height 14
click at [1151, 552] on icon "Close Chat This icon closes the chat window." at bounding box center [1142, 548] width 23 height 23
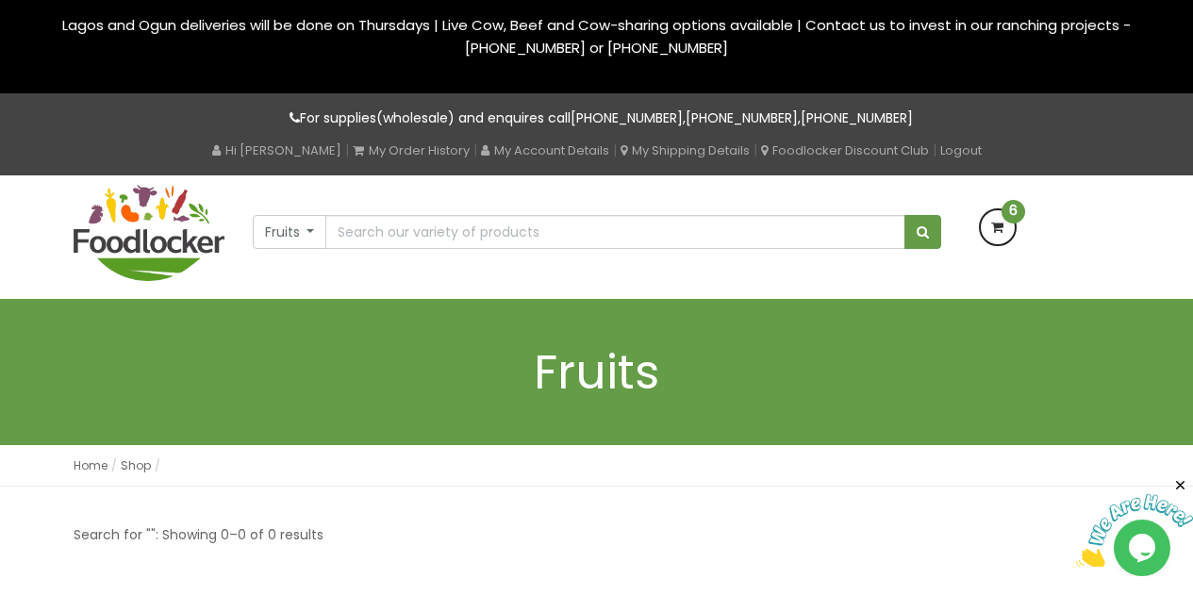
click at [1002, 226] on icon at bounding box center [998, 227] width 34 height 34
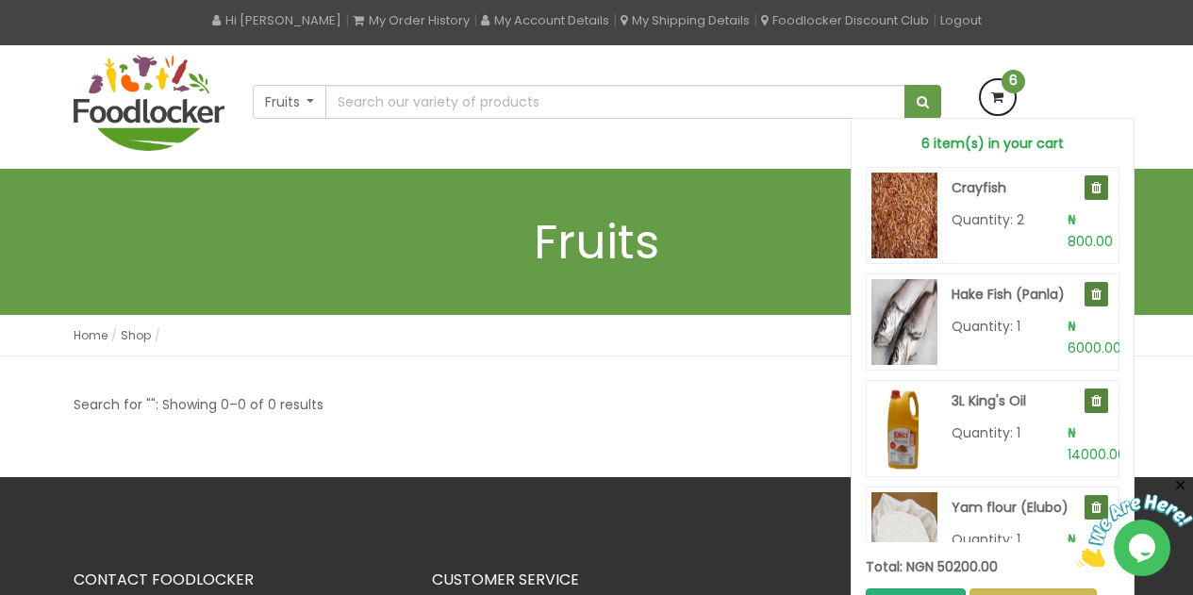
scroll to position [341, 0]
